Goal: Task Accomplishment & Management: Manage account settings

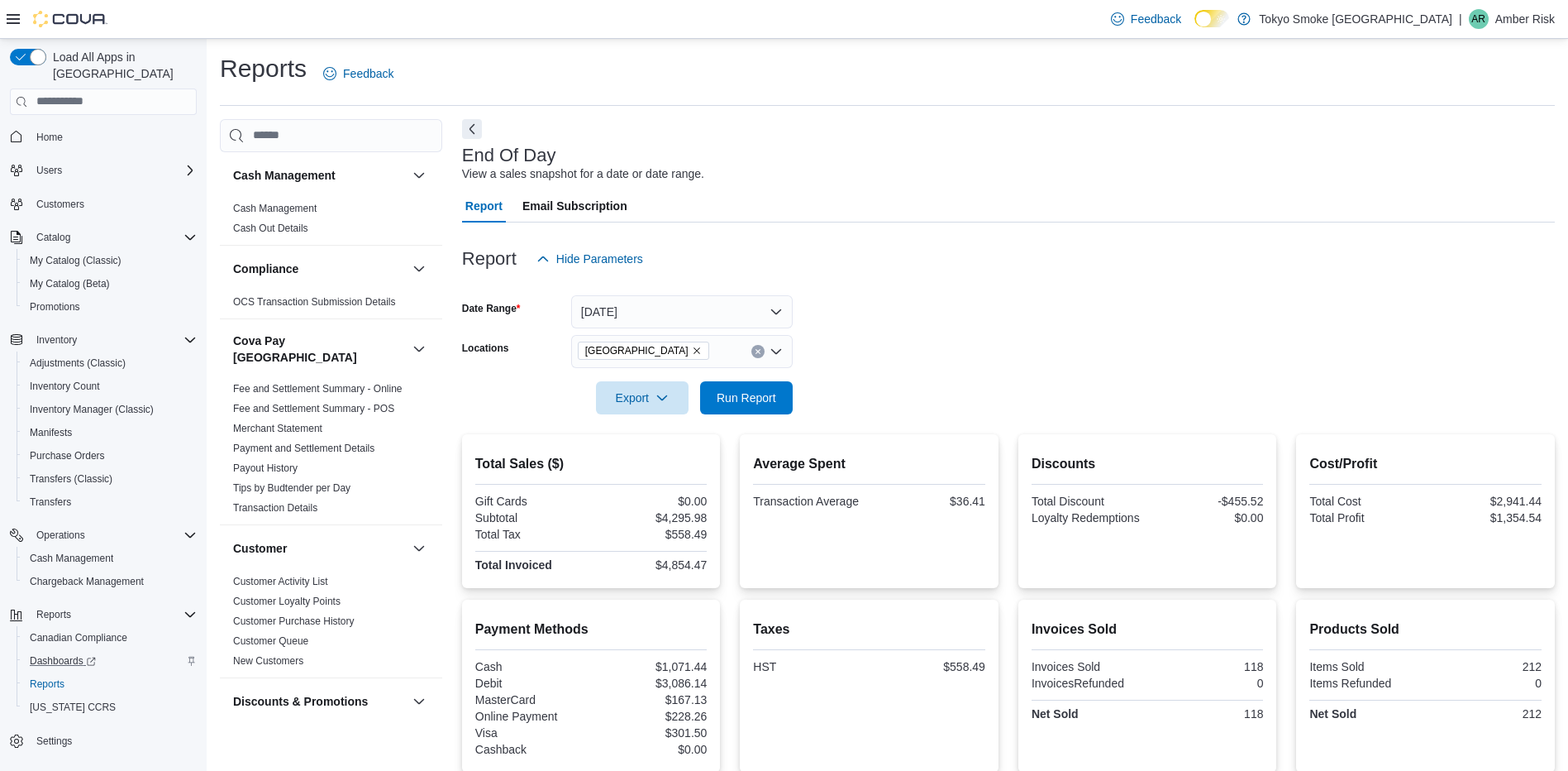
scroll to position [910, 0]
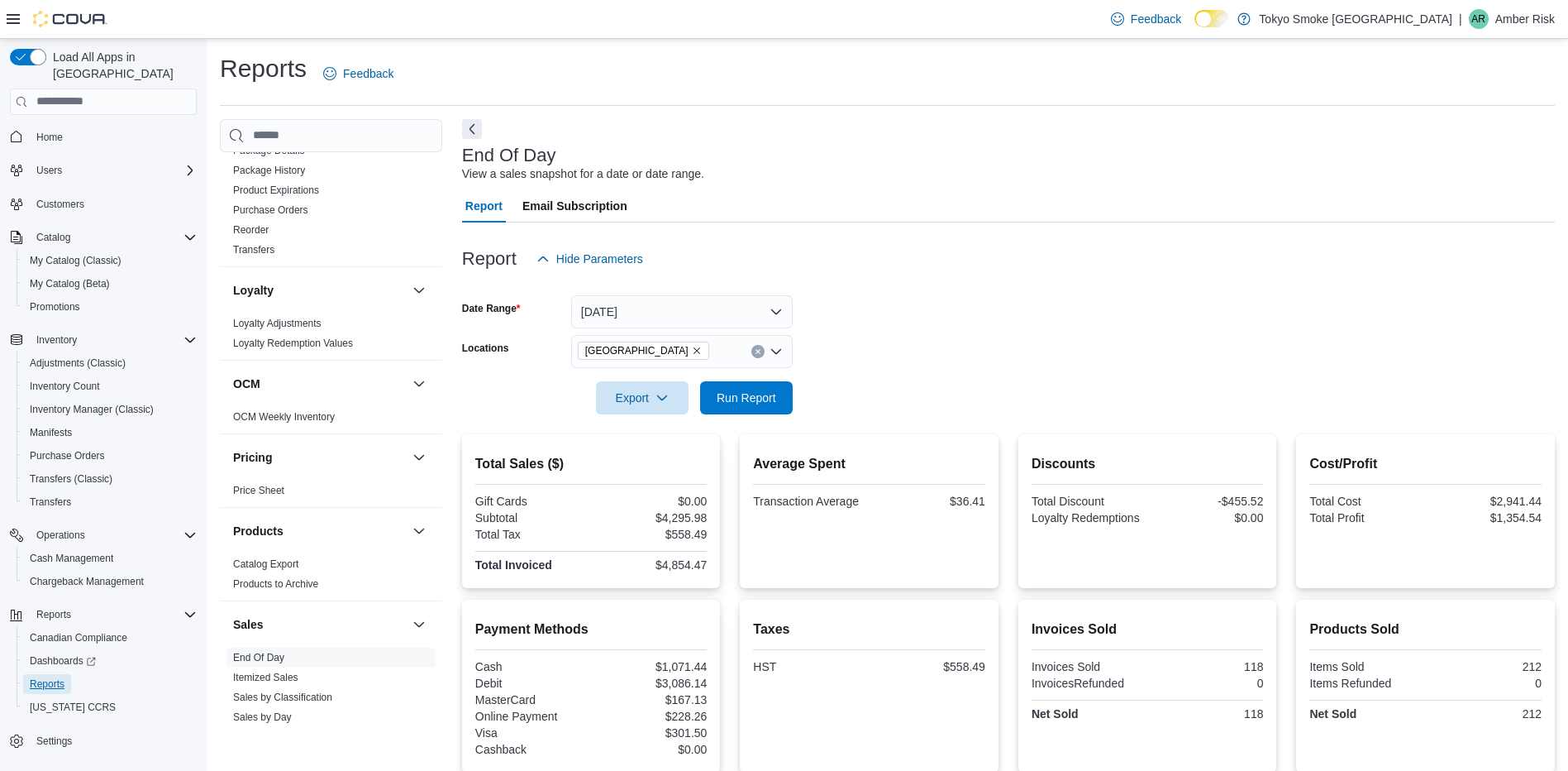
drag, startPoint x: 59, startPoint y: 665, endPoint x: 210, endPoint y: 604, distance: 162.9
click at [59, 677] on span "Reports" at bounding box center [47, 683] width 34 height 13
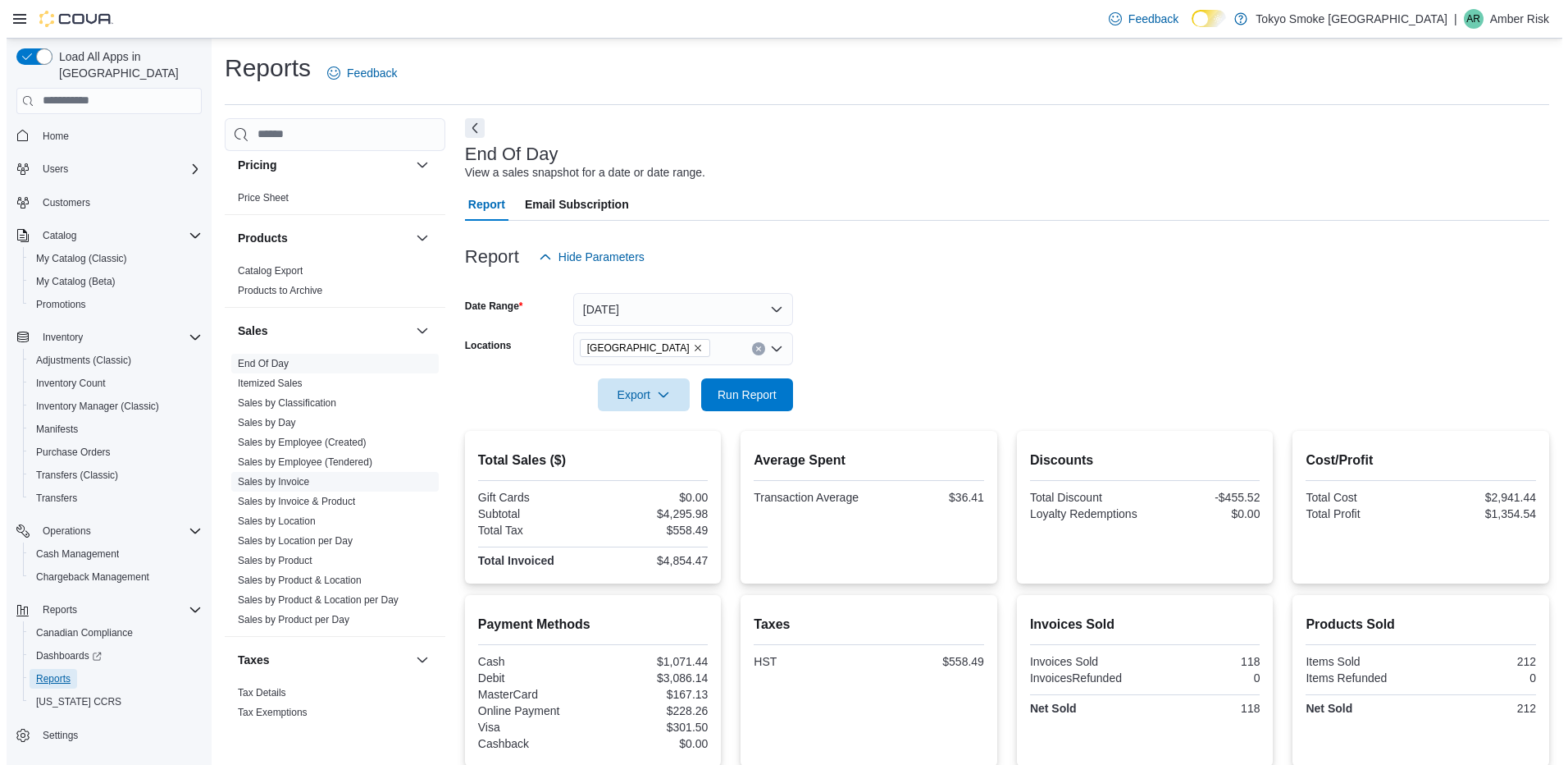
scroll to position [1200, 0]
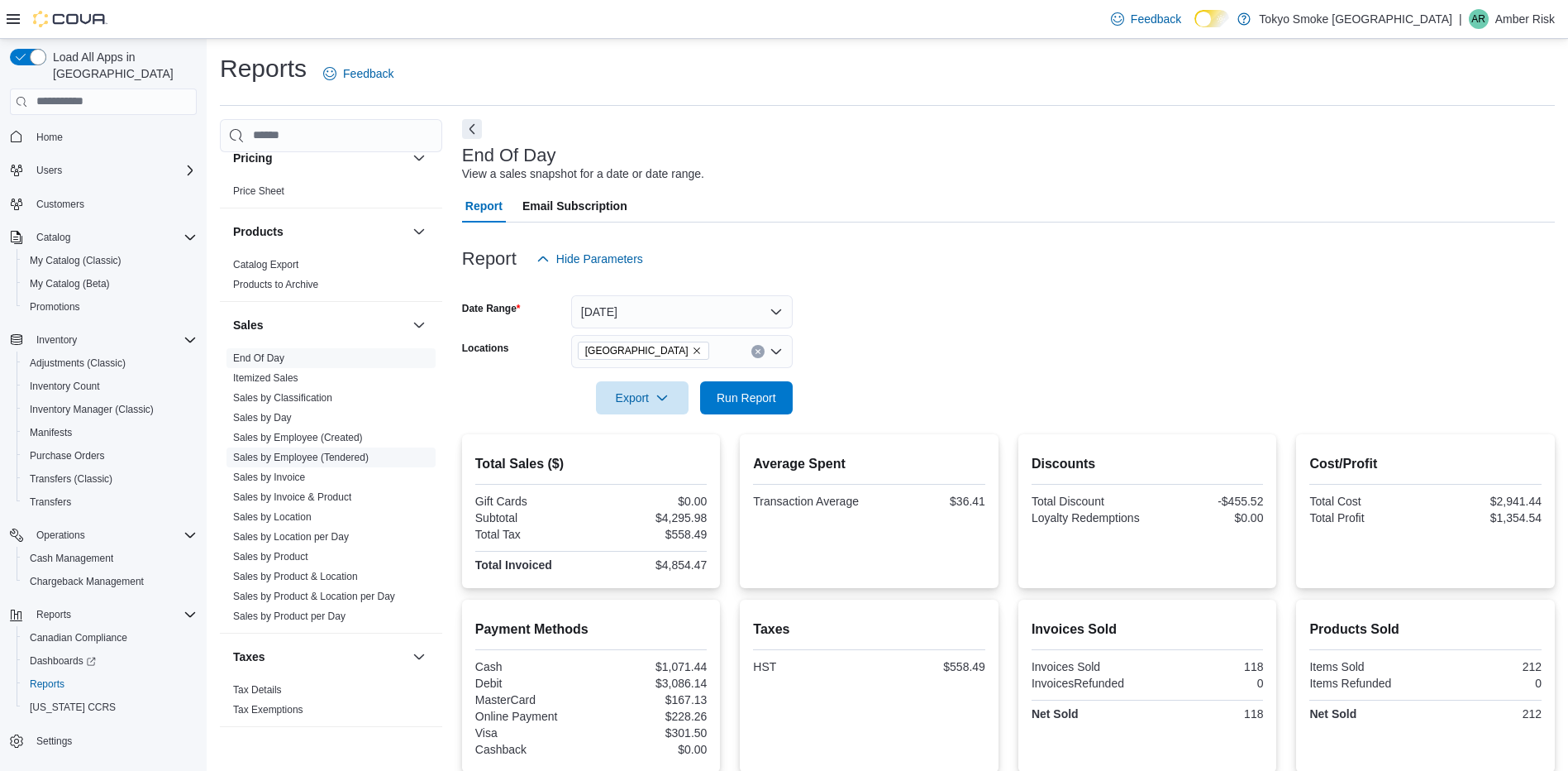
click at [292, 451] on link "Sales by Employee (Tendered)" at bounding box center [300, 456] width 135 height 11
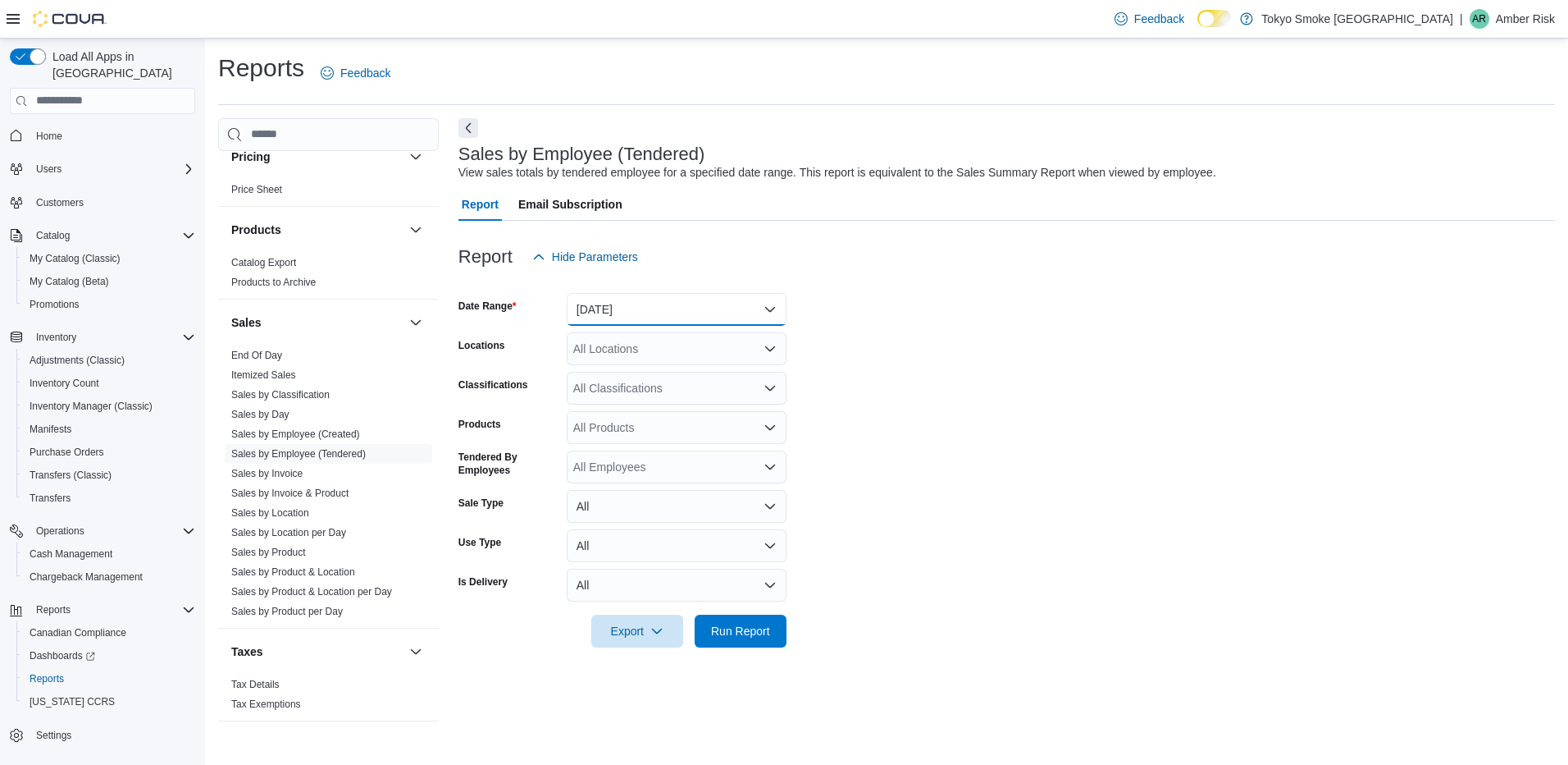
click at [647, 320] on button "Yesterday" at bounding box center [676, 309] width 220 height 33
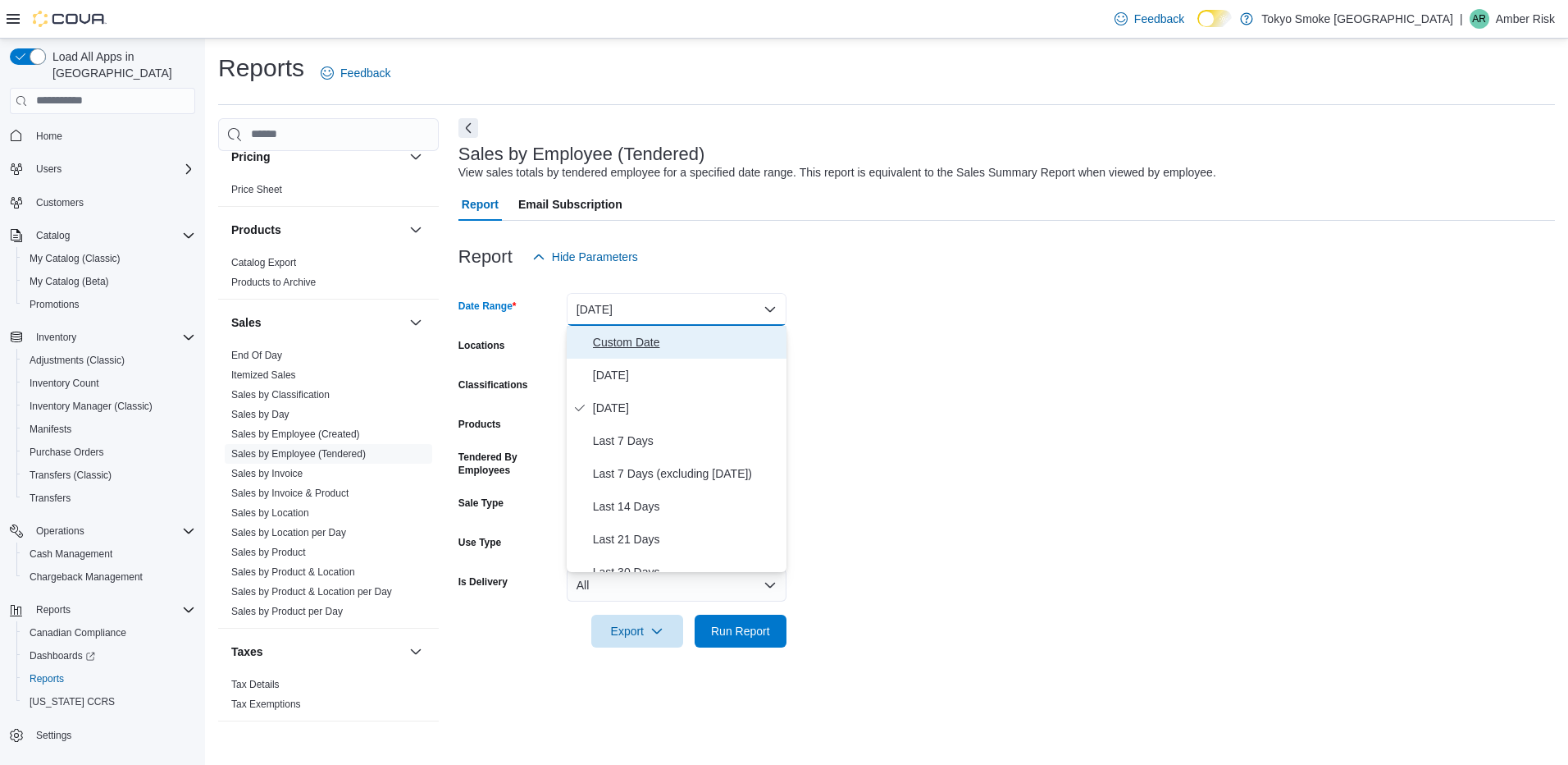
click at [642, 347] on span "Custom Date" at bounding box center [686, 341] width 187 height 20
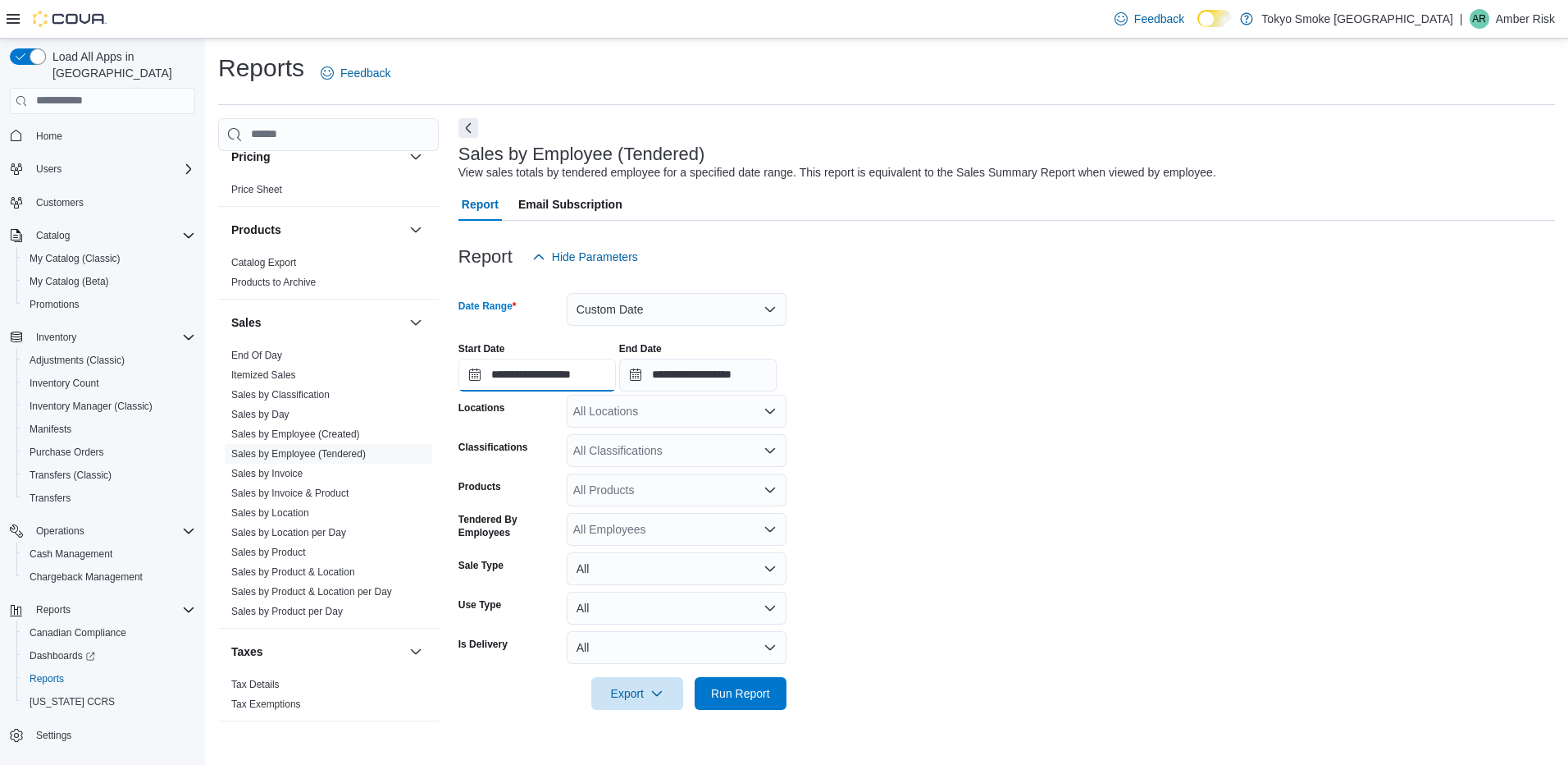
click at [569, 372] on input "**********" at bounding box center [537, 375] width 157 height 33
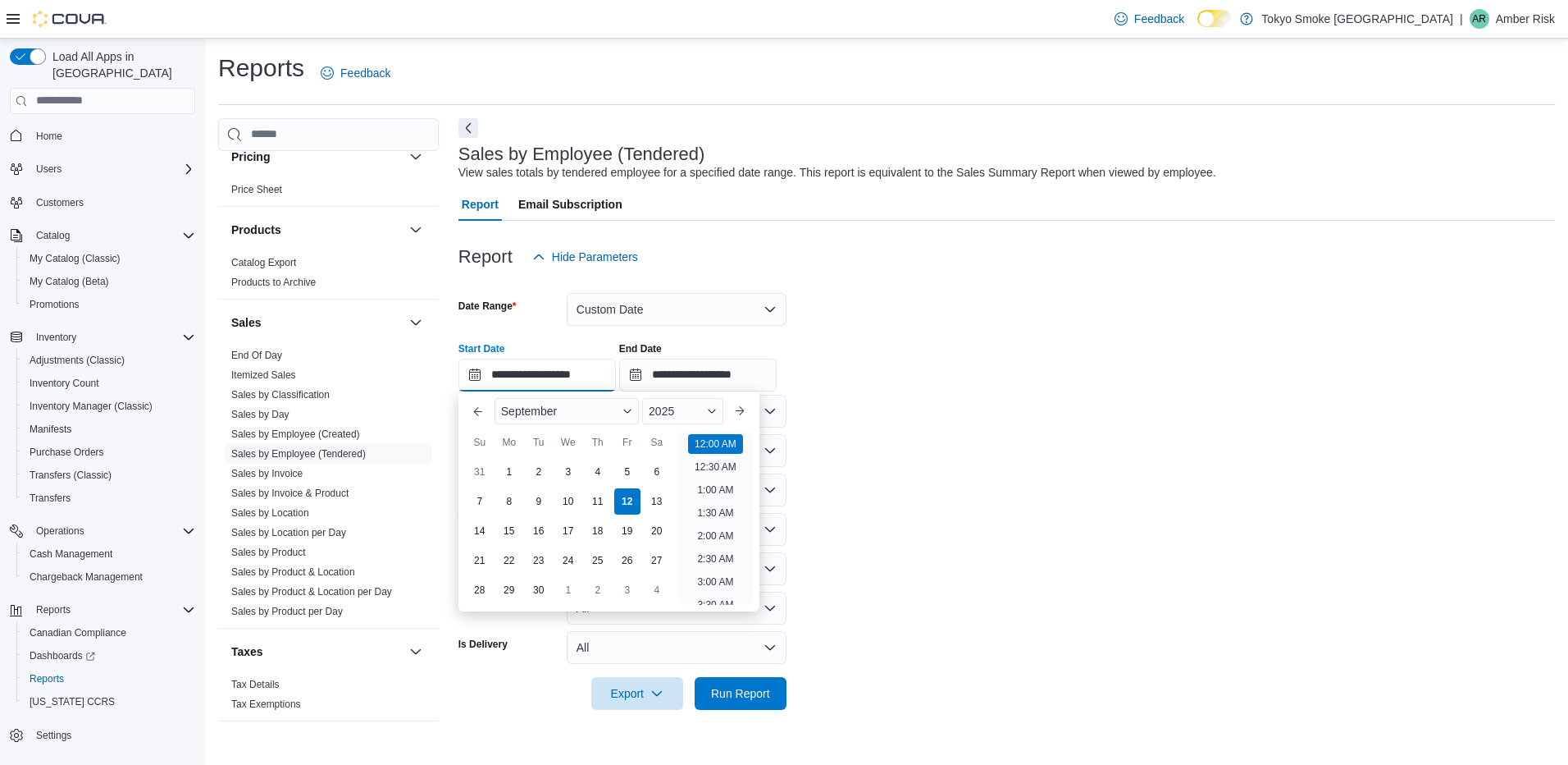
scroll to position [50, 0]
click at [479, 501] on div "7" at bounding box center [480, 501] width 29 height 29
type input "**********"
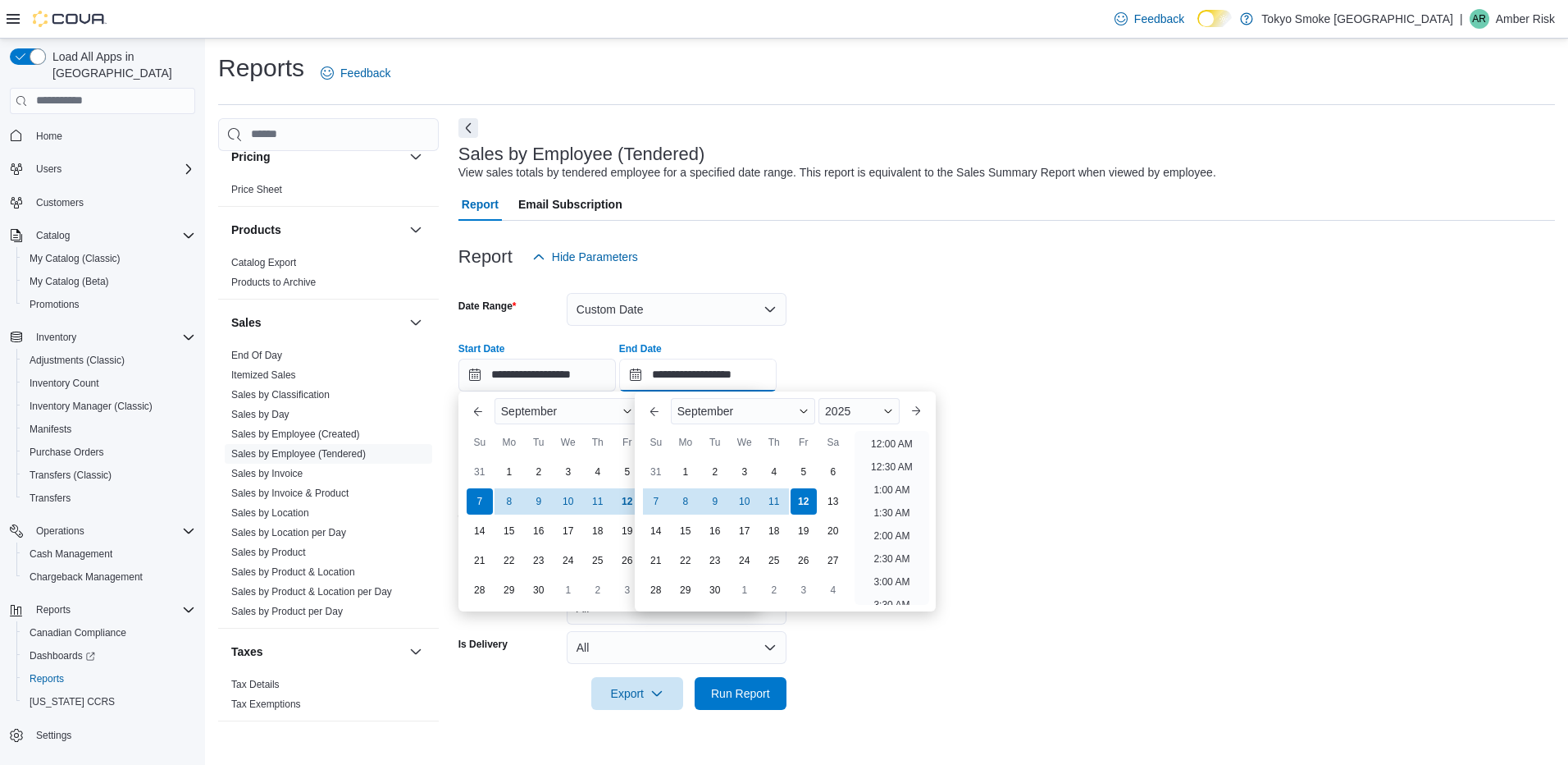
click at [683, 365] on input "**********" at bounding box center [698, 375] width 157 height 33
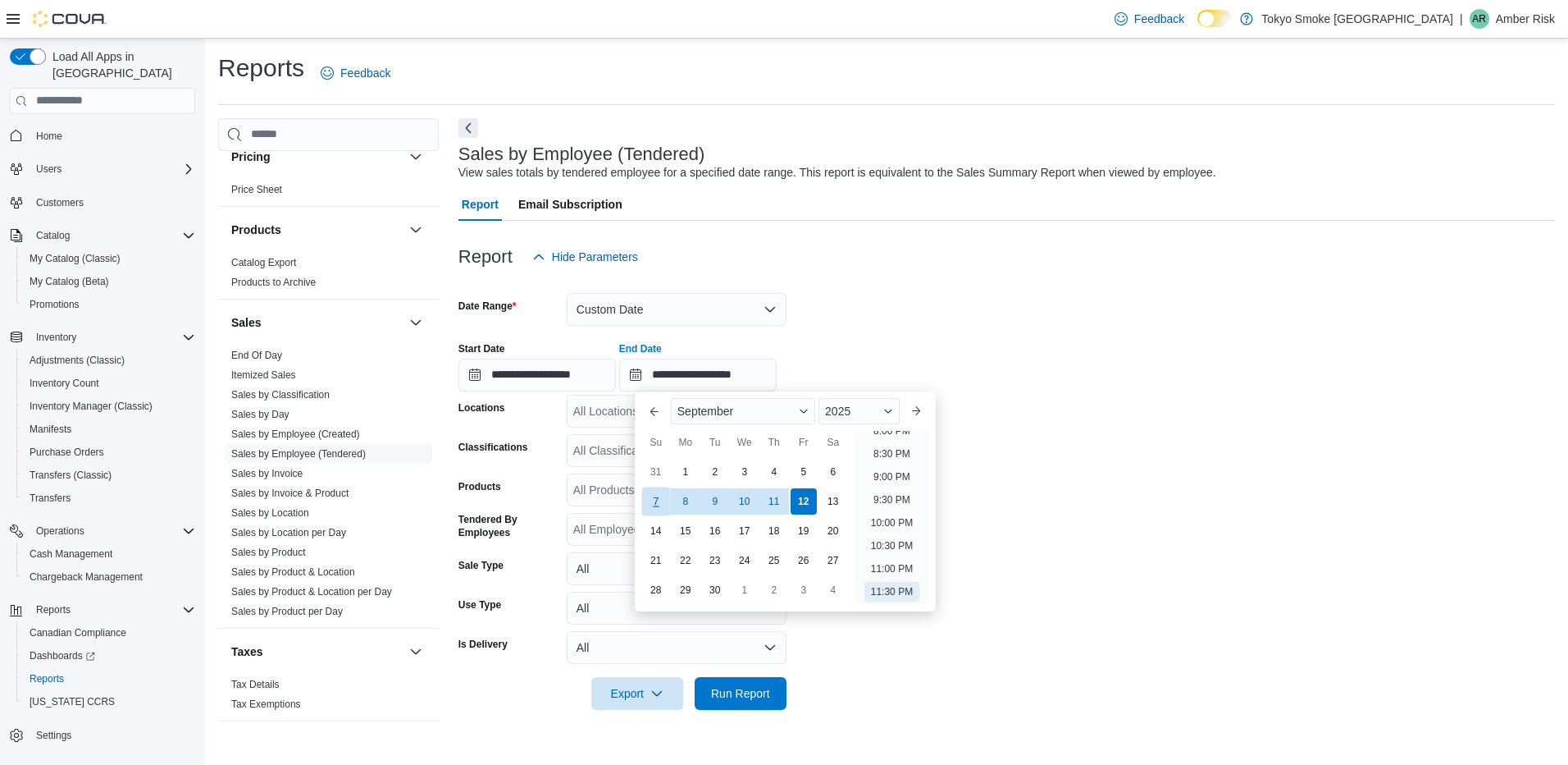
click at [656, 499] on div "7" at bounding box center [656, 501] width 29 height 29
type input "**********"
drag, startPoint x: 1144, startPoint y: 216, endPoint x: 801, endPoint y: 351, distance: 368.6
click at [1145, 217] on div "Report Email Subscription" at bounding box center [1007, 205] width 1097 height 33
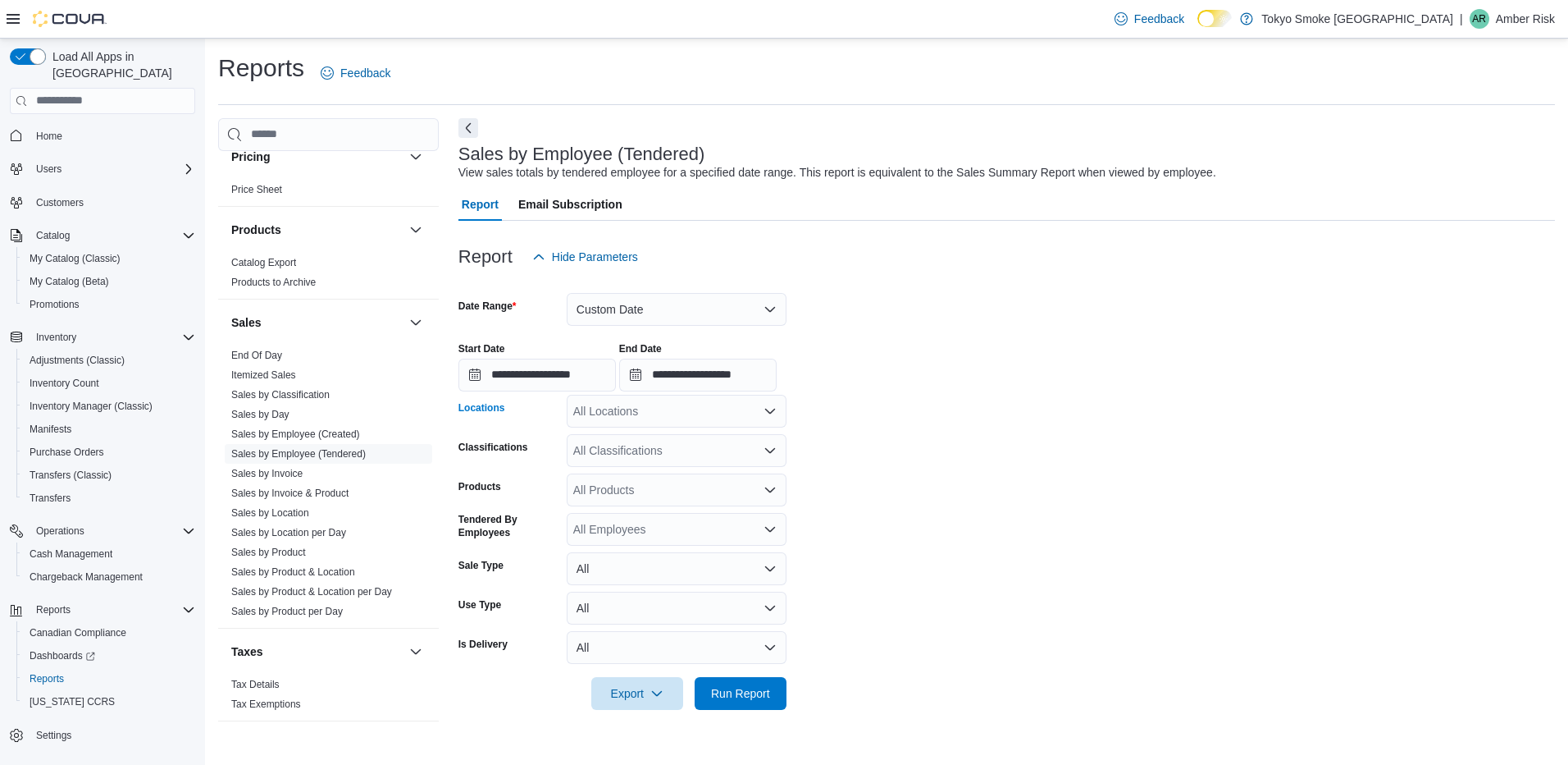
click at [707, 414] on div "All Locations" at bounding box center [676, 411] width 220 height 33
type input "**"
click at [709, 430] on span "North Bay Lakeshore" at bounding box center [670, 438] width 120 height 16
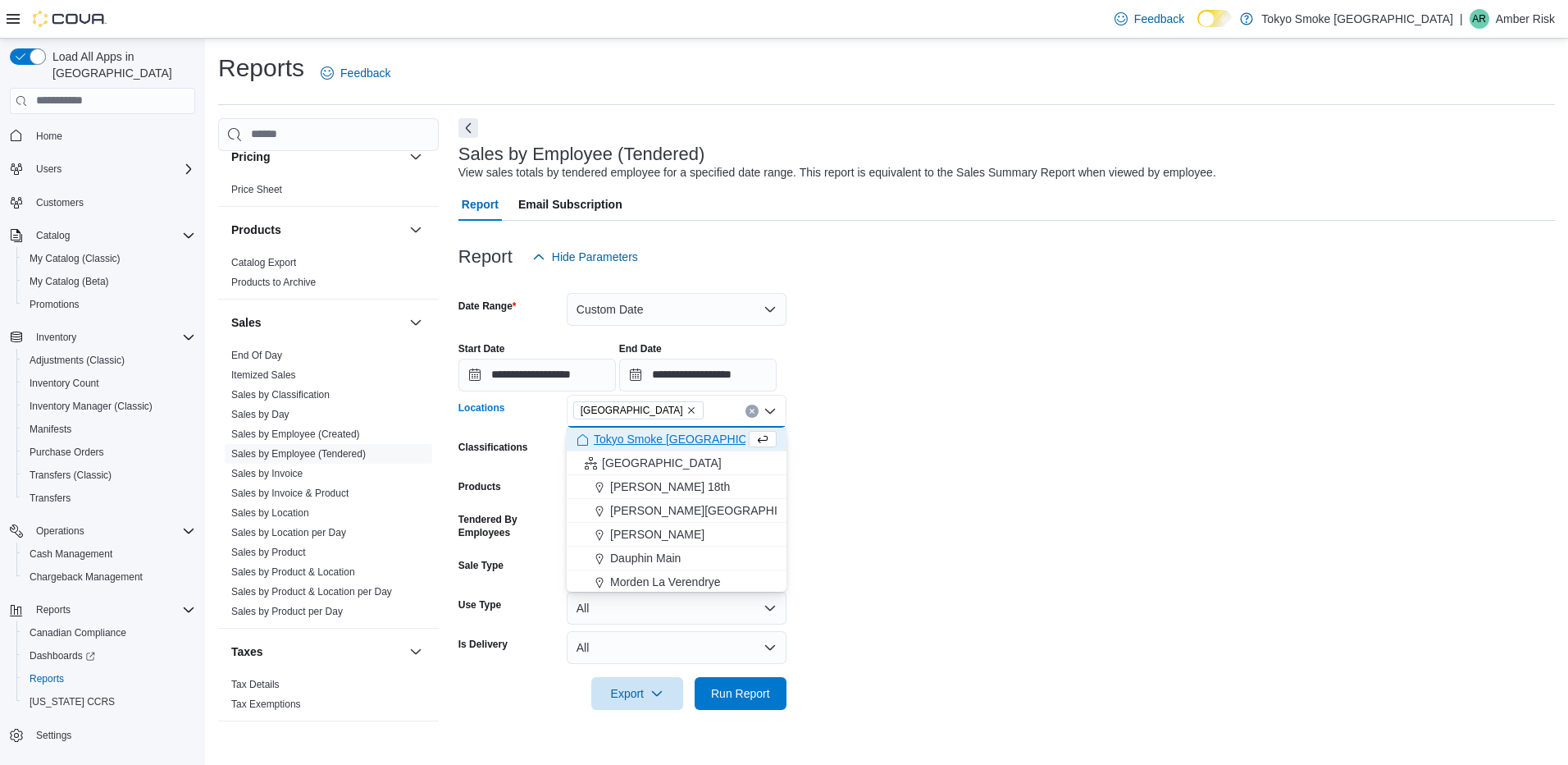
click at [1038, 430] on form "**********" at bounding box center [1007, 491] width 1097 height 436
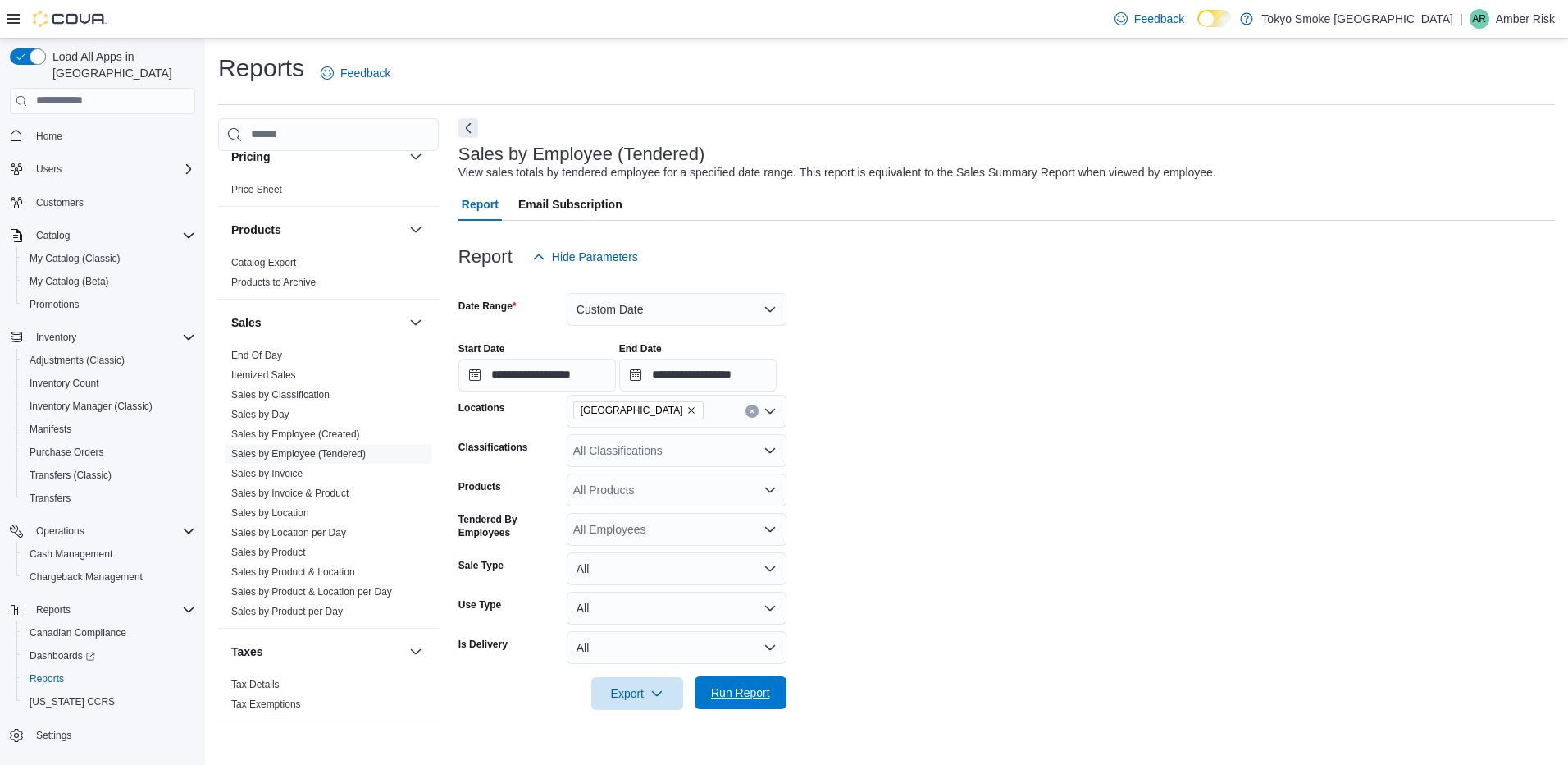
click at [752, 678] on span "Run Report" at bounding box center [741, 692] width 72 height 33
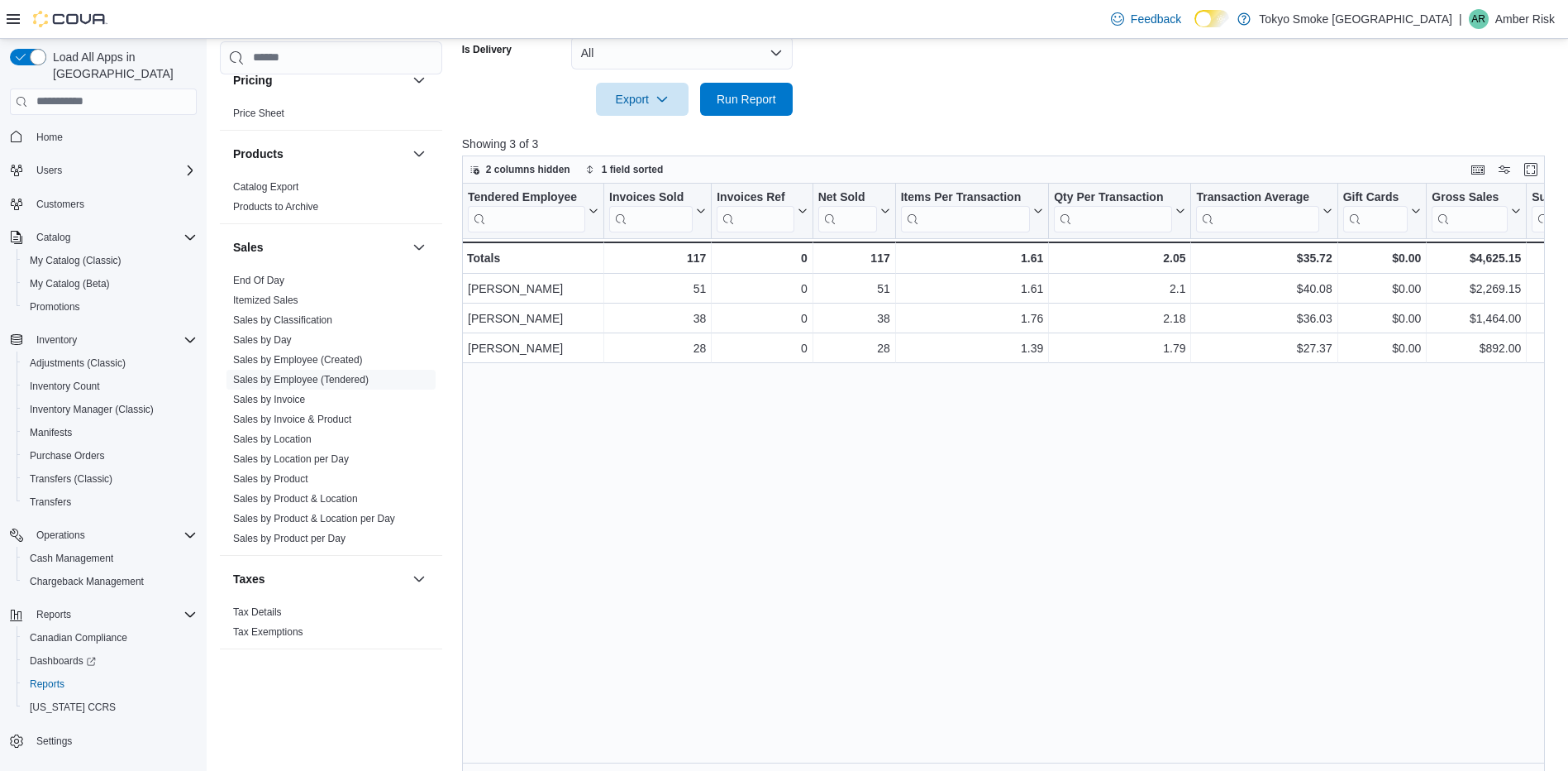
scroll to position [613, 0]
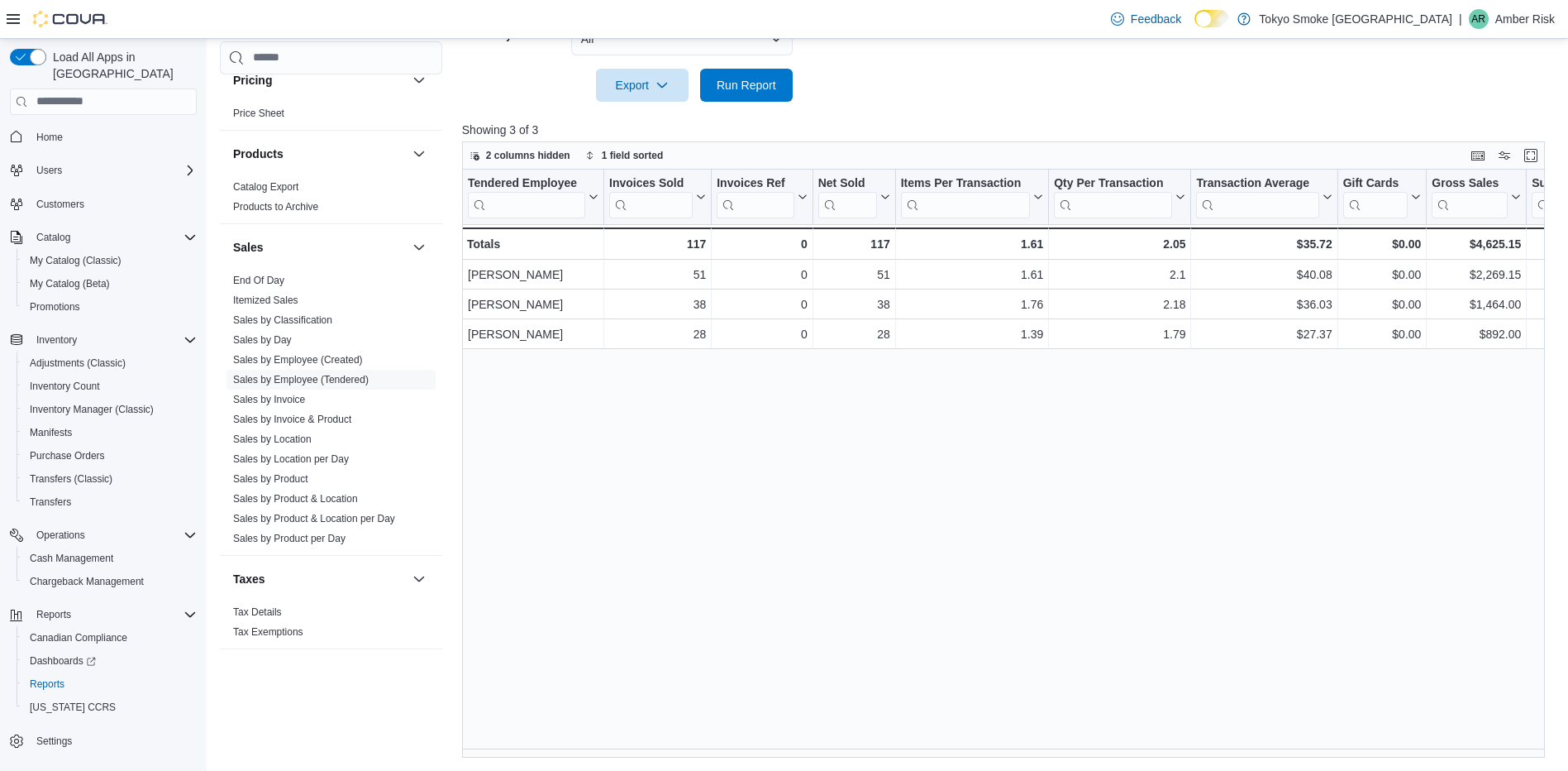
click at [515, 504] on div "Tendered Employee Click to view column header actions Invoices Sold Click to vi…" at bounding box center [1009, 464] width 1094 height 589
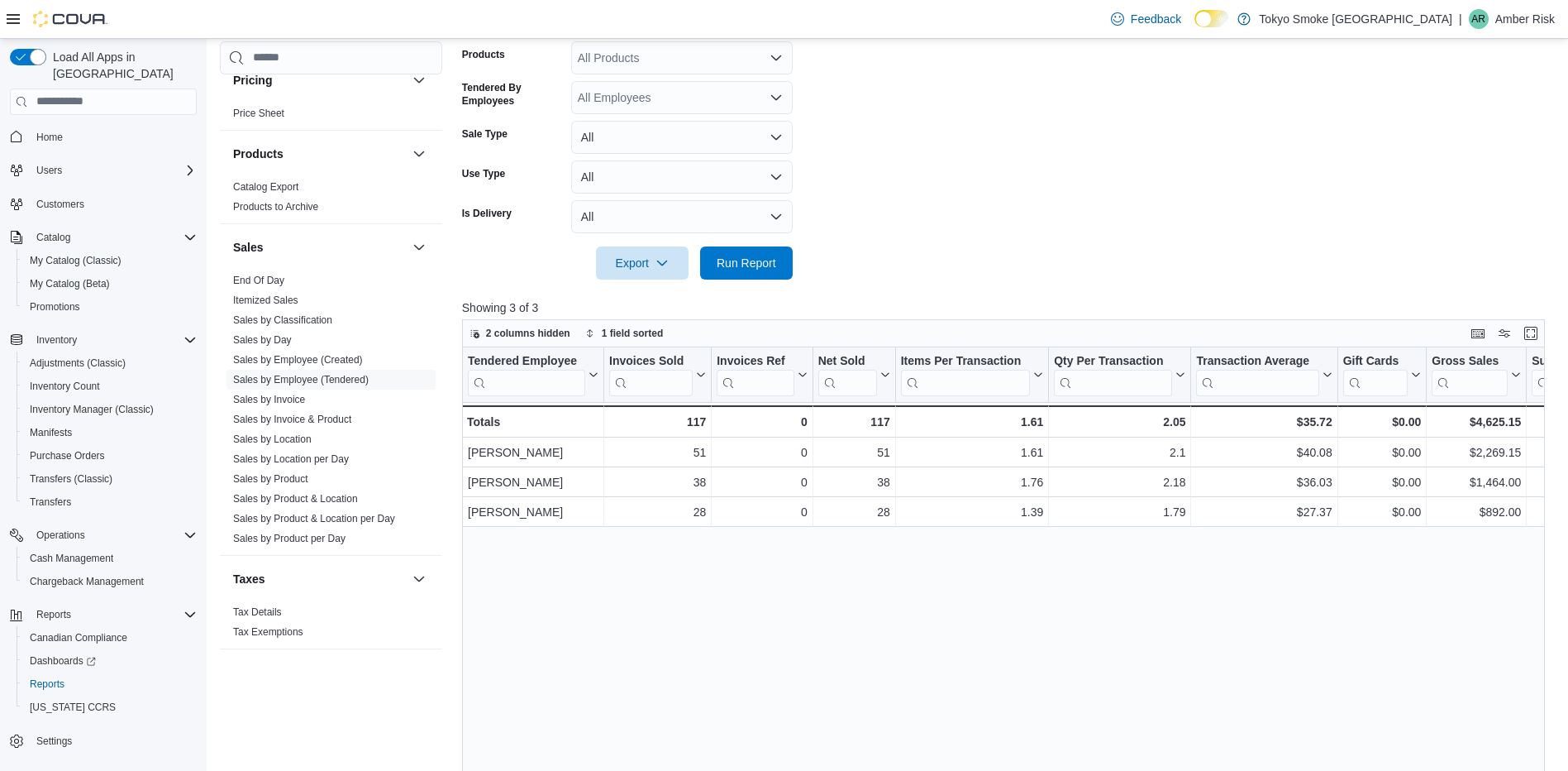
scroll to position [200, 0]
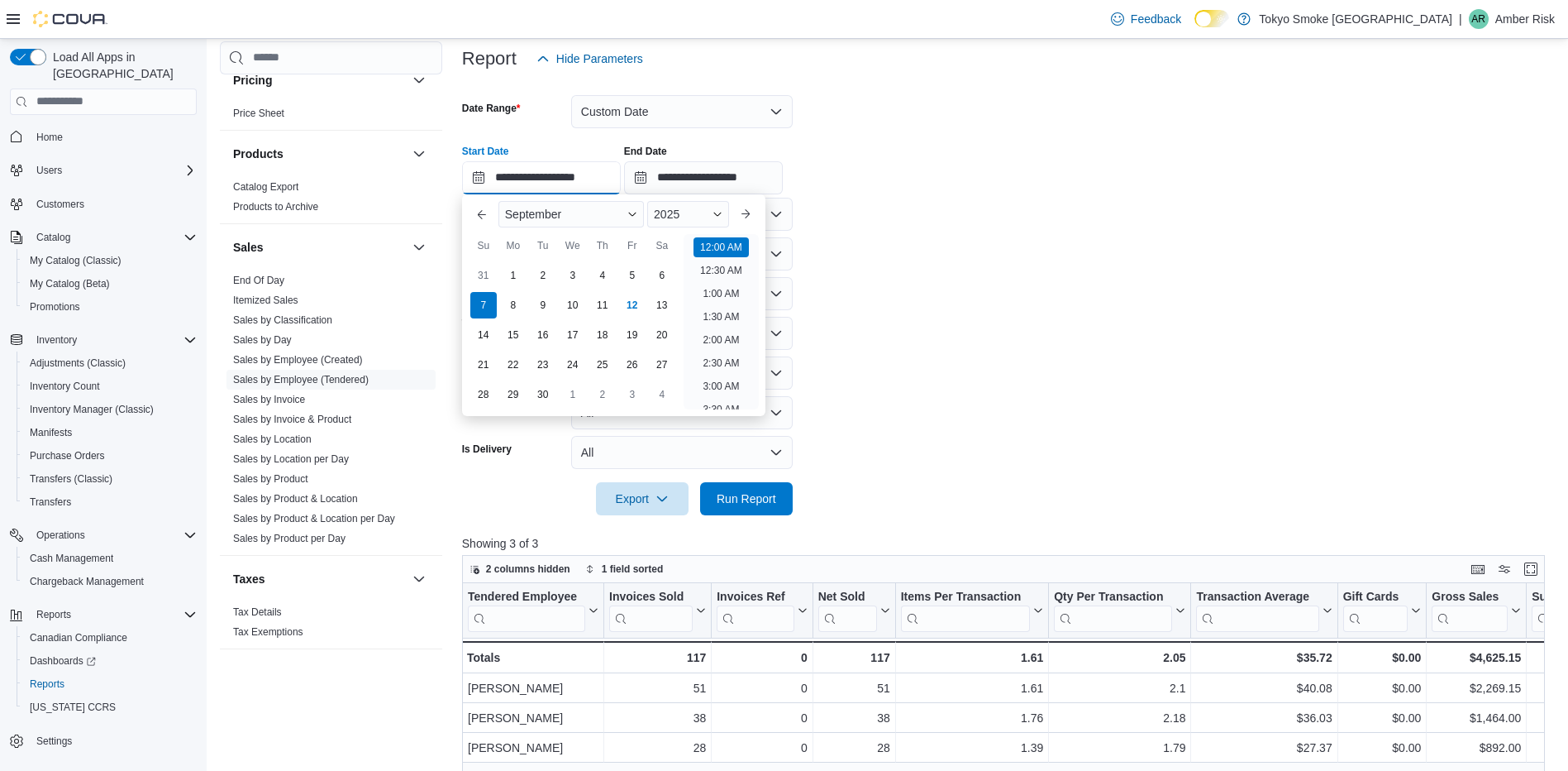
click at [526, 185] on input "**********" at bounding box center [541, 178] width 159 height 33
click at [519, 310] on div "8" at bounding box center [513, 305] width 29 height 29
type input "**********"
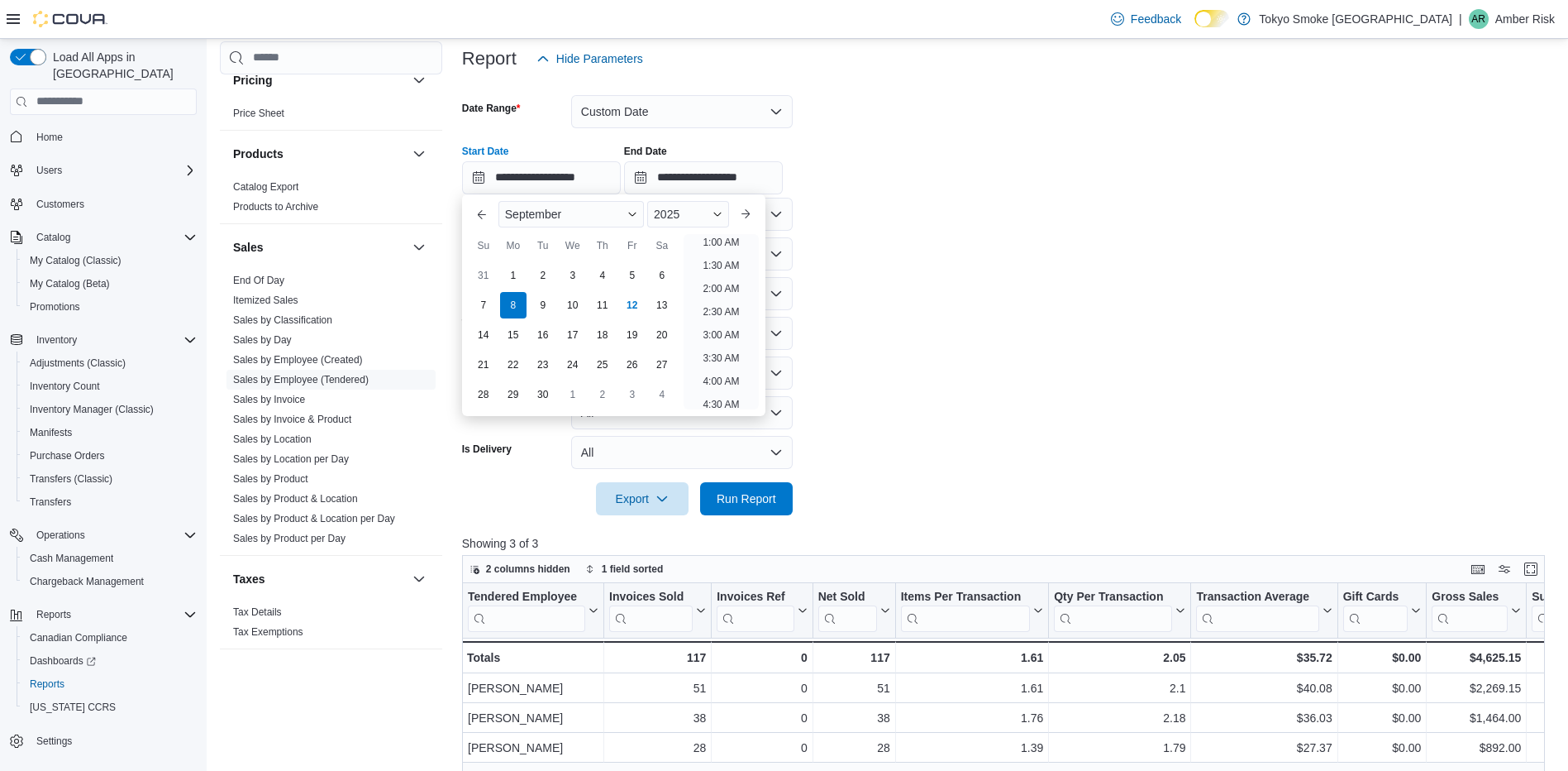
scroll to position [3, 0]
click at [946, 301] on form "**********" at bounding box center [1009, 295] width 1094 height 440
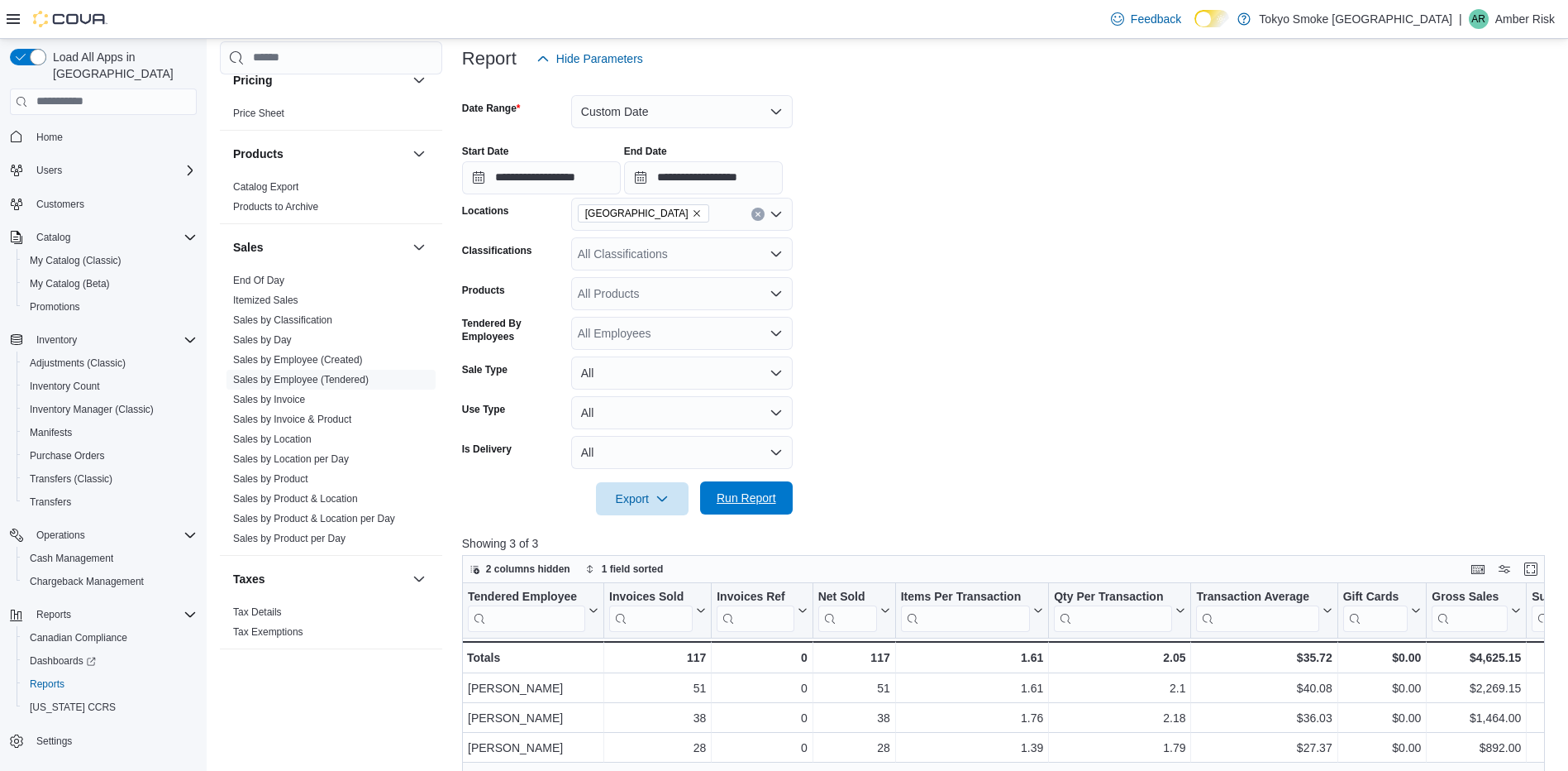
click at [767, 494] on span "Run Report" at bounding box center [746, 498] width 59 height 16
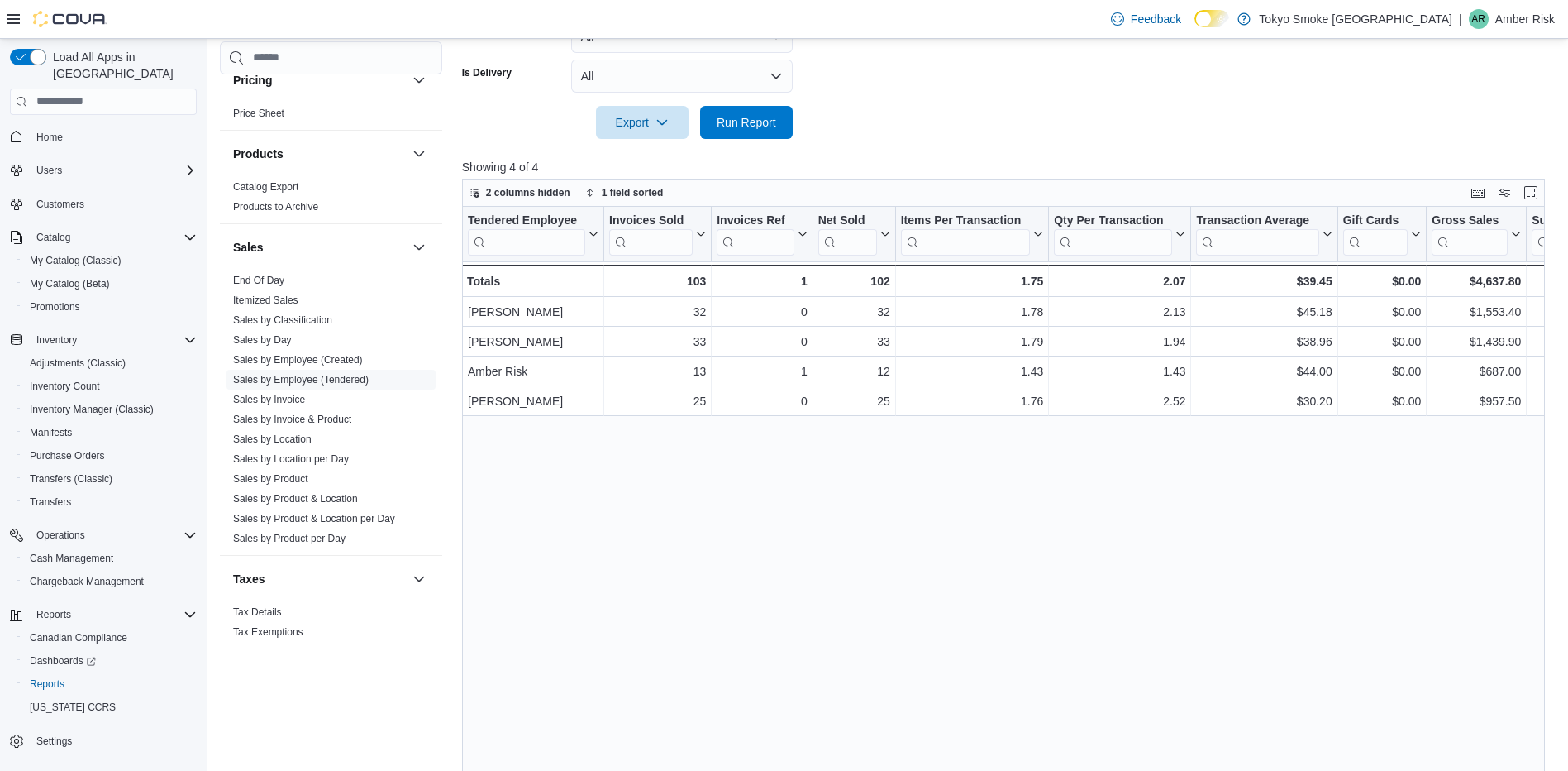
scroll to position [613, 0]
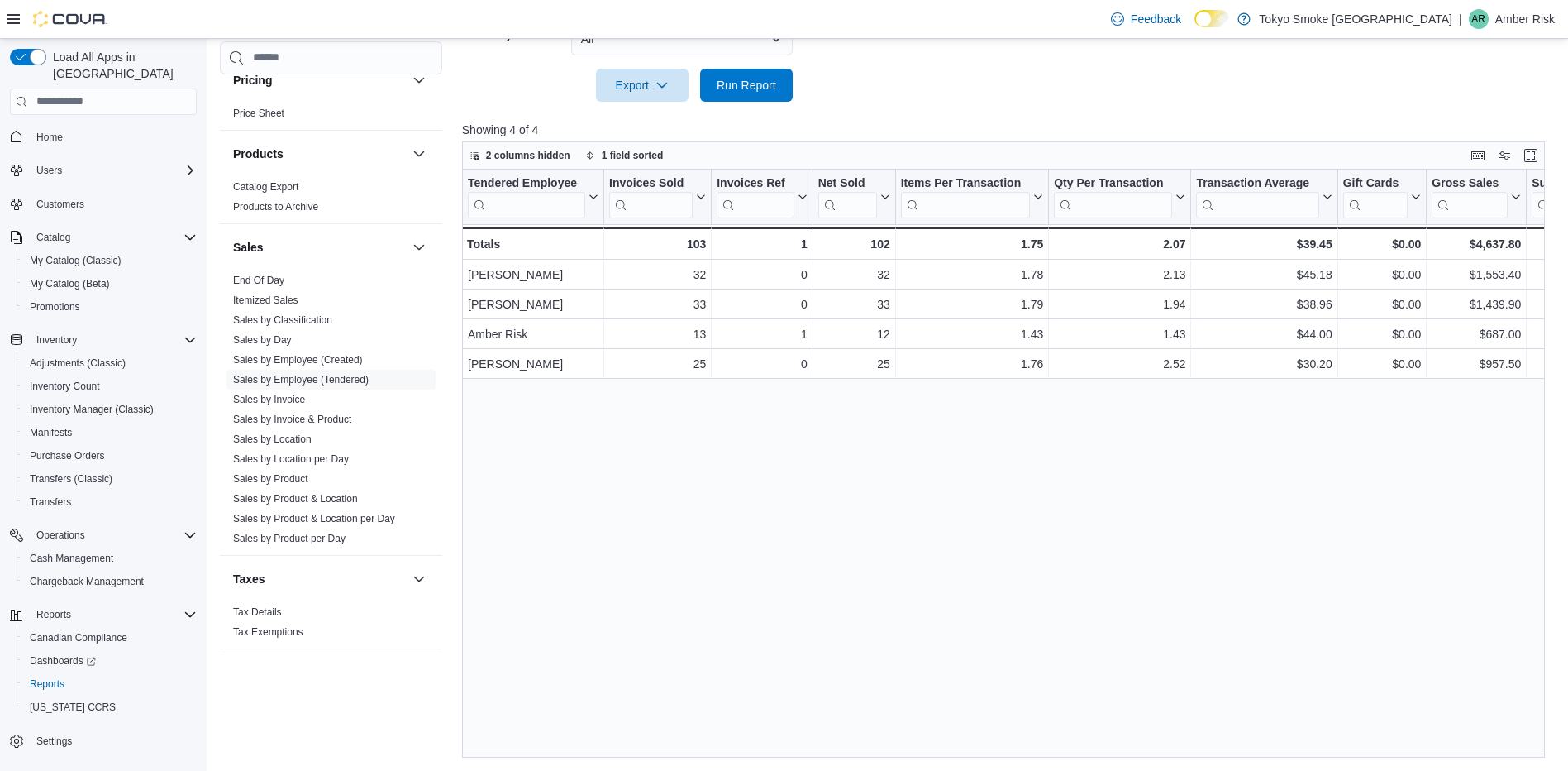
click at [527, 529] on div "Tendered Employee Click to view column header actions Invoices Sold Click to vi…" at bounding box center [1009, 464] width 1094 height 589
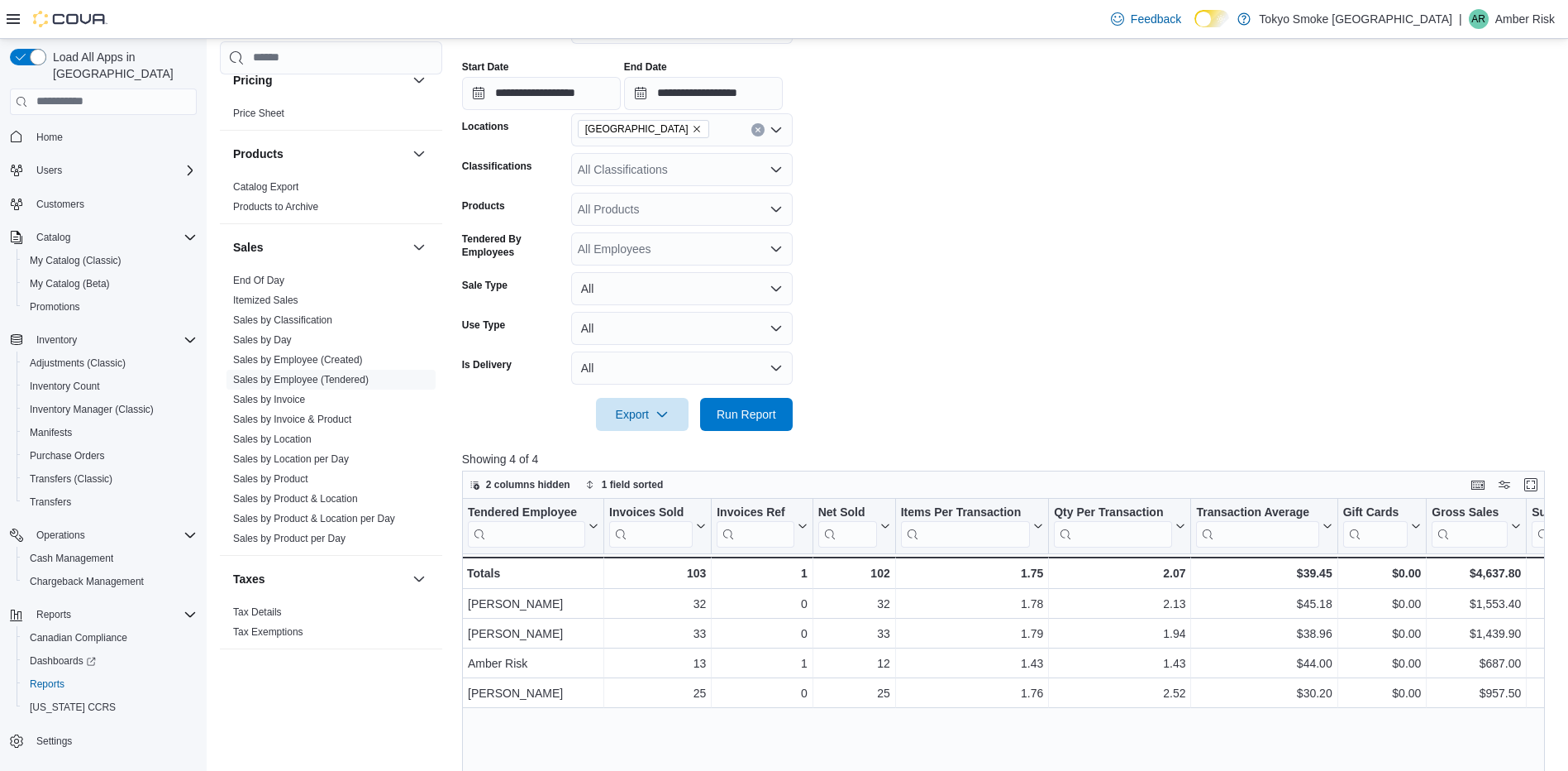
scroll to position [283, 0]
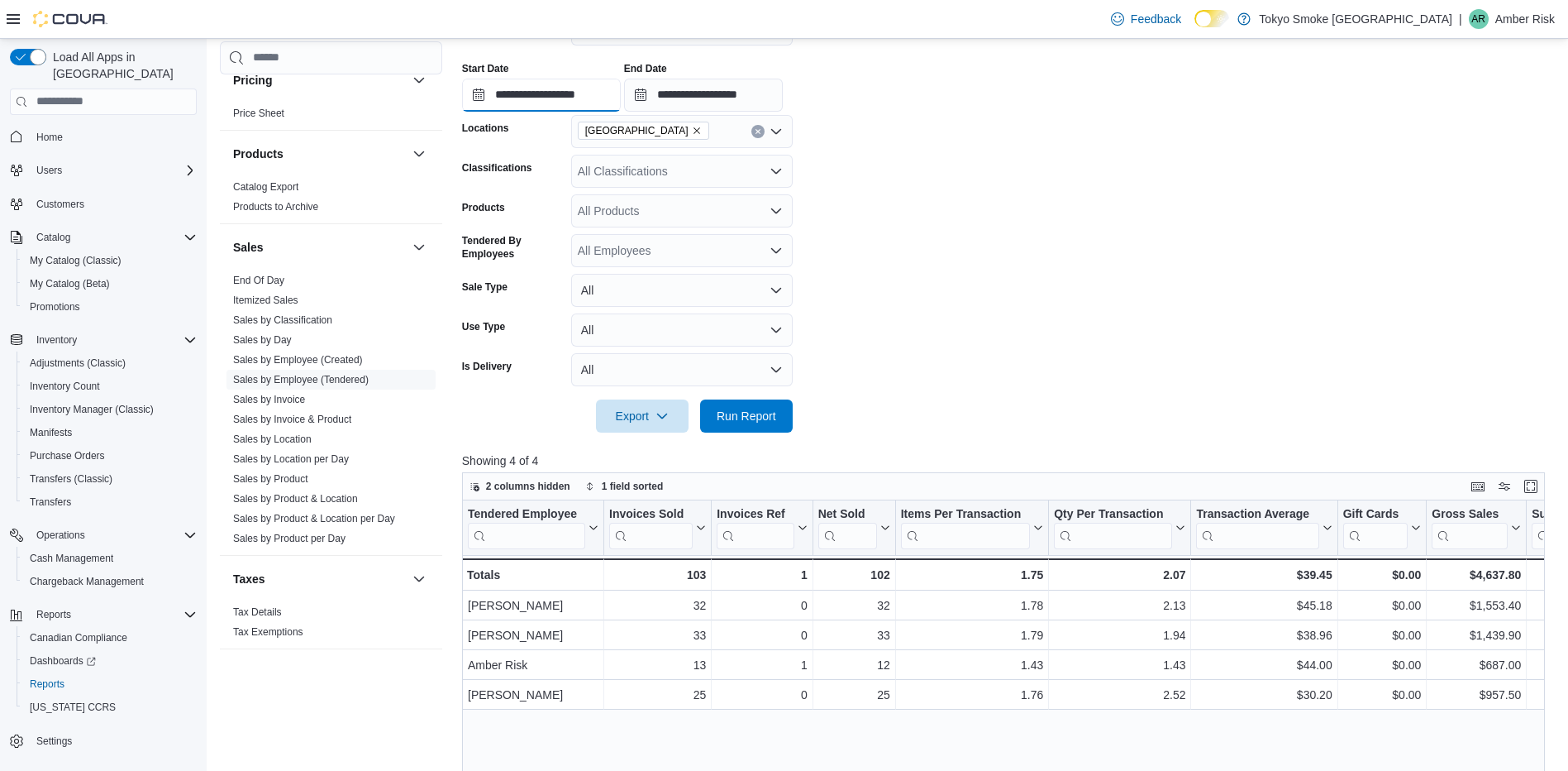
click at [528, 93] on input "**********" at bounding box center [541, 95] width 159 height 33
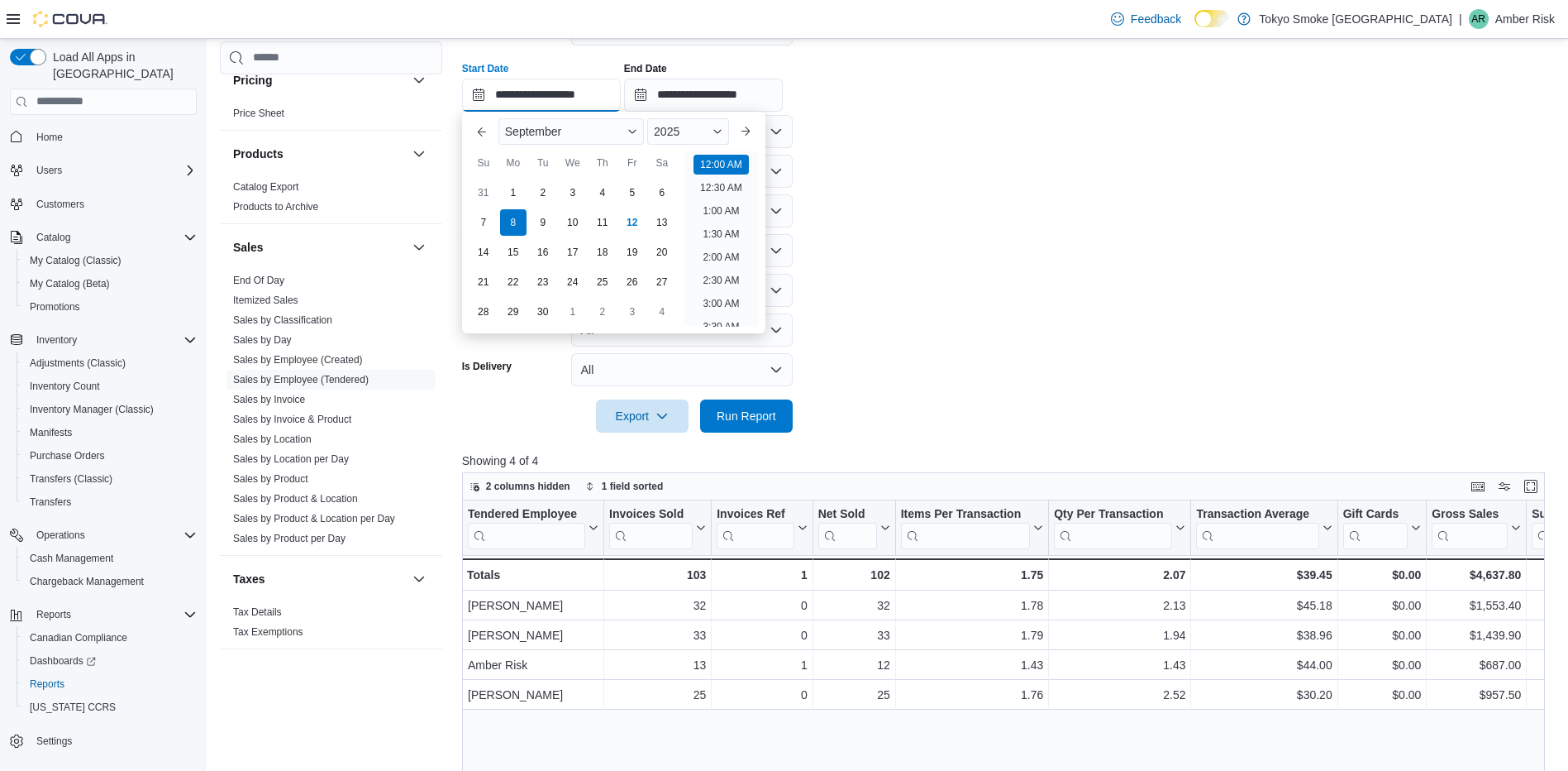
scroll to position [51, 0]
click at [538, 216] on div "9" at bounding box center [543, 223] width 29 height 29
type input "**********"
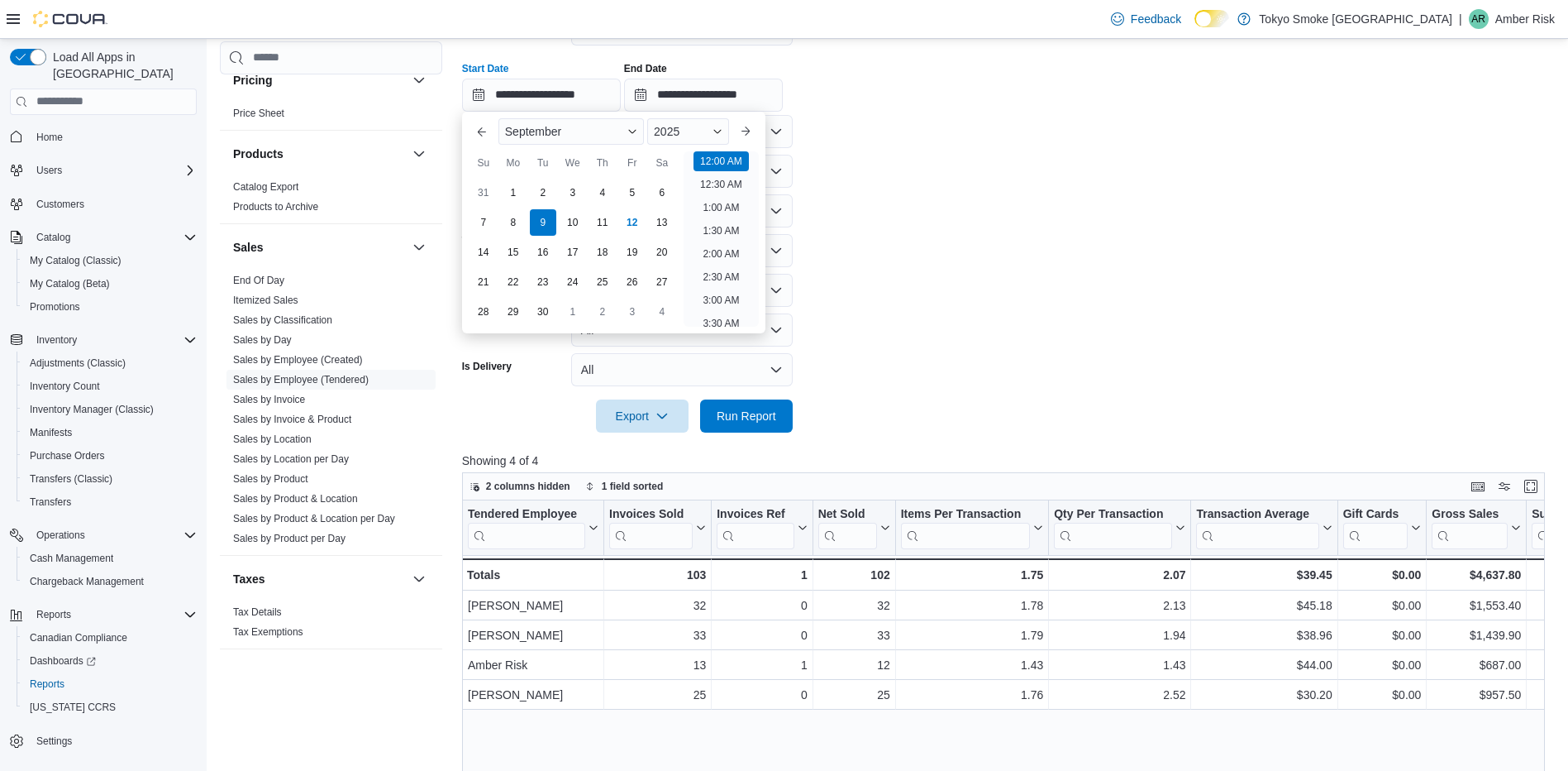
click at [1009, 216] on form "**********" at bounding box center [1009, 212] width 1094 height 440
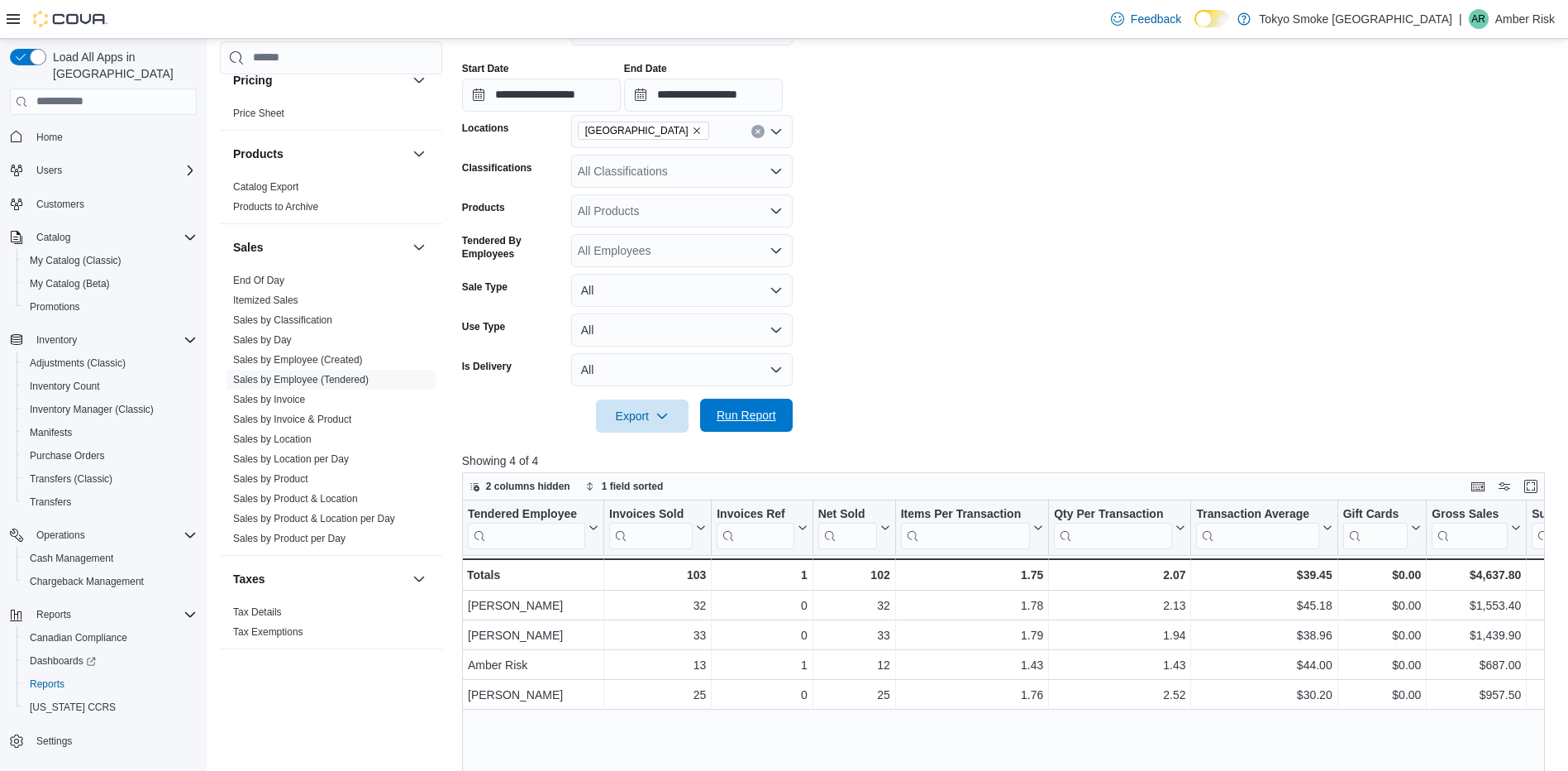
click at [756, 409] on span "Run Report" at bounding box center [746, 415] width 59 height 16
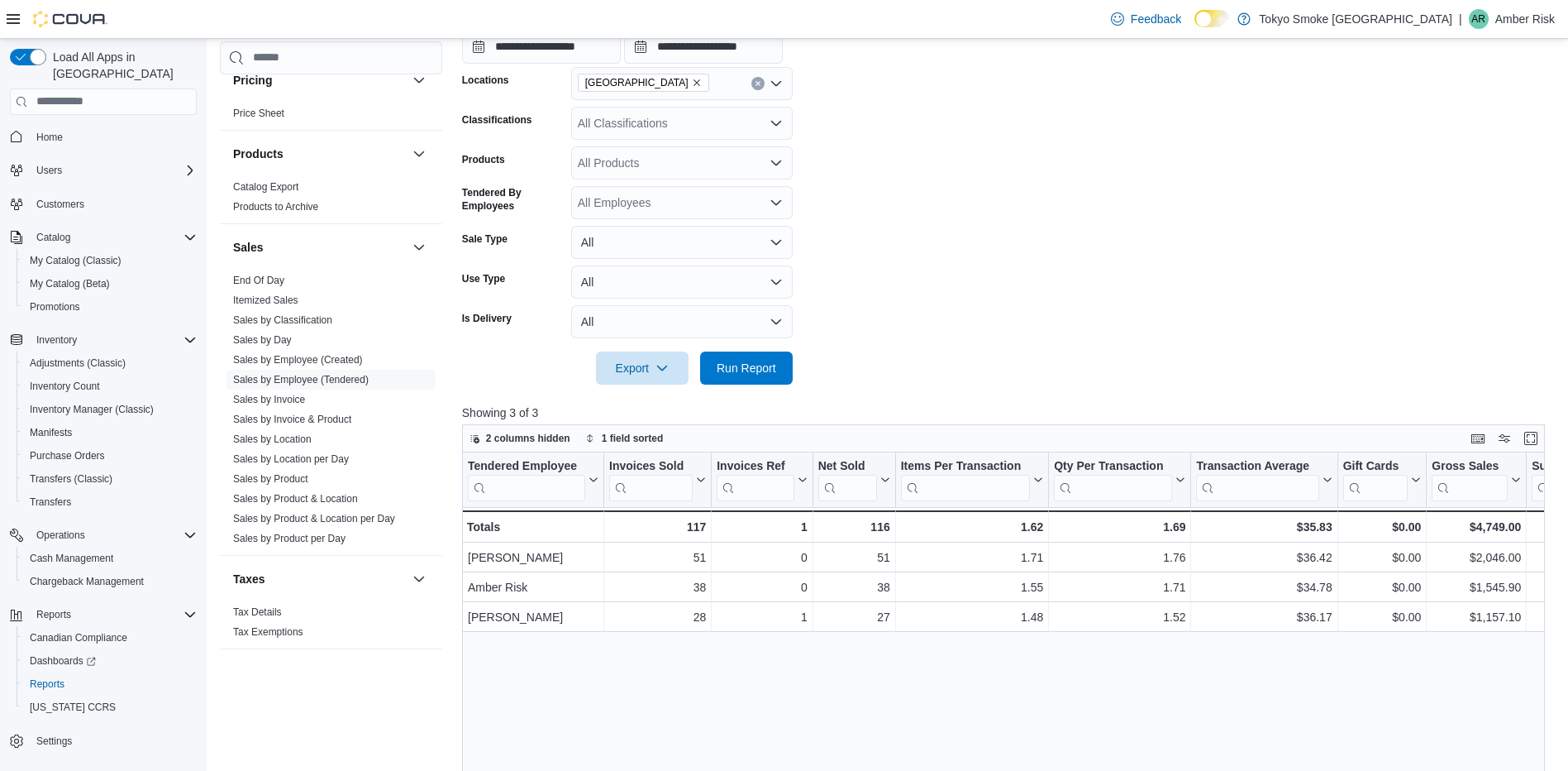
scroll to position [613, 0]
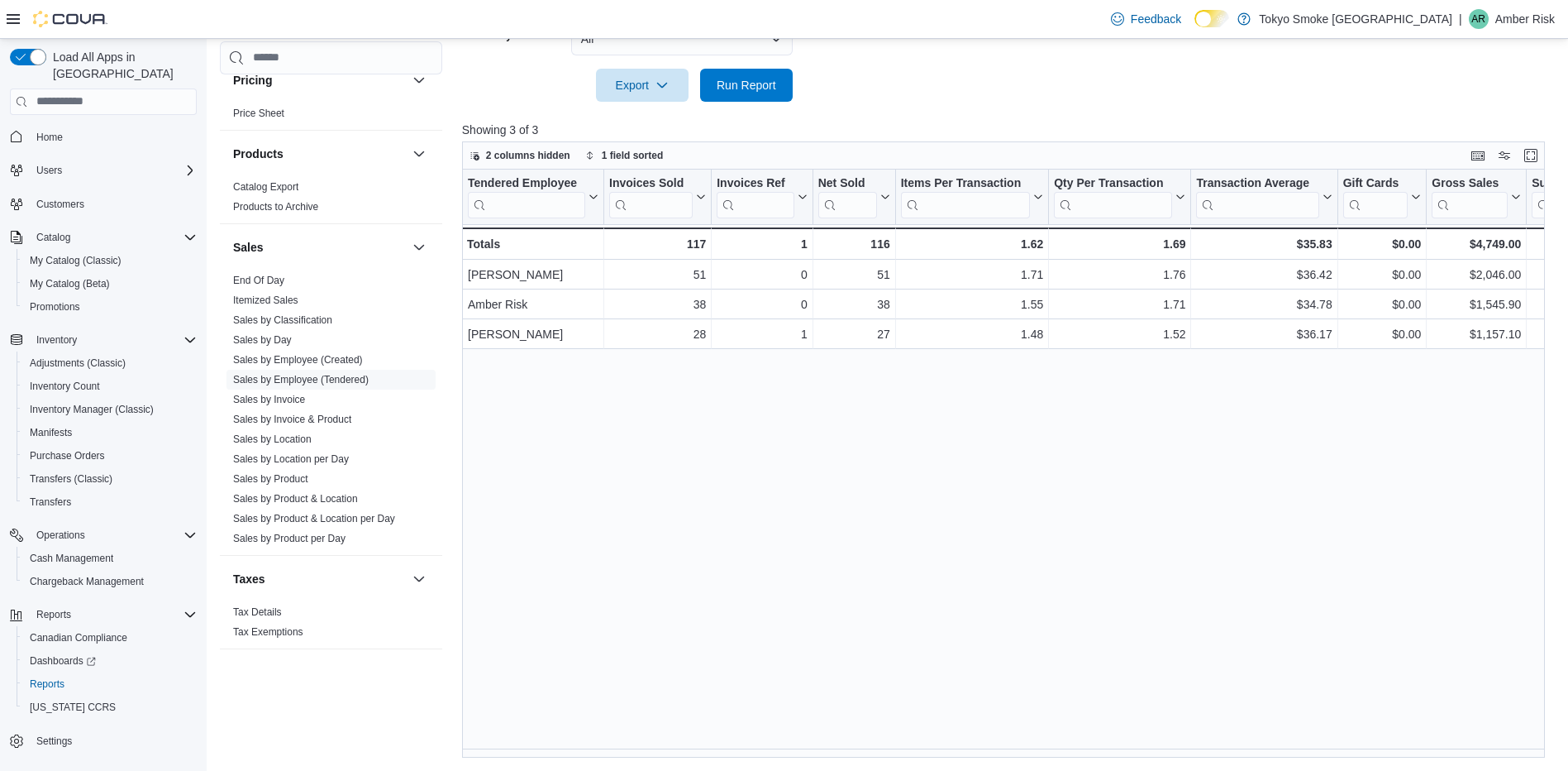
click at [532, 516] on div "Tendered Employee Click to view column header actions Invoices Sold Click to vi…" at bounding box center [1009, 464] width 1094 height 589
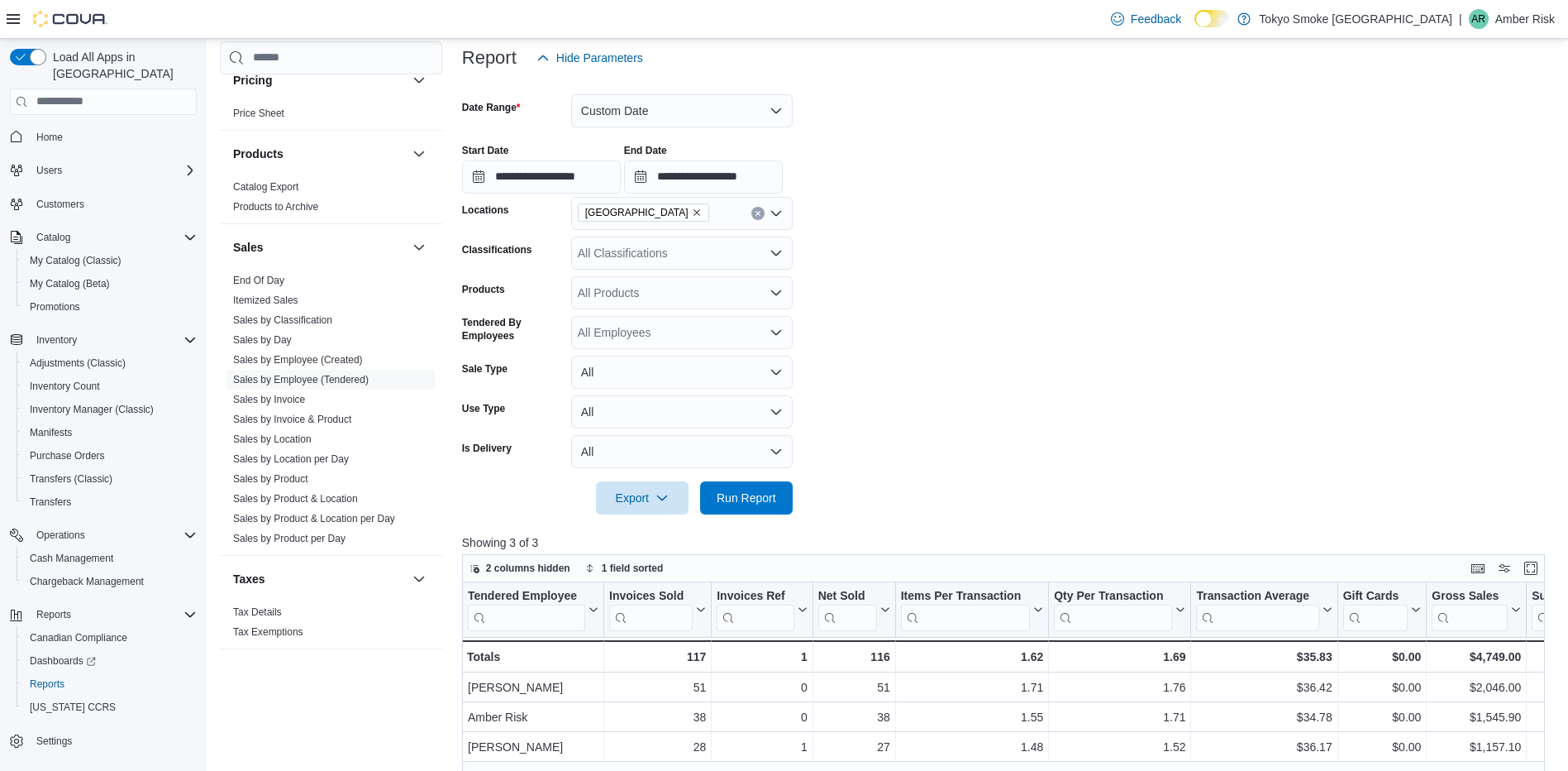
scroll to position [200, 0]
click at [538, 174] on input "**********" at bounding box center [541, 178] width 159 height 33
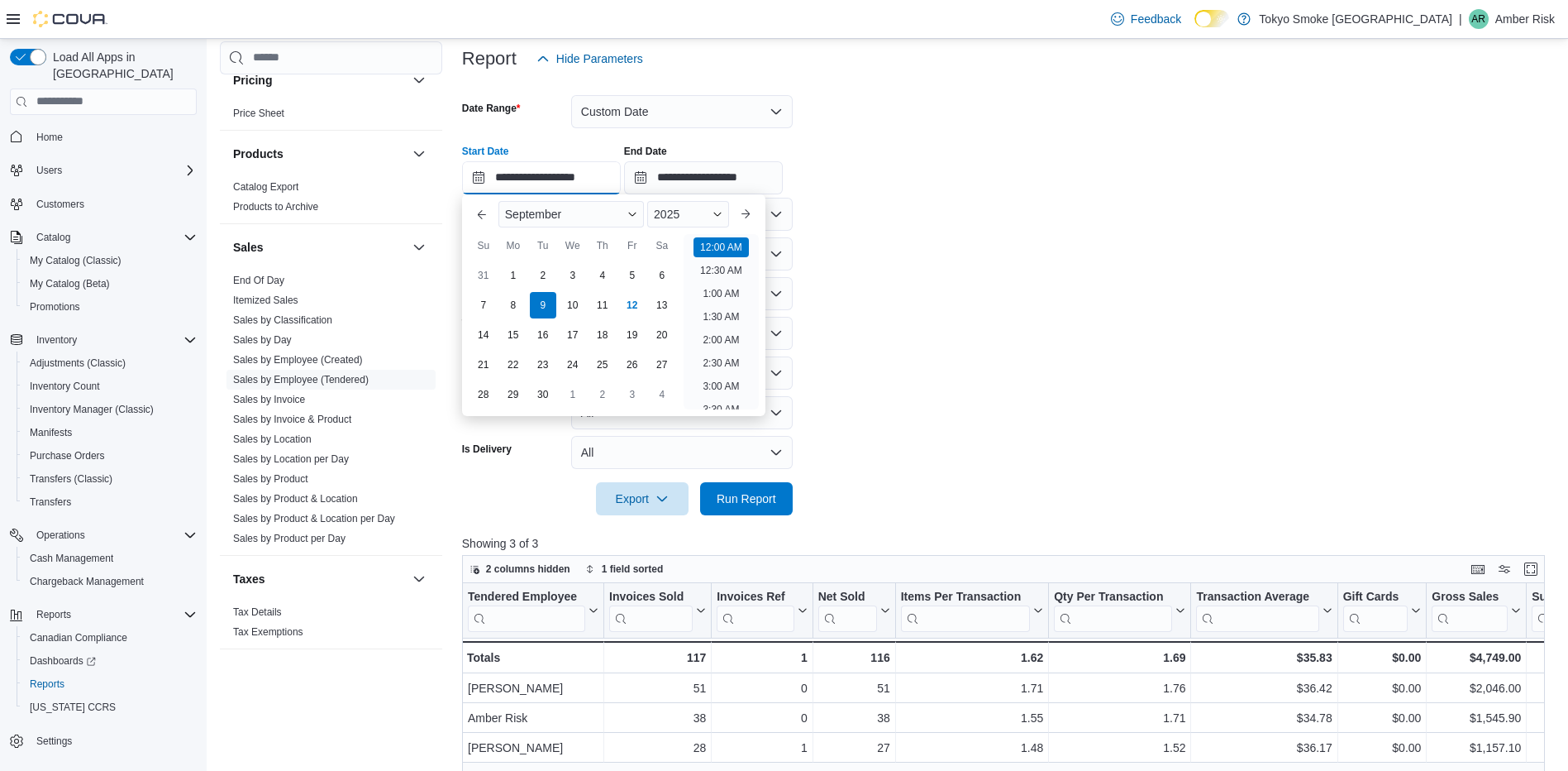
scroll to position [51, 0]
click at [569, 299] on div "10" at bounding box center [572, 305] width 29 height 29
type input "**********"
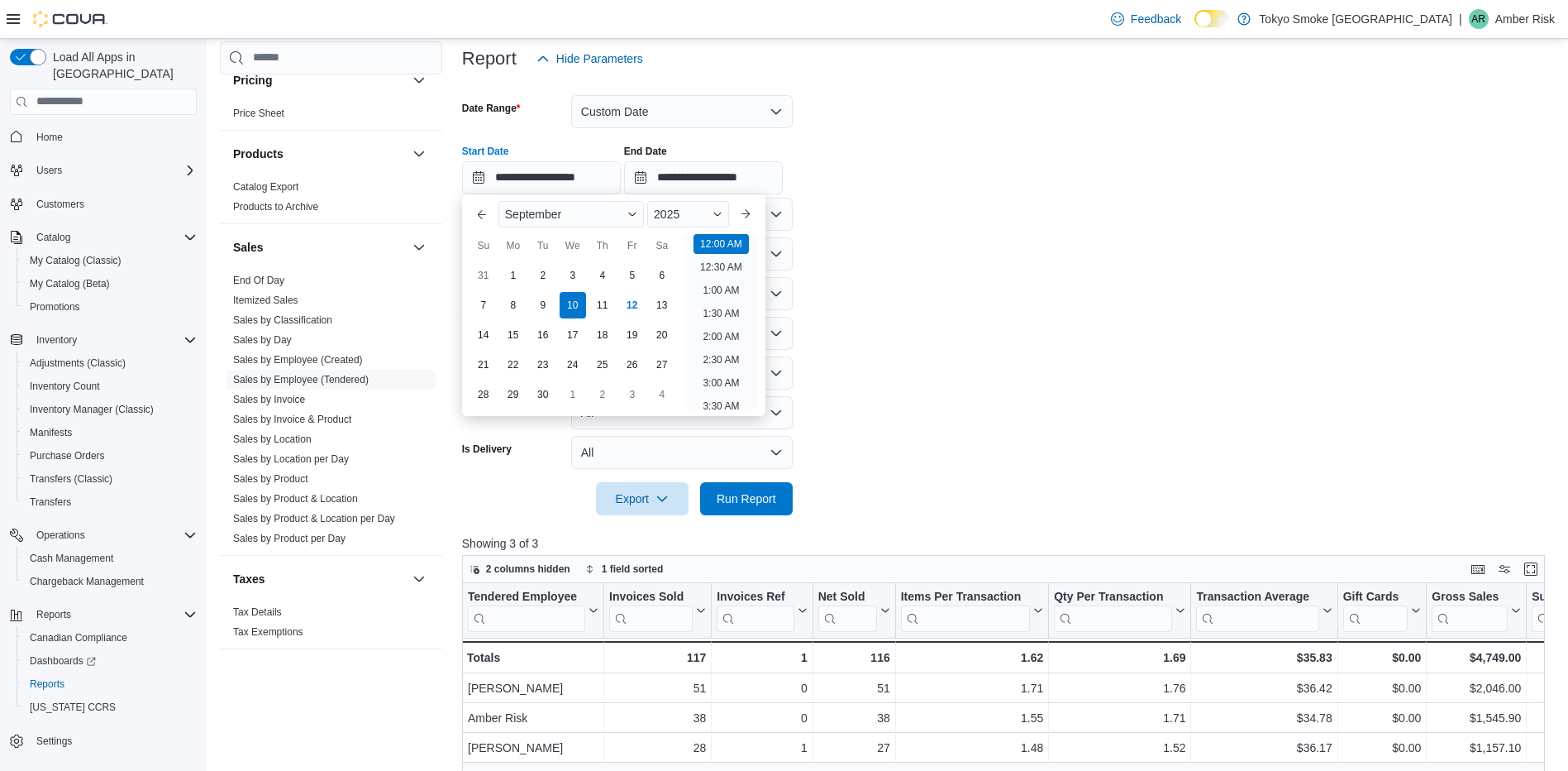
click at [937, 319] on form "**********" at bounding box center [1009, 295] width 1094 height 440
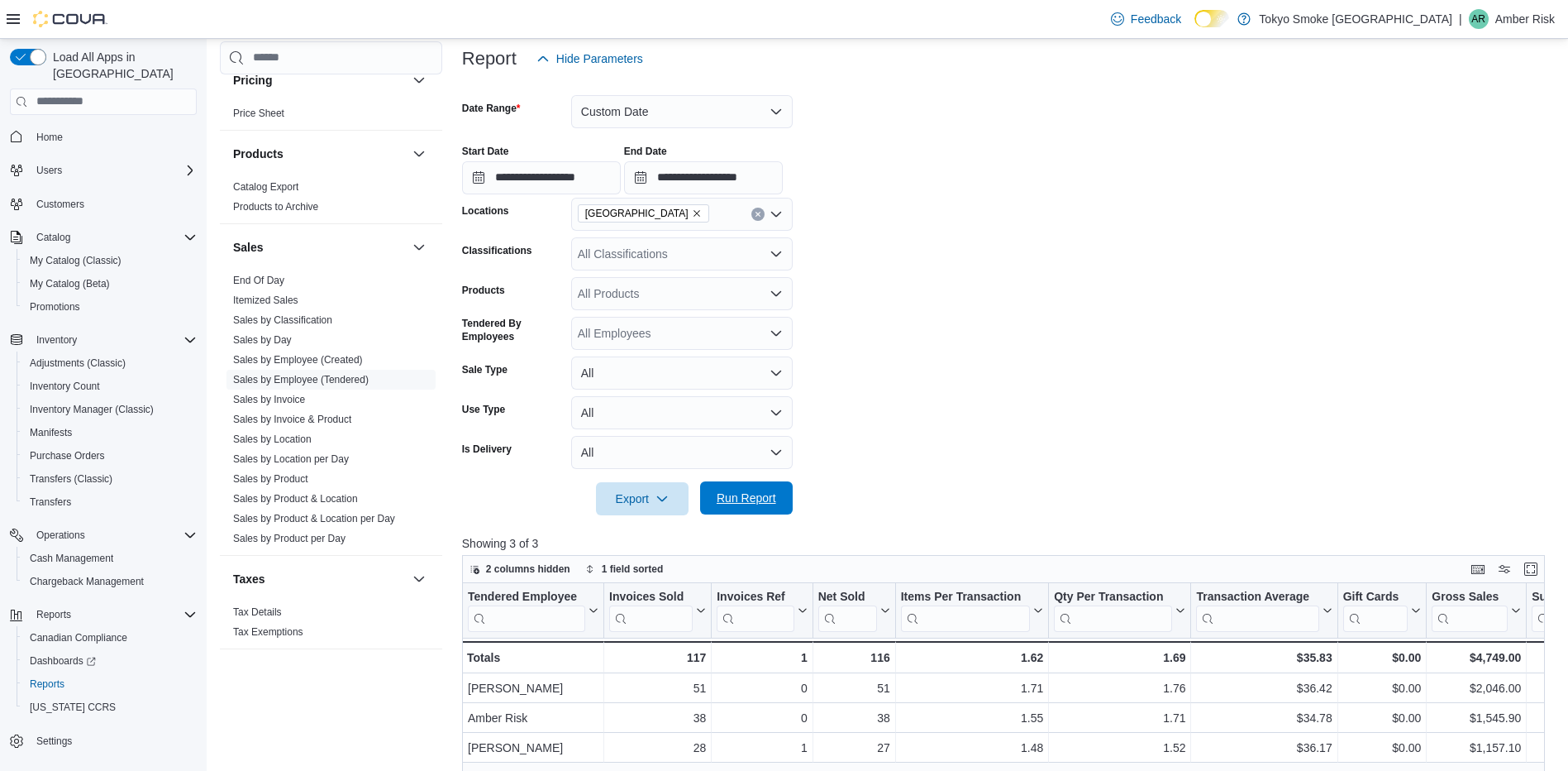
click at [740, 490] on span "Run Report" at bounding box center [747, 498] width 72 height 33
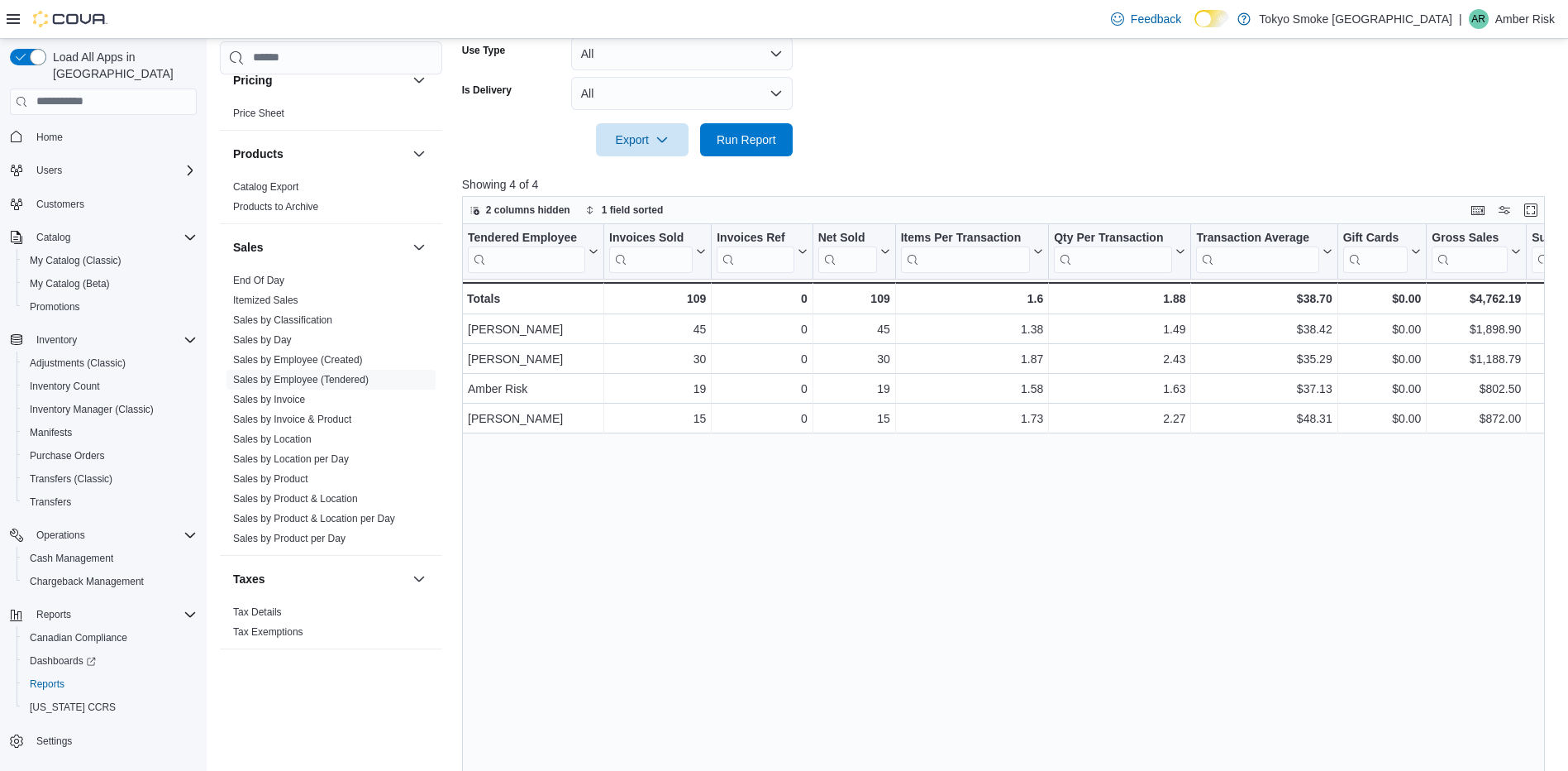
scroll to position [613, 0]
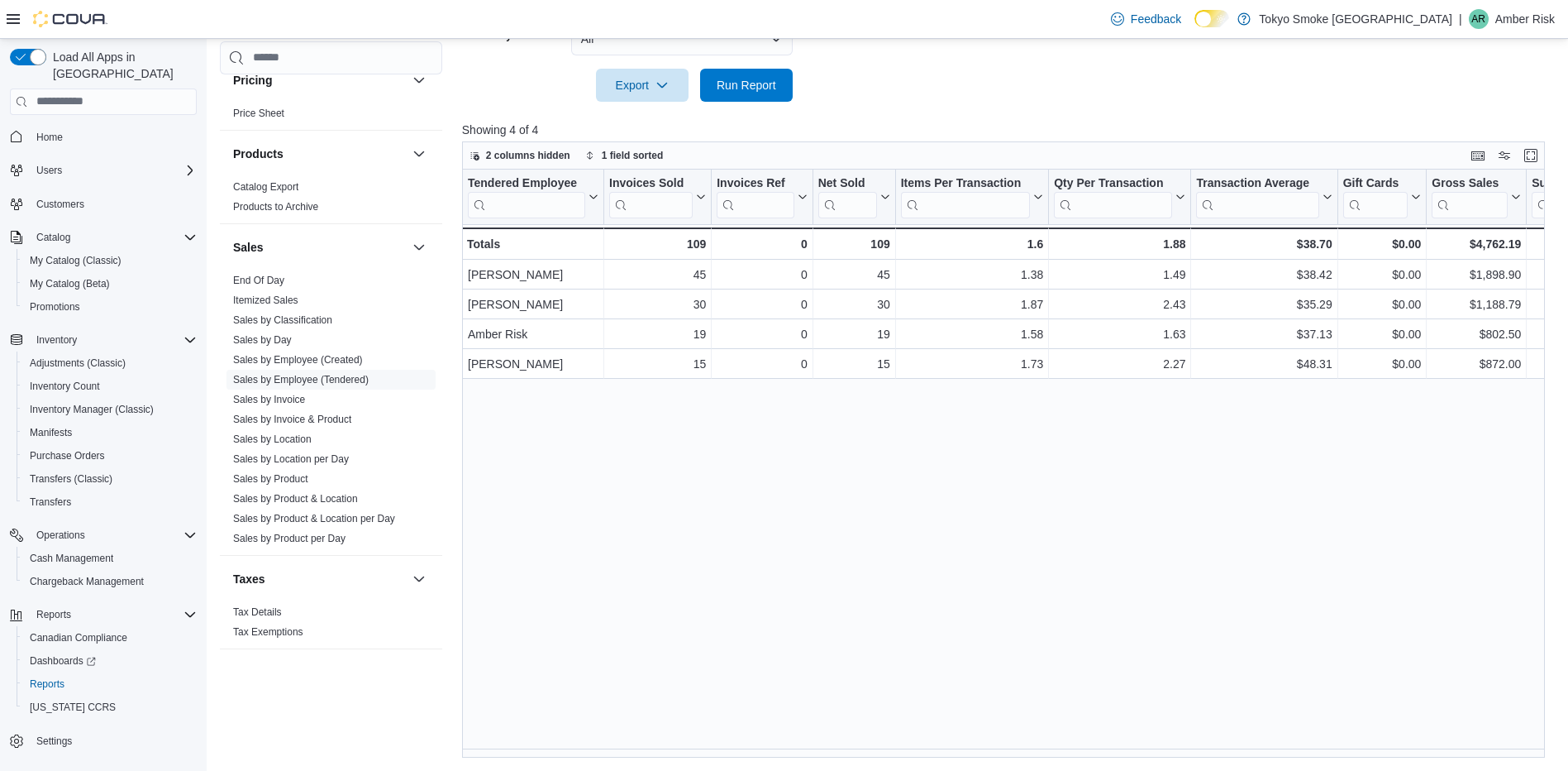
click at [1465, 563] on div "Tendered Employee Click to view column header actions Invoices Sold Click to vi…" at bounding box center [1009, 464] width 1094 height 589
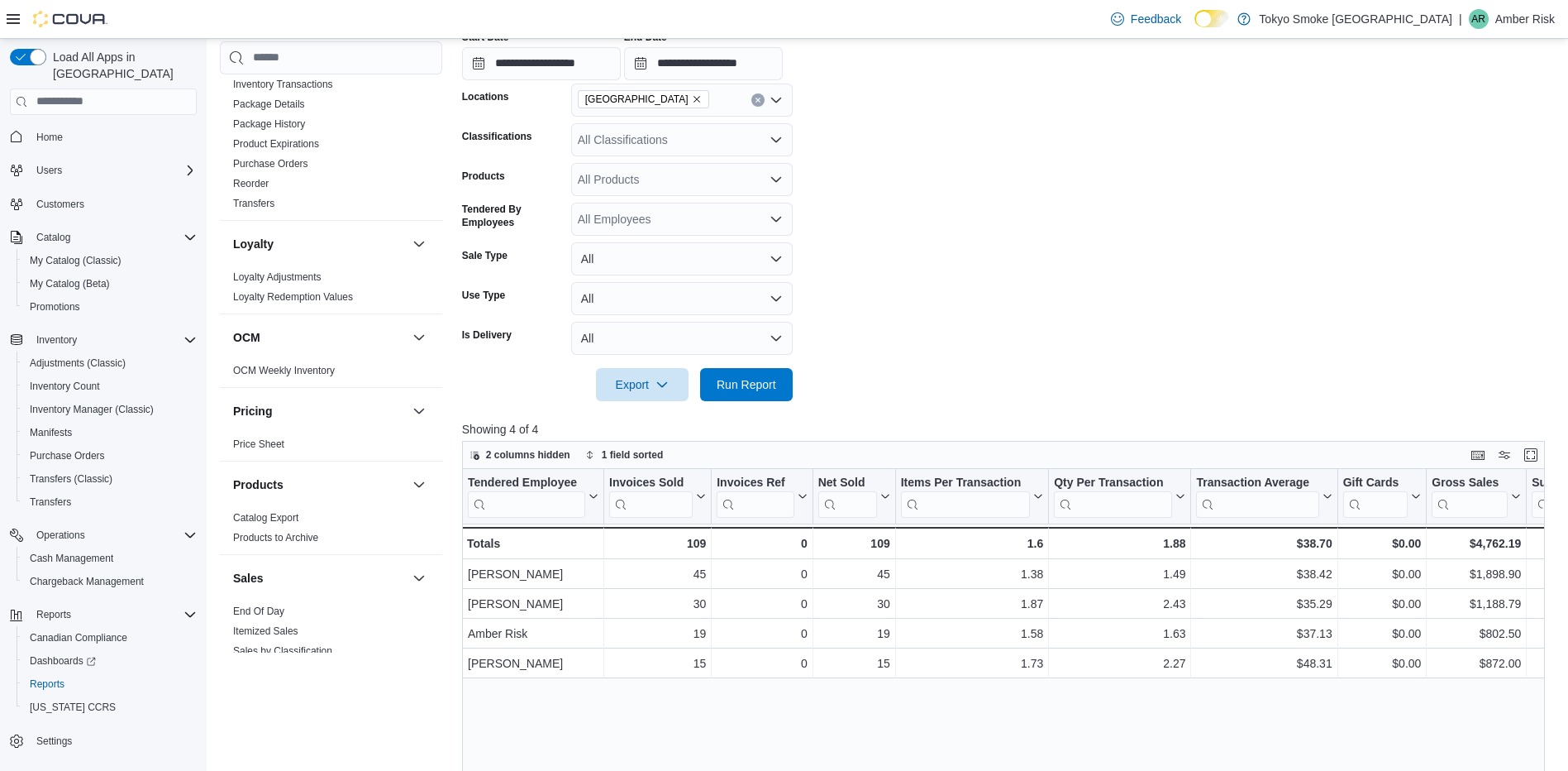
scroll to position [283, 0]
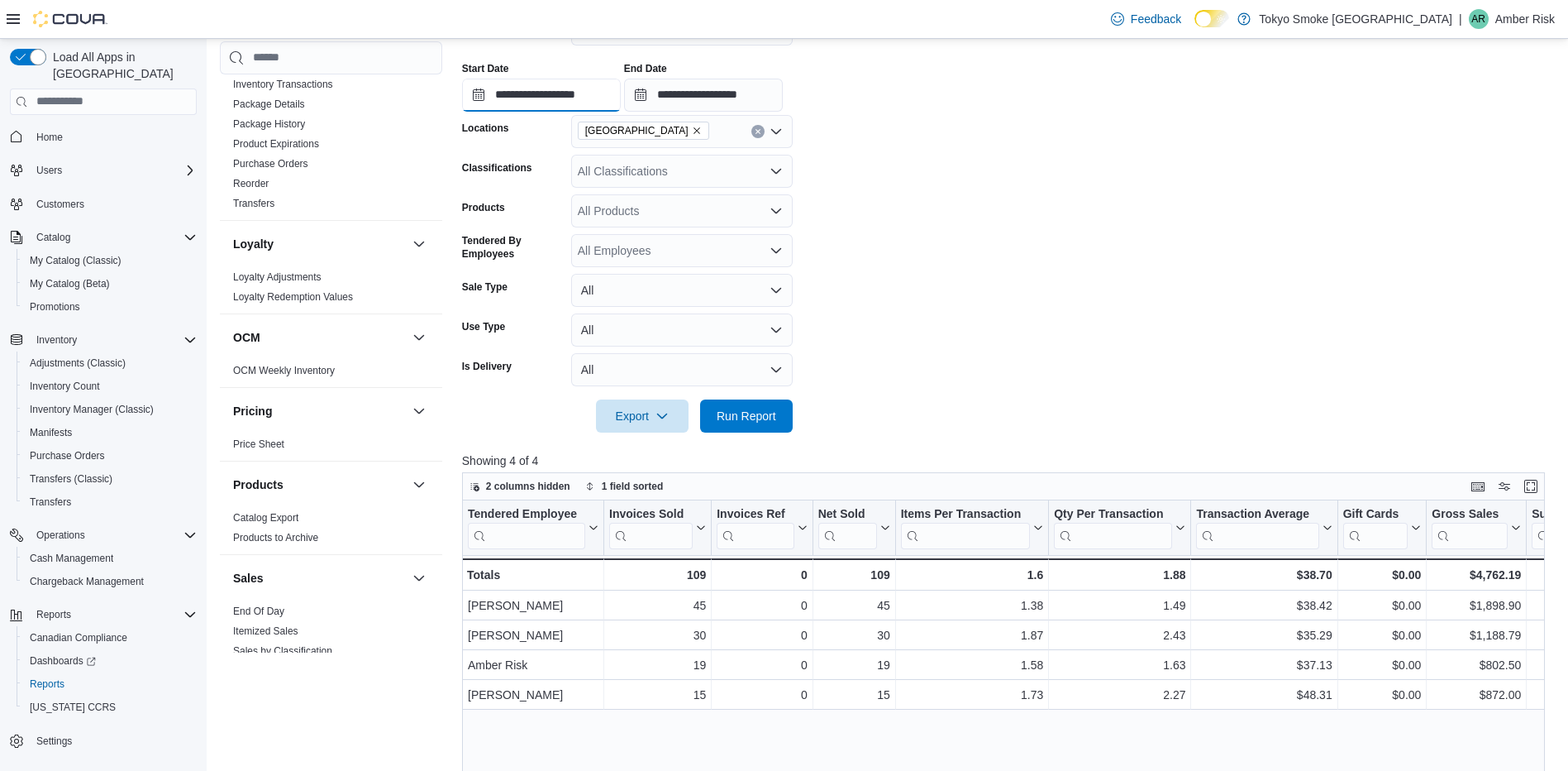
click at [518, 89] on input "**********" at bounding box center [541, 95] width 159 height 33
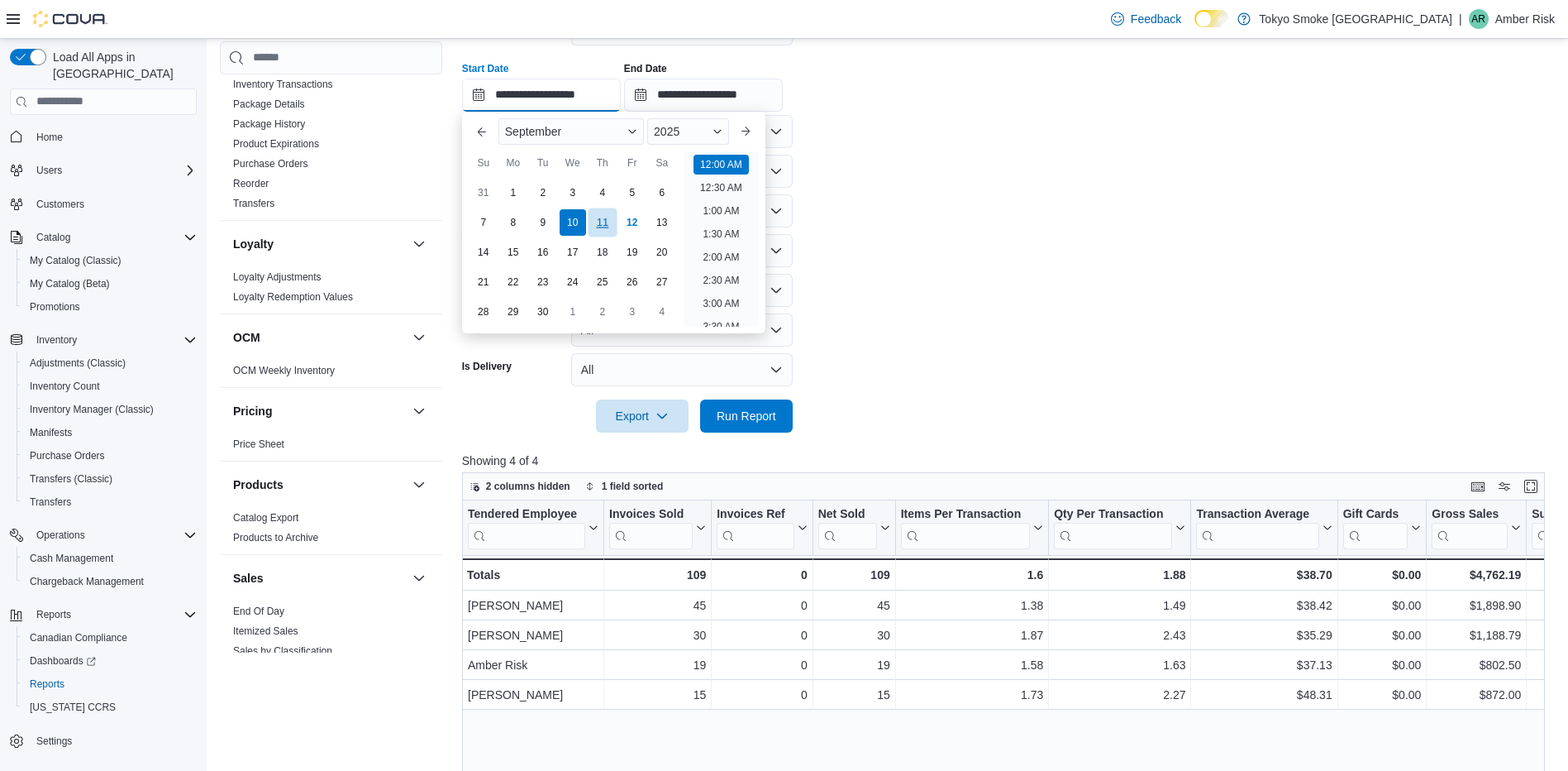
scroll to position [51, 0]
click at [594, 221] on div "11" at bounding box center [603, 223] width 29 height 29
type input "**********"
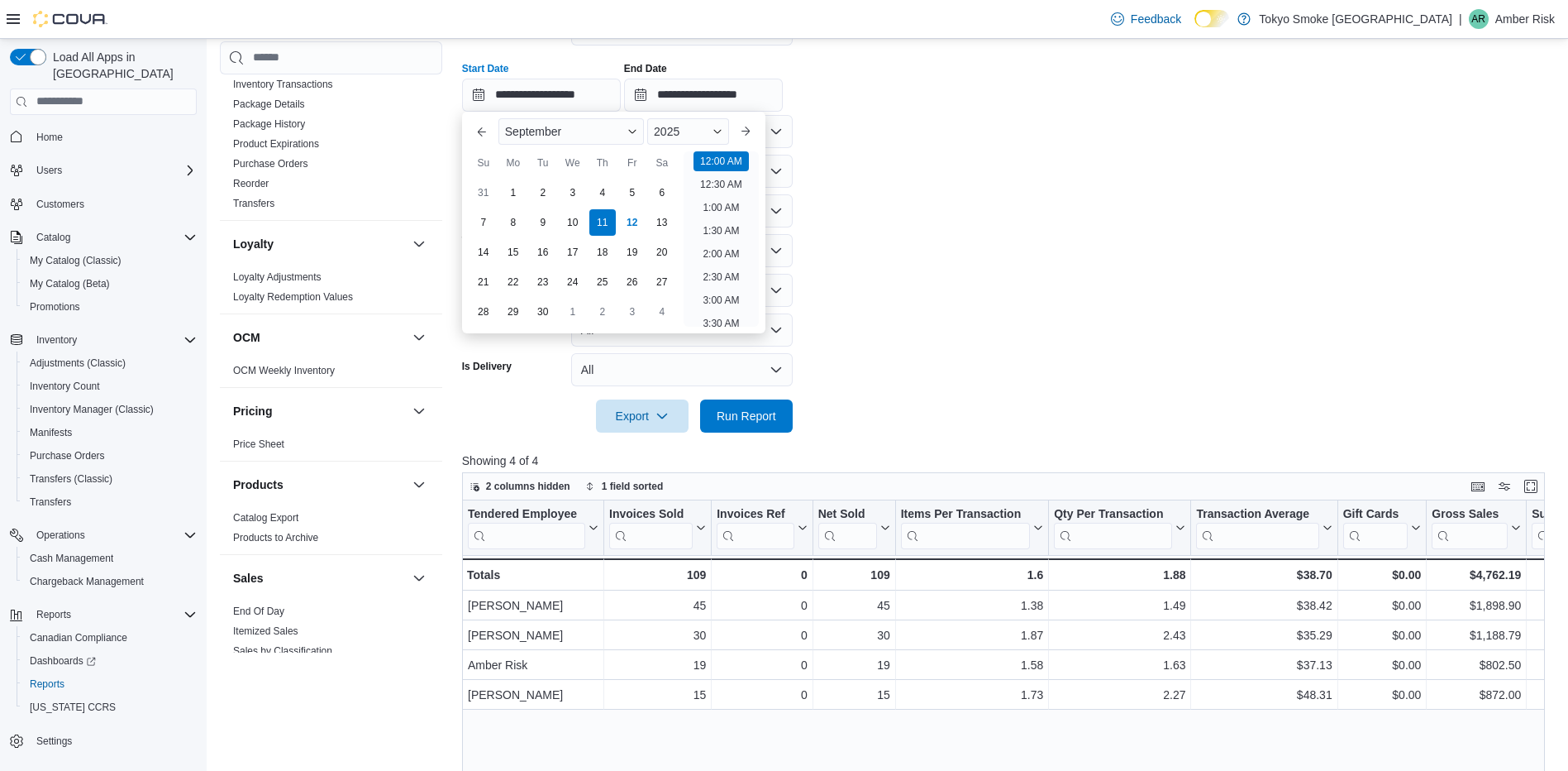
click at [1140, 257] on form "**********" at bounding box center [1009, 212] width 1094 height 440
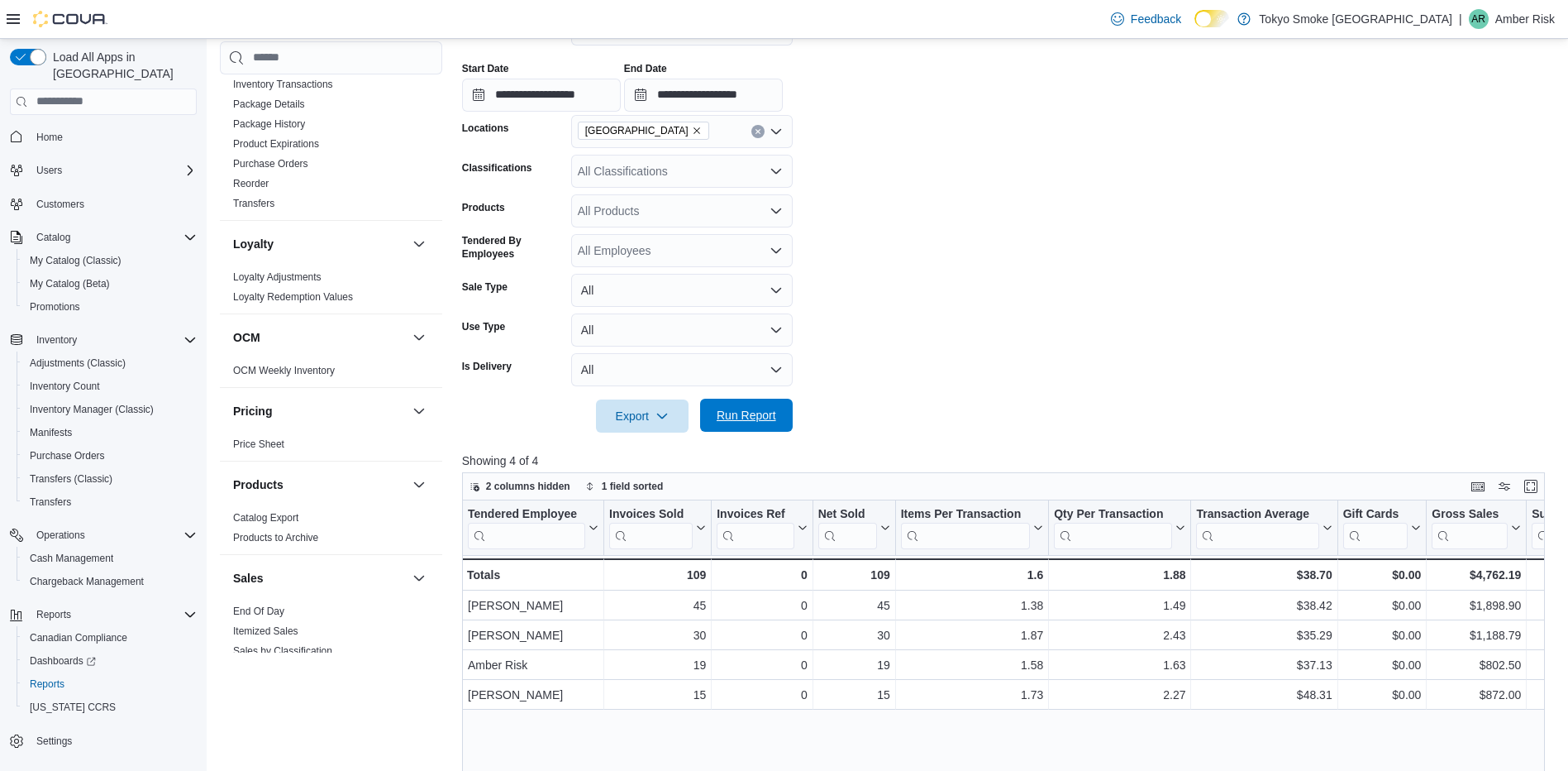
click at [755, 411] on span "Run Report" at bounding box center [746, 415] width 59 height 16
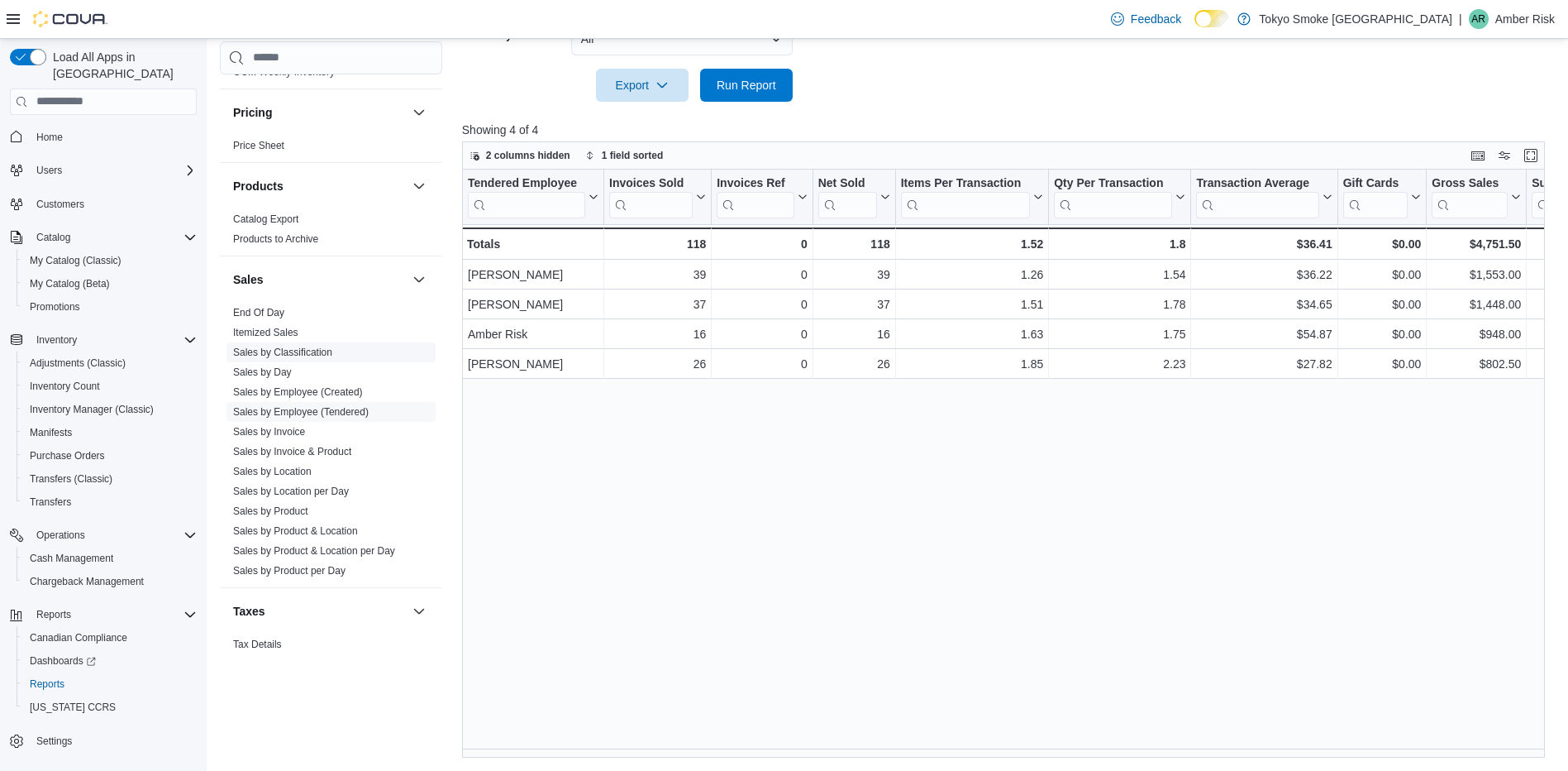
scroll to position [1209, 0]
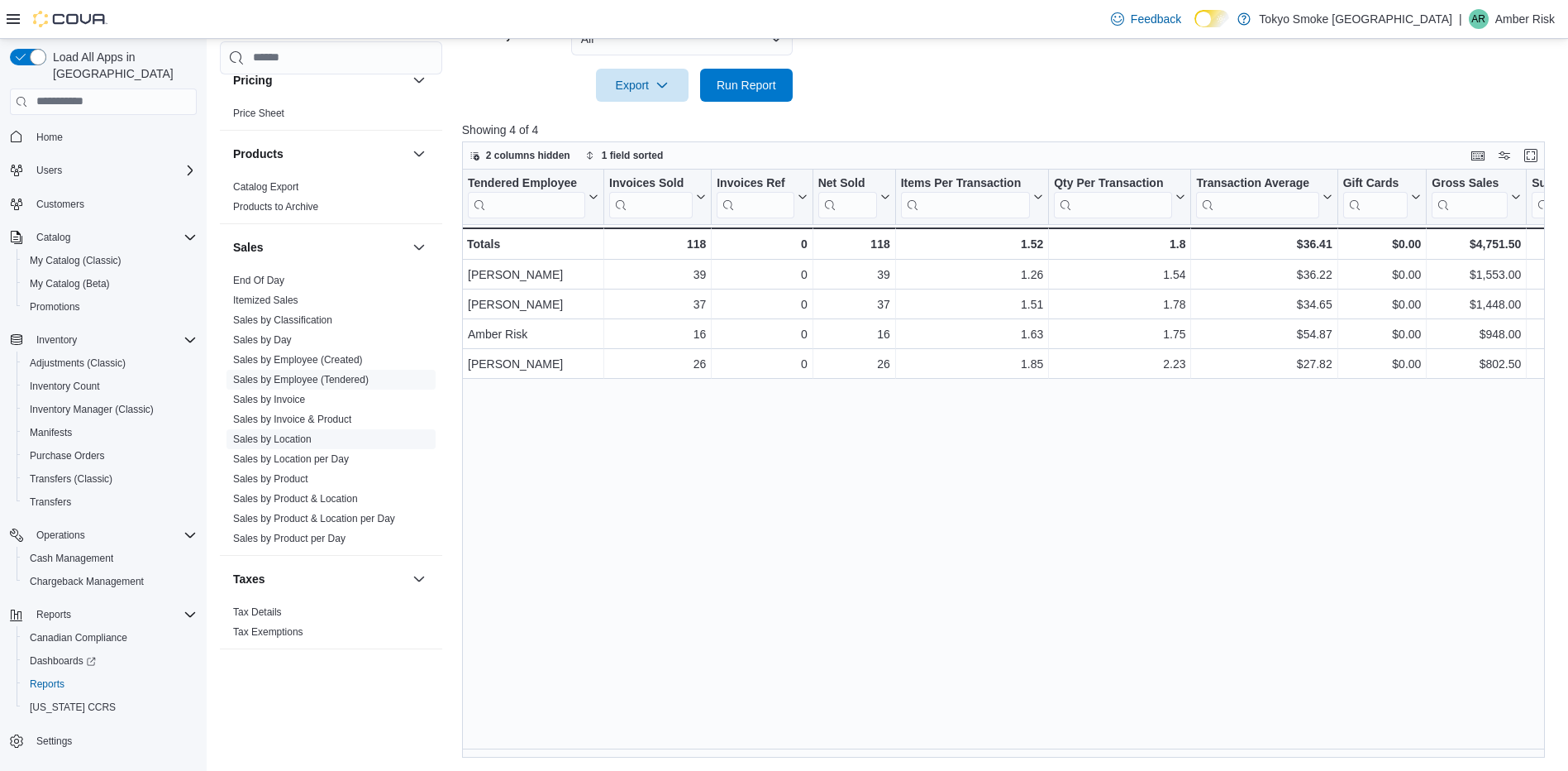
click at [253, 433] on link "Sales by Location" at bounding box center [272, 438] width 78 height 11
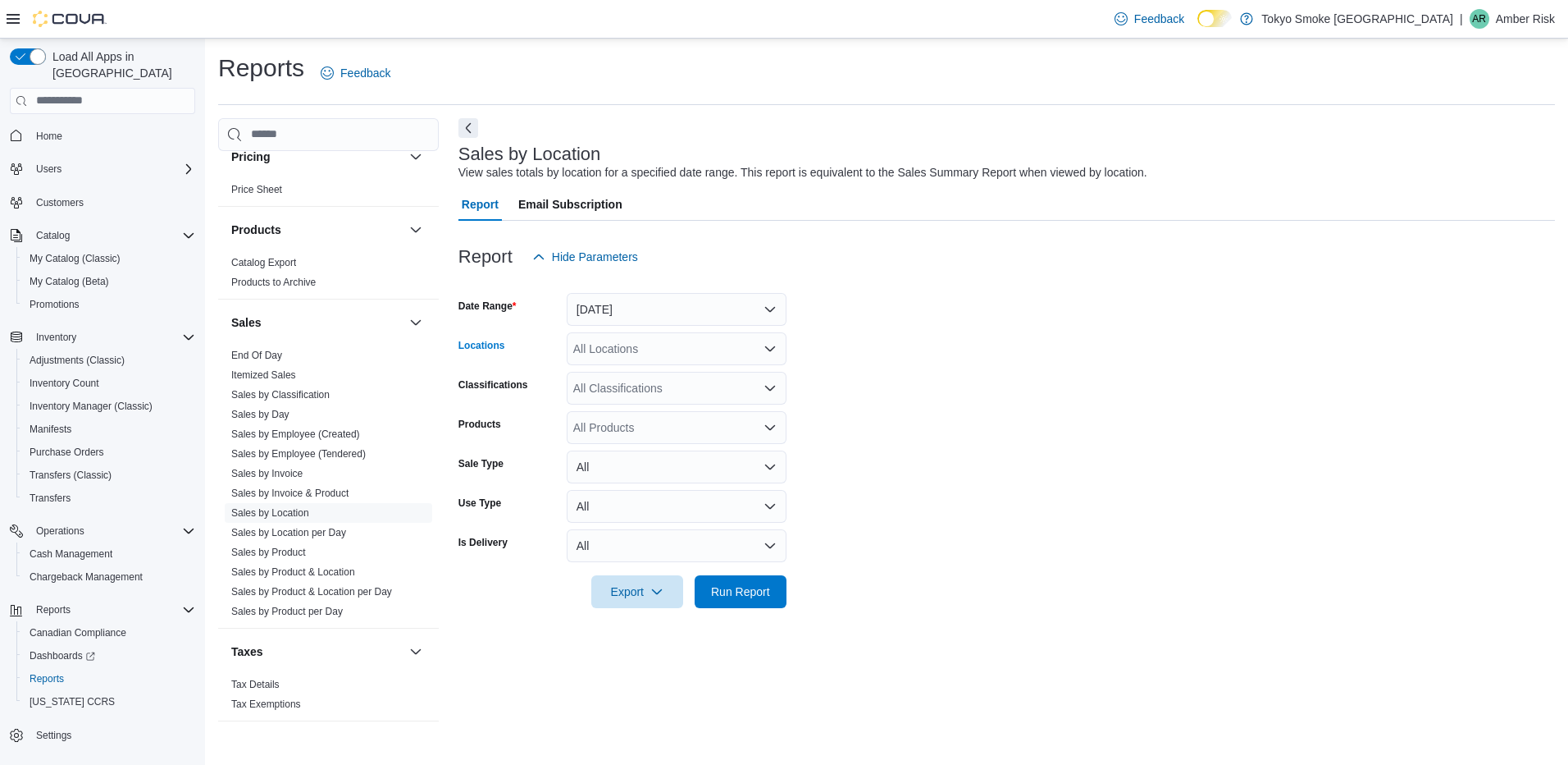
click at [666, 346] on div "All Locations" at bounding box center [676, 348] width 220 height 33
type input "**"
click at [659, 375] on span "North Bay Lakeshore" at bounding box center [670, 376] width 120 height 16
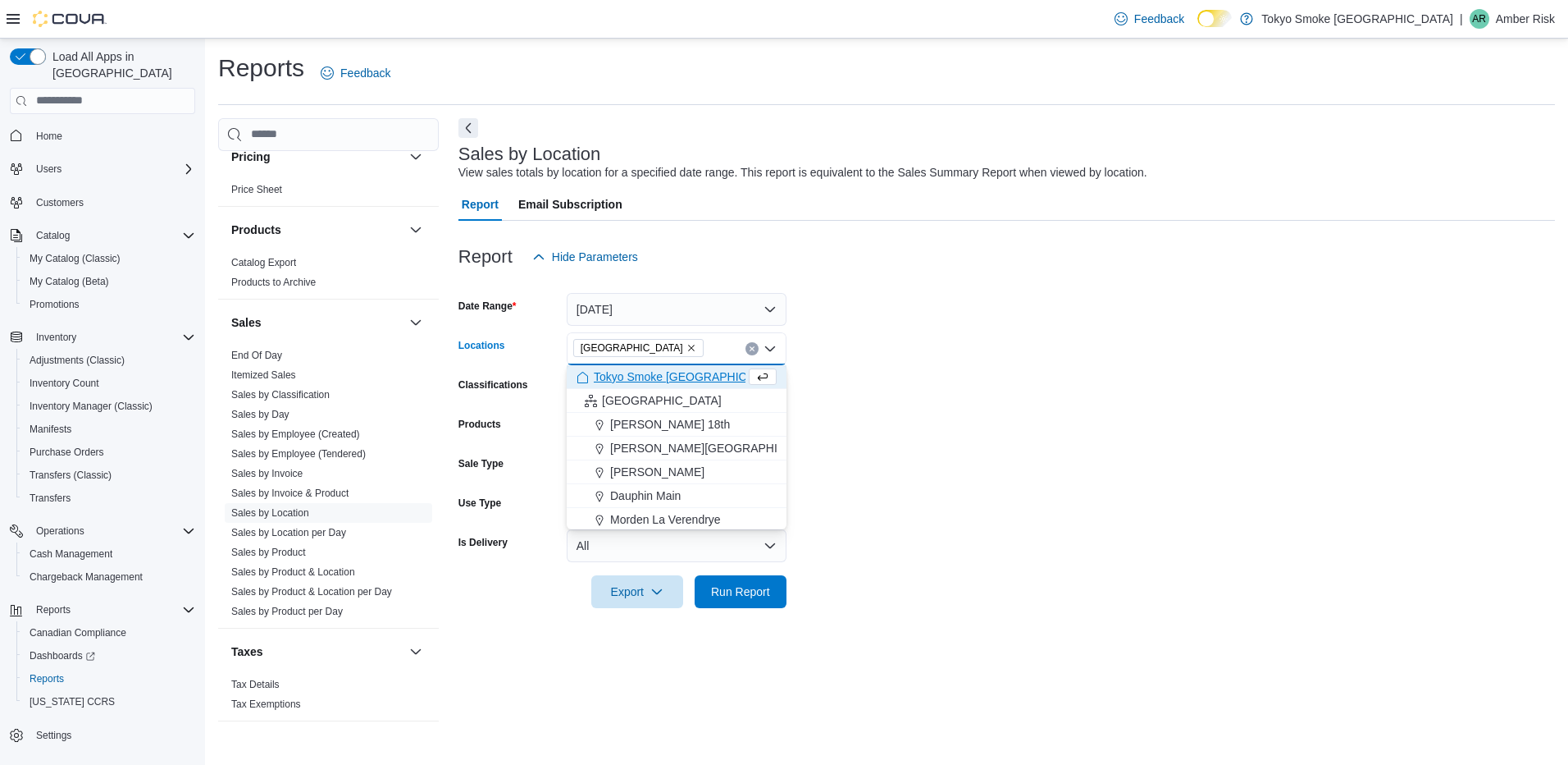
drag, startPoint x: 1079, startPoint y: 427, endPoint x: 916, endPoint y: 387, distance: 167.8
click at [1077, 428] on form "Date Range Yesterday Locations North Bay Lakeshore Combo box. Selected. North B…" at bounding box center [1007, 440] width 1097 height 335
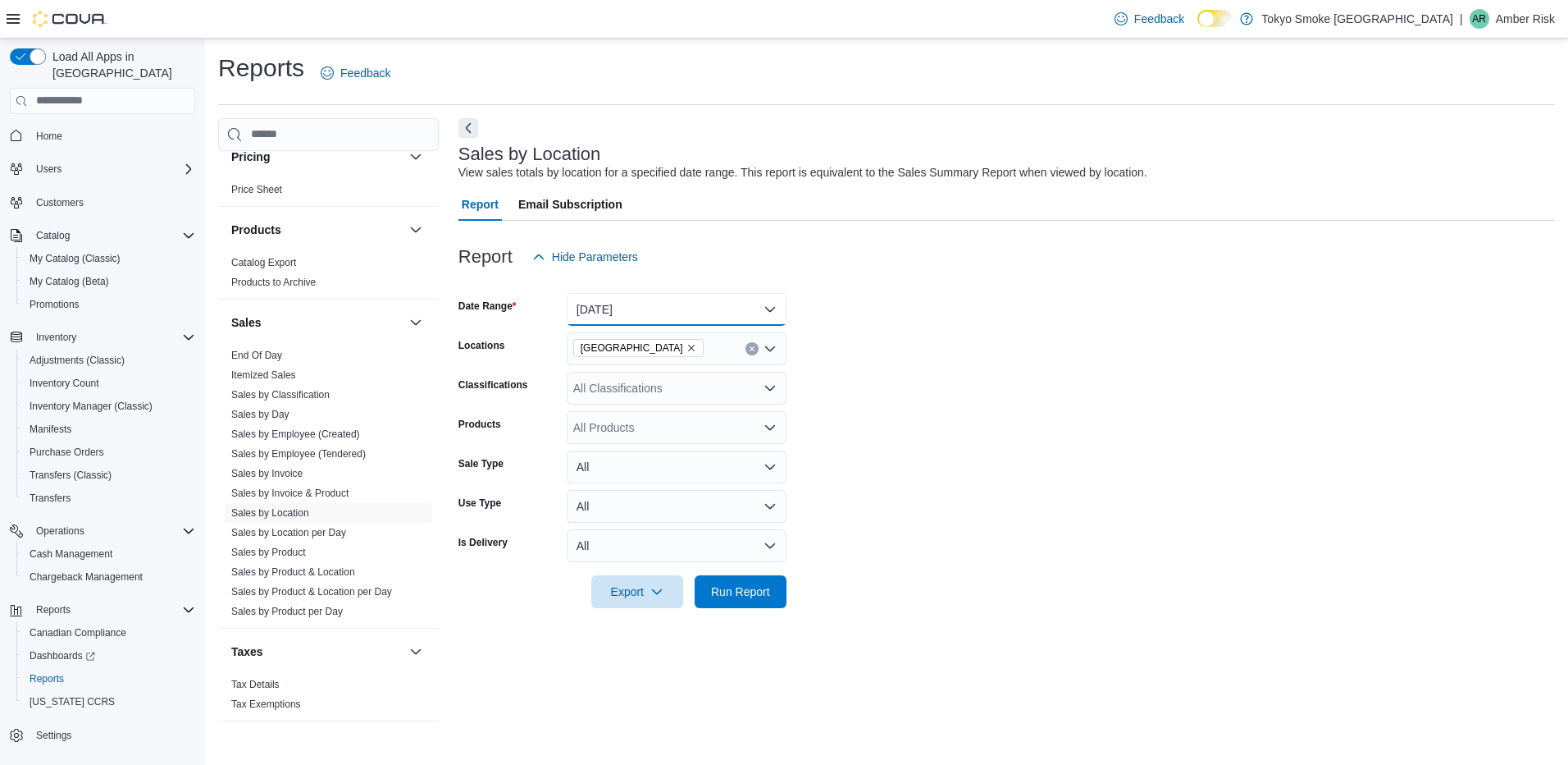
click at [725, 294] on button "Yesterday" at bounding box center [676, 309] width 220 height 33
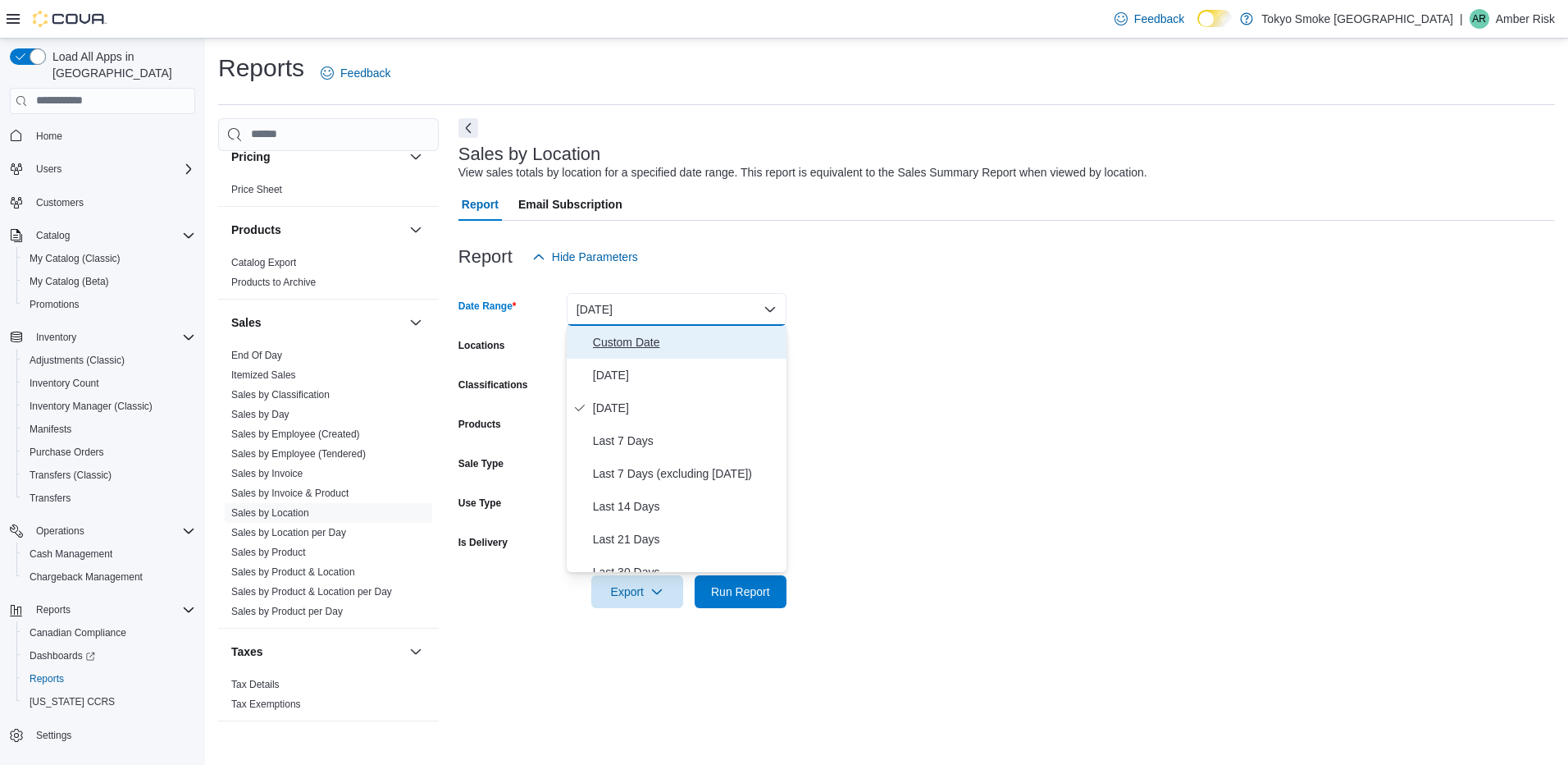
click at [662, 339] on span "Custom Date" at bounding box center [686, 341] width 187 height 20
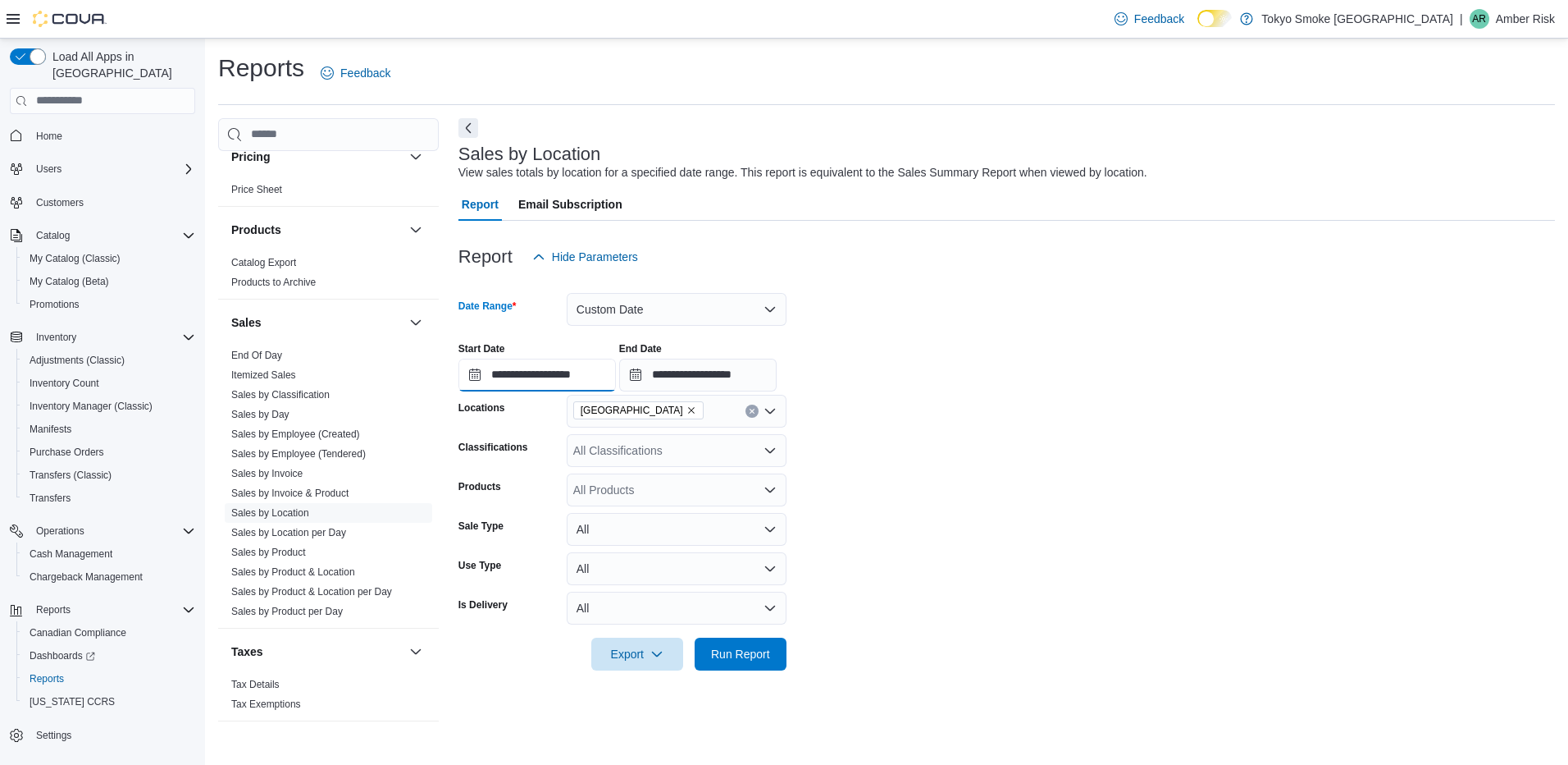
click at [576, 379] on input "**********" at bounding box center [537, 375] width 157 height 33
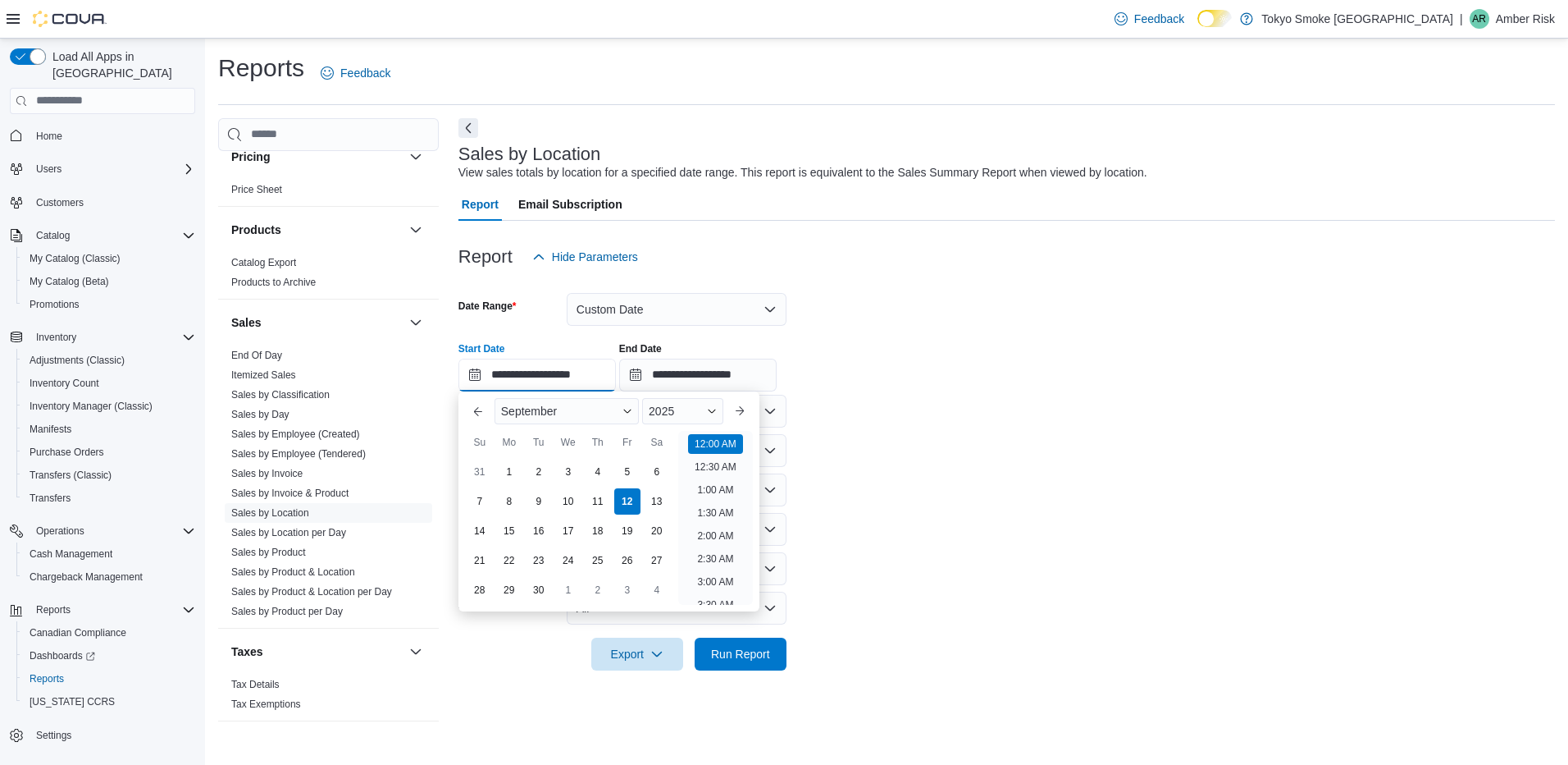
scroll to position [50, 0]
click at [682, 408] on div "2025" at bounding box center [683, 411] width 81 height 27
click at [674, 565] on div "2024" at bounding box center [683, 566] width 75 height 20
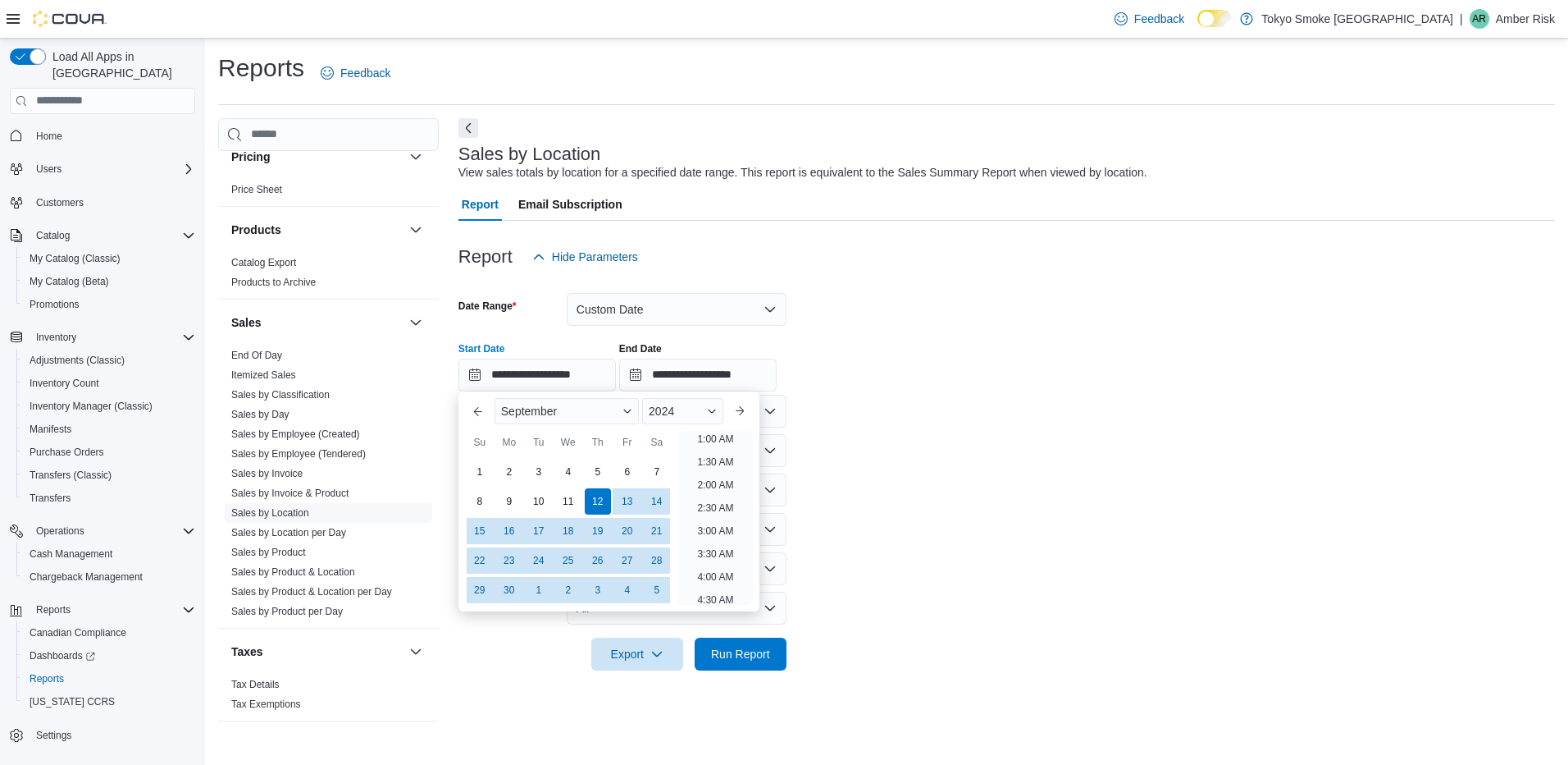
scroll to position [3, 0]
click at [475, 499] on div "8" at bounding box center [480, 501] width 29 height 29
type input "**********"
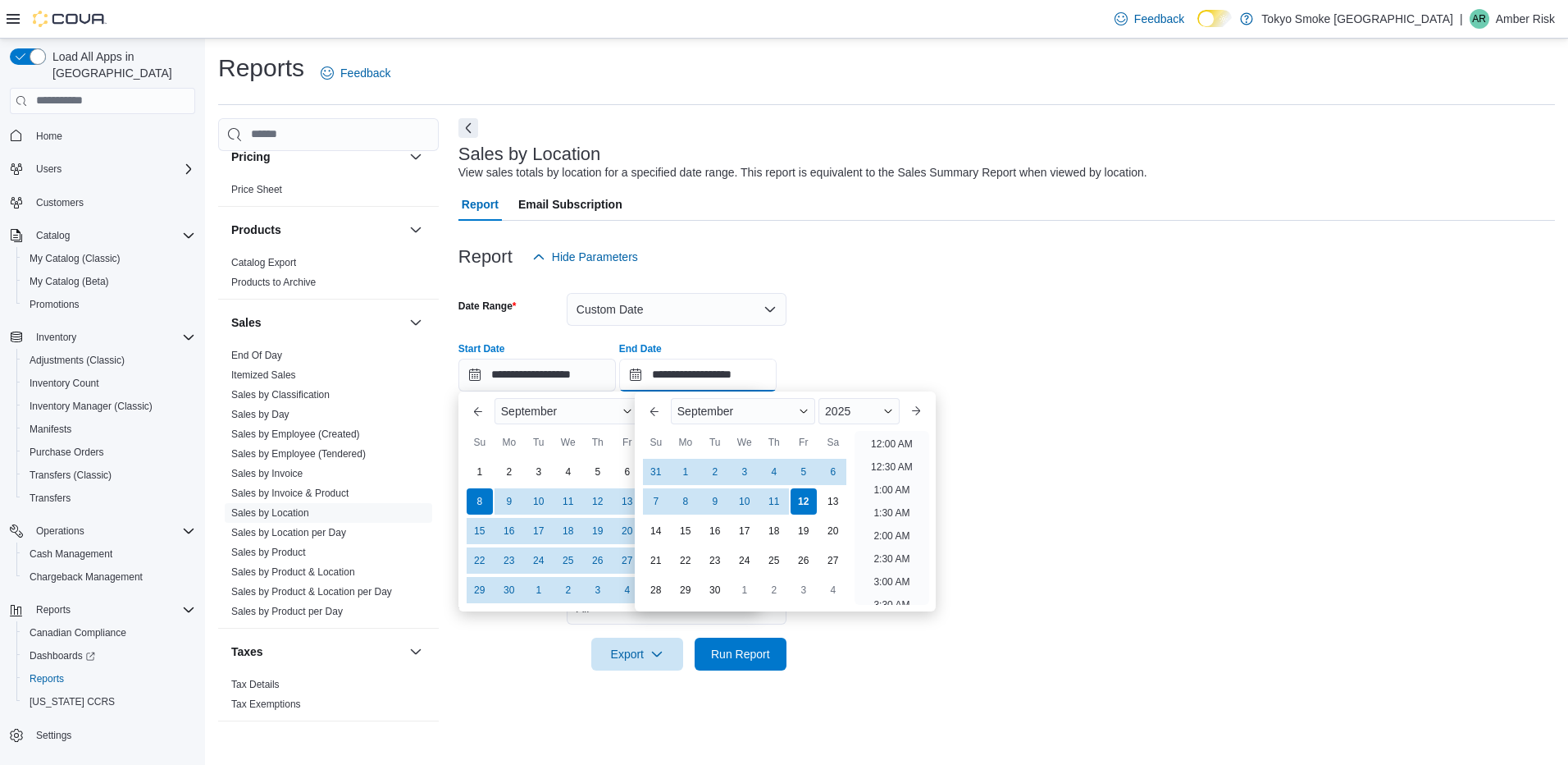
click at [705, 371] on input "**********" at bounding box center [698, 375] width 157 height 33
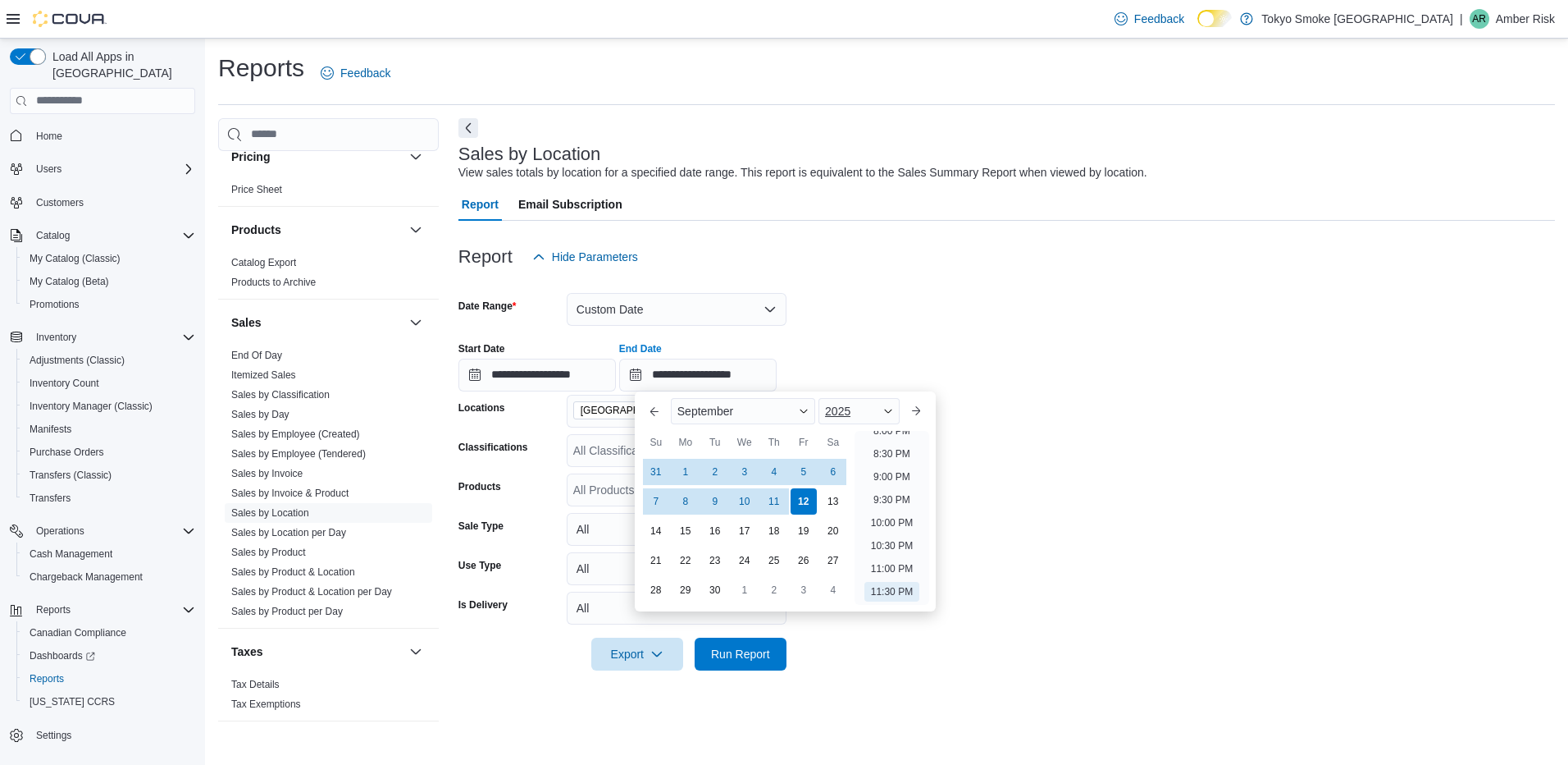
click at [850, 412] on span "2025" at bounding box center [837, 411] width 26 height 13
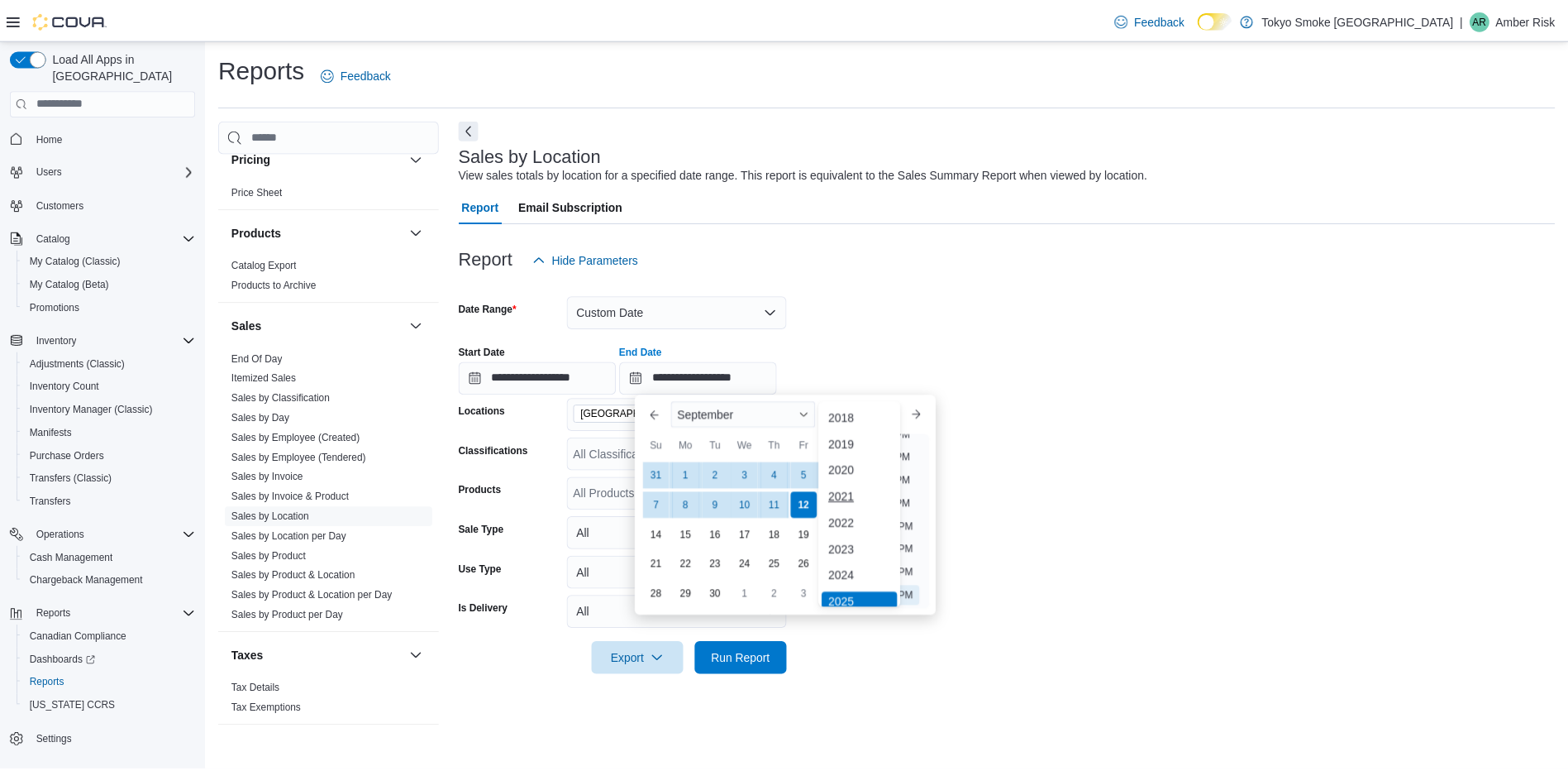
scroll to position [5, 0]
click at [853, 564] on div "2024" at bounding box center [866, 571] width 76 height 20
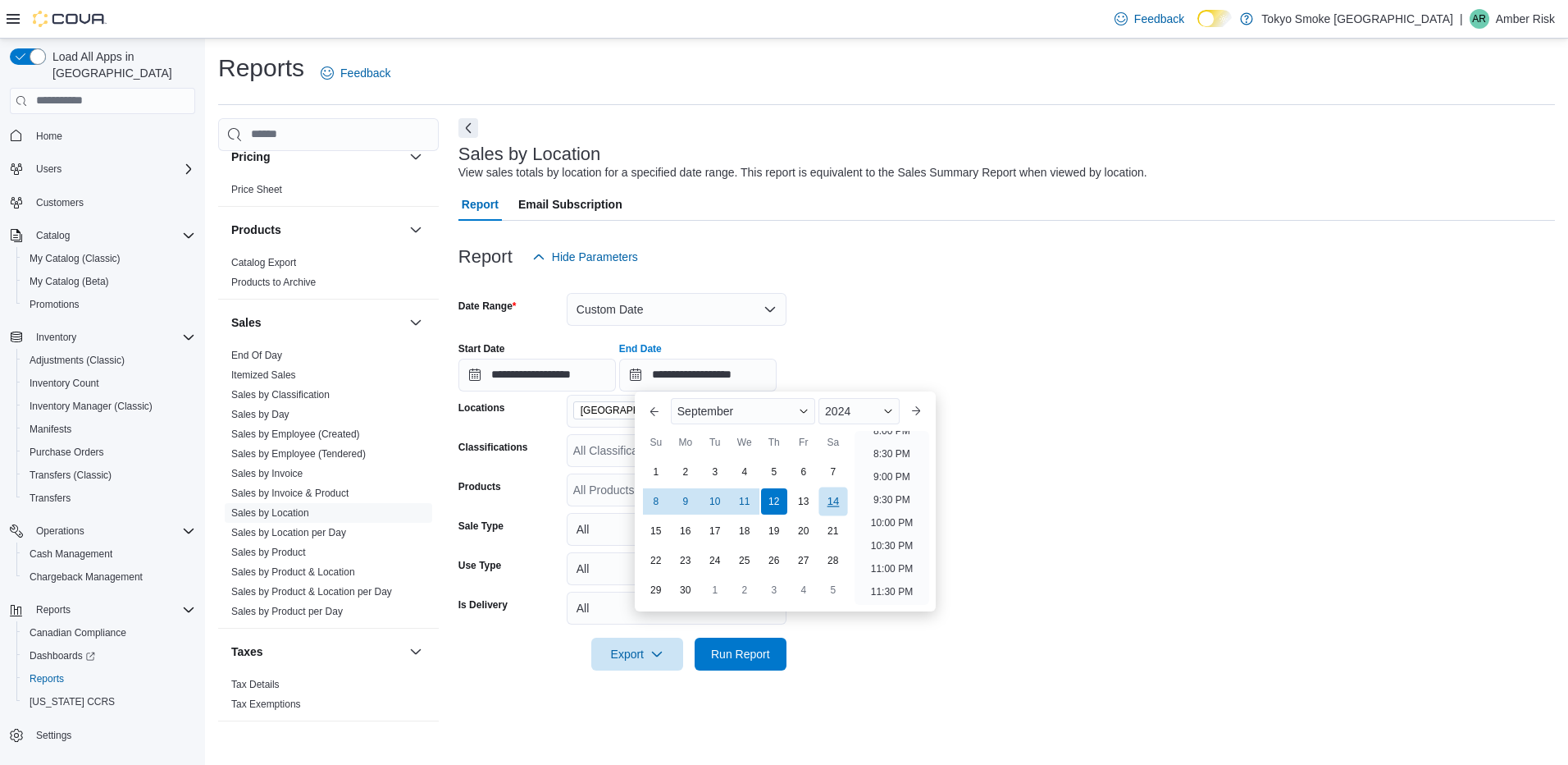
click at [834, 498] on div "14" at bounding box center [833, 501] width 29 height 29
type input "**********"
click at [1097, 457] on form "**********" at bounding box center [1007, 471] width 1097 height 397
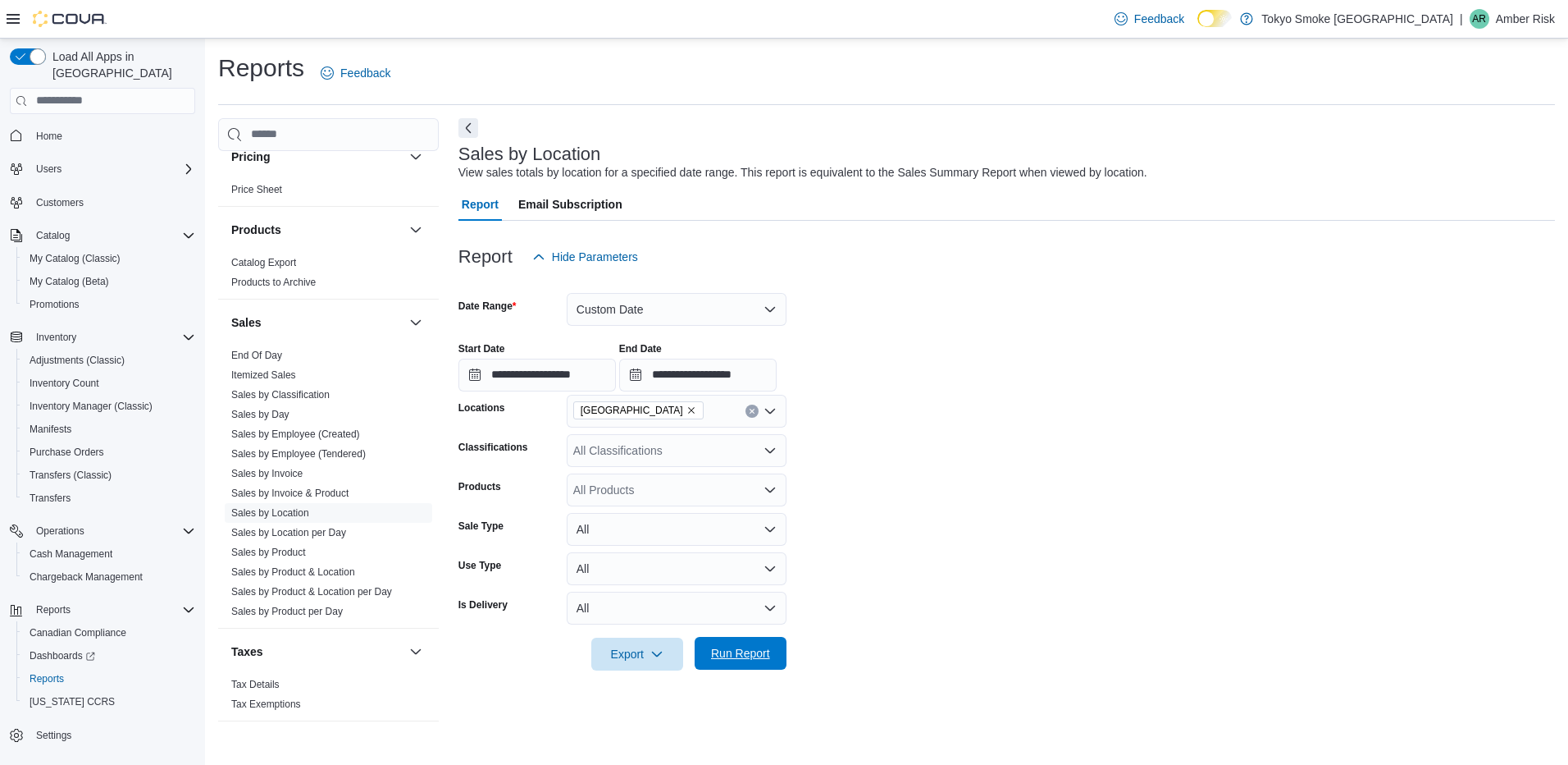
click at [722, 650] on span "Run Report" at bounding box center [740, 653] width 59 height 16
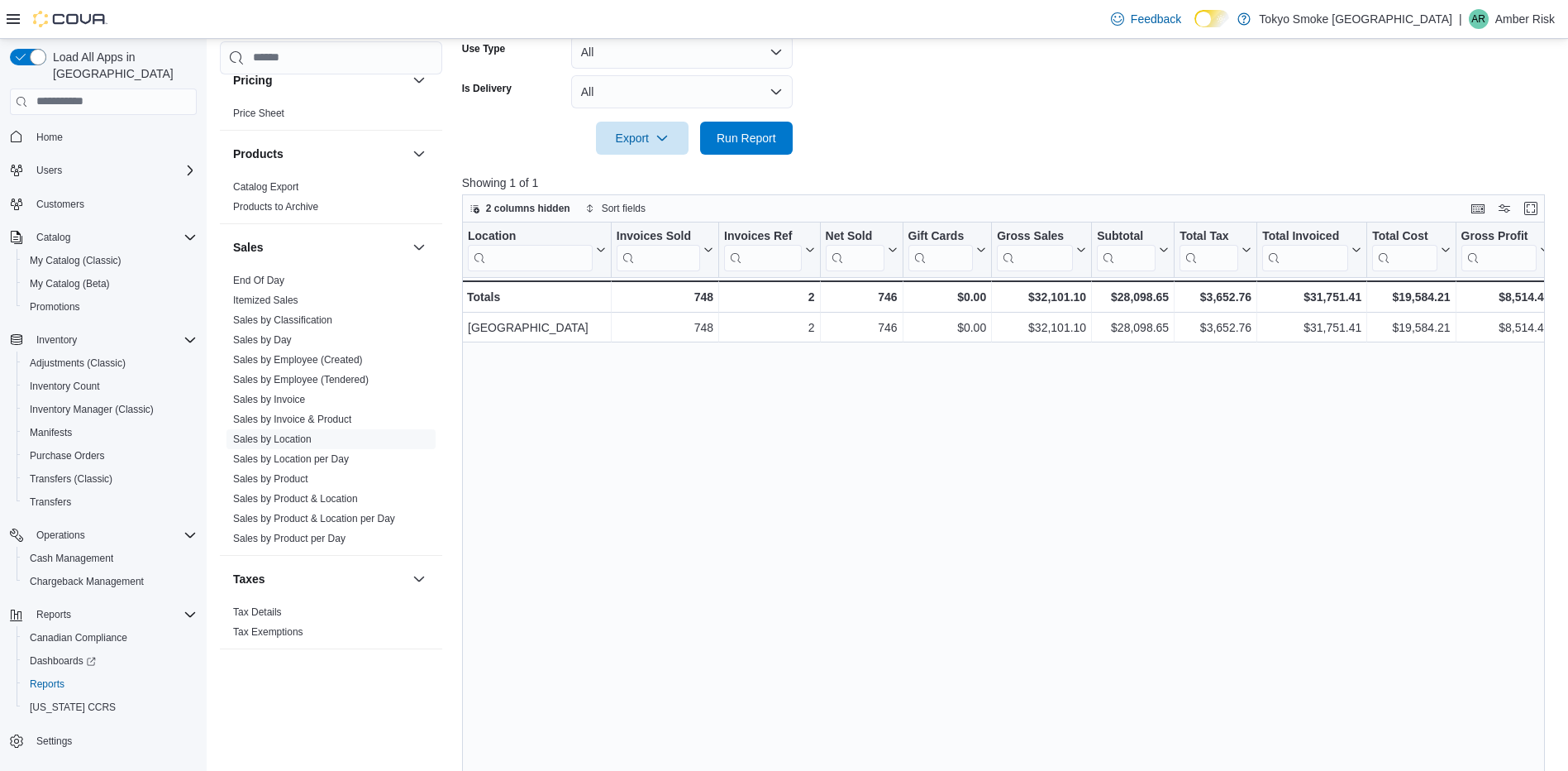
scroll to position [574, 0]
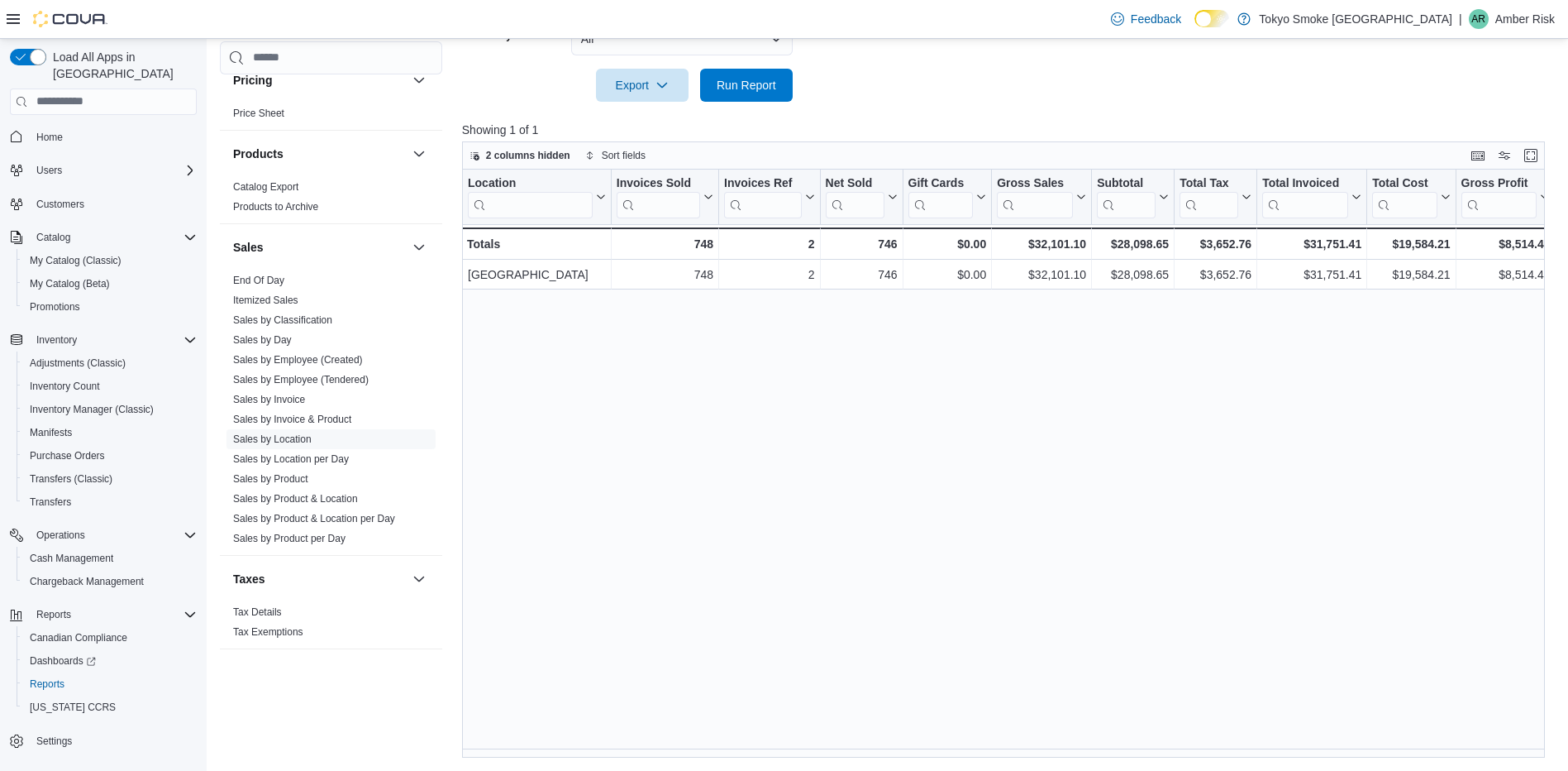
click at [1426, 568] on div "Location Click to view column header actions Invoices Sold Click to view column…" at bounding box center [1009, 464] width 1094 height 589
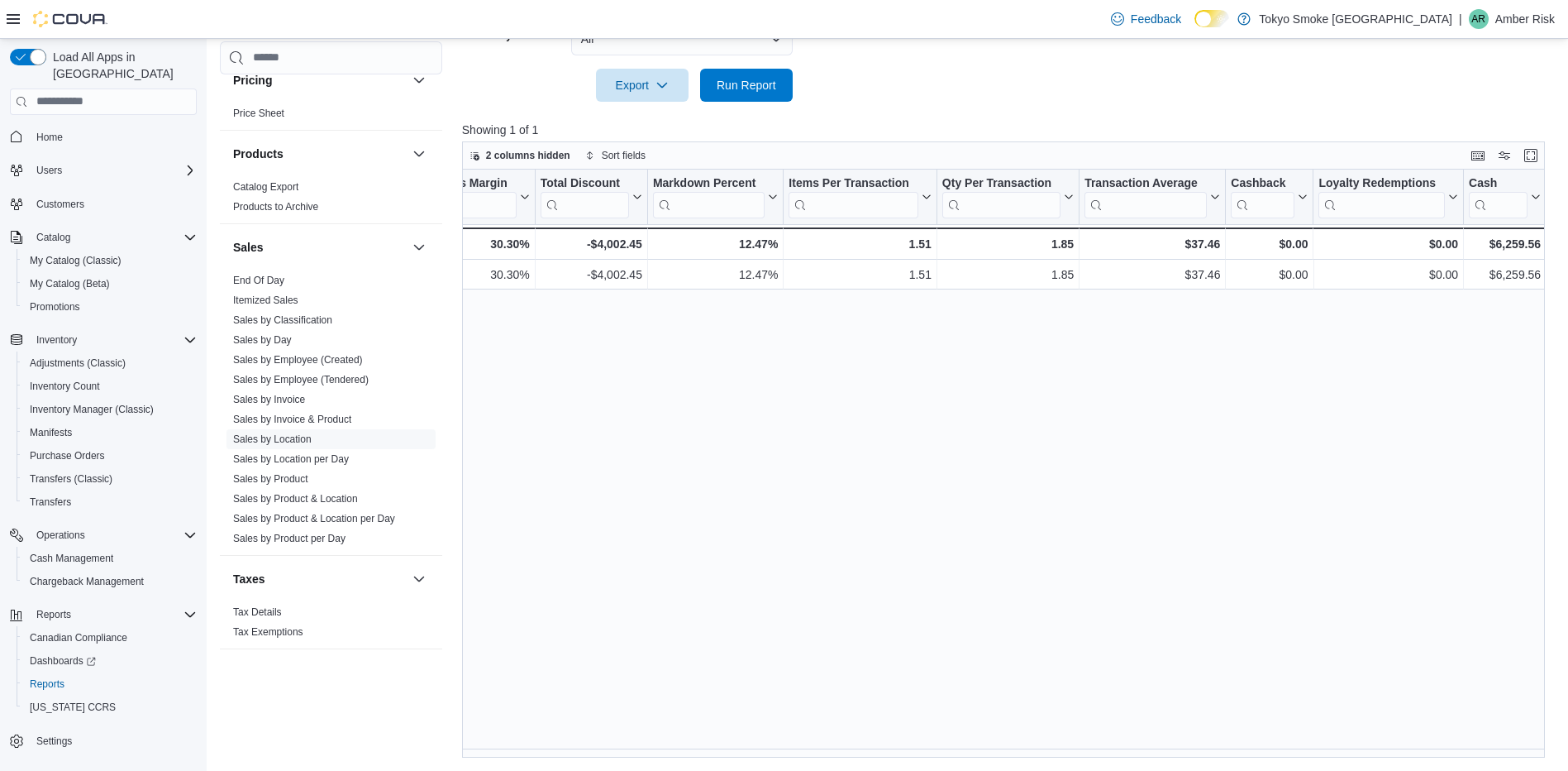
scroll to position [0, 1129]
click at [1459, 636] on div "Location Click to view column header actions Invoices Sold Click to view column…" at bounding box center [1009, 464] width 1094 height 589
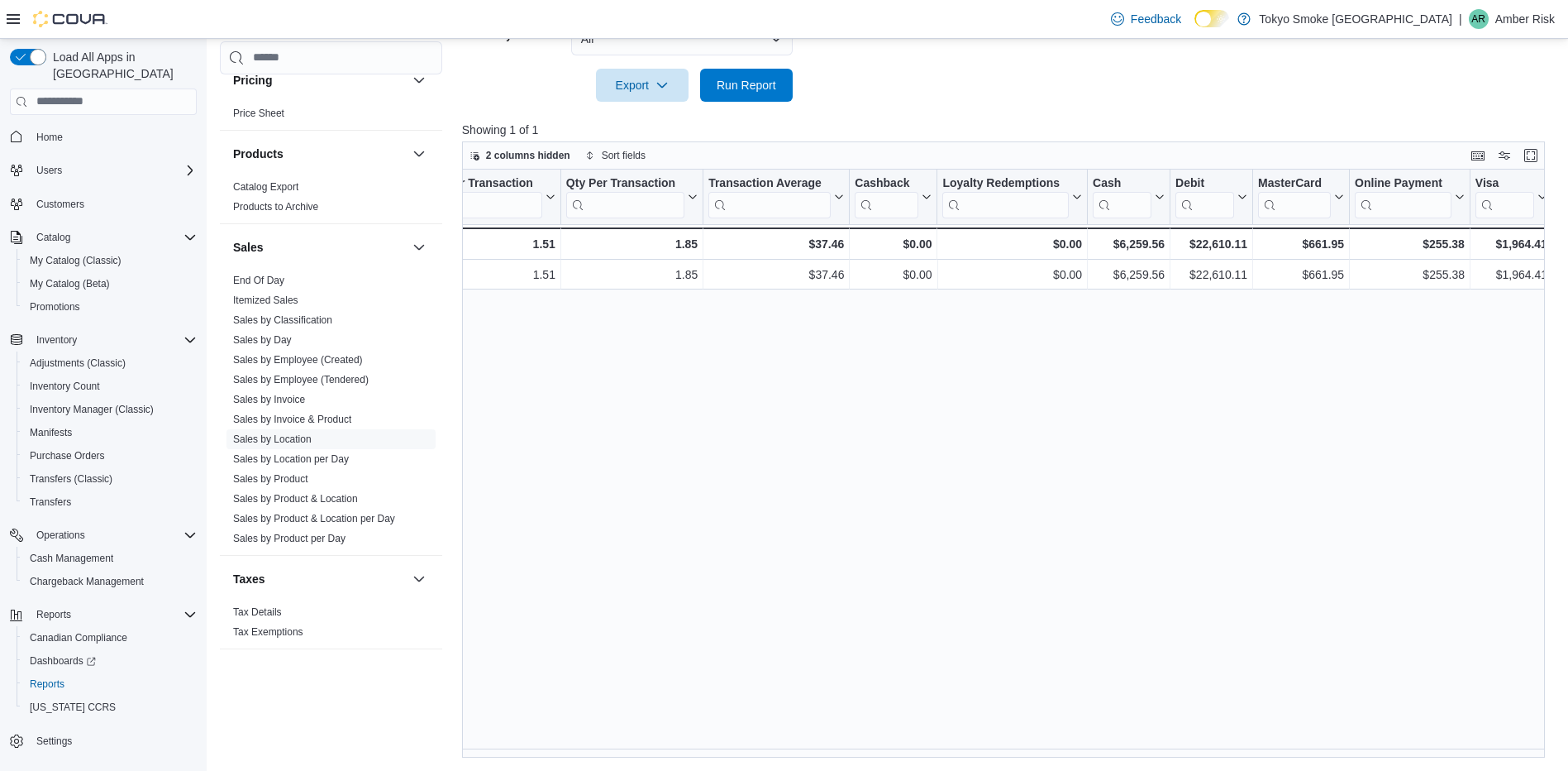
scroll to position [0, 1666]
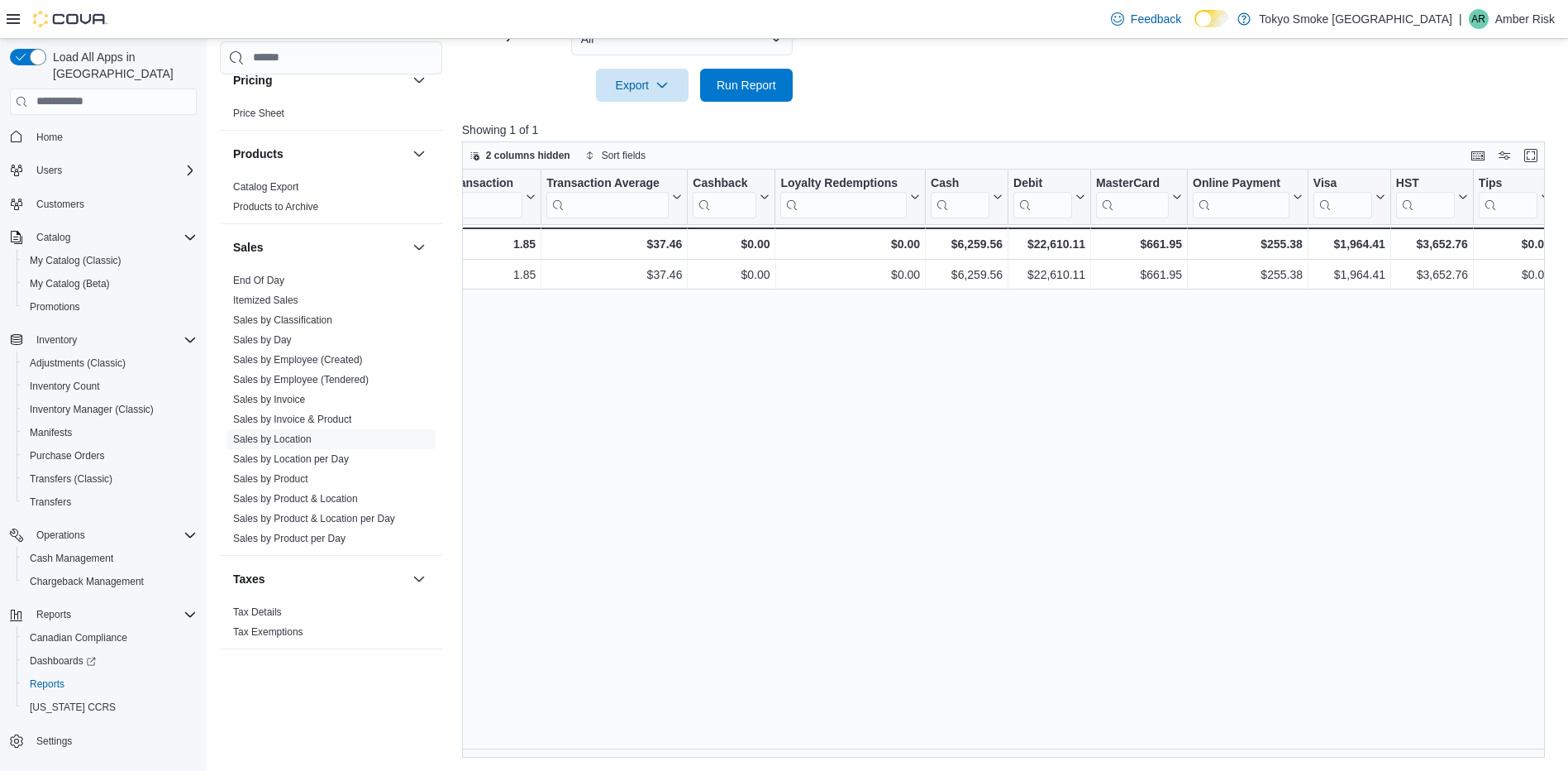
click at [1015, 508] on div "Location Click to view column header actions Invoices Sold Click to view column…" at bounding box center [1009, 464] width 1094 height 589
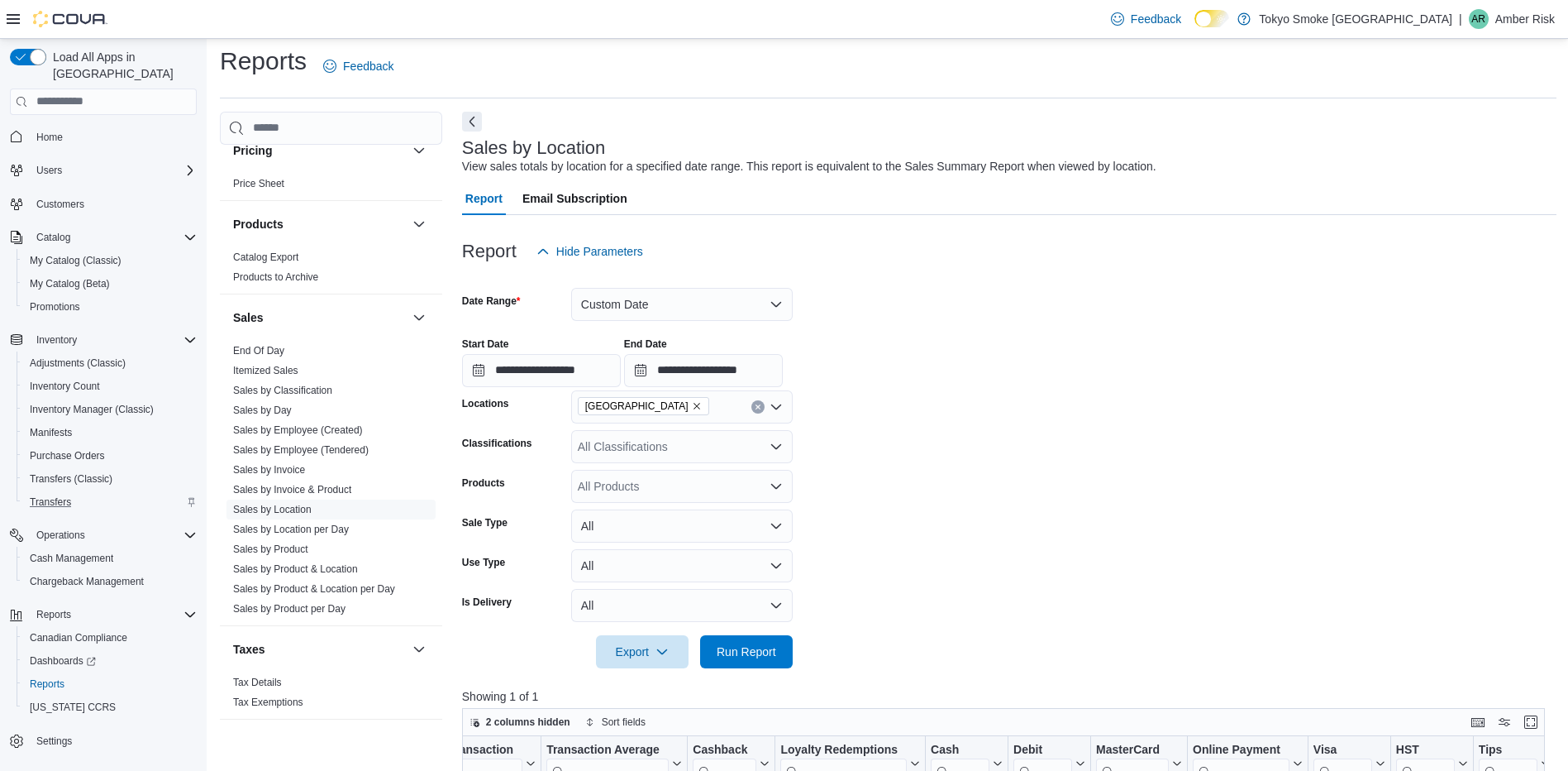
scroll to position [0, 0]
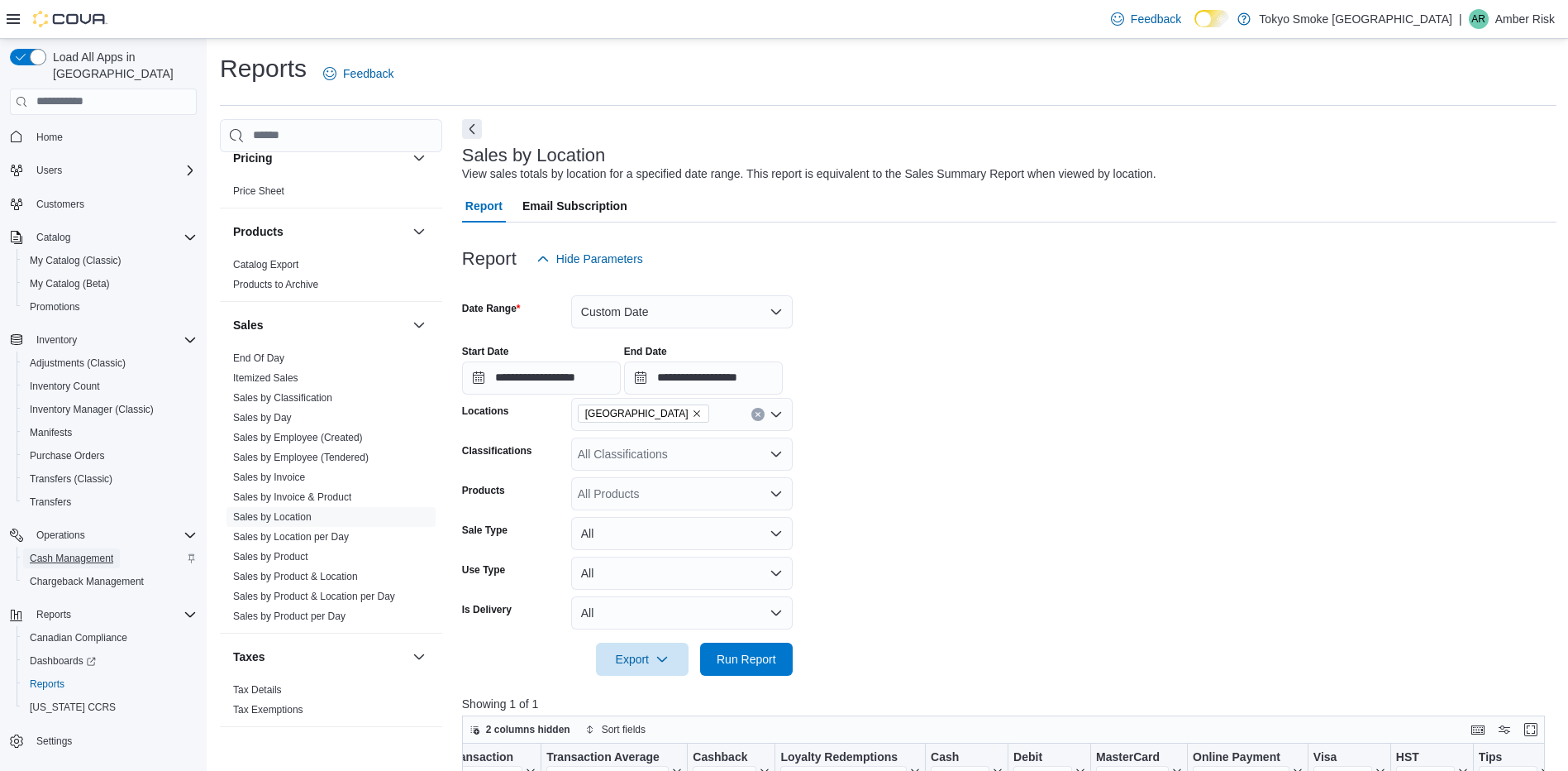
click at [96, 551] on span "Cash Management" at bounding box center [72, 557] width 84 height 13
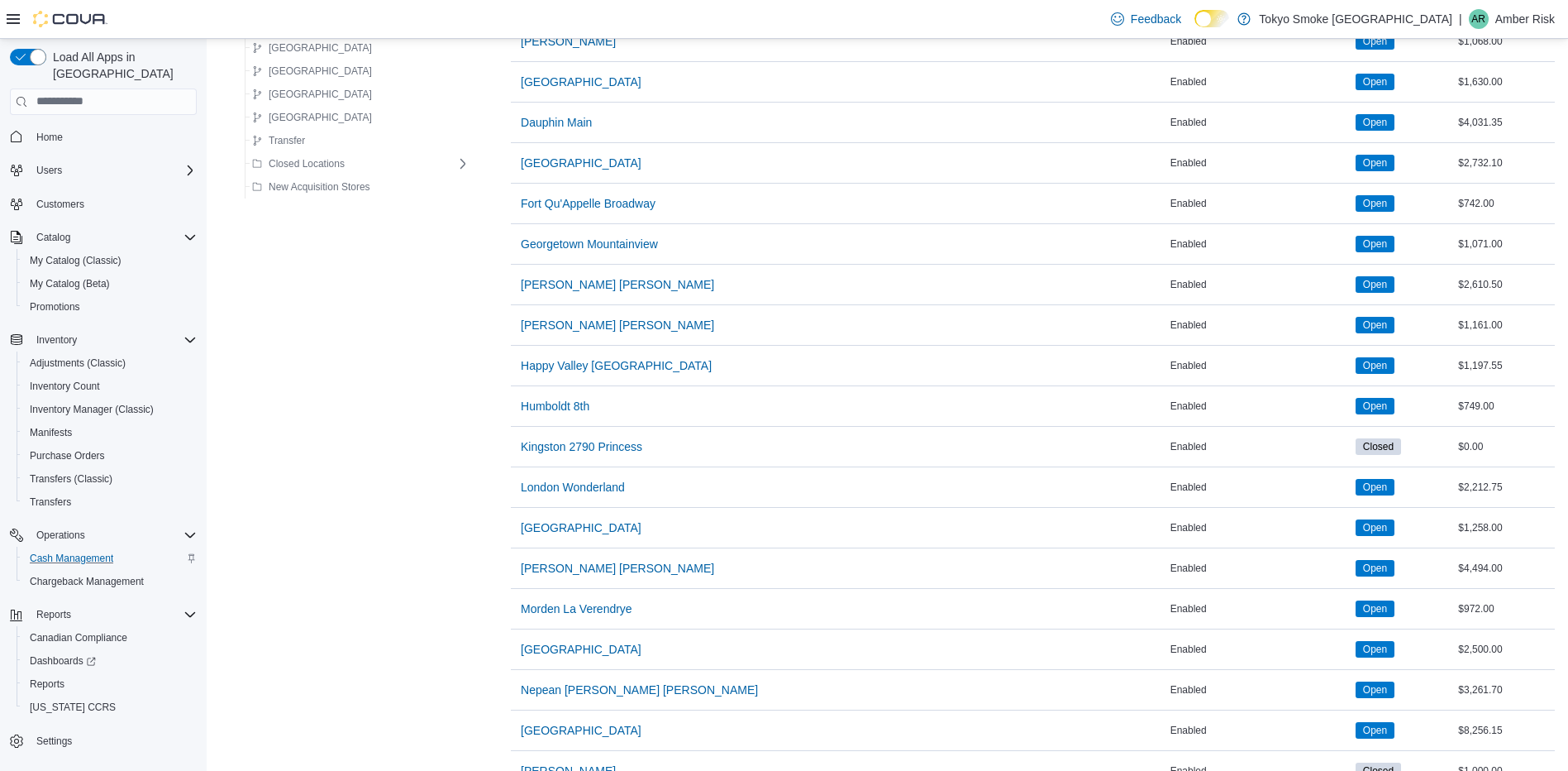
scroll to position [496, 0]
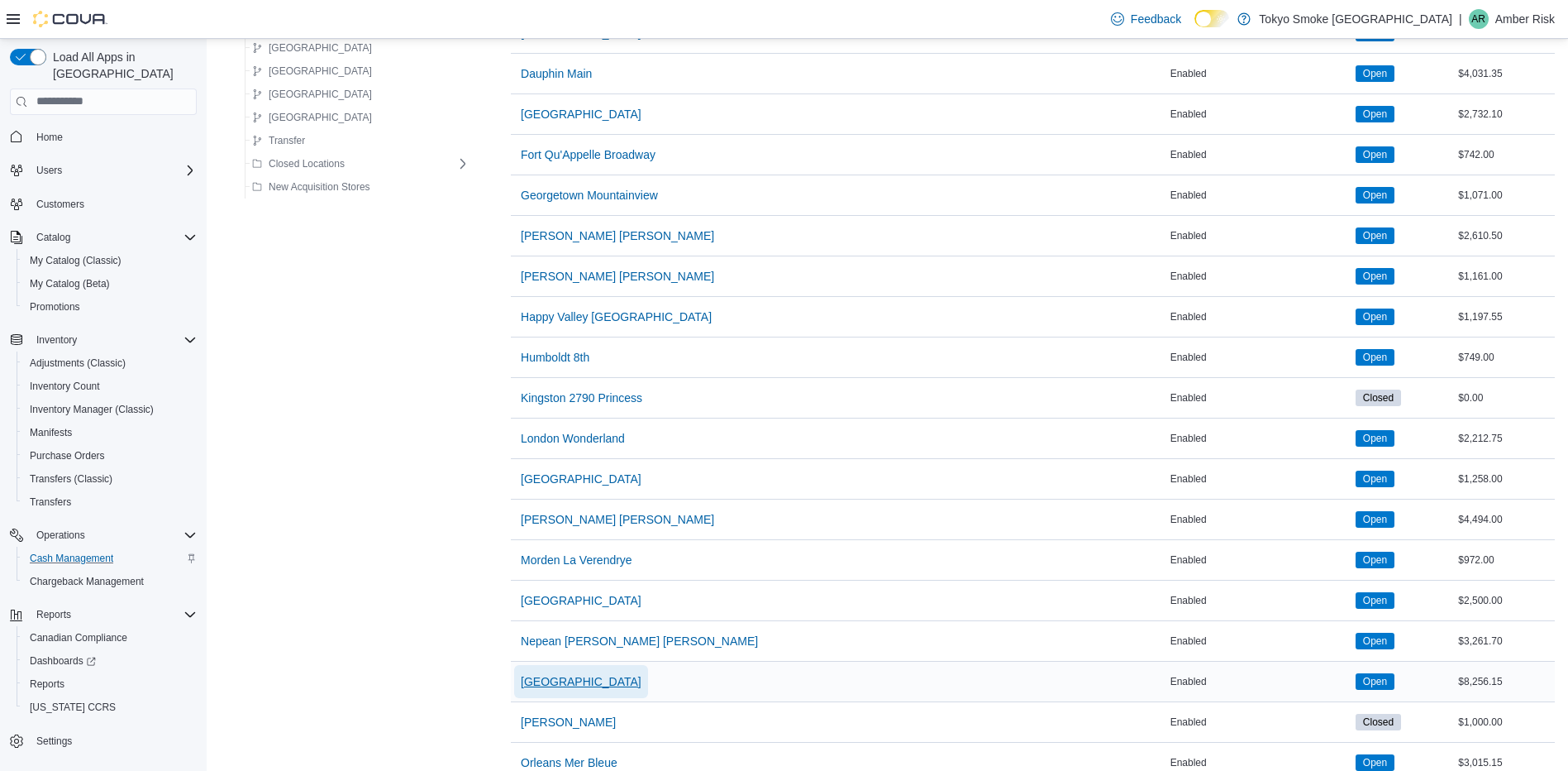
click at [556, 682] on span "North Bay Lakeshore" at bounding box center [581, 680] width 121 height 16
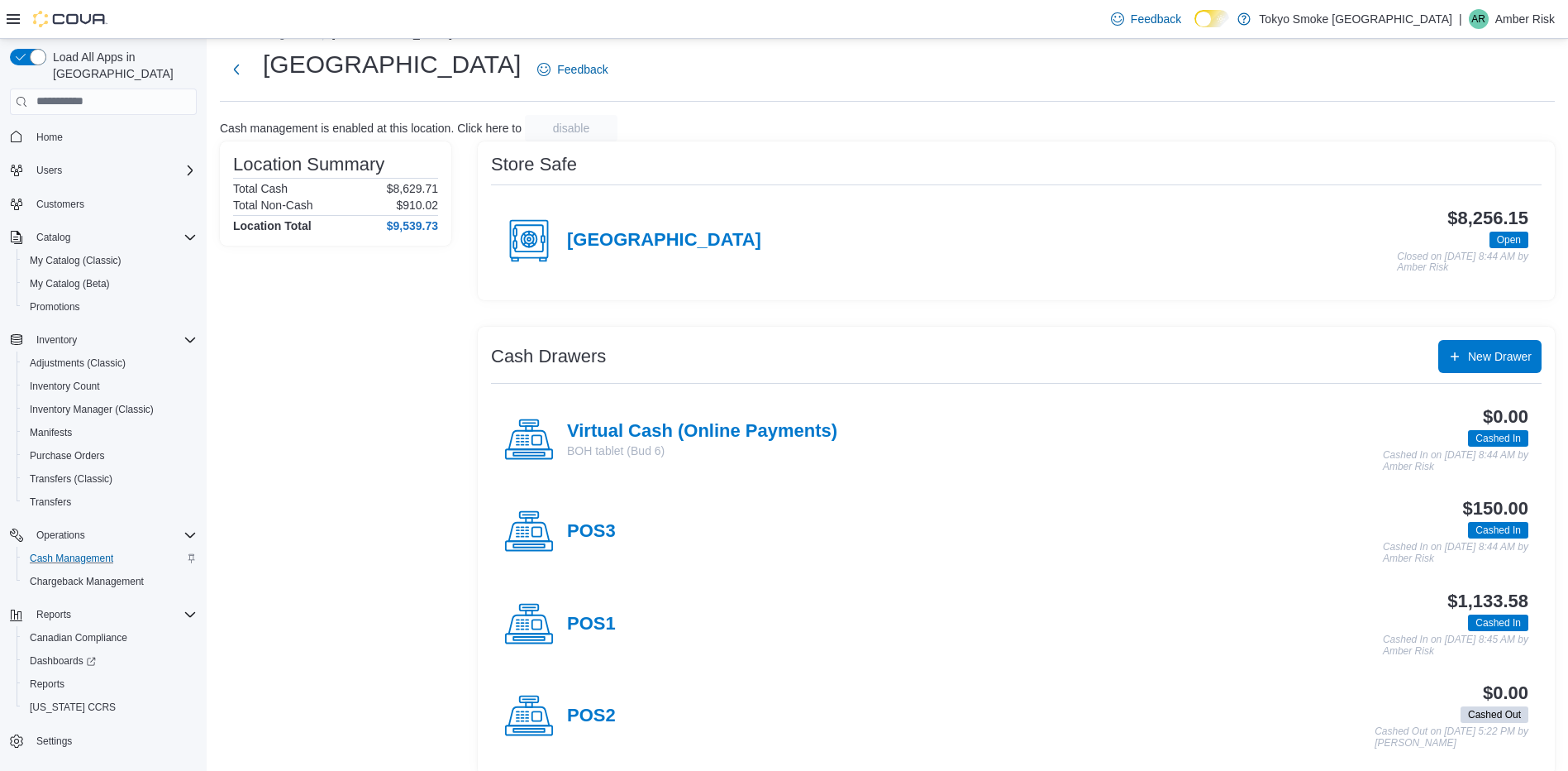
scroll to position [52, 0]
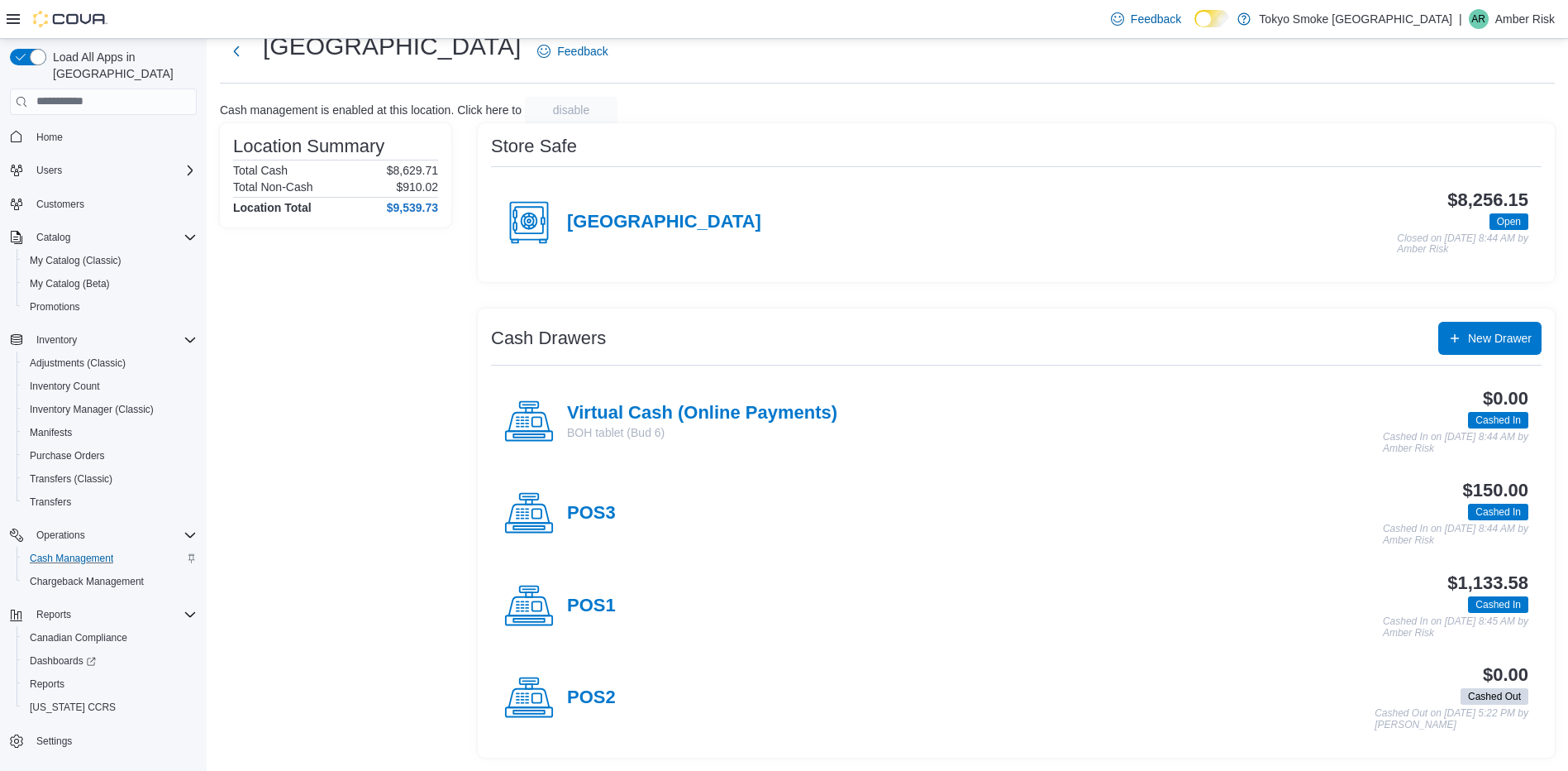
click at [355, 352] on div "Location Summary Total Cash $8,629.71 Total Non-Cash $910.02 Location Total $9,…" at bounding box center [335, 440] width 231 height 634
click at [287, 373] on div "Location Summary Total Cash $8,629.71 Total Non-Cash $910.02 Location Total $9,…" at bounding box center [335, 440] width 231 height 634
click at [598, 608] on h4 "POS1" at bounding box center [591, 605] width 49 height 22
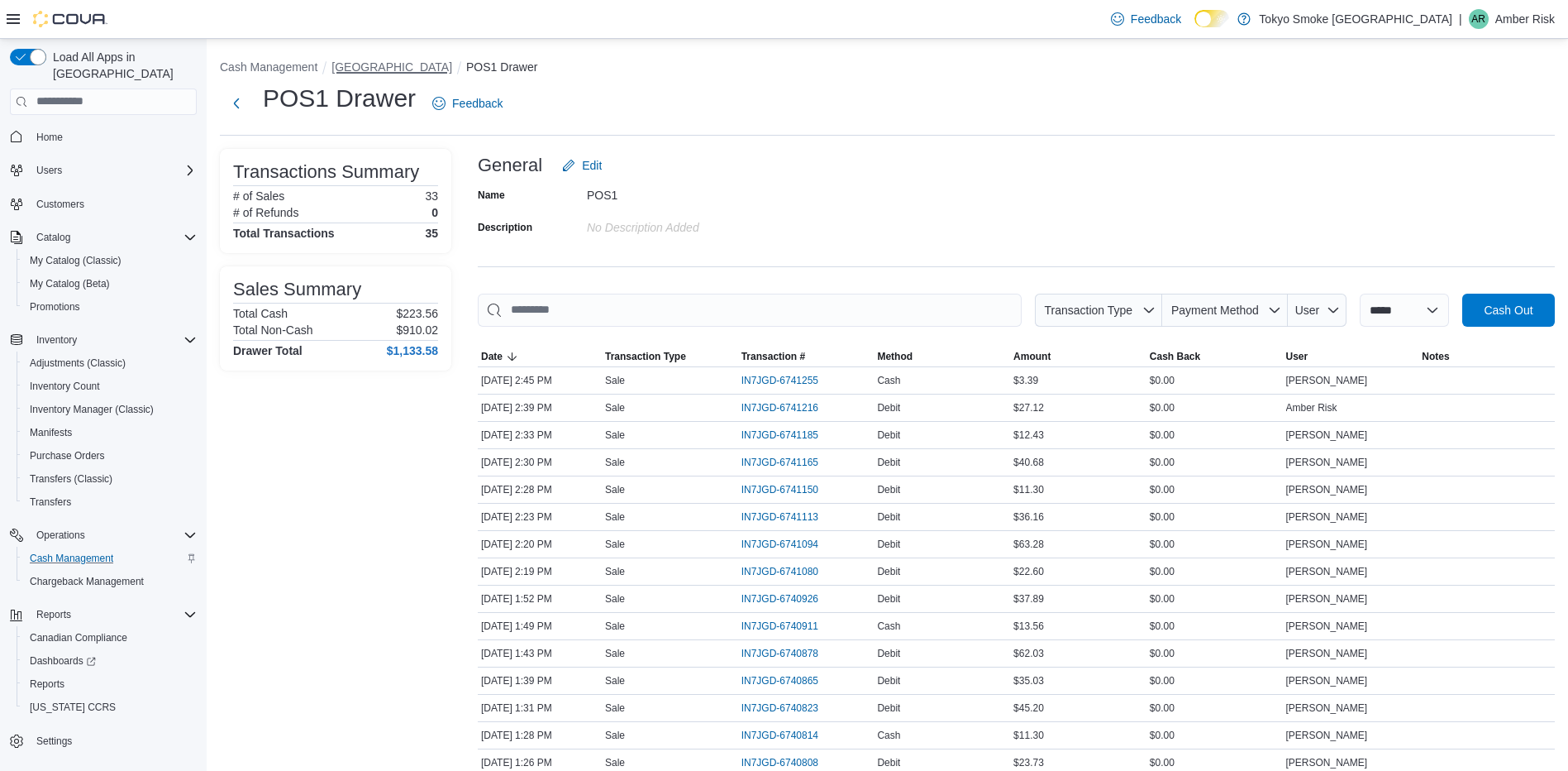
click at [378, 67] on button "North Bay Lakeshore" at bounding box center [391, 66] width 121 height 13
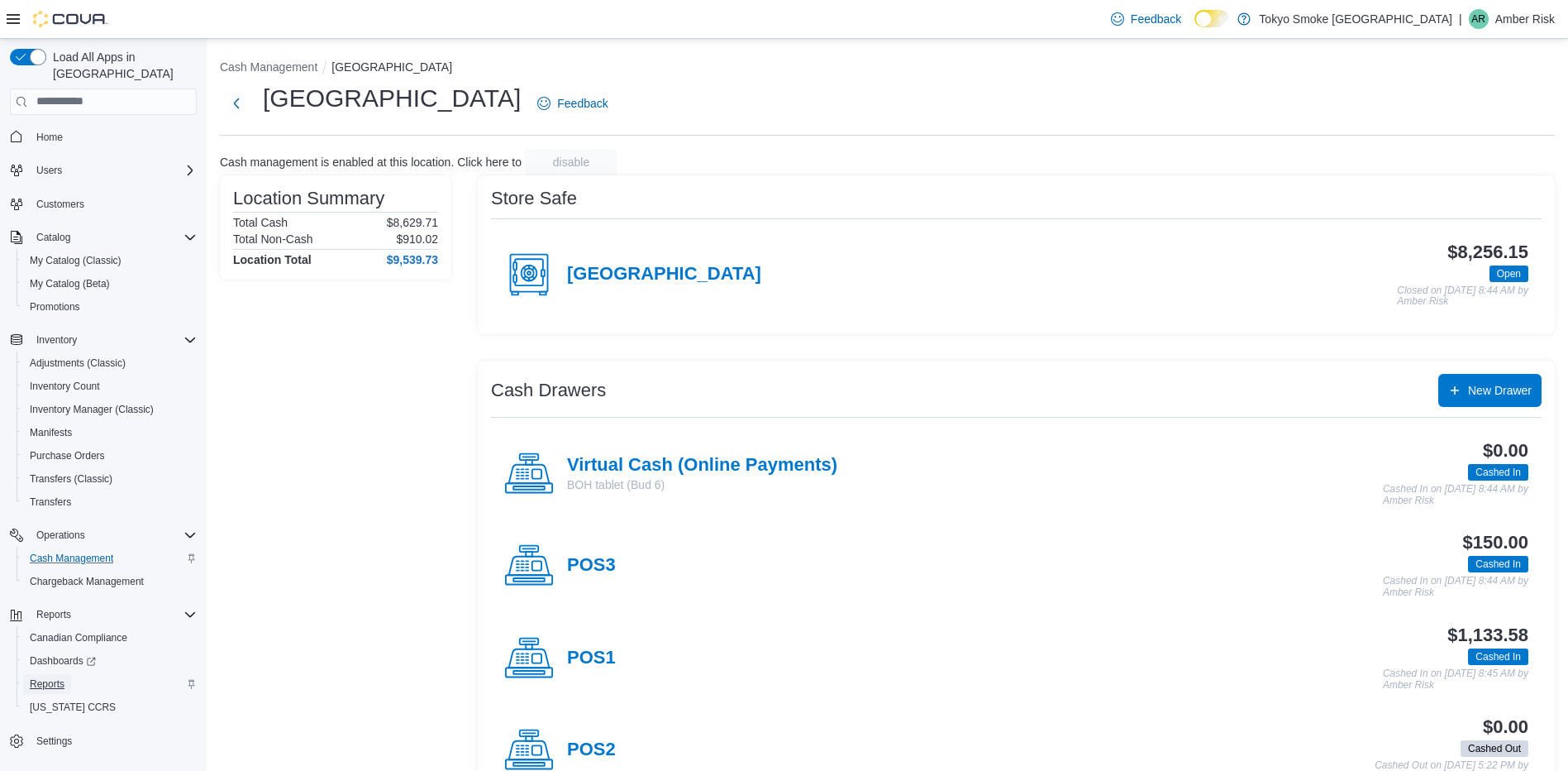
click at [48, 677] on span "Reports" at bounding box center [47, 683] width 34 height 13
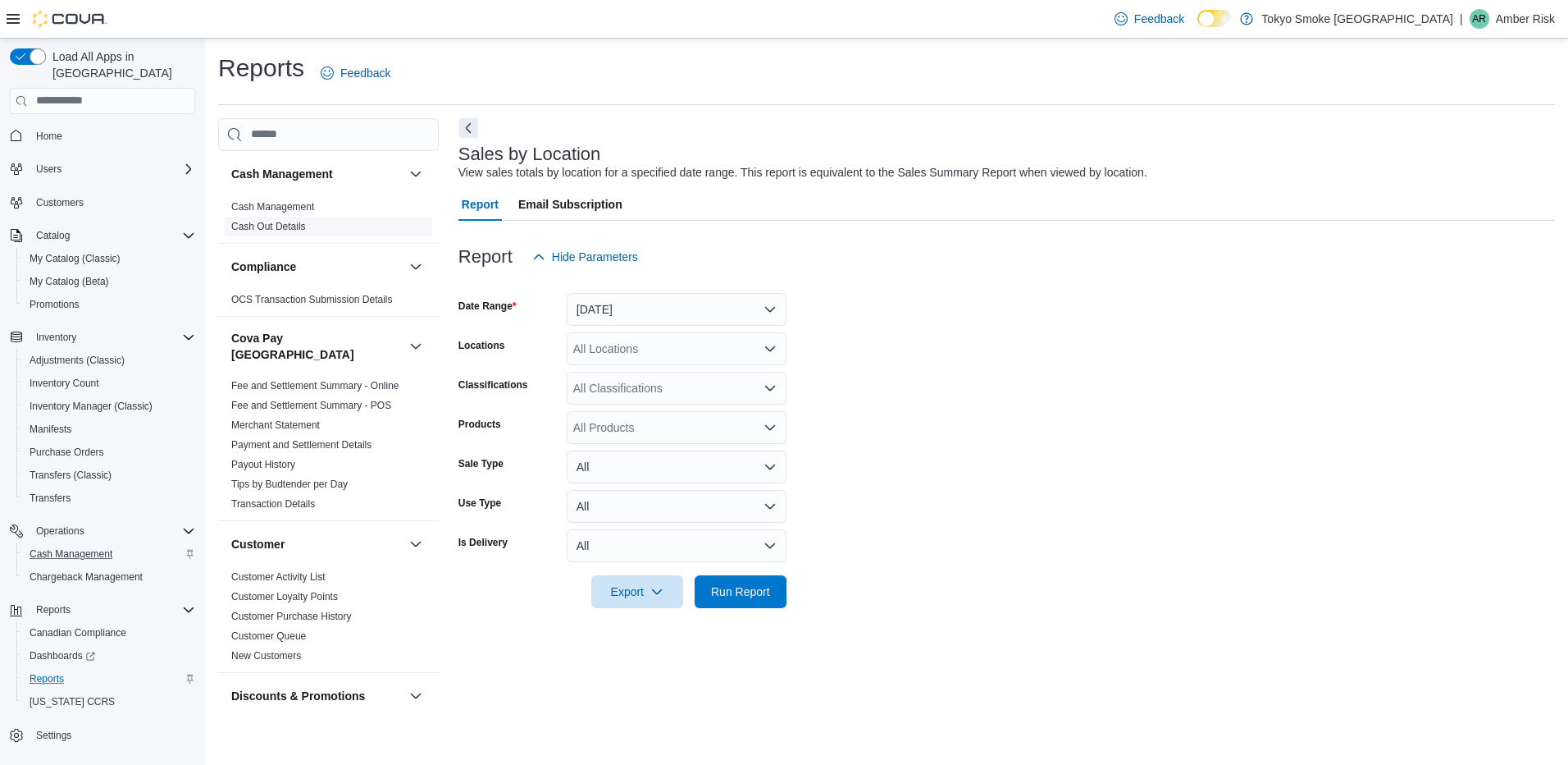
click at [263, 216] on span "Cash Out Details" at bounding box center [328, 226] width 208 height 20
click at [274, 222] on link "Cash Out Details" at bounding box center [268, 226] width 74 height 11
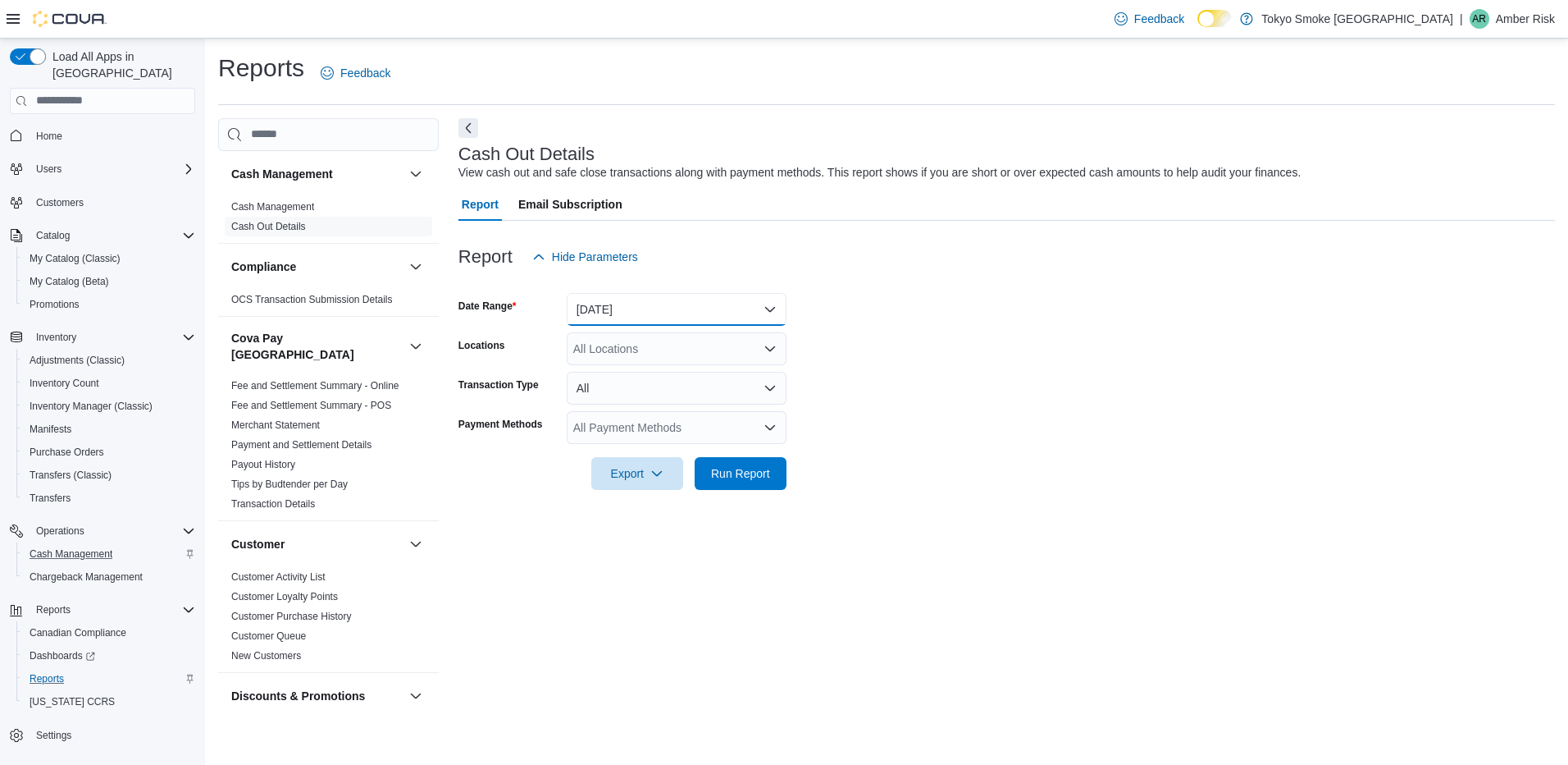
click at [669, 299] on button "Today" at bounding box center [676, 309] width 220 height 33
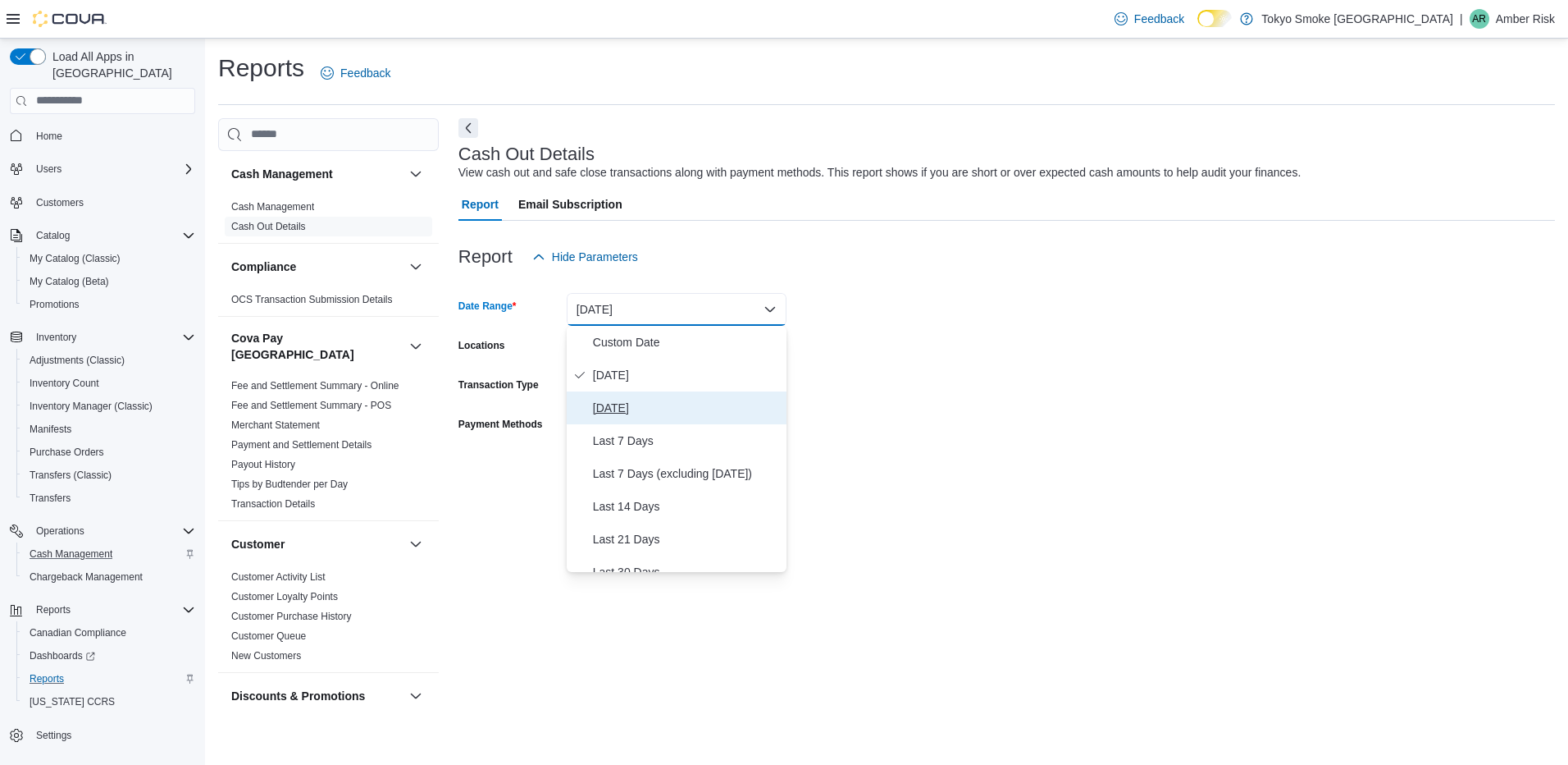
click at [621, 407] on span "Yesterday" at bounding box center [686, 407] width 187 height 20
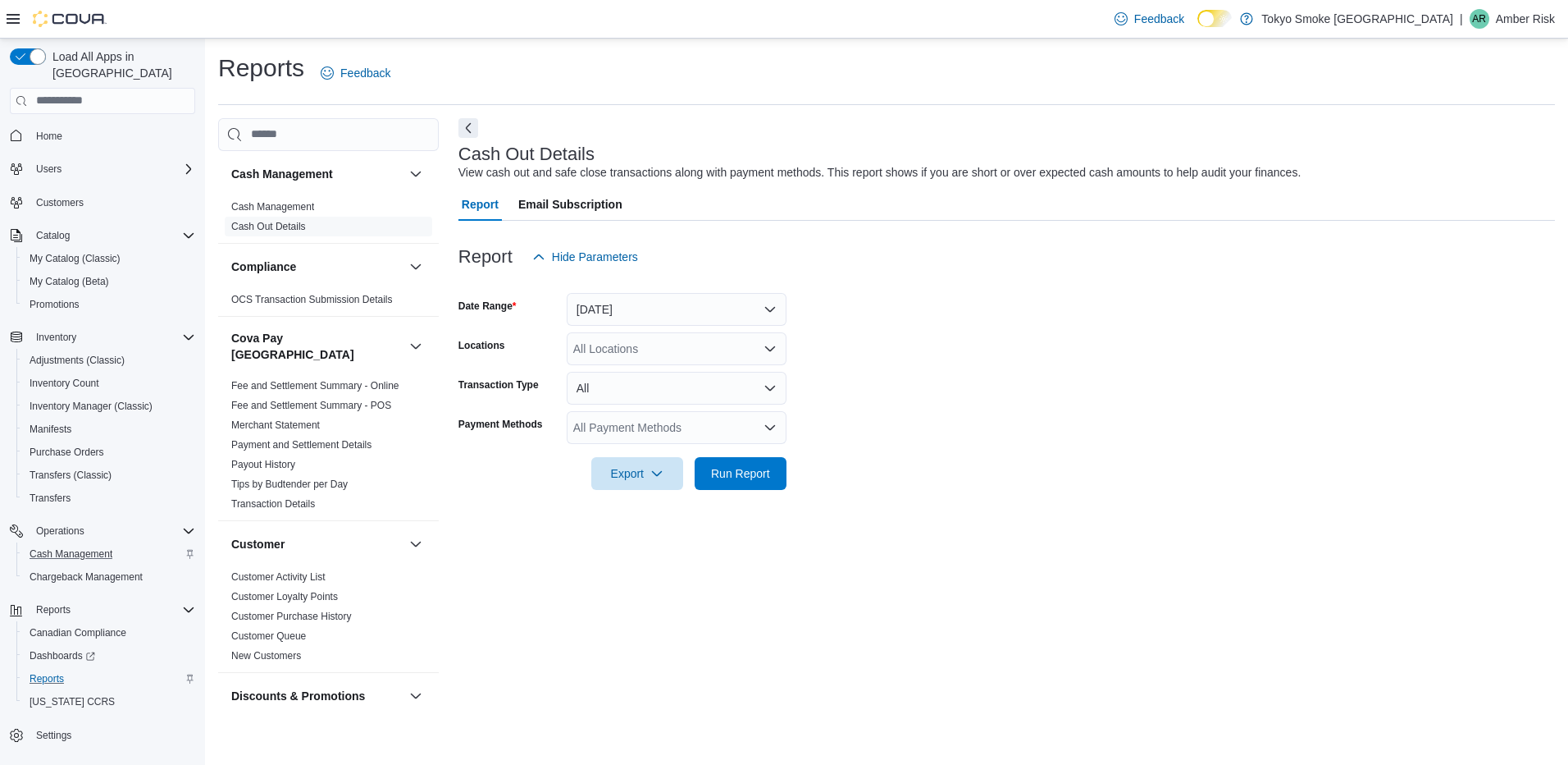
click at [1107, 337] on form "Date Range Yesterday Locations All Locations Transaction Type All Payment Metho…" at bounding box center [1007, 381] width 1097 height 216
click at [622, 337] on div "All Locations" at bounding box center [676, 348] width 220 height 33
type input "**"
click at [631, 376] on span "North Bay Lakeshore" at bounding box center [670, 376] width 120 height 16
drag, startPoint x: 1173, startPoint y: 386, endPoint x: 968, endPoint y: 400, distance: 205.5
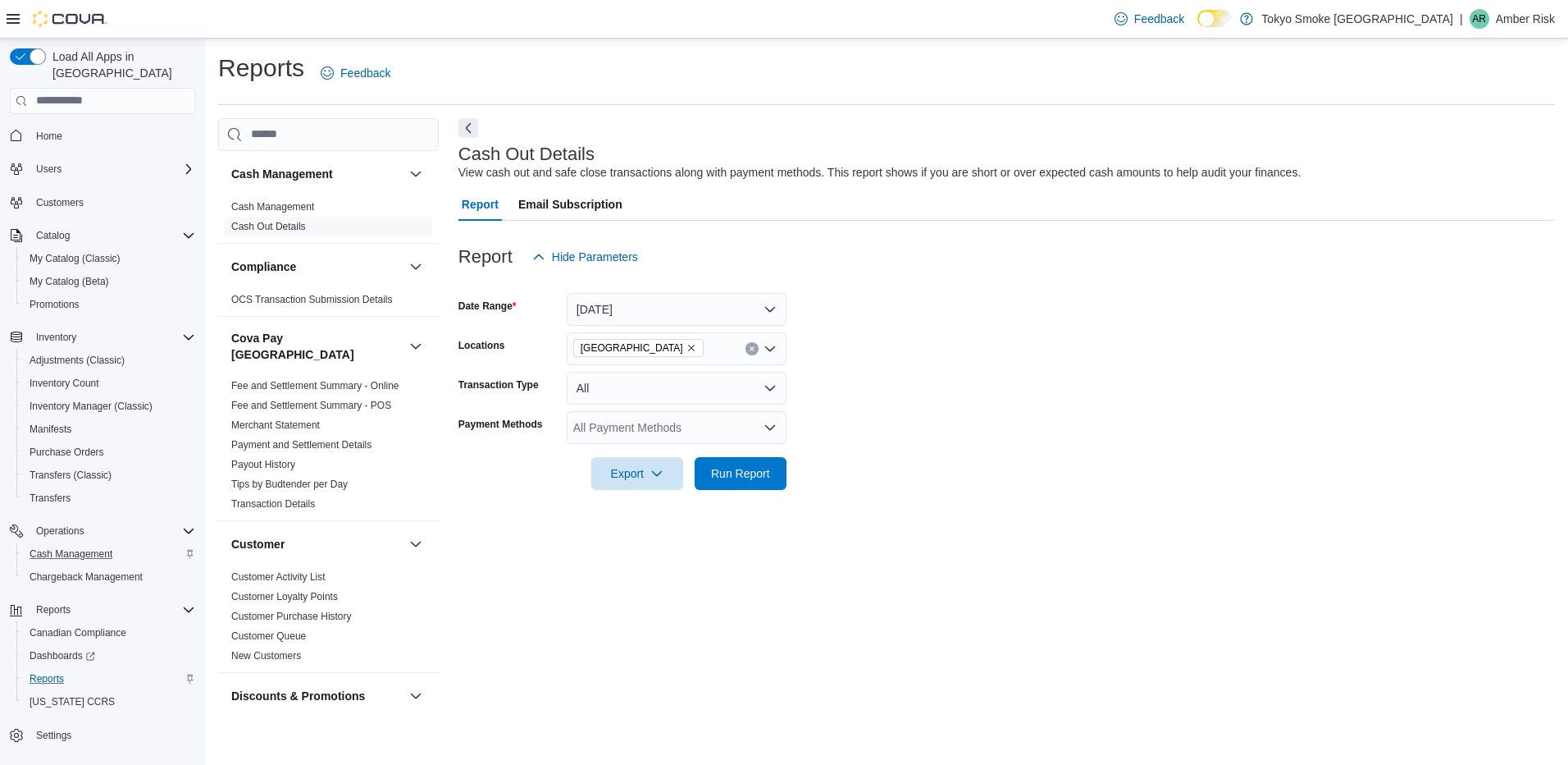
click at [1154, 386] on form "Date Range Yesterday Locations North Bay Lakeshore Transaction Type All Payment…" at bounding box center [1007, 381] width 1097 height 216
click at [658, 383] on button "All" at bounding box center [676, 388] width 220 height 33
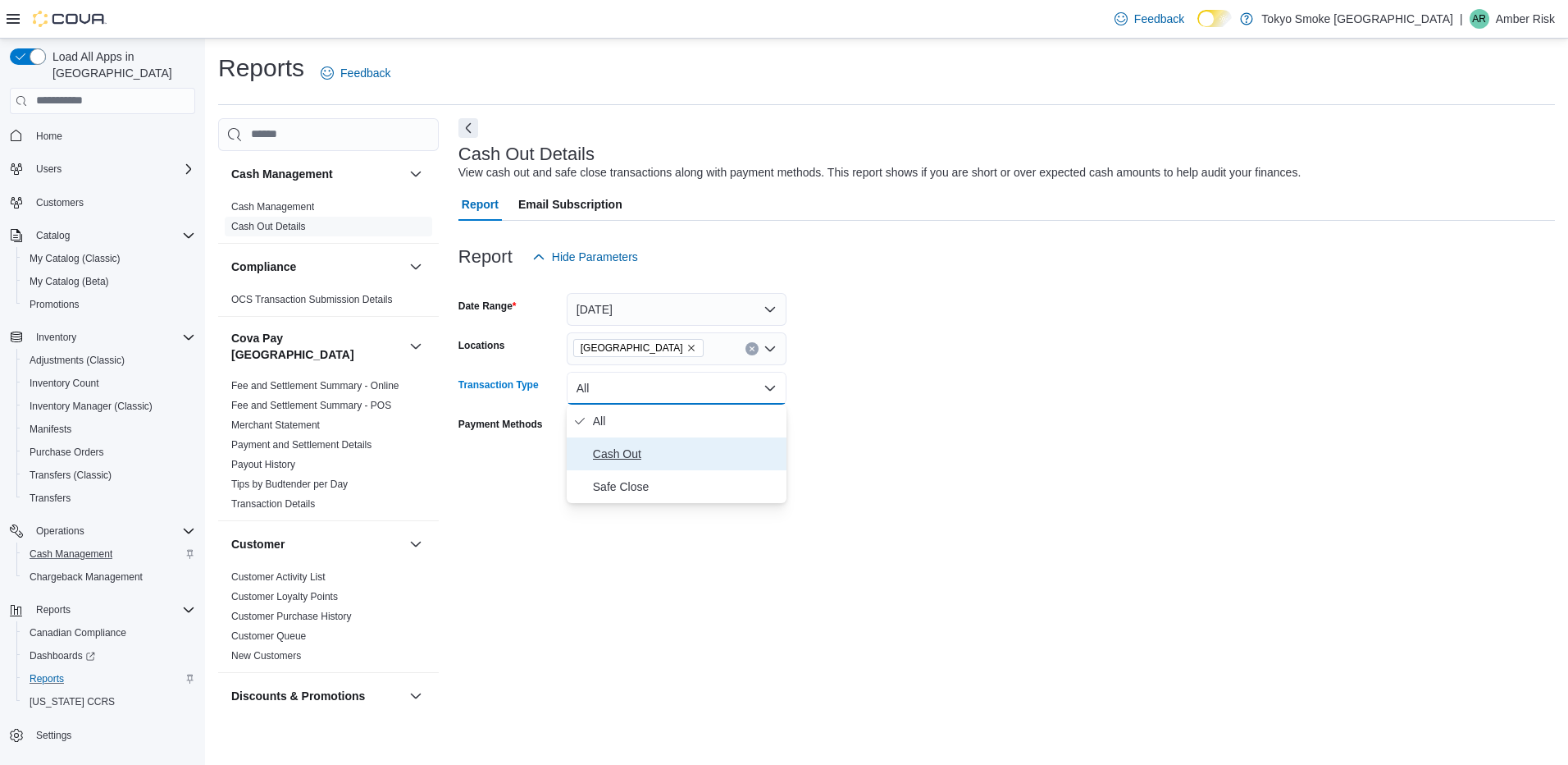
click at [626, 455] on span "Cash Out" at bounding box center [686, 454] width 187 height 20
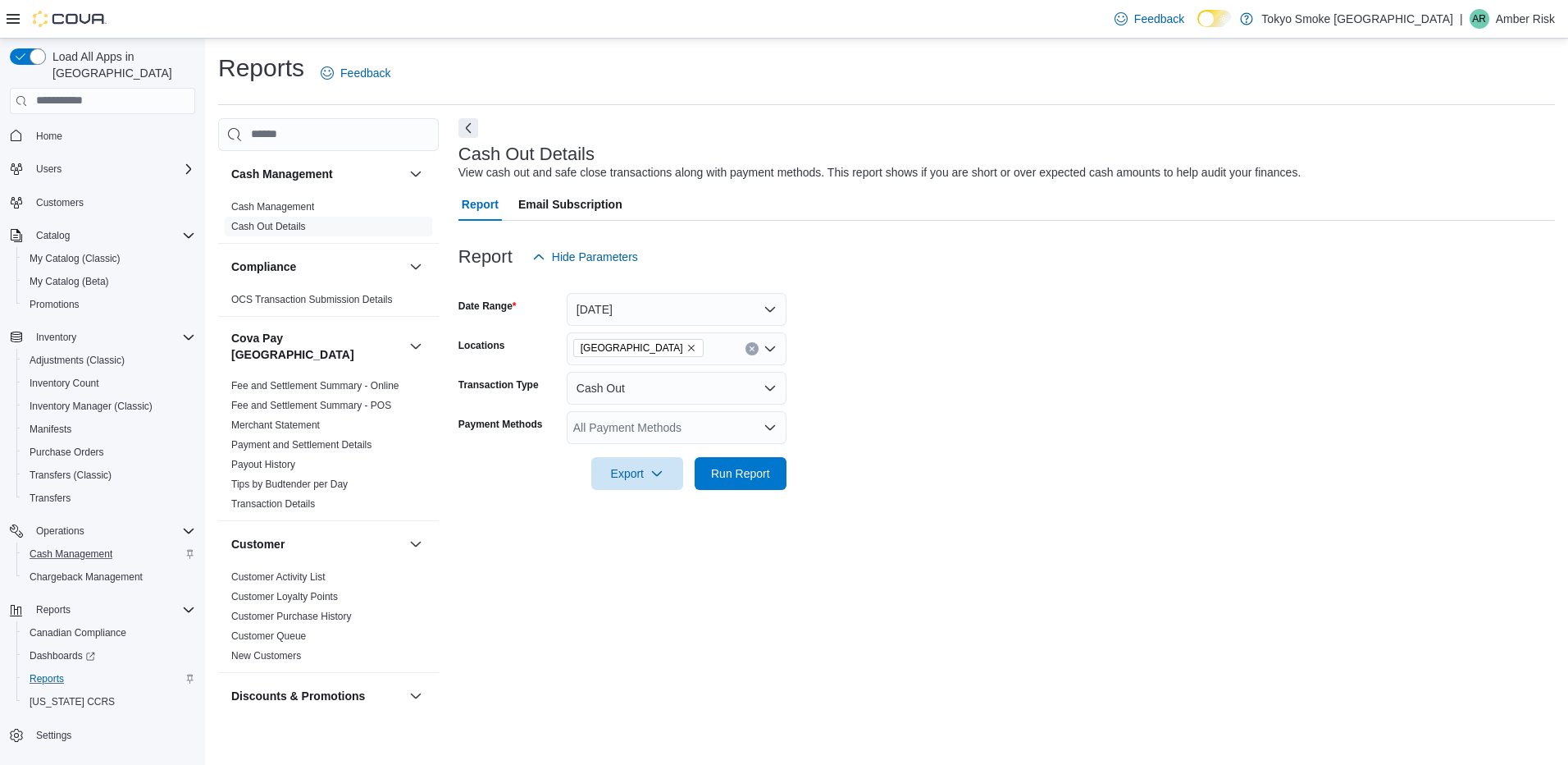
drag, startPoint x: 1240, startPoint y: 454, endPoint x: 962, endPoint y: 463, distance: 278.1
click at [1233, 455] on div at bounding box center [1007, 450] width 1097 height 13
click at [657, 418] on div "All Payment Methods" at bounding box center [676, 427] width 220 height 33
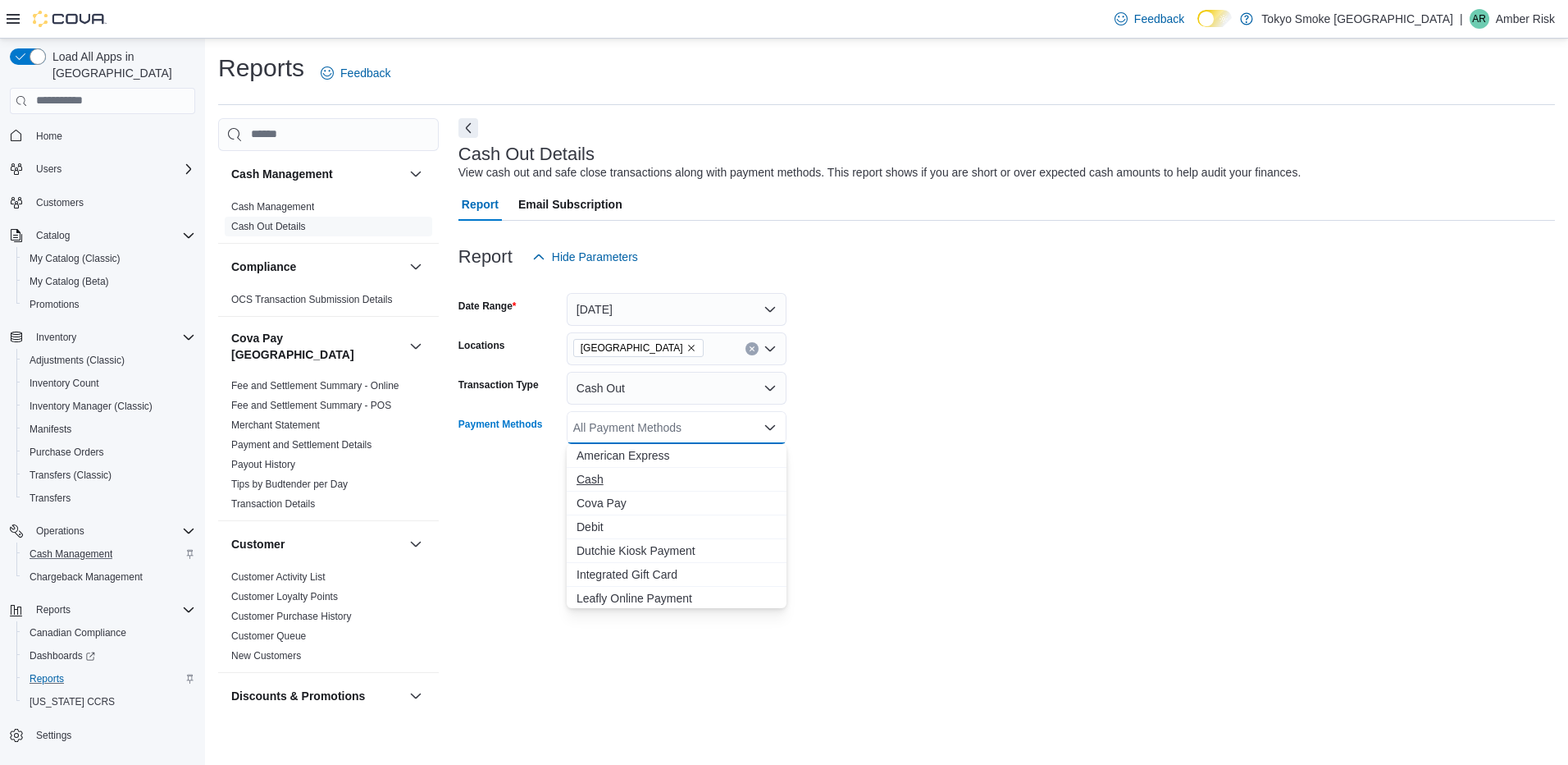
click at [676, 479] on span "Cash" at bounding box center [677, 478] width 200 height 16
click at [1205, 485] on form "Date Range Yesterday Locations North Bay Lakeshore Transaction Type Cash Out Pa…" at bounding box center [1007, 381] width 1097 height 216
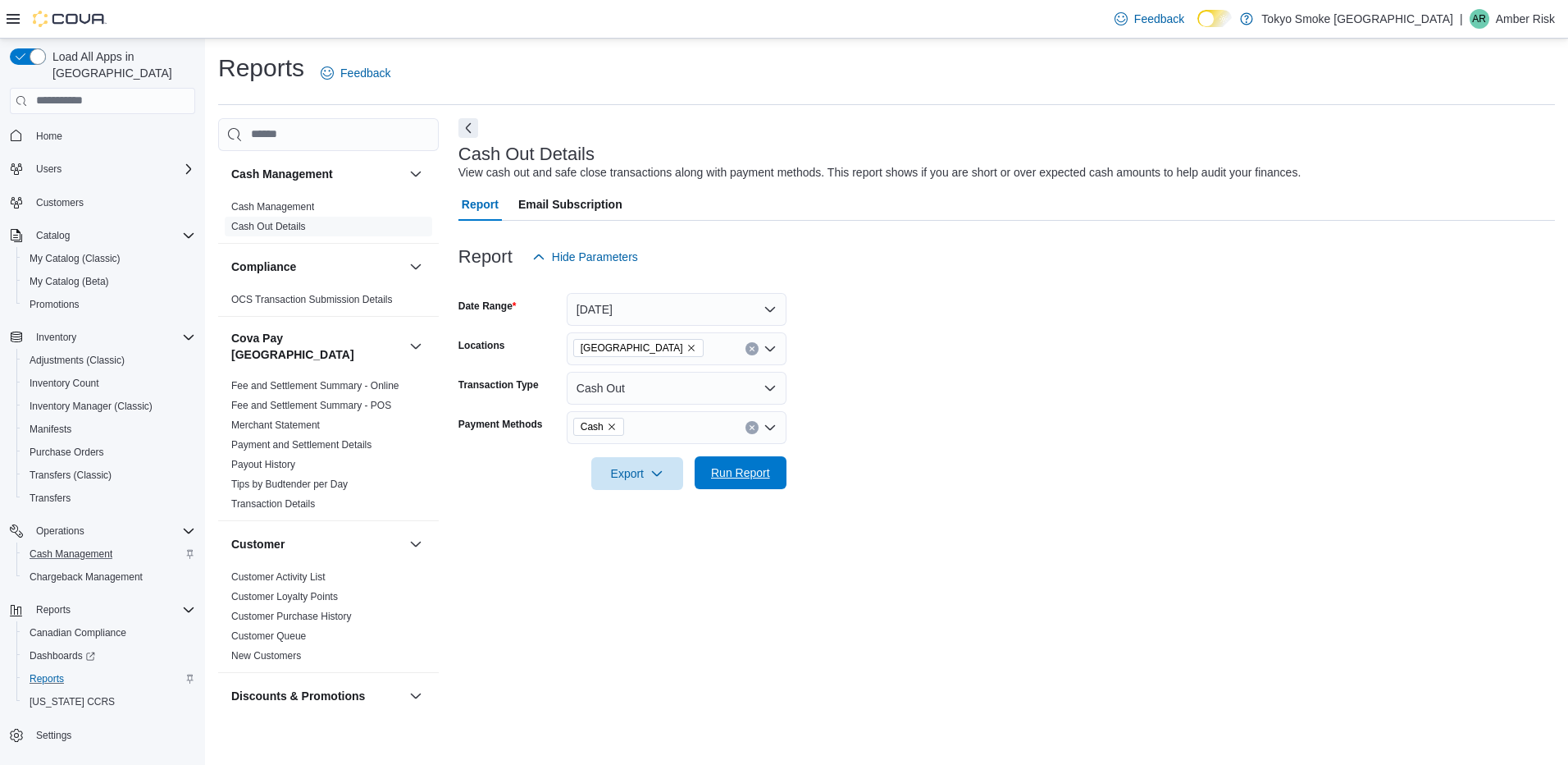
click at [700, 474] on button "Run Report" at bounding box center [740, 472] width 92 height 33
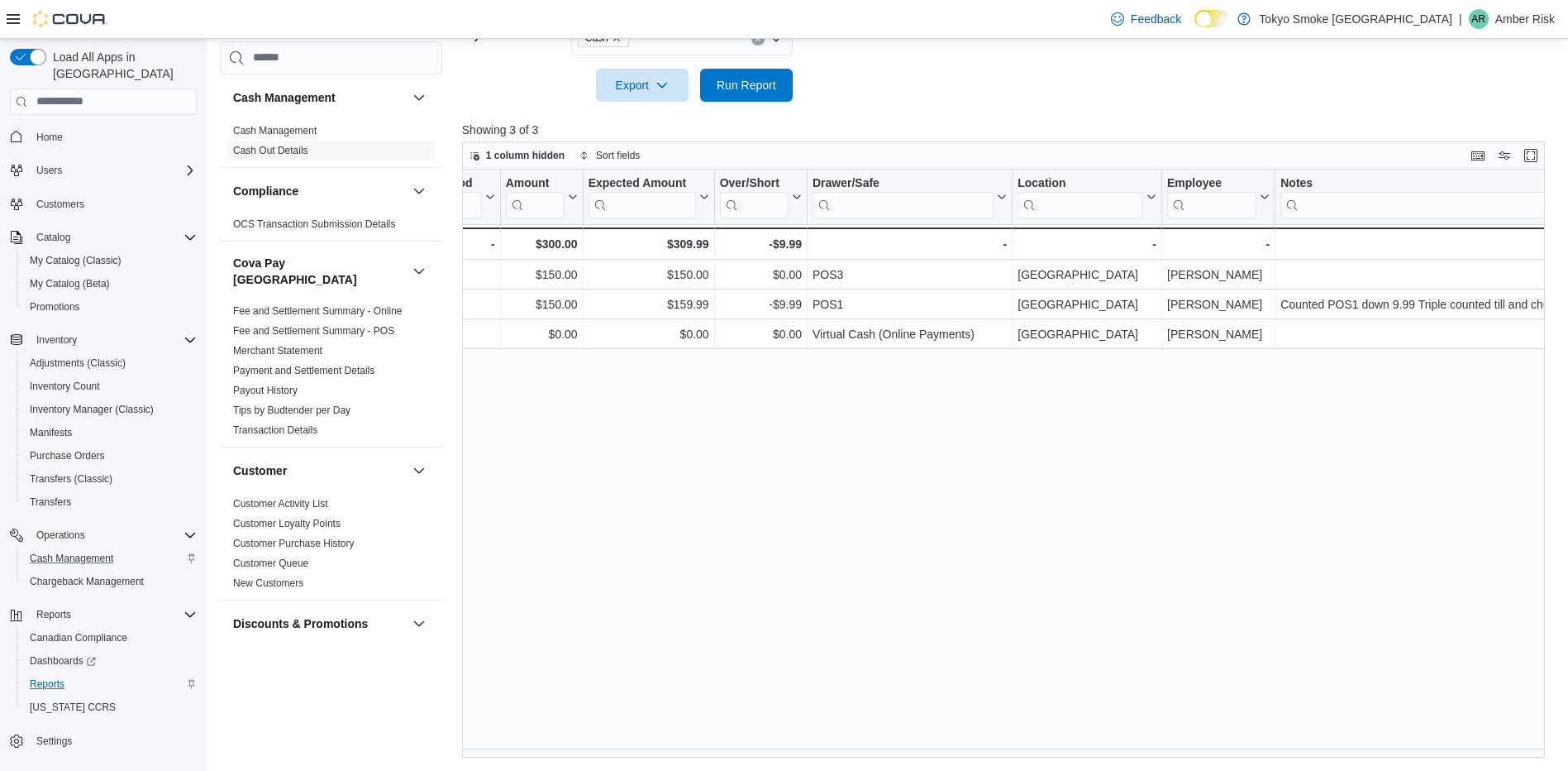
scroll to position [0, 581]
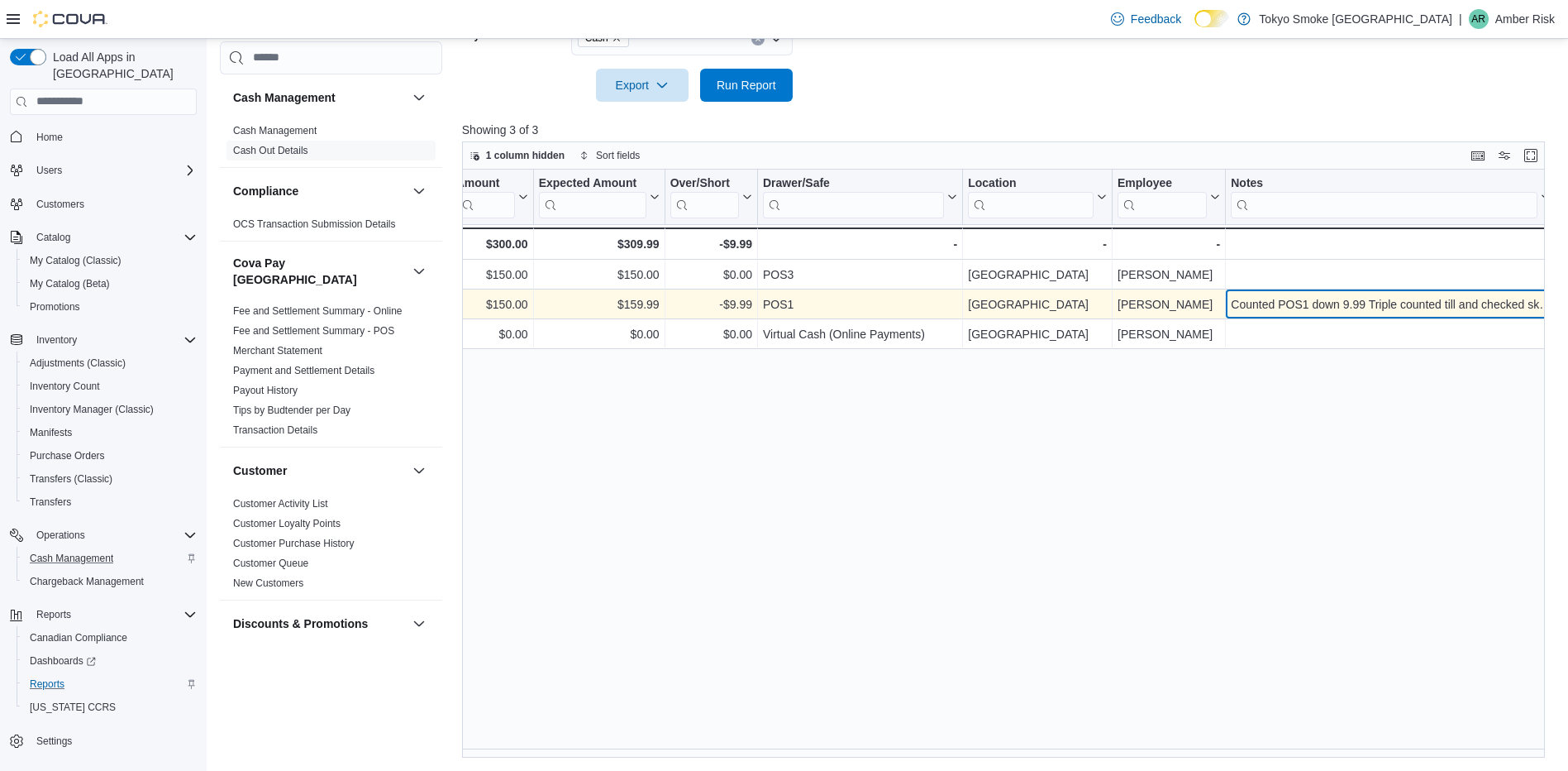
click at [1477, 310] on div "Counted POS1 down 9.99 Triple counted till and checked skims and transfer but c…" at bounding box center [1390, 304] width 320 height 20
click at [1402, 298] on div "Counted POS1 down 9.99 Triple counted till and checked skims and transfer but c…" at bounding box center [1390, 304] width 320 height 20
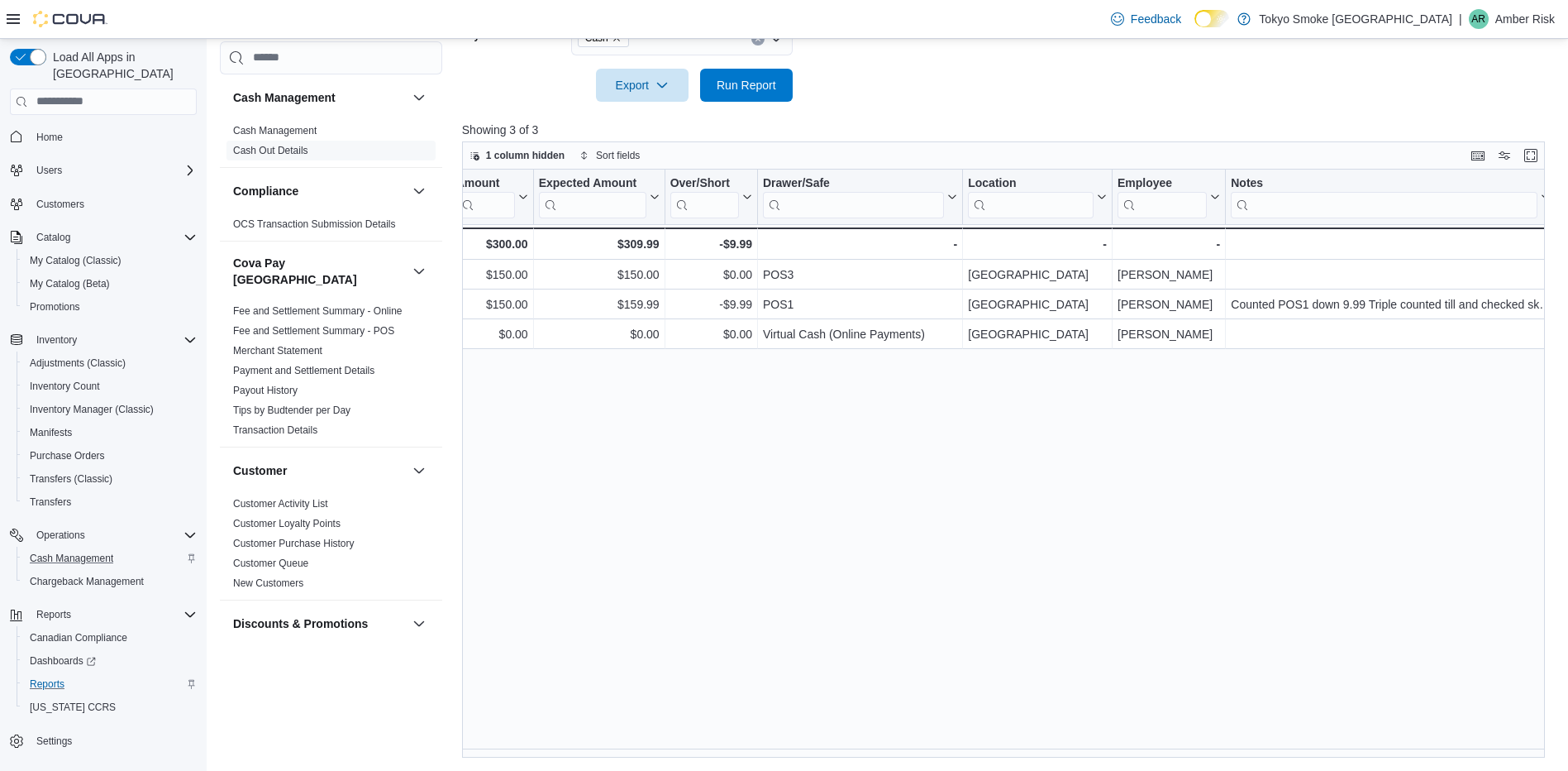
click at [1317, 411] on div "Date Click to view column header actions Transaction # Click to view column hea…" at bounding box center [1009, 464] width 1094 height 589
drag, startPoint x: 1374, startPoint y: 296, endPoint x: 1161, endPoint y: 470, distance: 275.0
click at [1161, 470] on div "Date Click to view column header actions Transaction # Click to view column hea…" at bounding box center [1009, 464] width 1094 height 589
click at [1553, 190] on div at bounding box center [1552, 197] width 7 height 54
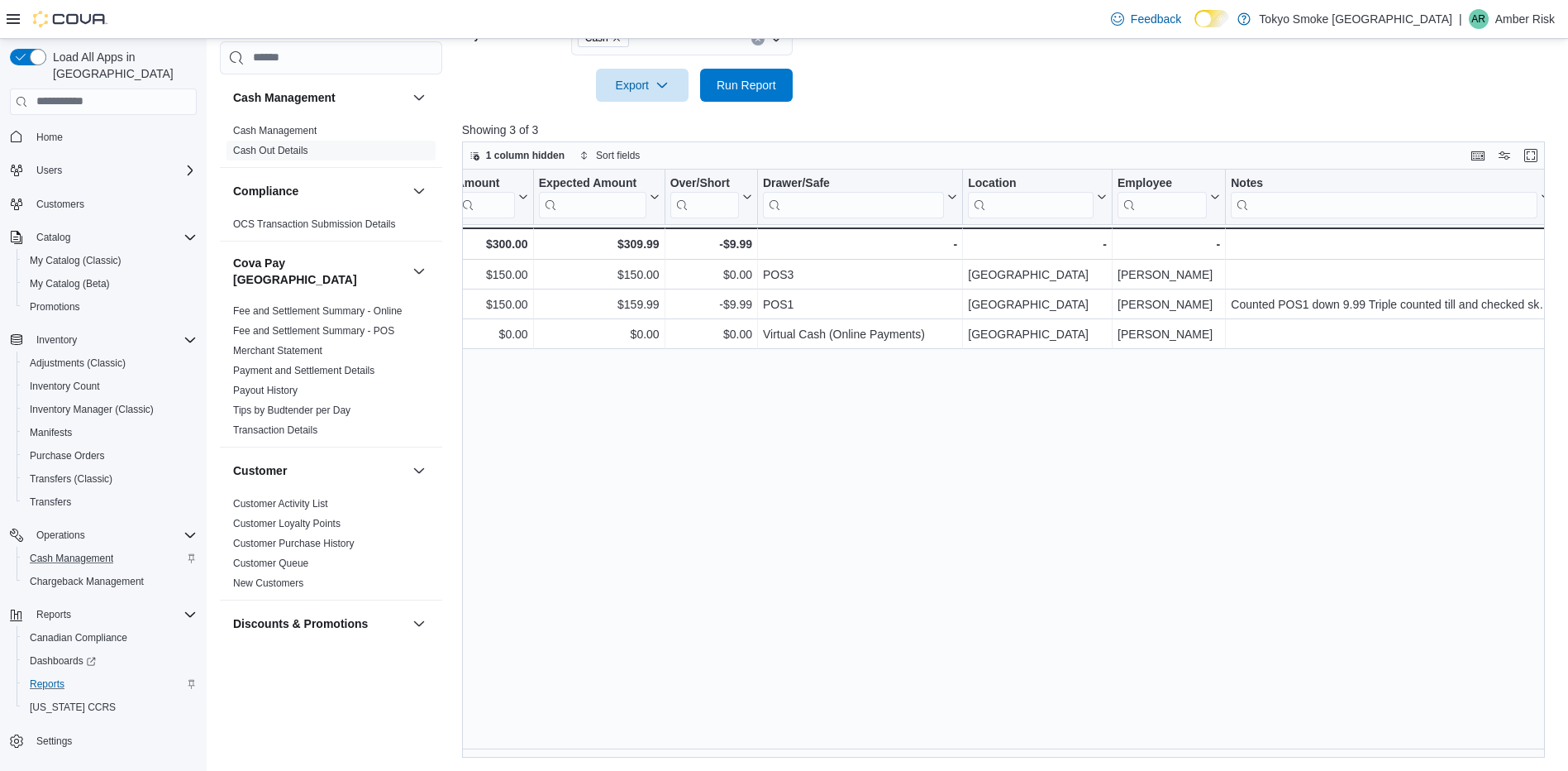
drag, startPoint x: 1553, startPoint y: 190, endPoint x: 1583, endPoint y: 190, distance: 30.0
drag, startPoint x: 1229, startPoint y: 179, endPoint x: 1203, endPoint y: 179, distance: 26.0
click at [1203, 179] on div at bounding box center [1197, 197] width 13 height 54
drag, startPoint x: 1113, startPoint y: 175, endPoint x: 1096, endPoint y: 175, distance: 17.0
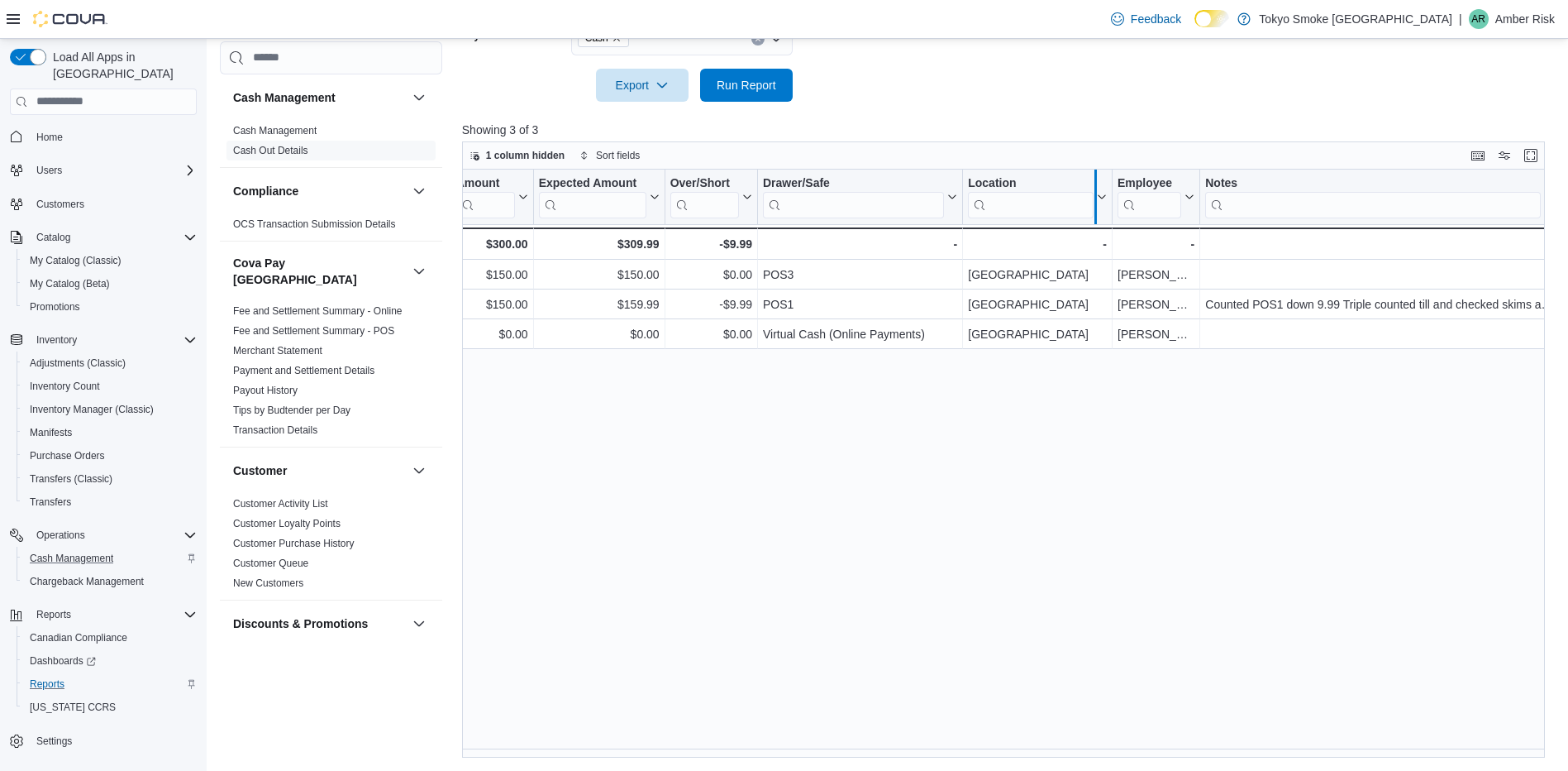
click at [1096, 175] on div at bounding box center [1095, 197] width 13 height 54
drag, startPoint x: 1552, startPoint y: 182, endPoint x: 1583, endPoint y: 190, distance: 32.0
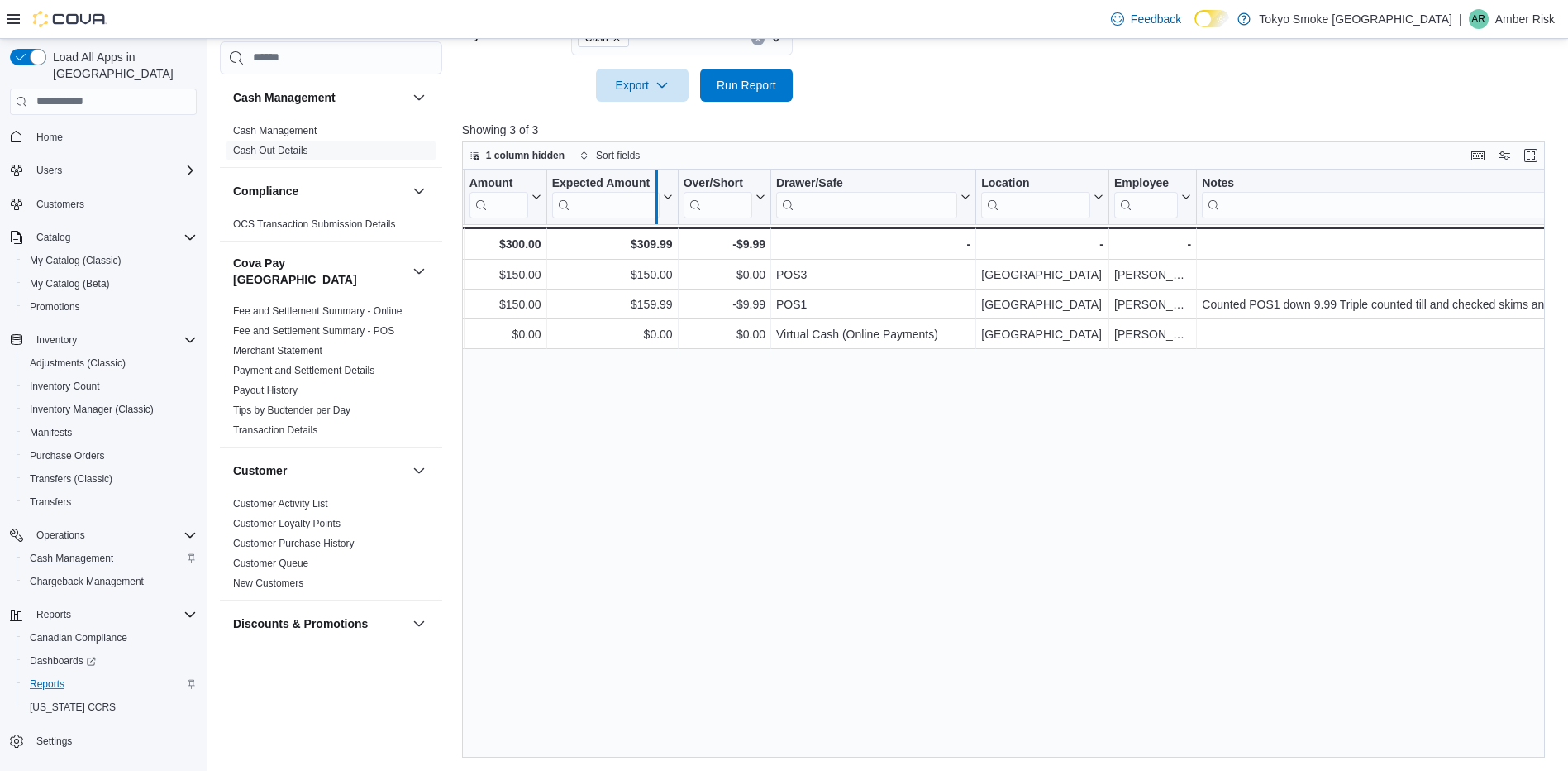
drag, startPoint x: 680, startPoint y: 183, endPoint x: 659, endPoint y: 184, distance: 21.0
click at [659, 184] on div at bounding box center [655, 197] width 13 height 54
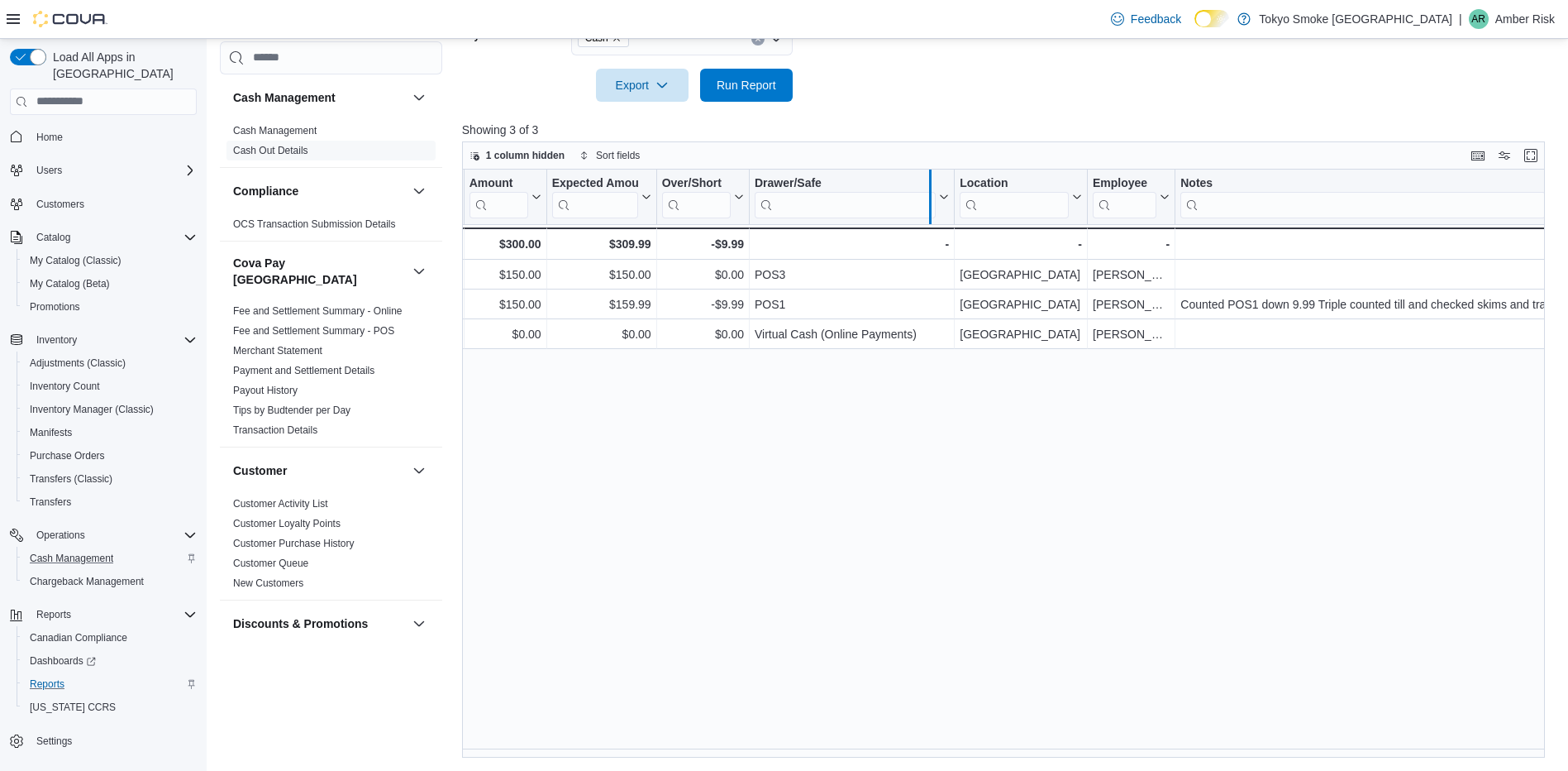
drag, startPoint x: 952, startPoint y: 172, endPoint x: 928, endPoint y: 186, distance: 27.8
click at [928, 186] on div at bounding box center [929, 197] width 13 height 54
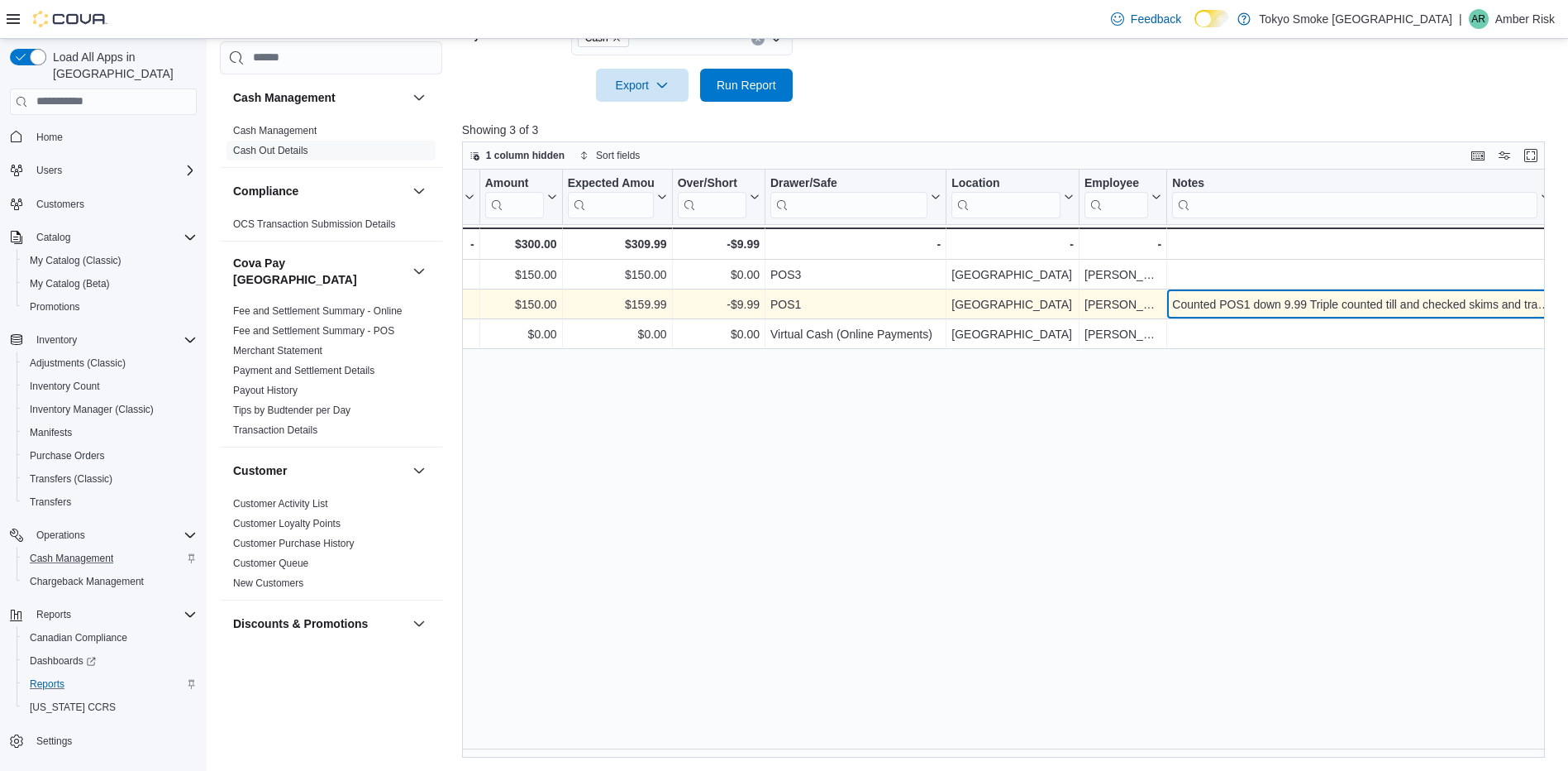
click at [1512, 292] on div "Counted POS1 down 9.99 Triple counted till and checked skims and transfer but c…" at bounding box center [1362, 304] width 390 height 30
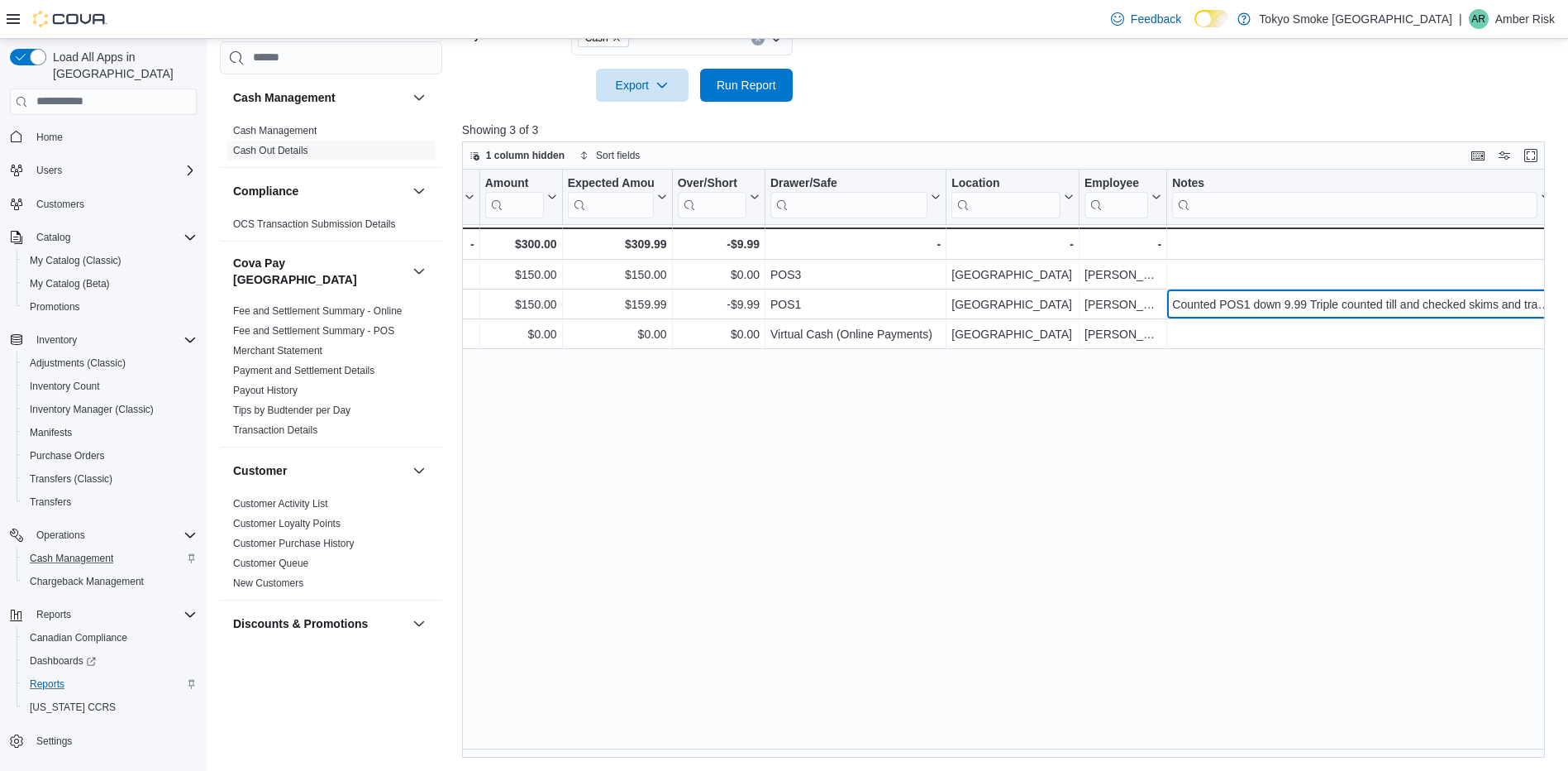
click at [1552, 202] on div at bounding box center [1552, 197] width 7 height 54
drag, startPoint x: 1552, startPoint y: 202, endPoint x: 1571, endPoint y: 209, distance: 20.2
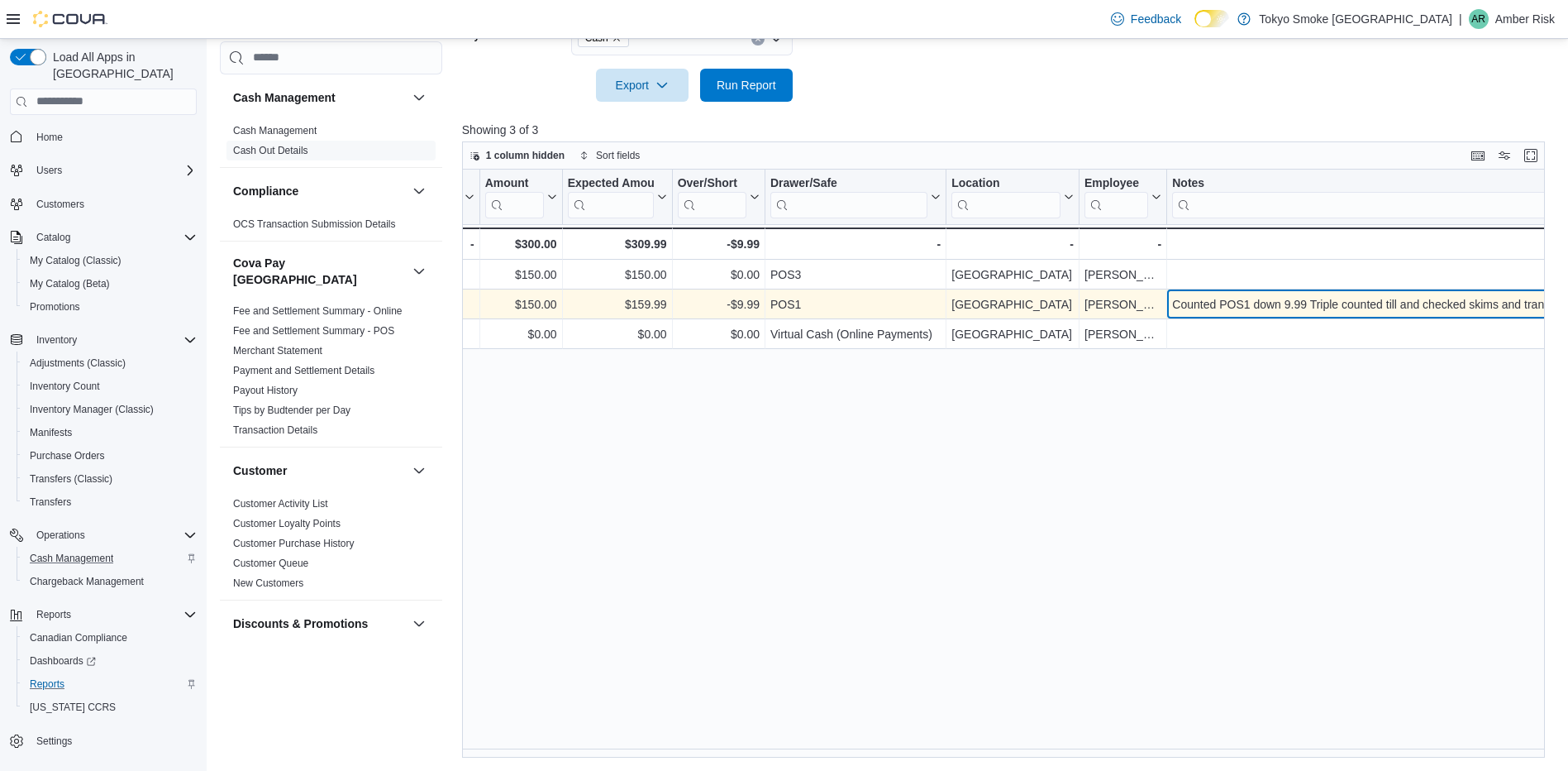
click at [1178, 303] on div "Counted POS1 down 9.99 Triple counted till and checked skims and transfer but c…" at bounding box center [1370, 304] width 397 height 20
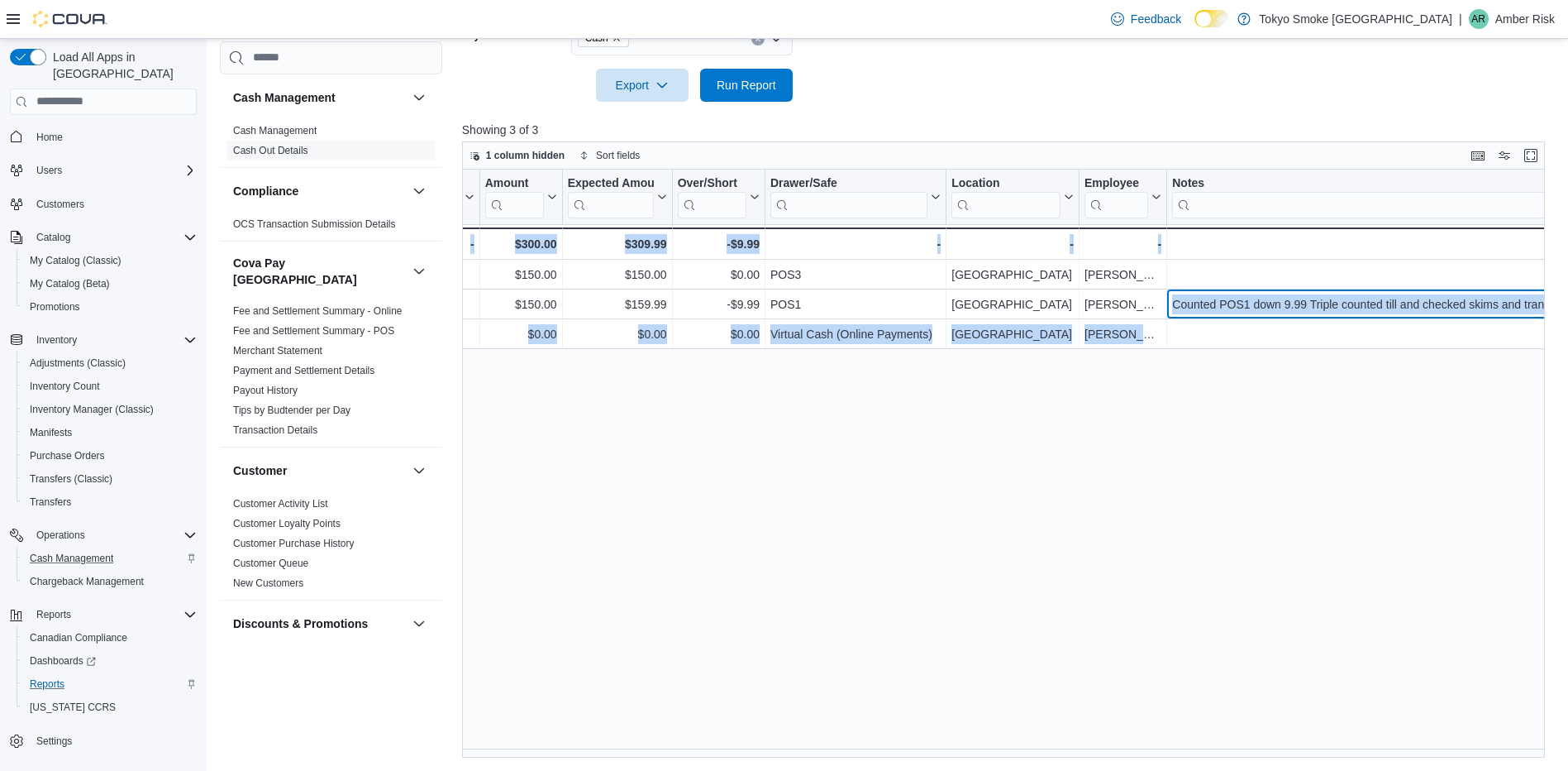
scroll to position [0, 571]
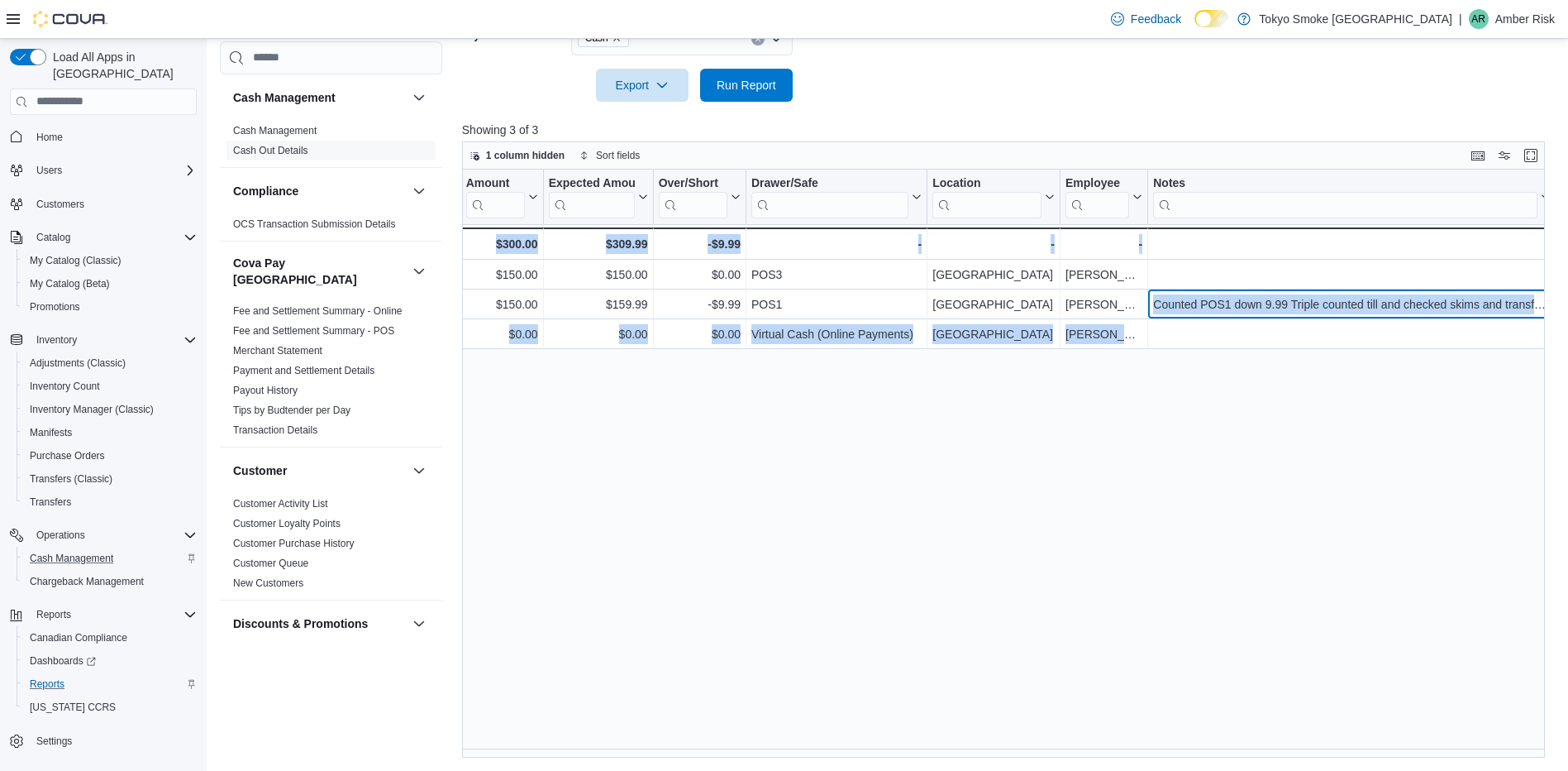
drag, startPoint x: 1172, startPoint y: 306, endPoint x: 1583, endPoint y: 310, distance: 411.0
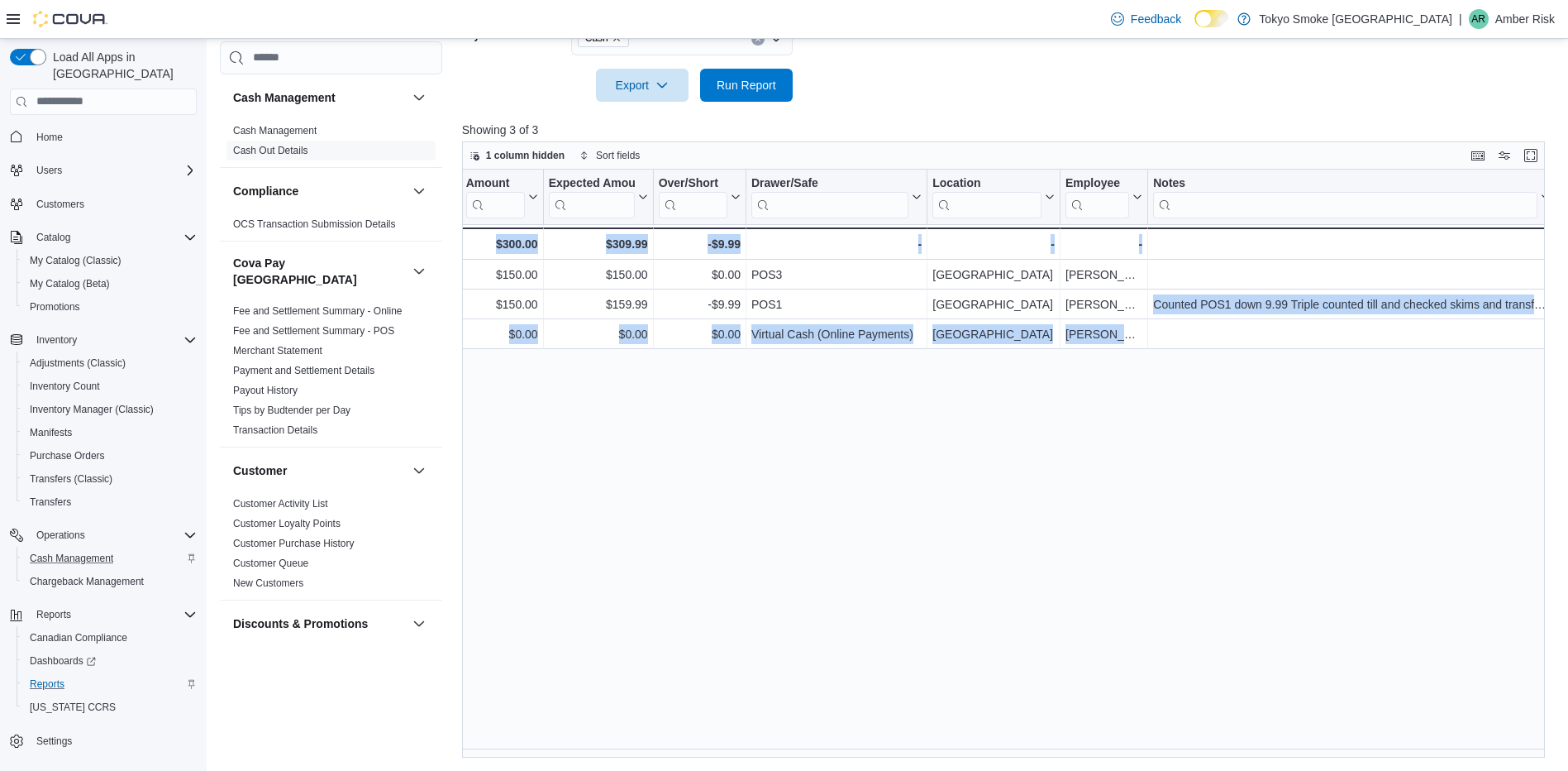
click at [1231, 423] on div "Date Click to view column header actions Transaction # Click to view column hea…" at bounding box center [1009, 464] width 1094 height 589
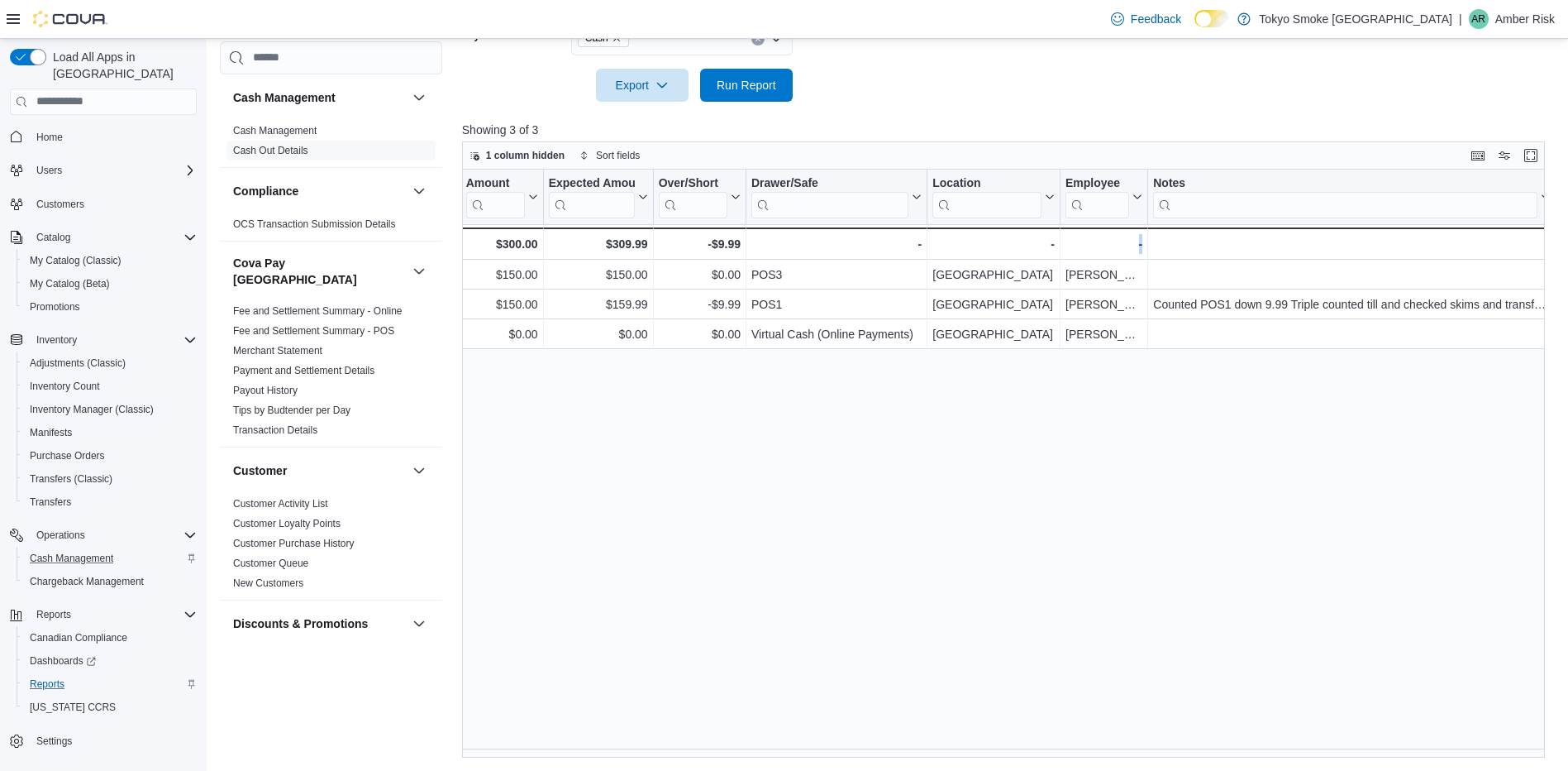
drag, startPoint x: 1293, startPoint y: 747, endPoint x: 1061, endPoint y: 737, distance: 232.2
click at [1061, 737] on div "Date Click to view column header actions Transaction # Click to view column hea…" at bounding box center [1009, 464] width 1094 height 589
click at [1431, 205] on input "search" at bounding box center [1345, 204] width 384 height 27
click at [1547, 194] on icon at bounding box center [1543, 197] width 13 height 10
click at [1351, 292] on span "Move left" at bounding box center [1355, 298] width 41 height 13
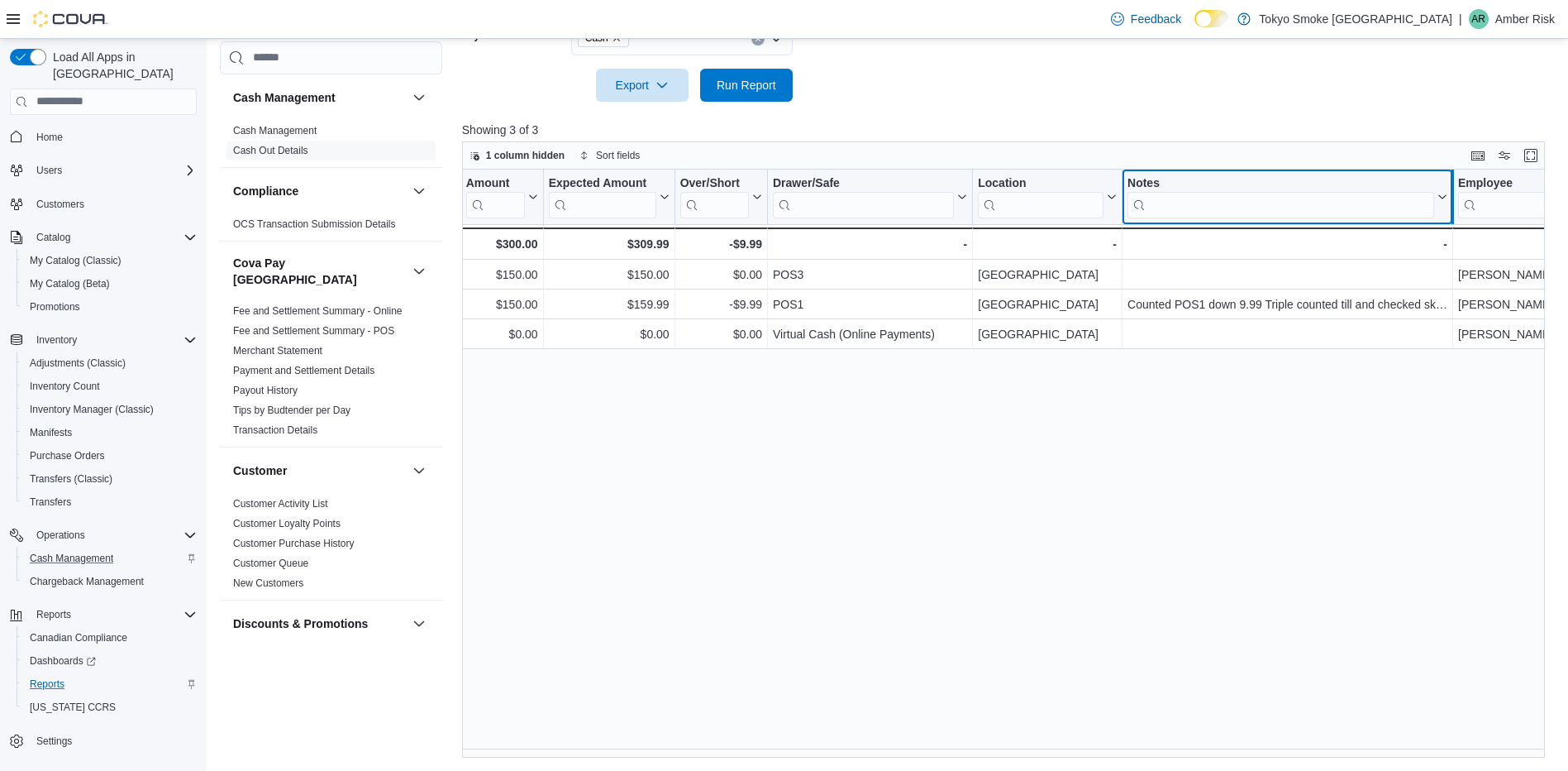
click at [1449, 179] on div at bounding box center [1452, 197] width 13 height 54
click at [1451, 179] on div at bounding box center [1452, 197] width 13 height 54
click at [1423, 179] on div "Notes" at bounding box center [1281, 183] width 307 height 16
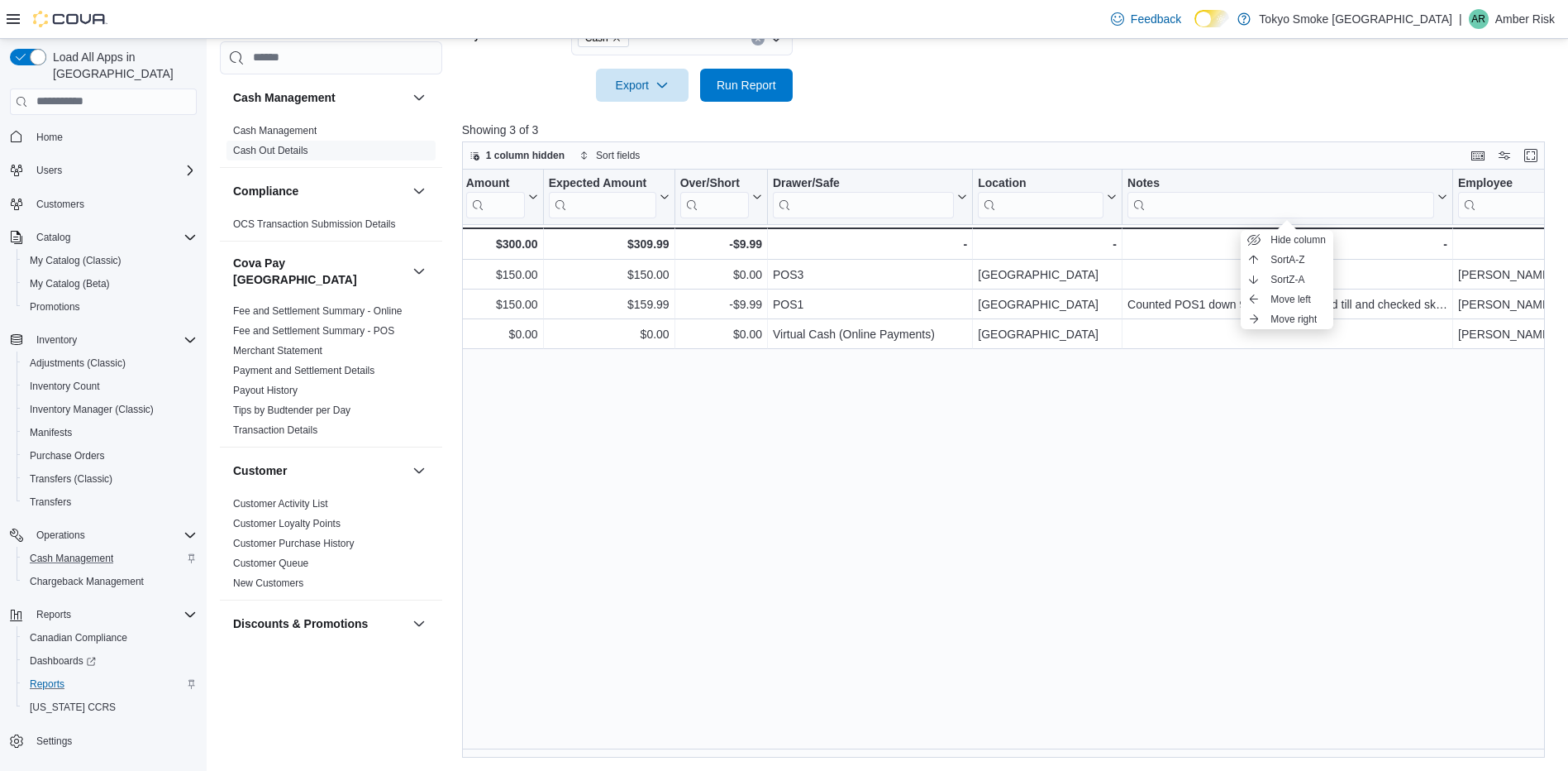
drag, startPoint x: 1373, startPoint y: 636, endPoint x: 1349, endPoint y: 534, distance: 104.8
click at [1373, 629] on div "Date Click to view column header actions Transaction # Click to view column hea…" at bounding box center [1009, 464] width 1094 height 589
drag, startPoint x: 1450, startPoint y: 209, endPoint x: 1512, endPoint y: 210, distance: 62.0
click at [1505, 210] on div at bounding box center [1497, 197] width 13 height 54
drag, startPoint x: 1520, startPoint y: 210, endPoint x: 1583, endPoint y: 209, distance: 63.0
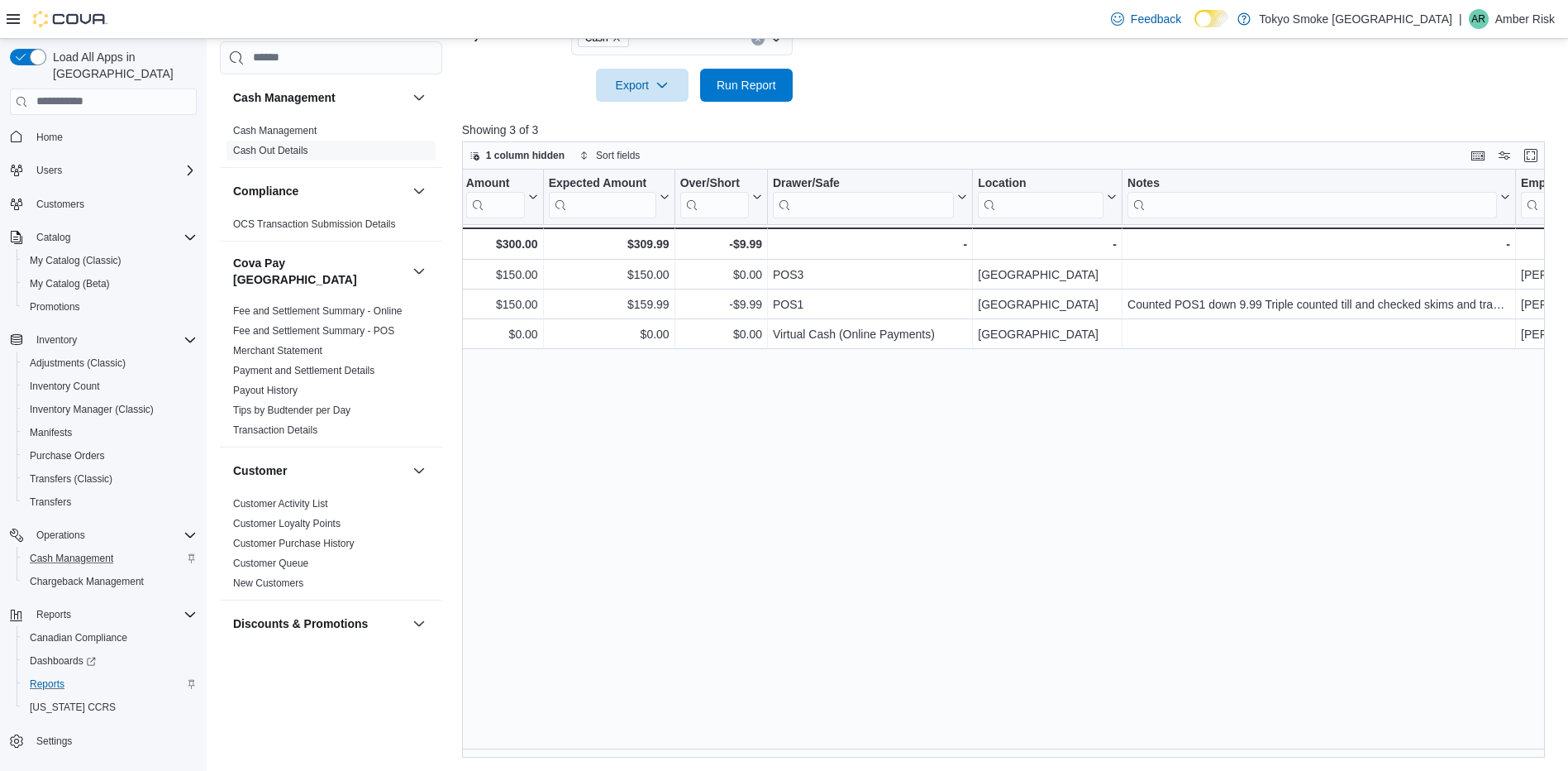
click at [1347, 185] on div "Notes" at bounding box center [1343, 183] width 432 height 16
click at [1338, 301] on span "Move left" at bounding box center [1352, 298] width 41 height 13
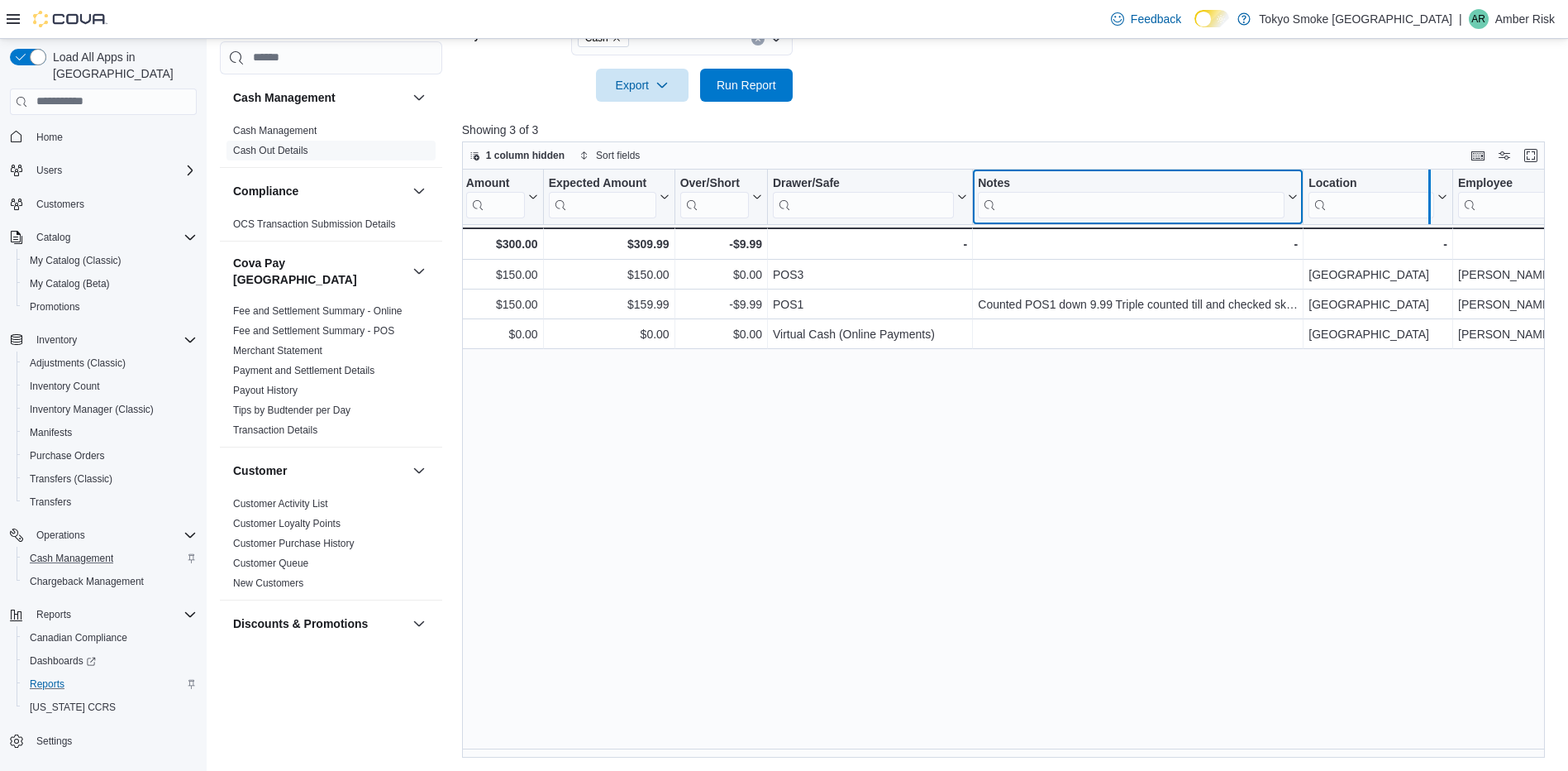
drag, startPoint x: 1303, startPoint y: 199, endPoint x: 1438, endPoint y: 188, distance: 135.4
click at [1435, 188] on div at bounding box center [1428, 197] width 13 height 54
drag, startPoint x: 1432, startPoint y: 196, endPoint x: 1528, endPoint y: 204, distance: 96.3
click at [1528, 204] on div at bounding box center [1534, 197] width 13 height 54
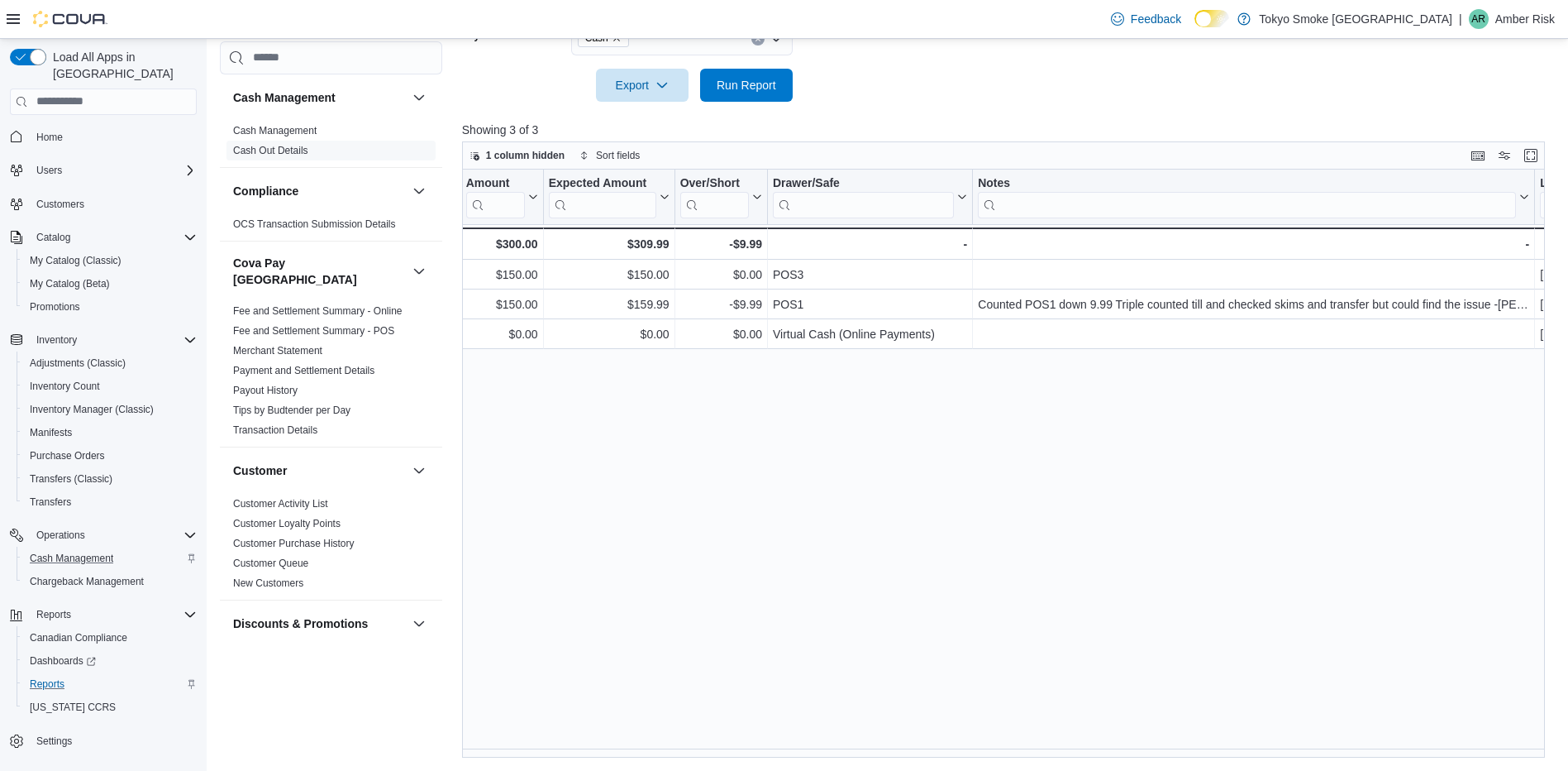
click at [807, 463] on div "Date Click to view column header actions Transaction # Click to view column hea…" at bounding box center [1009, 464] width 1094 height 589
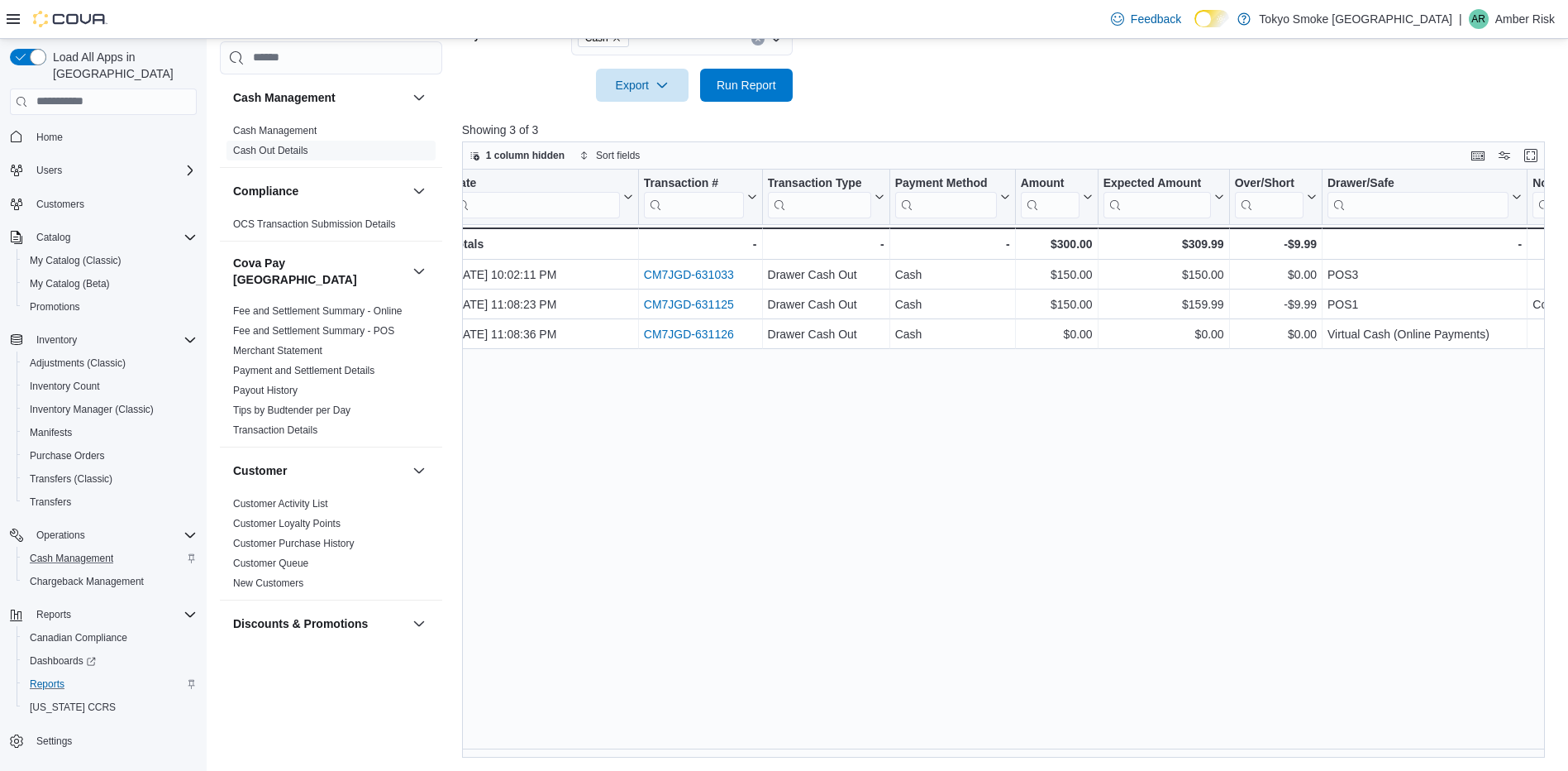
scroll to position [0, 0]
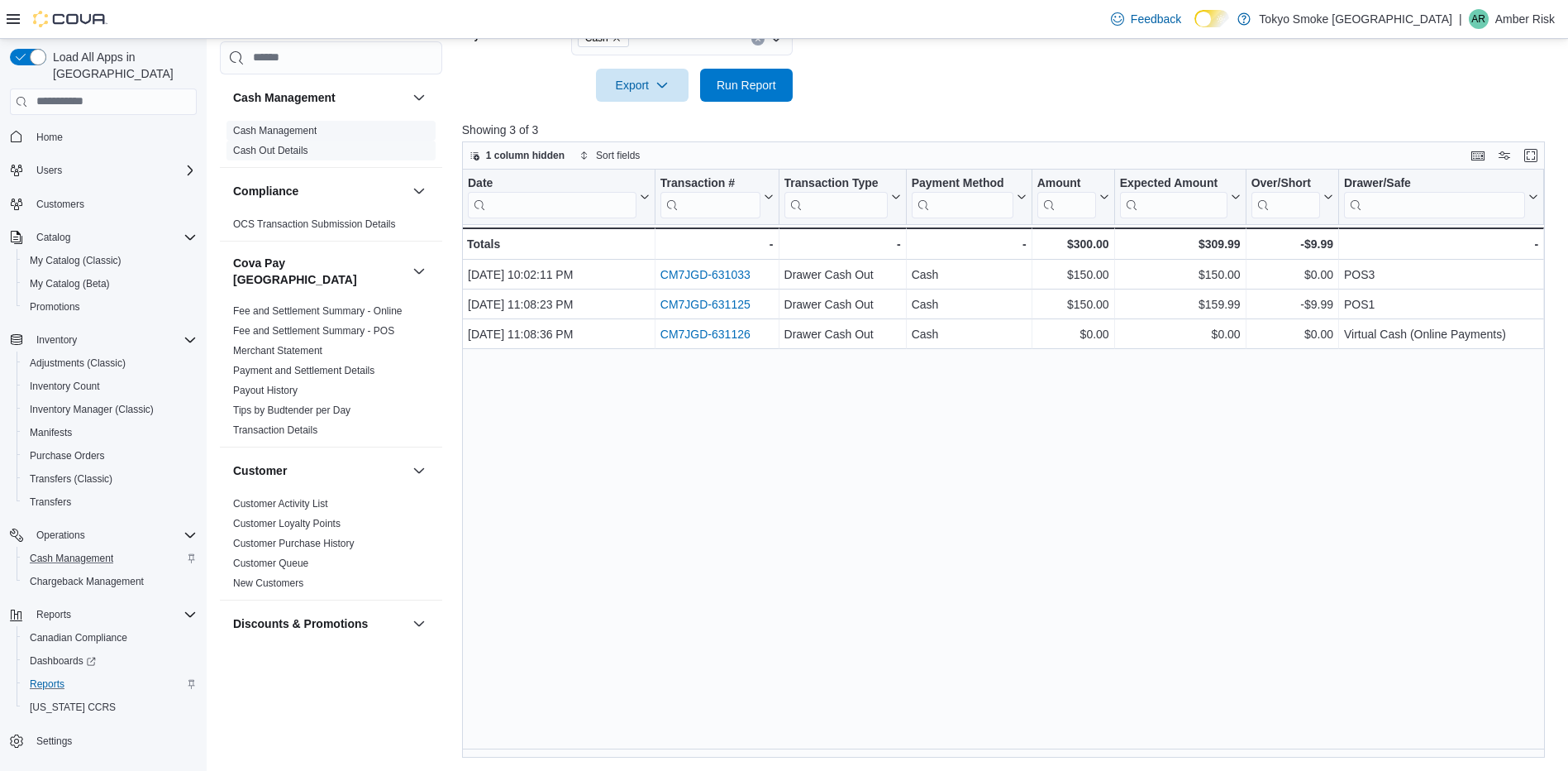
click at [262, 130] on link "Cash Management" at bounding box center [274, 130] width 84 height 11
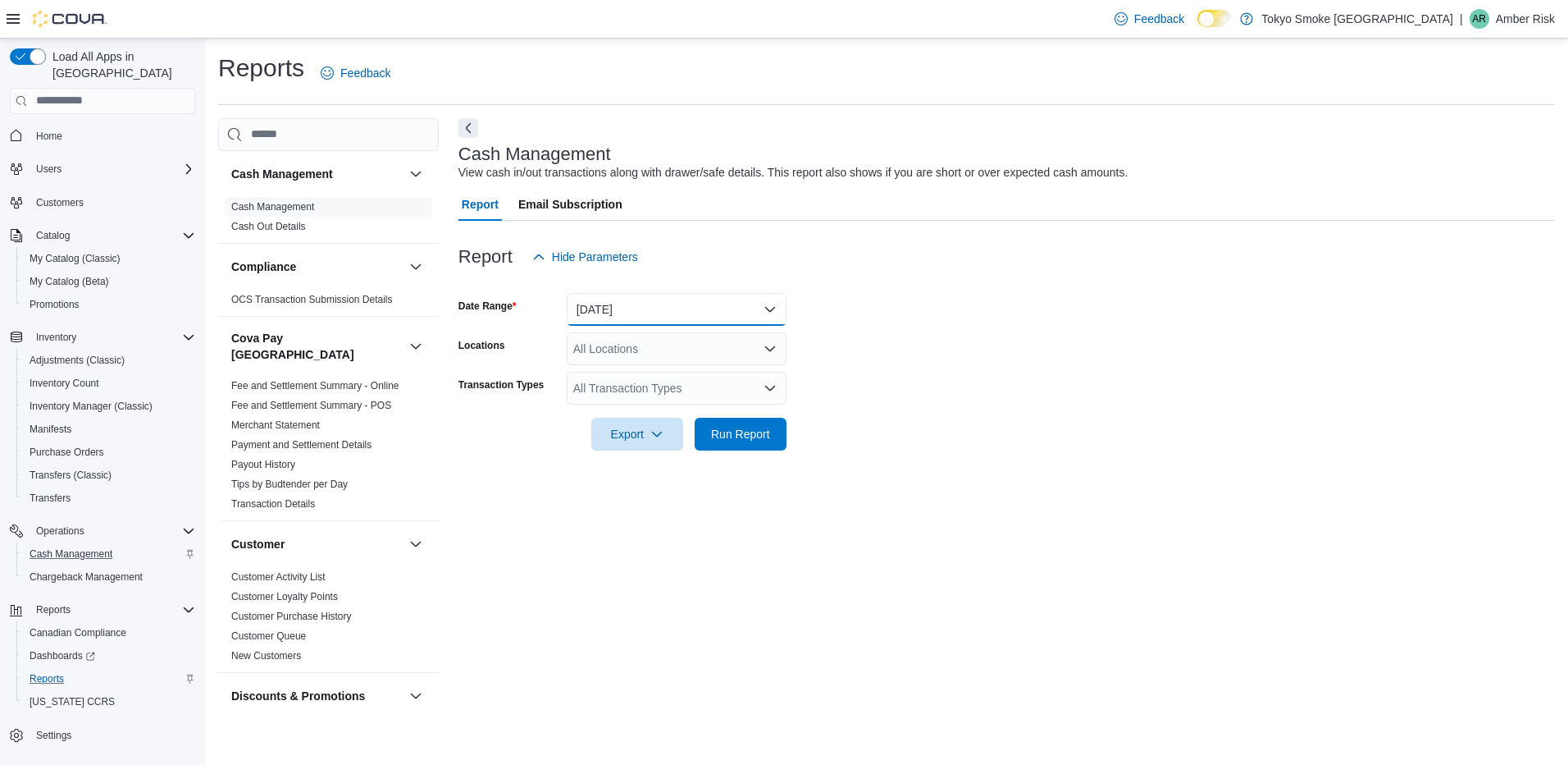
click at [708, 308] on button "Today" at bounding box center [676, 309] width 220 height 33
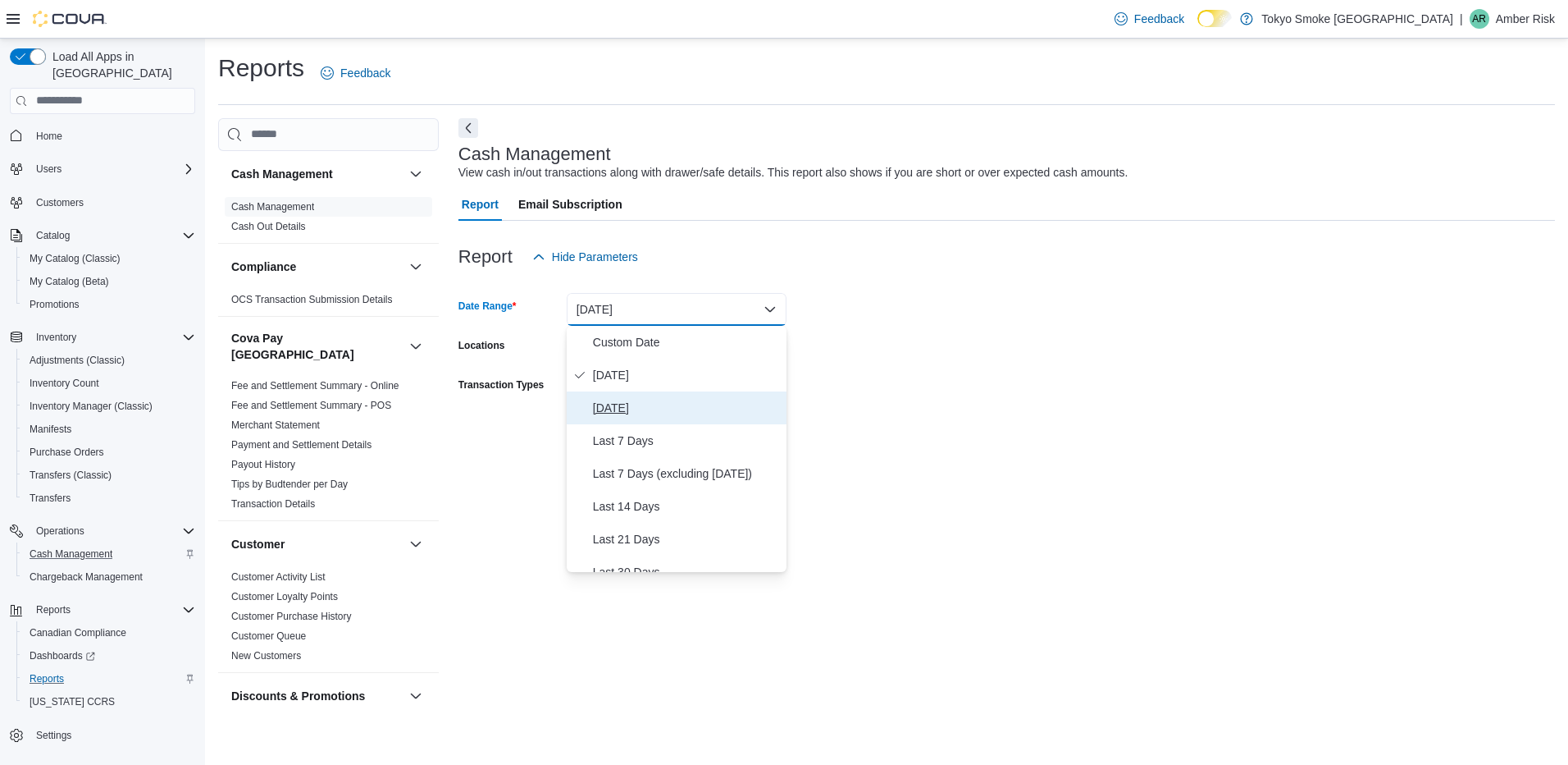
click at [625, 406] on span "Yesterday" at bounding box center [686, 407] width 187 height 20
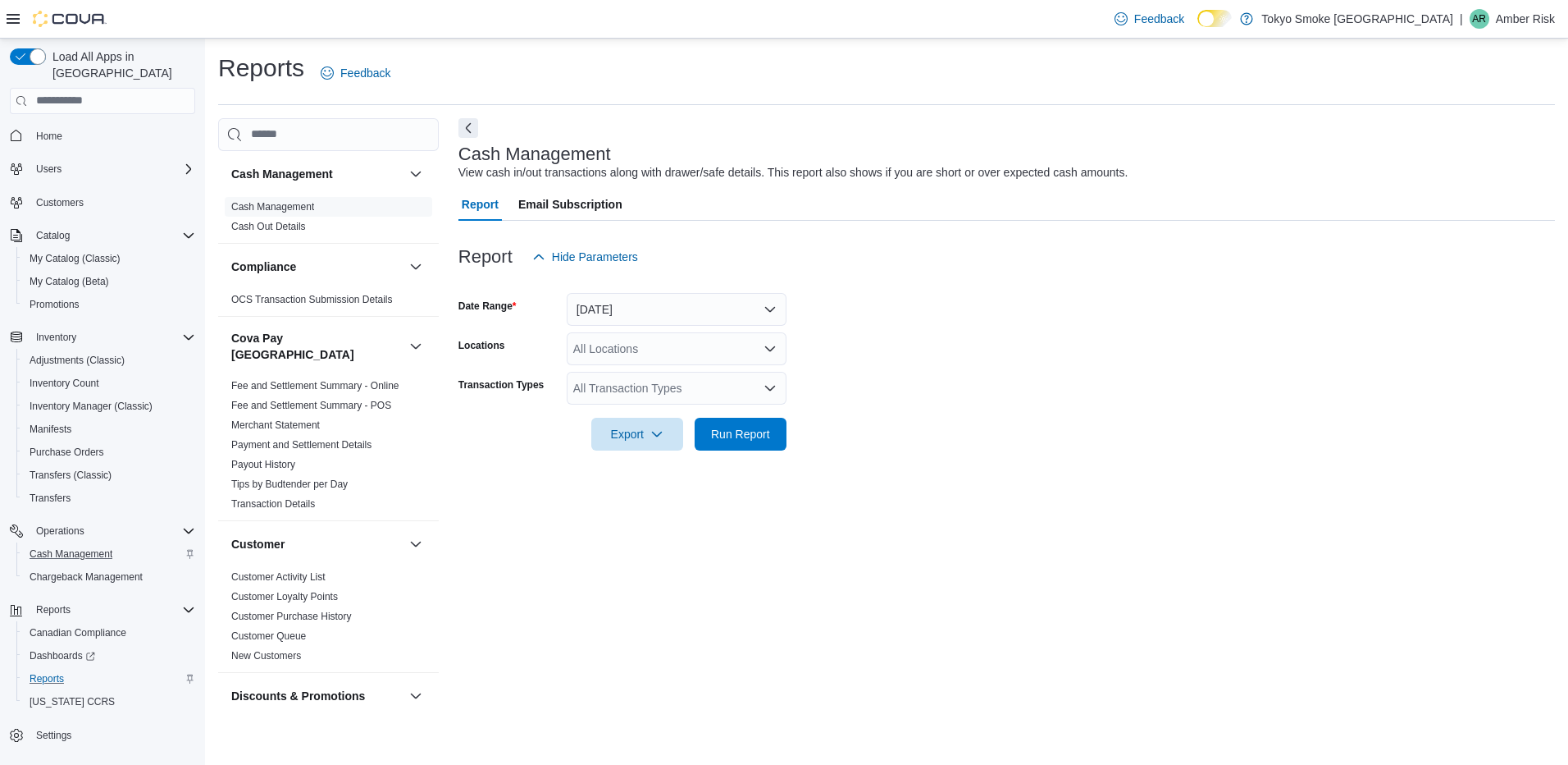
drag, startPoint x: 1031, startPoint y: 358, endPoint x: 1012, endPoint y: 353, distance: 19.6
click at [1022, 355] on form "Date Range Yesterday Locations All Locations Transaction Types All Transaction …" at bounding box center [1007, 361] width 1097 height 177
click at [691, 344] on div "All Locations" at bounding box center [676, 348] width 220 height 33
type input "**"
click at [700, 371] on span "North Bay Lakeshore" at bounding box center [670, 376] width 120 height 16
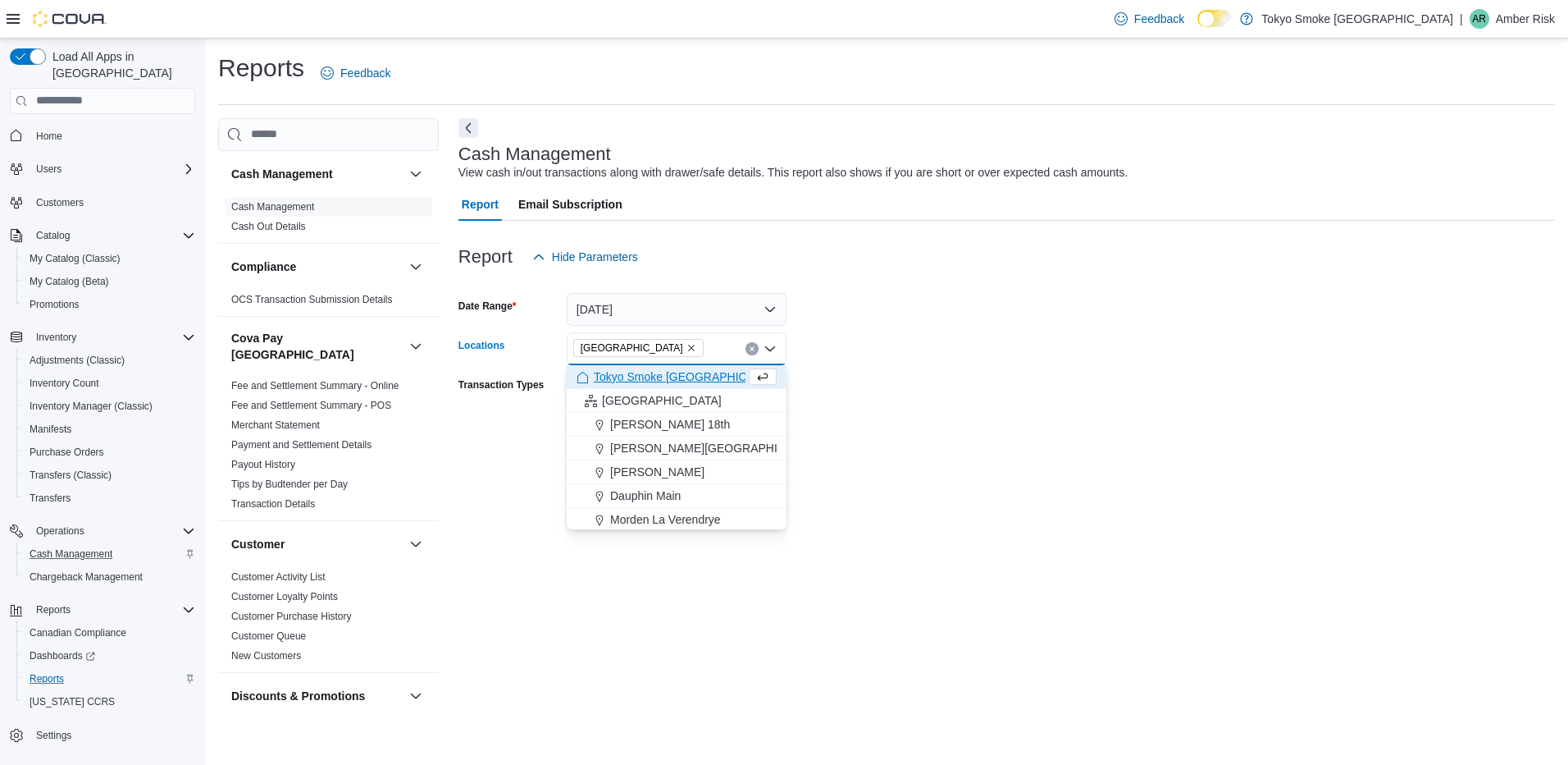
drag, startPoint x: 1163, startPoint y: 347, endPoint x: 699, endPoint y: 343, distance: 464.0
click at [1163, 347] on form "Date Range Yesterday Locations North Bay Lakeshore Combo box. Selected. North B…" at bounding box center [1007, 361] width 1097 height 177
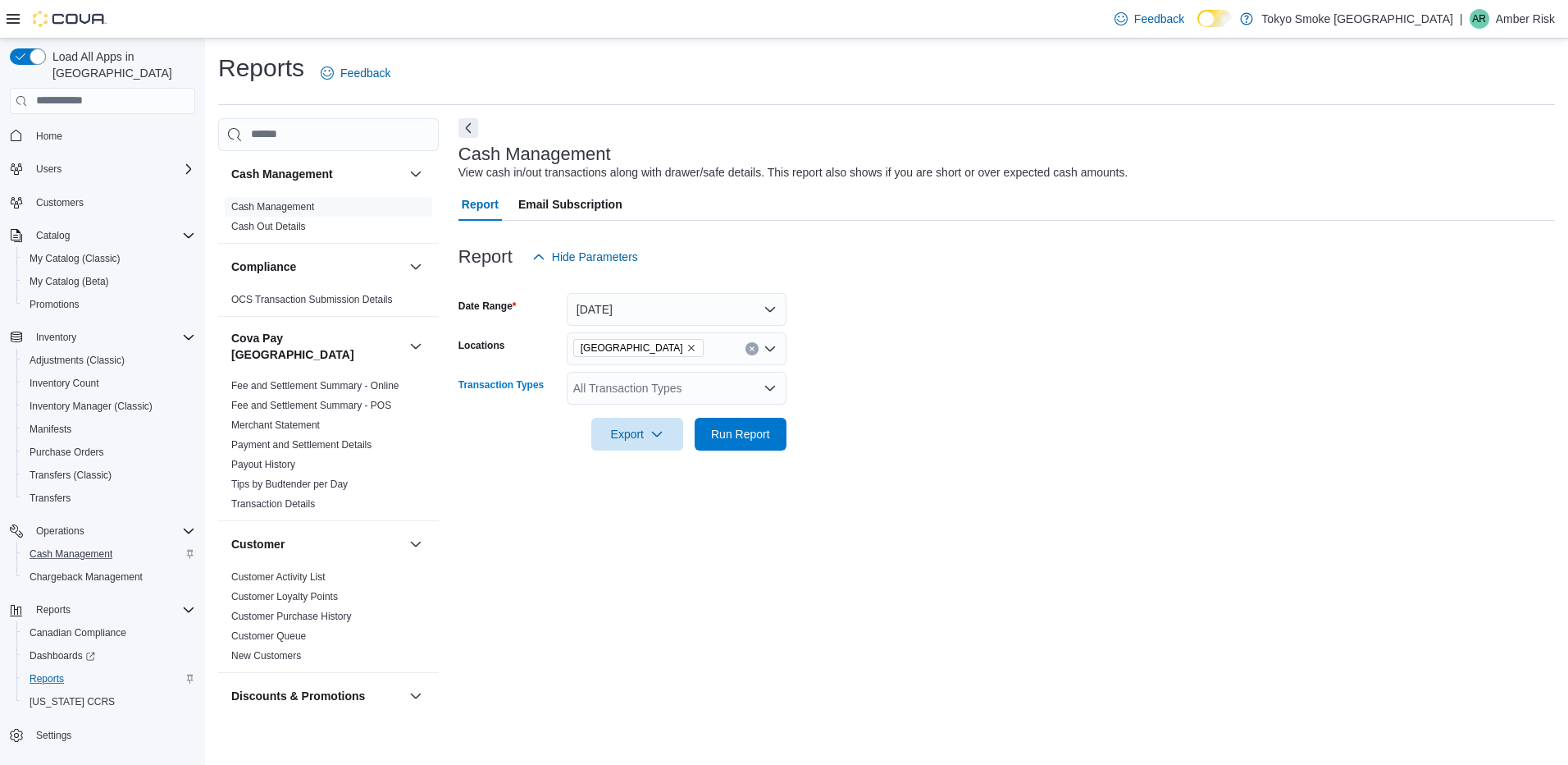
click at [674, 371] on div "All Transaction Types" at bounding box center [676, 388] width 220 height 33
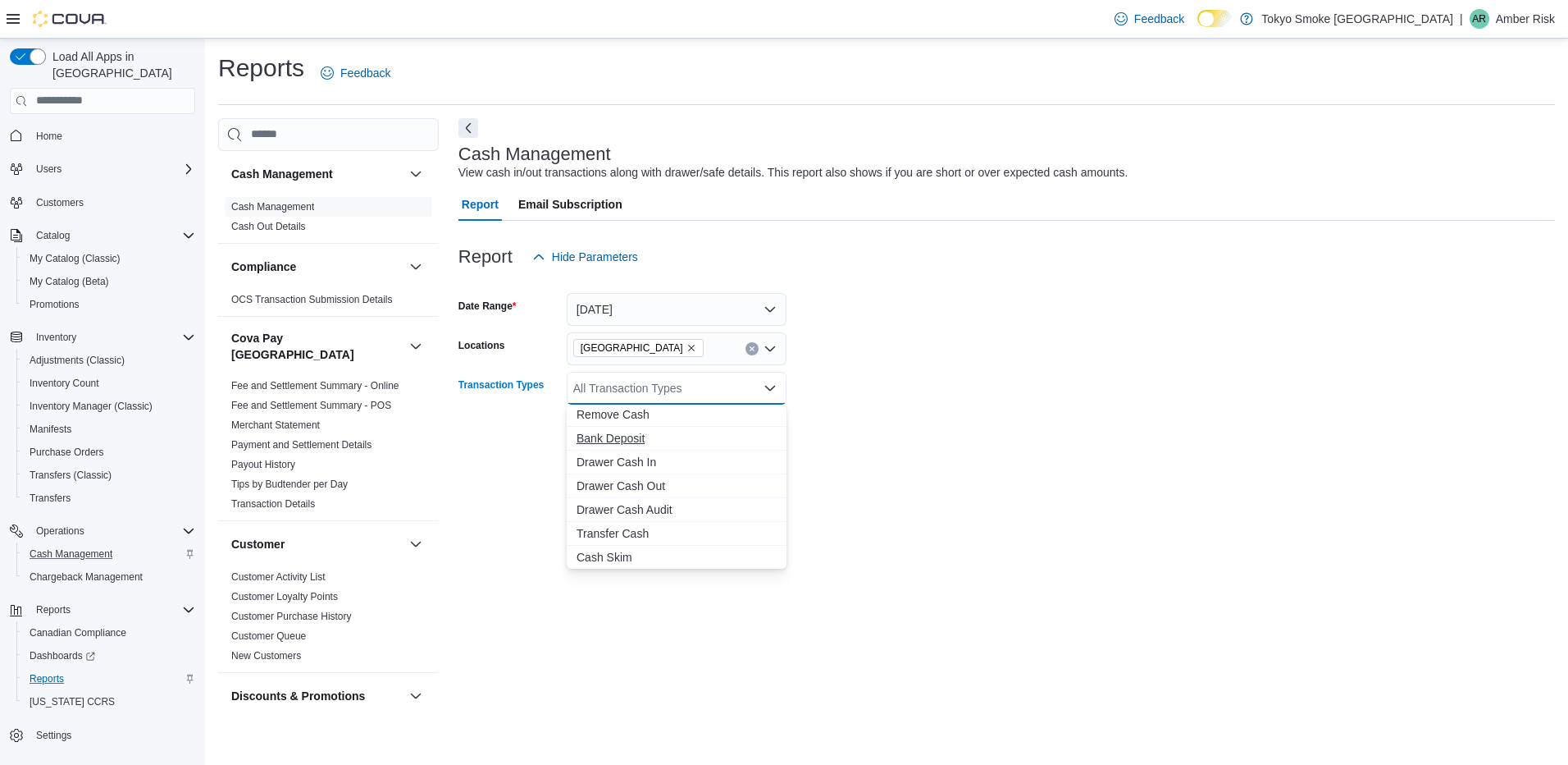
scroll to position [98, 0]
click at [608, 530] on span "Transfer Cash" at bounding box center [677, 532] width 200 height 16
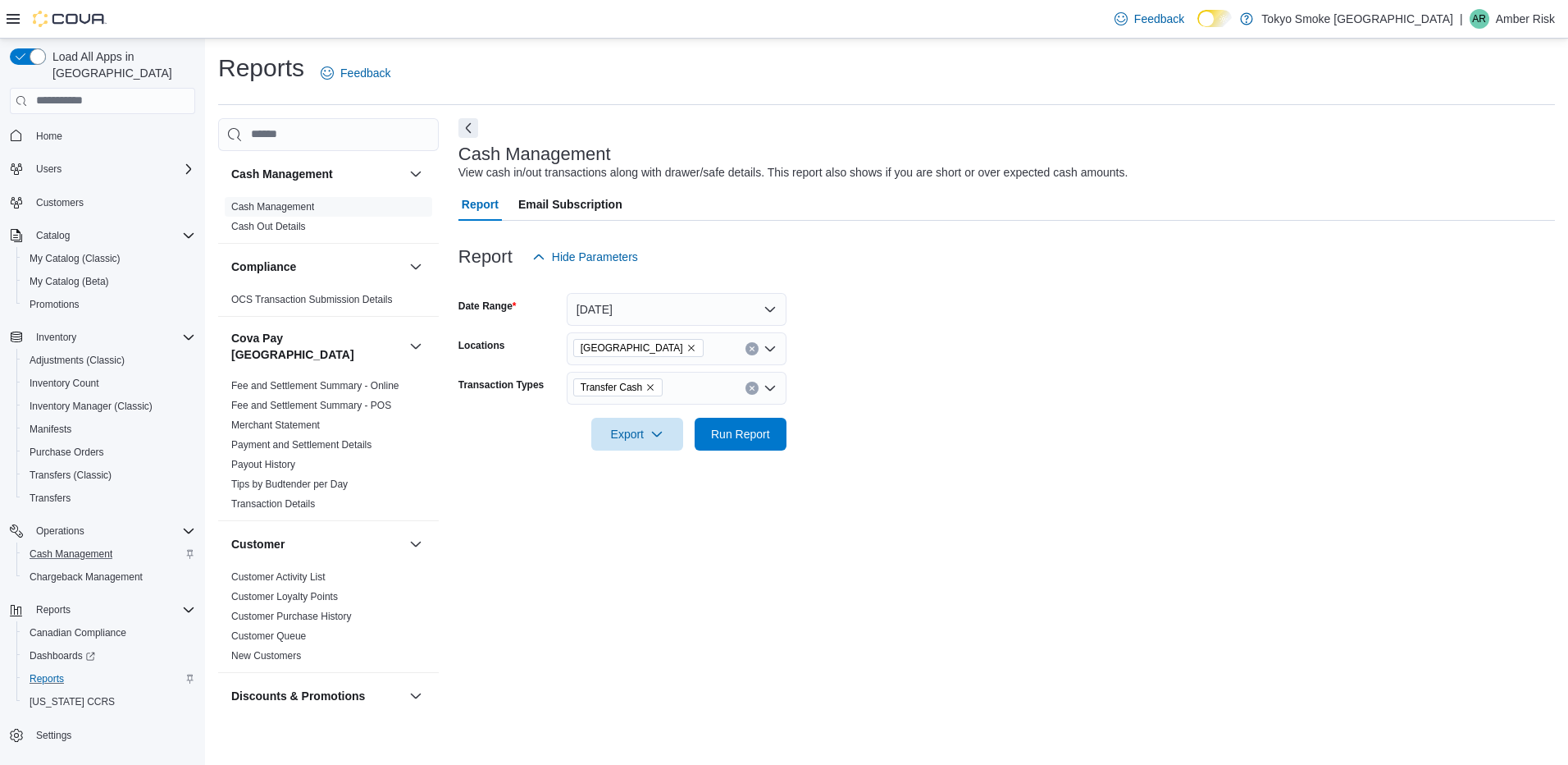
click at [1007, 450] on div at bounding box center [1007, 460] width 1097 height 20
click at [645, 385] on icon "Remove Transfer Cash from selection in this group" at bounding box center [650, 388] width 10 height 10
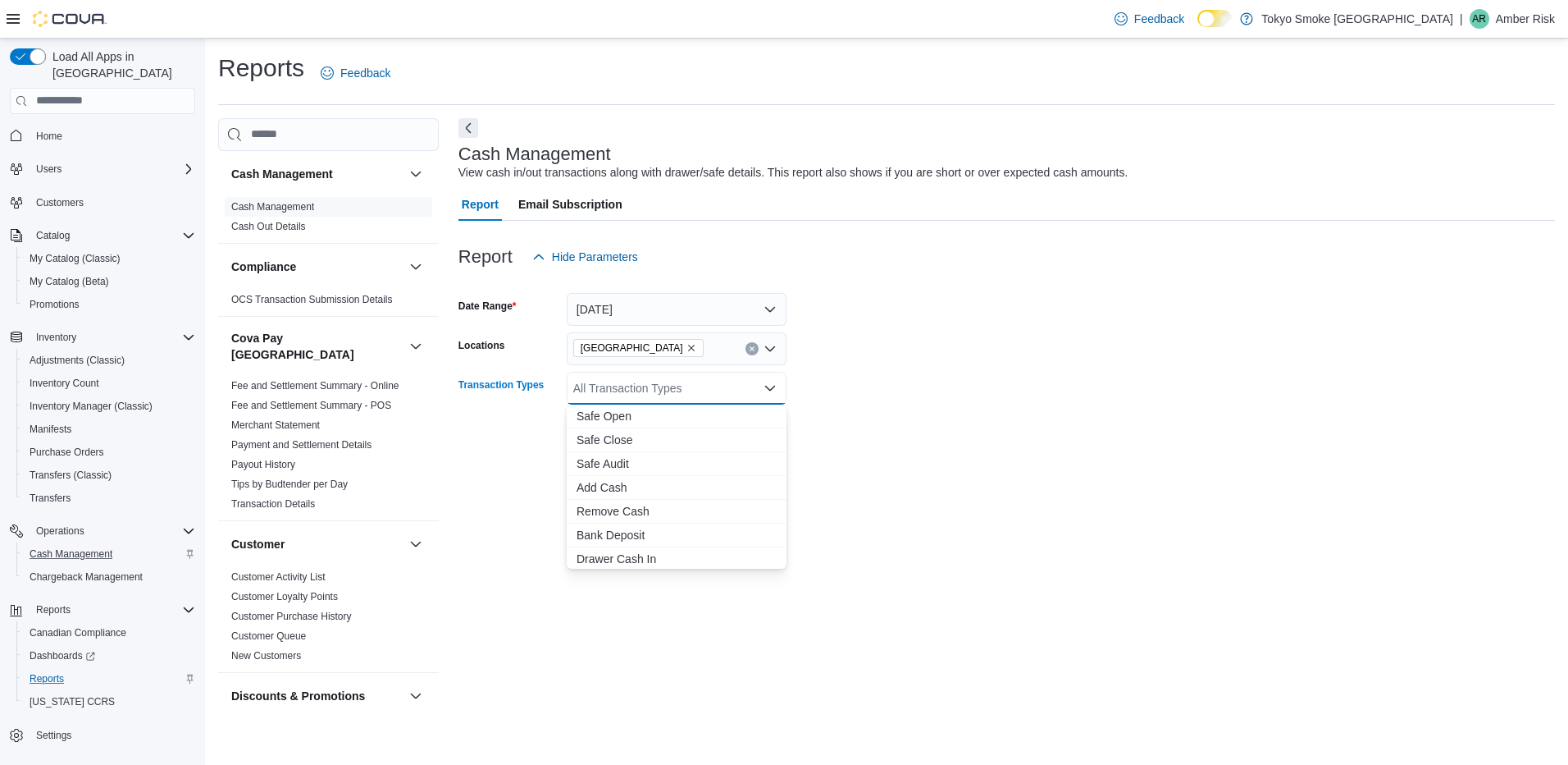
scroll to position [98, 0]
click at [606, 557] on span "Cash Skim" at bounding box center [677, 555] width 200 height 16
click at [1114, 353] on form "Date Range Yesterday Locations North Bay Lakeshore Transaction Types Cash Skim …" at bounding box center [1007, 361] width 1097 height 177
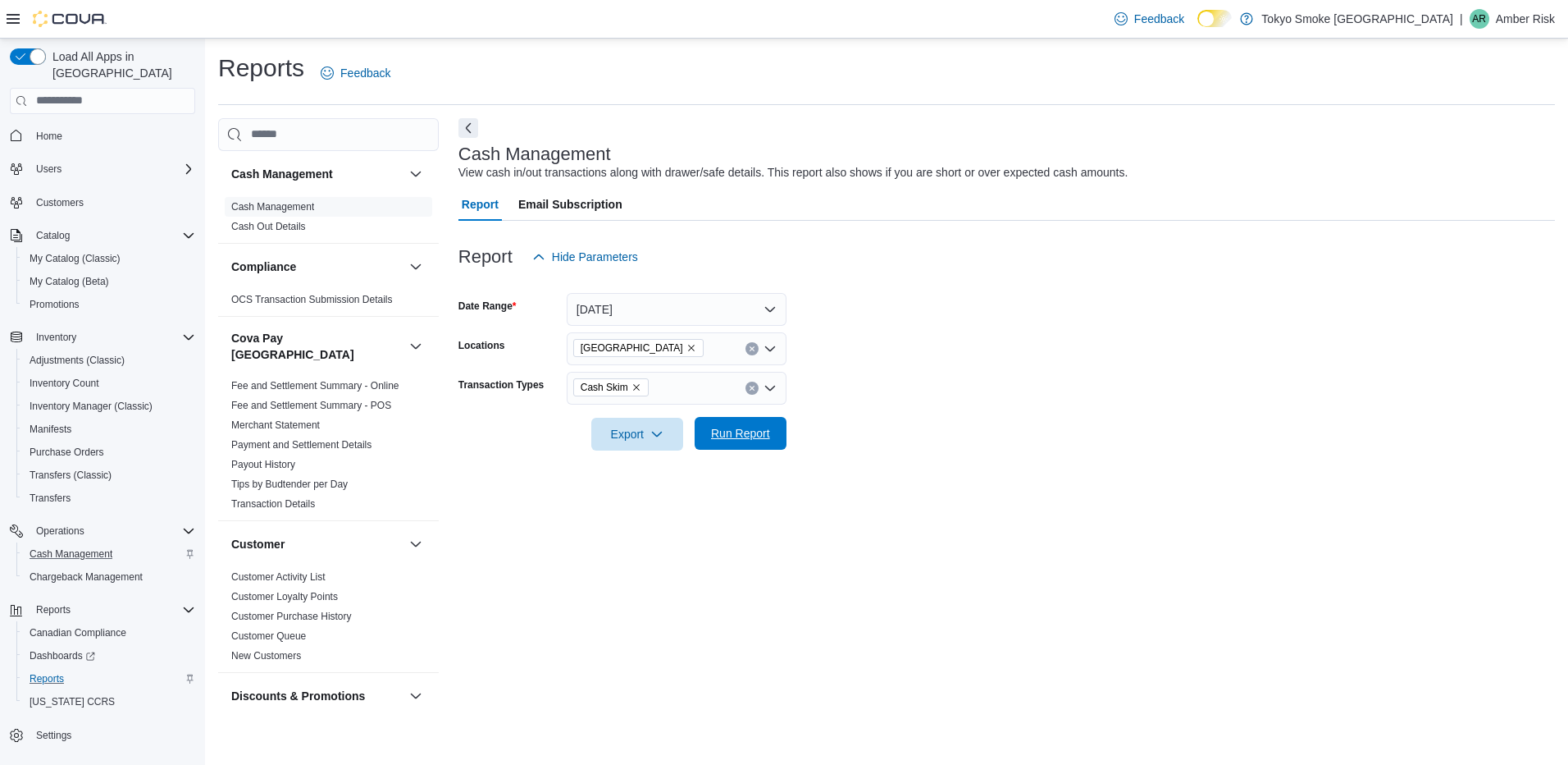
click at [736, 438] on span "Run Report" at bounding box center [740, 433] width 59 height 16
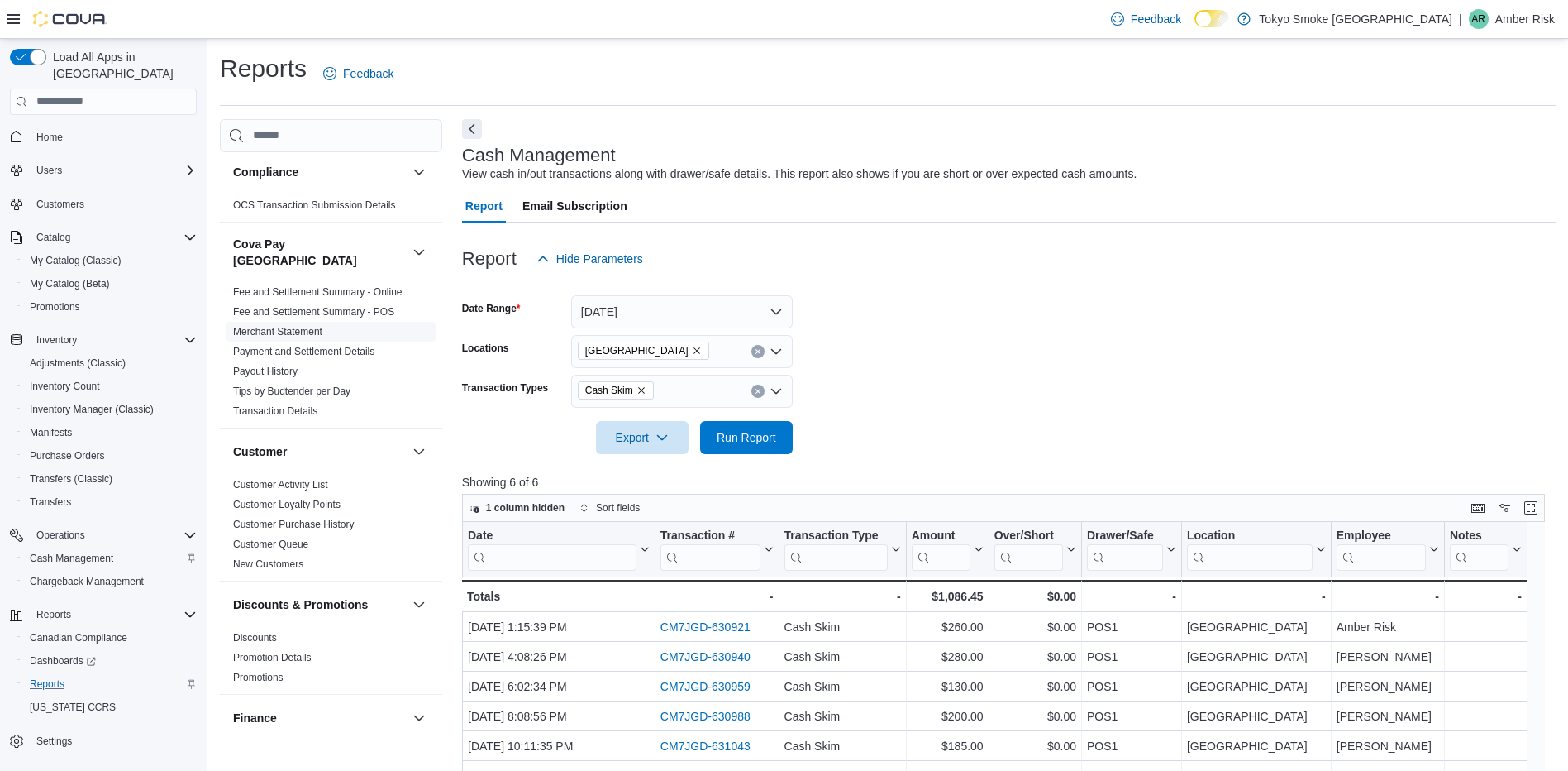
scroll to position [83, 0]
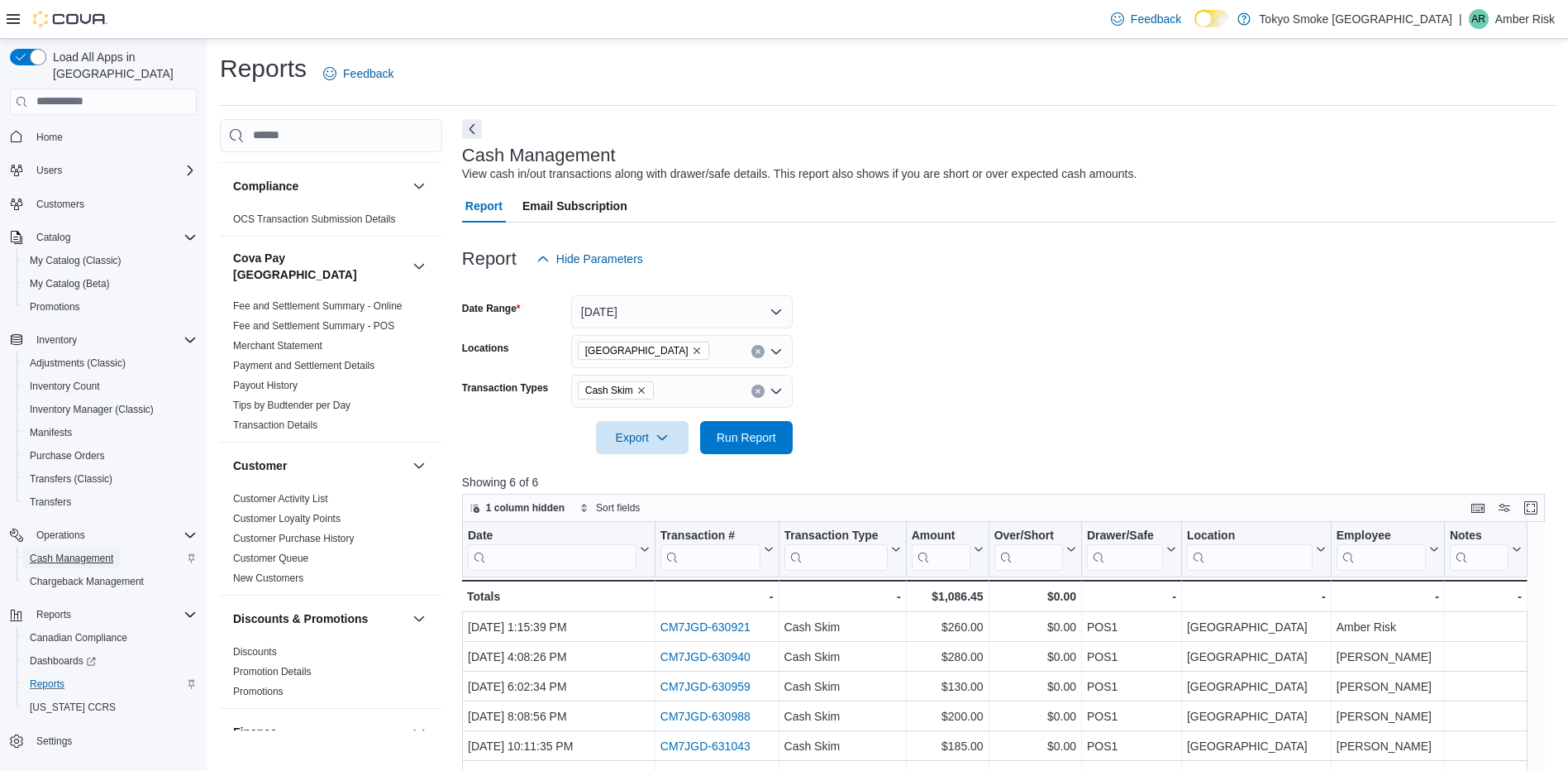
click at [97, 551] on span "Cash Management" at bounding box center [72, 557] width 84 height 13
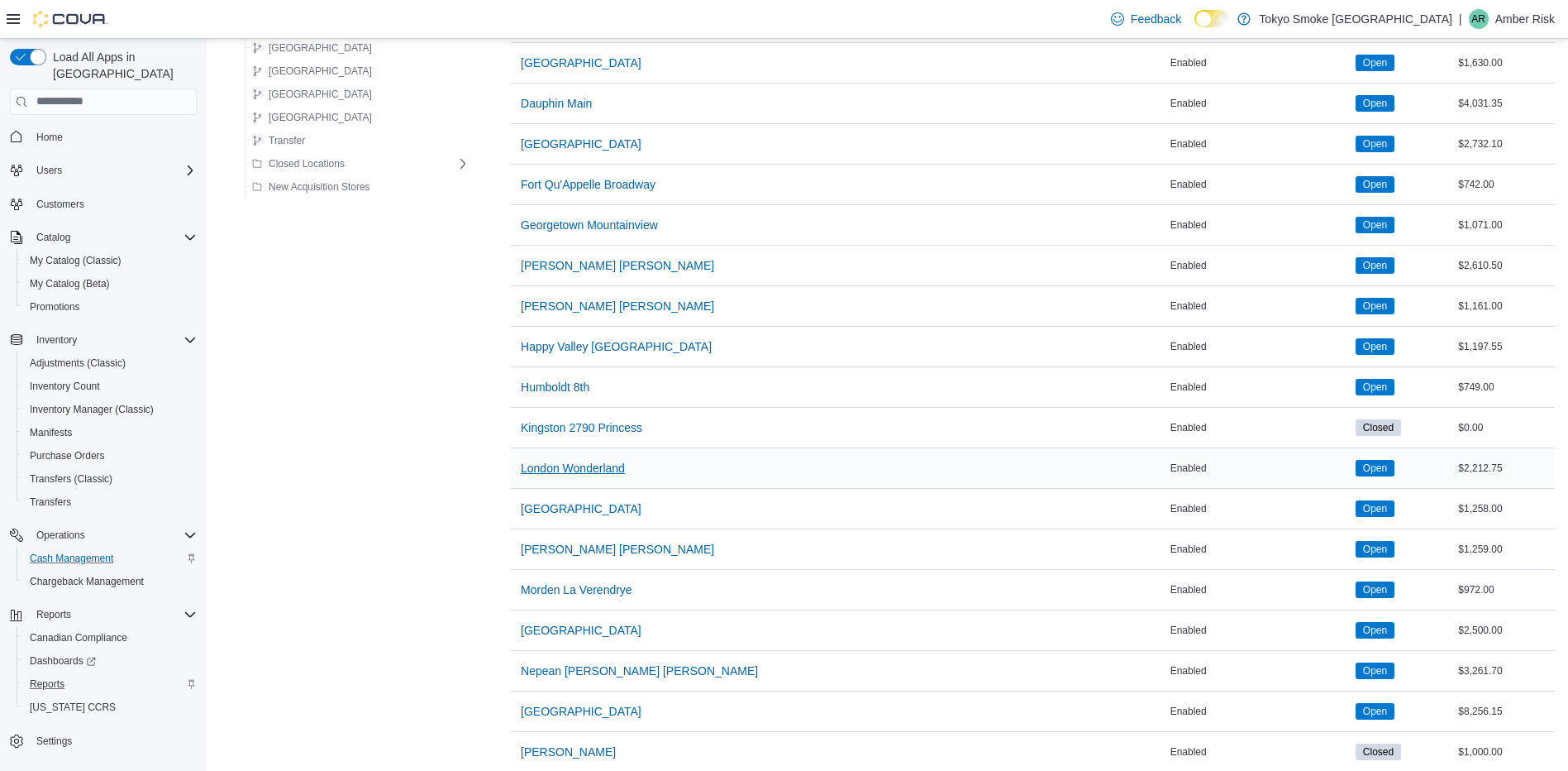
scroll to position [496, 0]
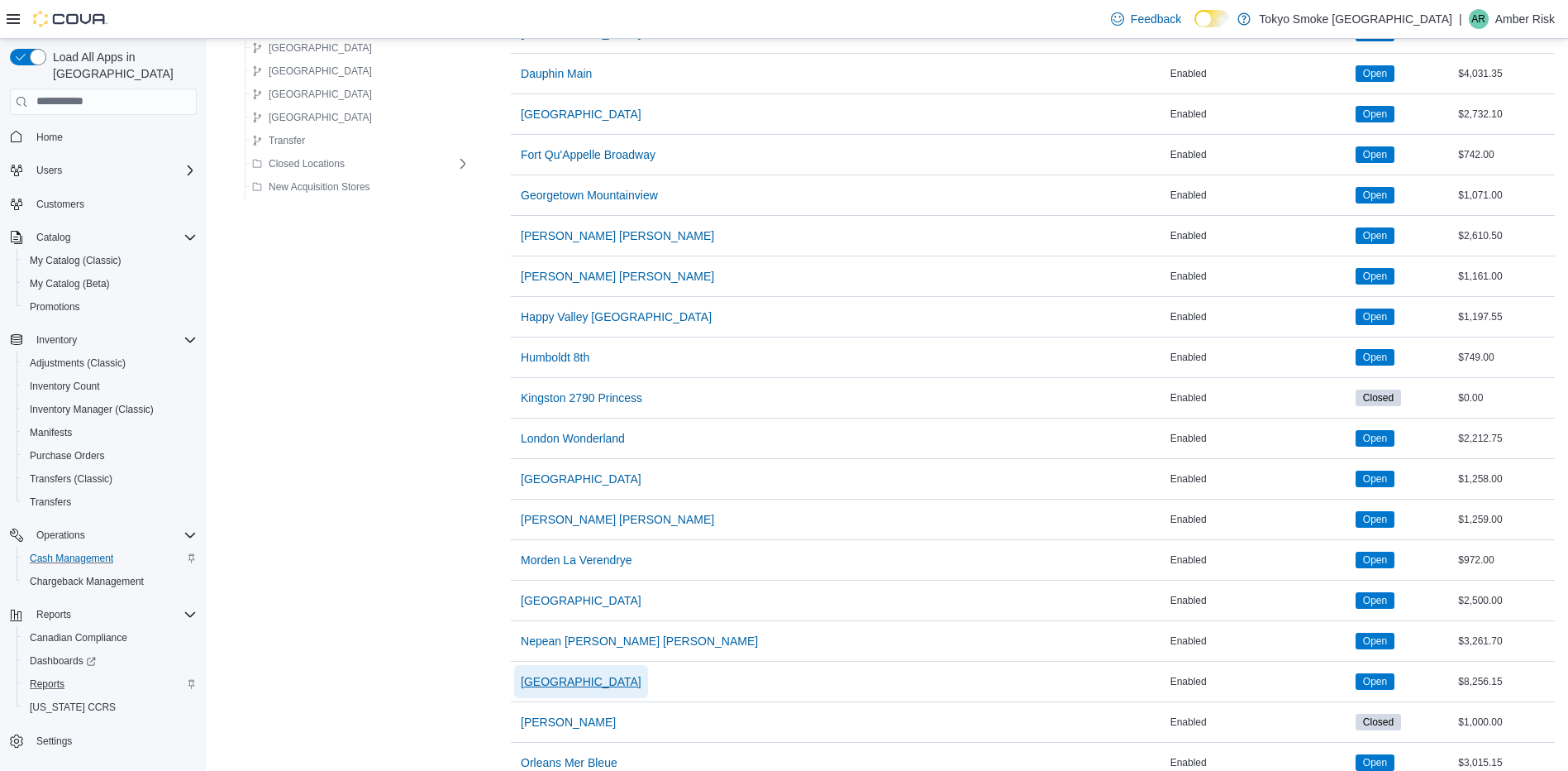
click at [554, 682] on span "North Bay Lakeshore" at bounding box center [581, 680] width 121 height 16
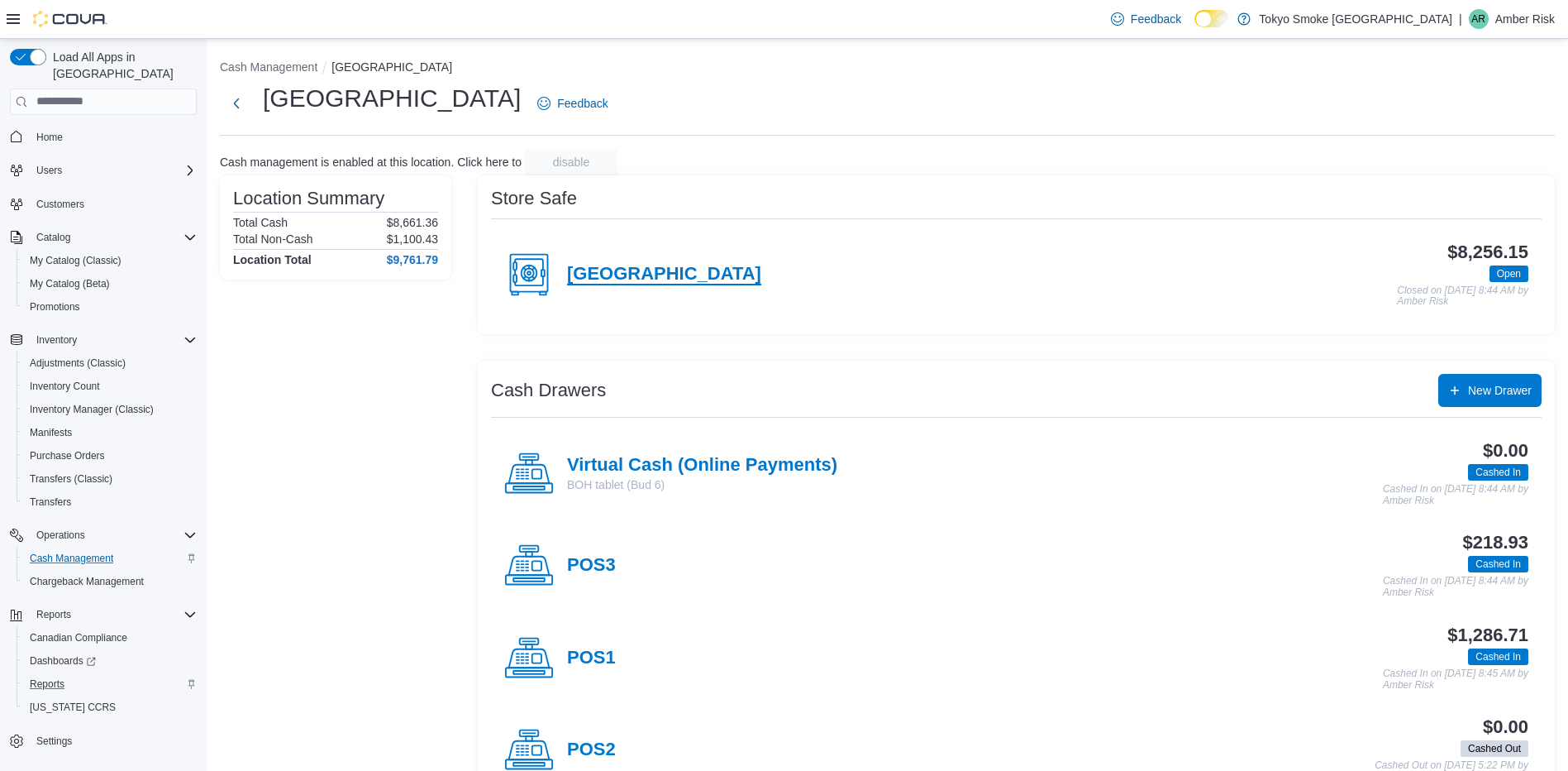
click at [665, 265] on h4 "North Bay Lakeshore" at bounding box center [664, 274] width 194 height 22
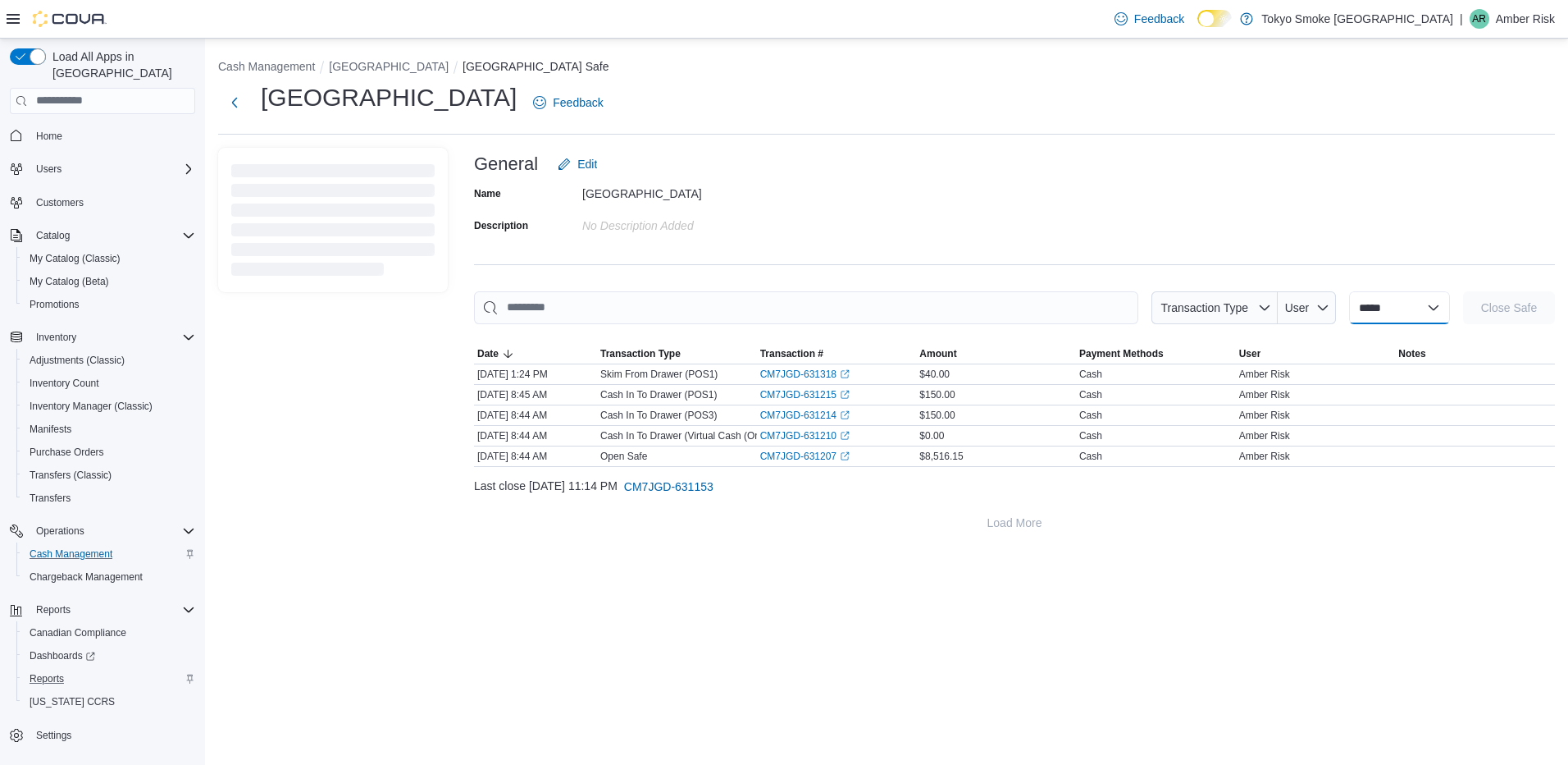
click at [1357, 306] on select "**********" at bounding box center [1399, 307] width 101 height 33
select select "**********"
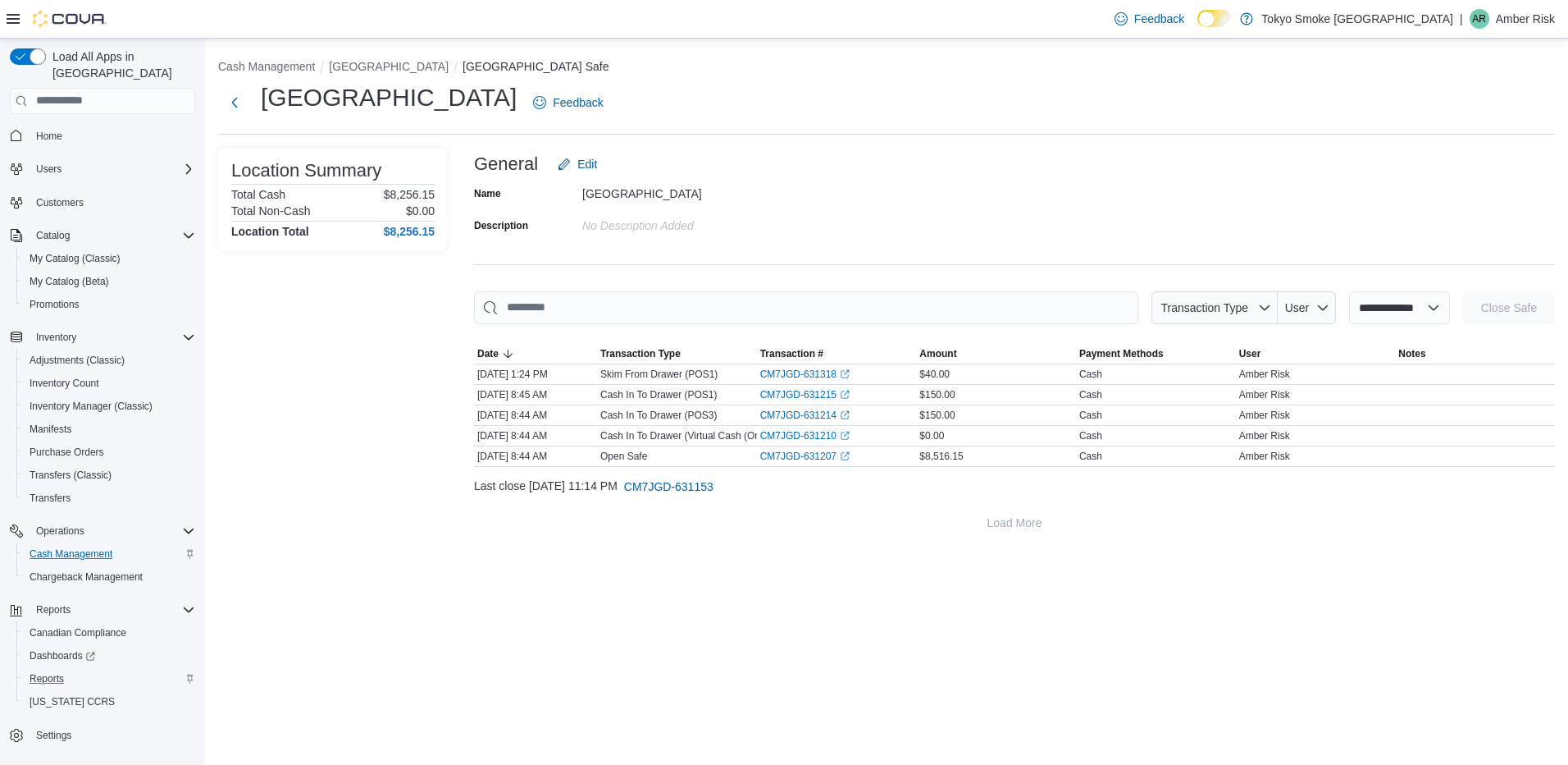
click at [1349, 291] on select "**********" at bounding box center [1399, 307] width 101 height 33
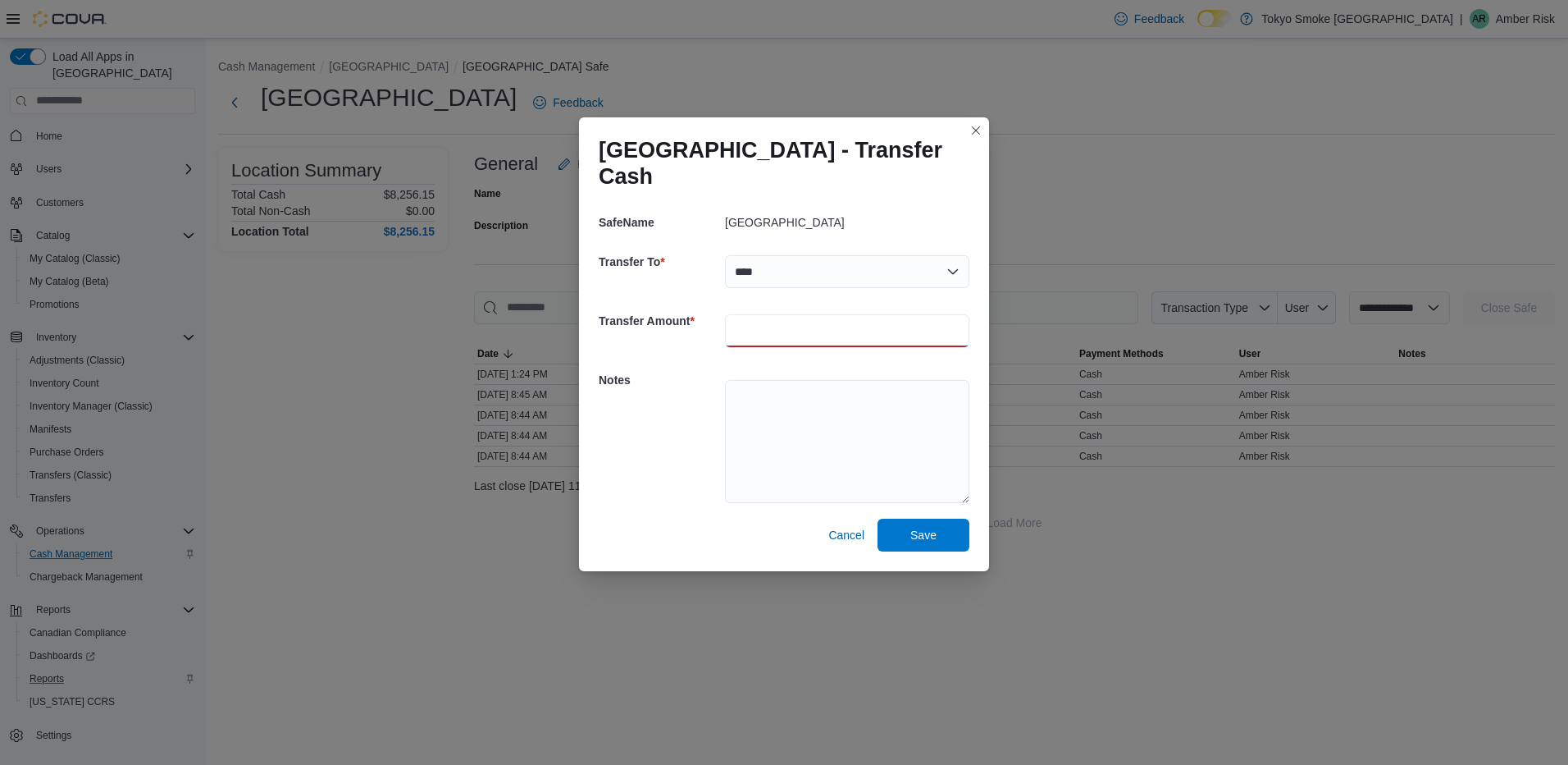
click at [864, 331] on input "number" at bounding box center [847, 330] width 245 height 33
type input "**"
click at [803, 418] on textarea at bounding box center [847, 442] width 245 height 123
type textarea "**********"
click at [921, 541] on span "Save" at bounding box center [923, 534] width 27 height 16
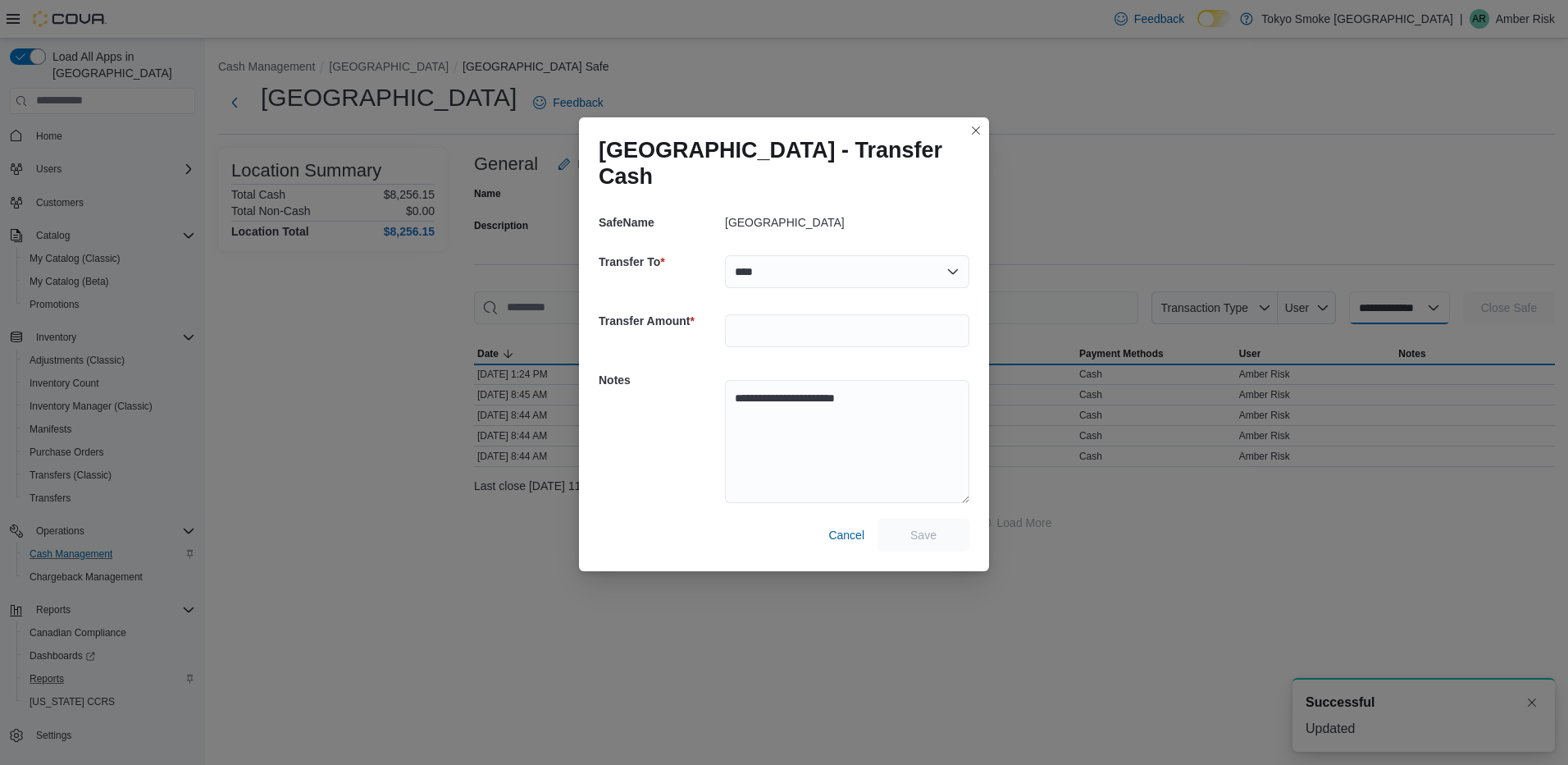
select select
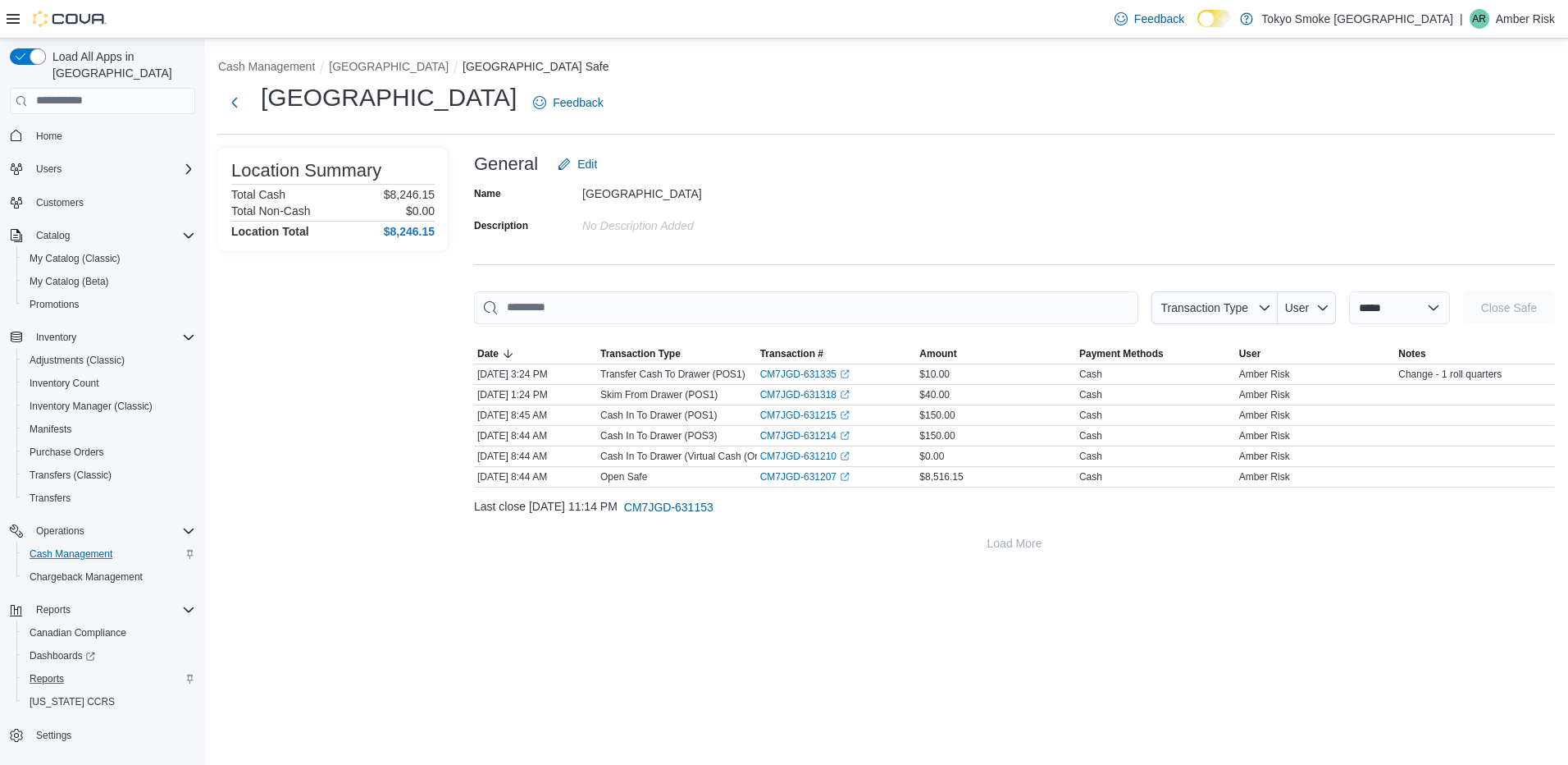
click at [337, 361] on div "Location Summary Total Cash $8,246.15 Total Non-Cash $0.00 Location Total $8,24…" at bounding box center [333, 353] width 229 height 412
click at [1535, 10] on p "Amber Risk" at bounding box center [1525, 19] width 59 height 20
click at [1443, 163] on span "Sign Out" at bounding box center [1449, 160] width 44 height 16
